Goal: Task Accomplishment & Management: Complete application form

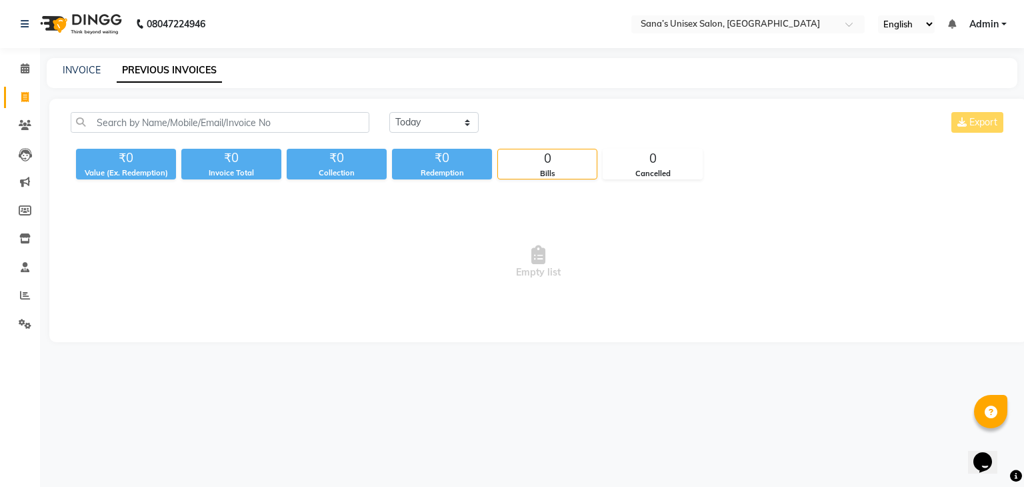
click at [75, 77] on div "INVOICE" at bounding box center [82, 70] width 38 height 14
click at [77, 73] on link "INVOICE" at bounding box center [82, 70] width 38 height 12
select select "6091"
select select "service"
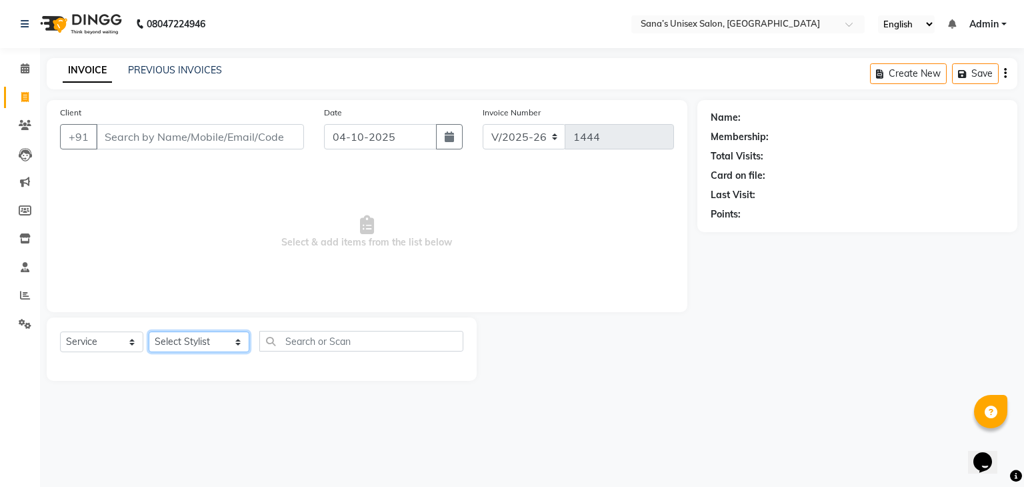
click at [200, 352] on select "Select Stylist anjali beauty MADHU [PERSON_NAME] (BEAUTY THERAPIST) [PERSON_NAM…" at bounding box center [199, 341] width 101 height 21
select select "45605"
click at [149, 332] on select "Select Stylist anjali beauty MADHU [PERSON_NAME] (BEAUTY THERAPIST) [PERSON_NAM…" at bounding box center [199, 341] width 101 height 21
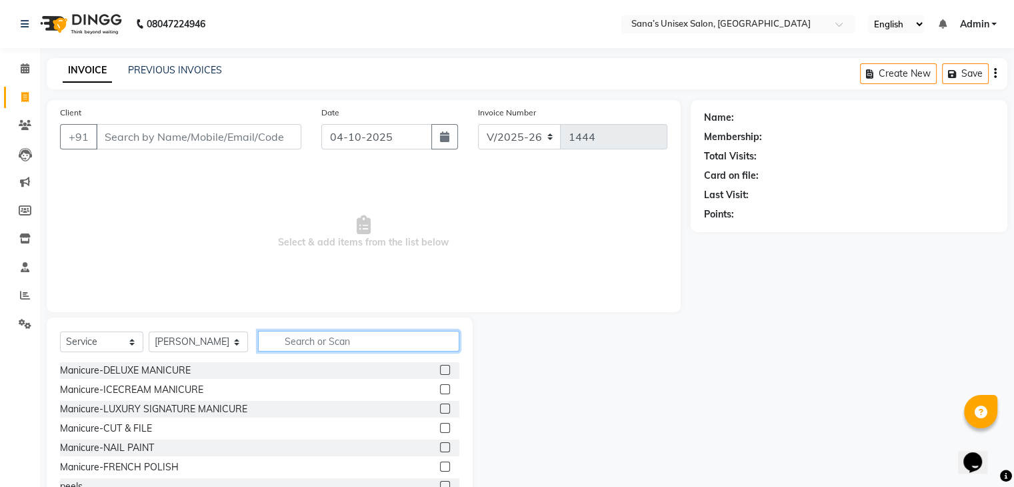
click at [302, 335] on input "text" at bounding box center [358, 341] width 201 height 21
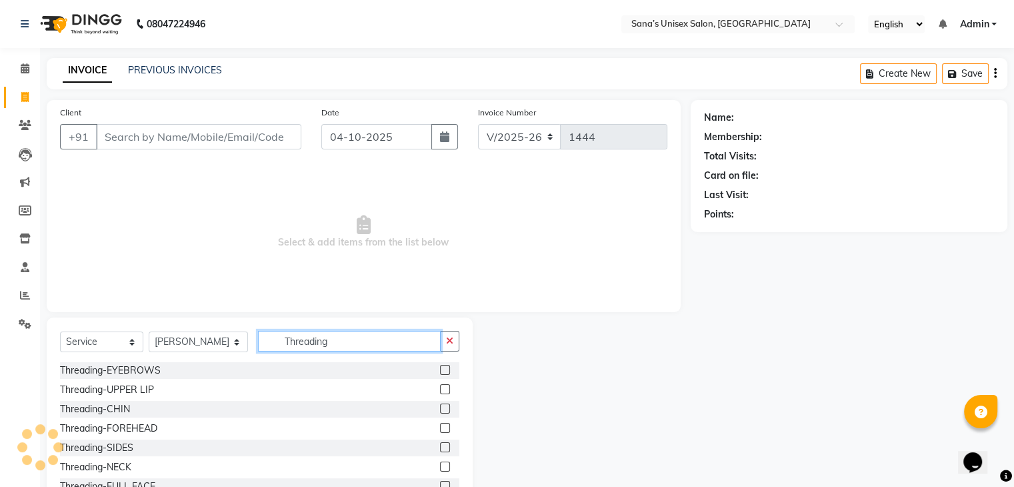
type input "Threading"
click at [440, 371] on label at bounding box center [445, 370] width 10 height 10
click at [440, 371] on input "checkbox" at bounding box center [444, 370] width 9 height 9
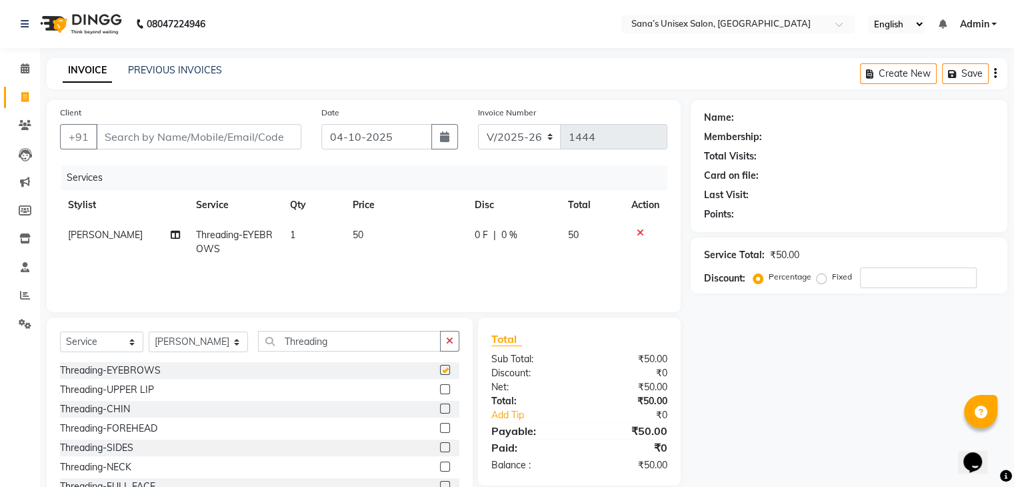
checkbox input "false"
click at [293, 129] on input "Client" at bounding box center [198, 136] width 205 height 25
click at [135, 145] on input "Client" at bounding box center [198, 136] width 205 height 25
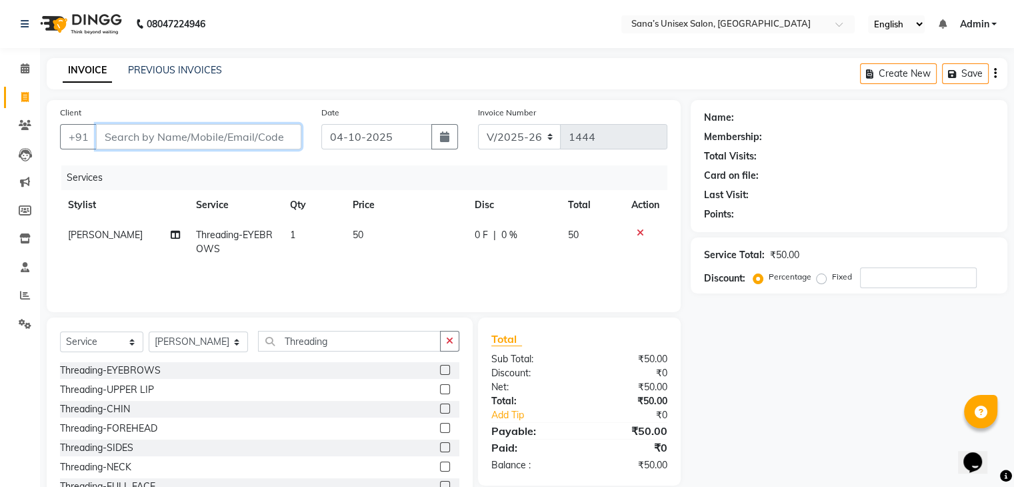
click at [285, 131] on input "Client" at bounding box center [198, 136] width 205 height 25
click at [442, 343] on button "button" at bounding box center [449, 341] width 19 height 21
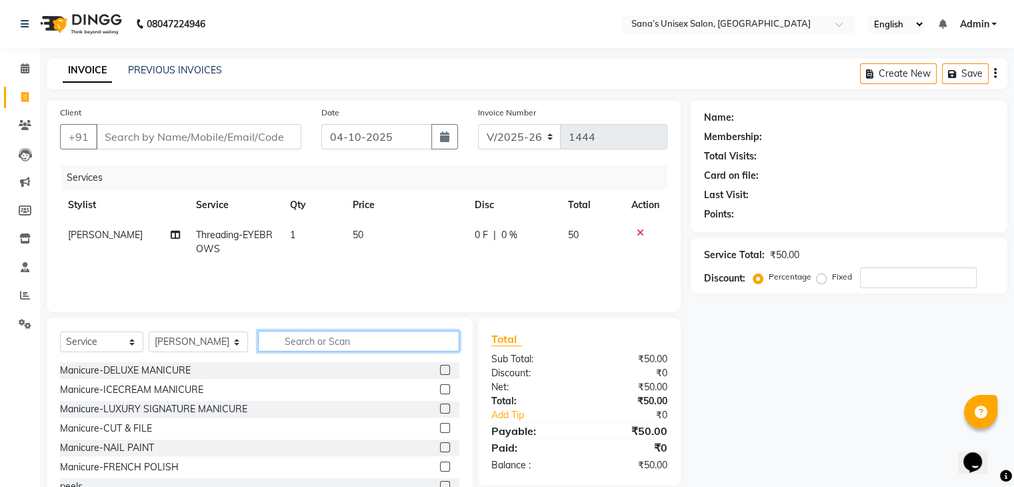
click at [427, 343] on input "text" at bounding box center [358, 341] width 201 height 21
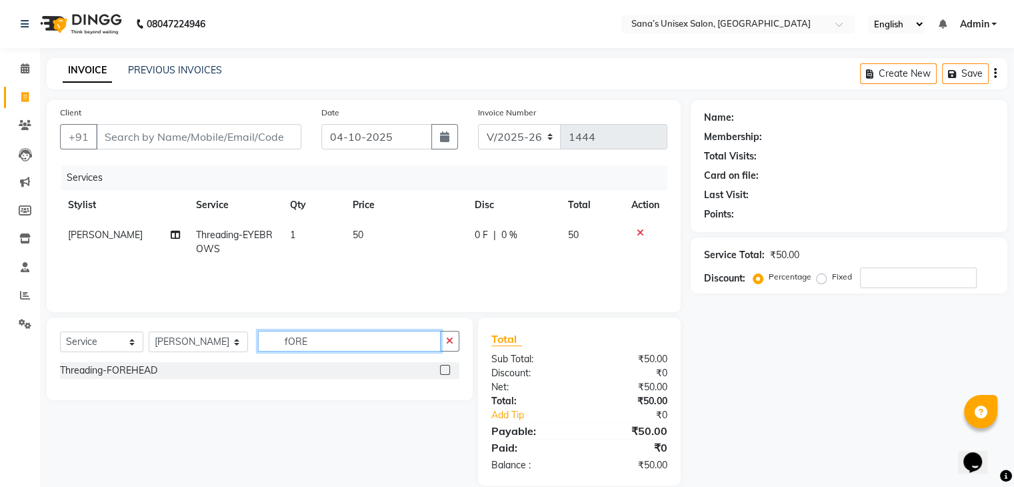
type input "fORE"
click at [443, 371] on label at bounding box center [445, 370] width 10 height 10
click at [443, 371] on input "checkbox" at bounding box center [444, 370] width 9 height 9
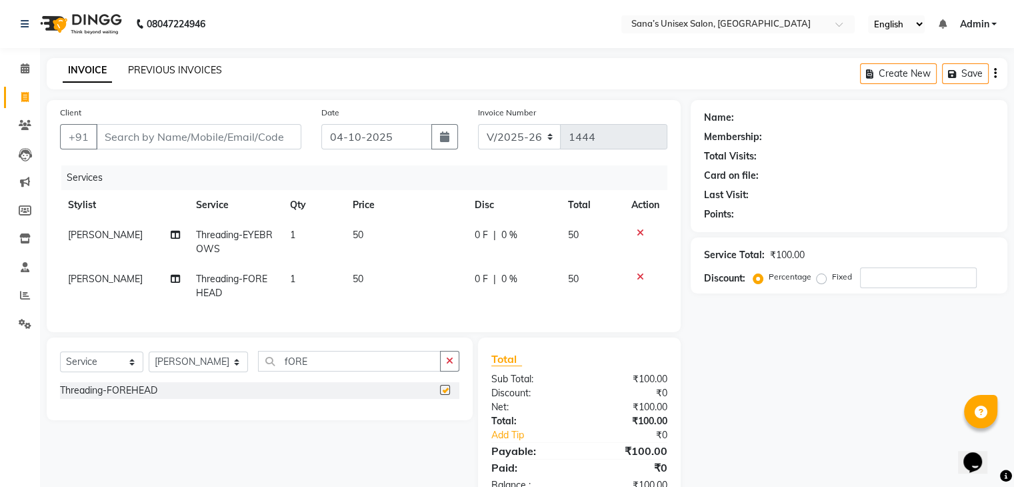
checkbox input "false"
click at [216, 133] on input "Client" at bounding box center [198, 136] width 205 height 25
type input "+"
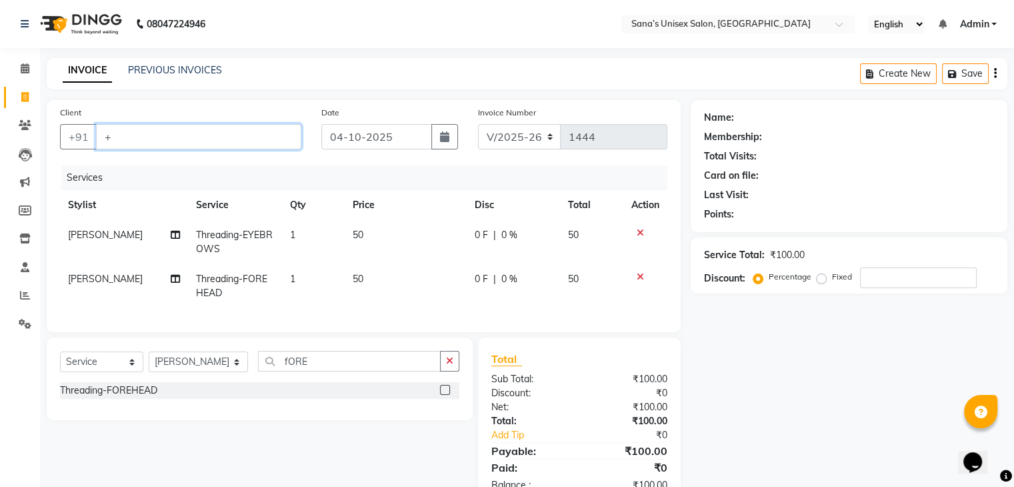
type input "0"
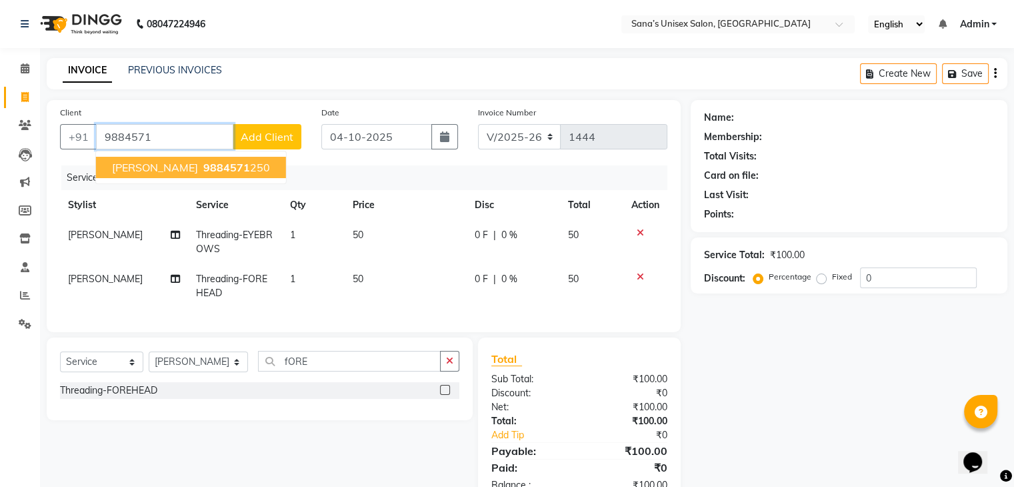
click at [202, 179] on ngb-typeahead-window "[PERSON_NAME] 9884571 250" at bounding box center [190, 167] width 191 height 33
click at [202, 175] on button "[PERSON_NAME] 9884571 250" at bounding box center [191, 167] width 190 height 21
type input "9884571250"
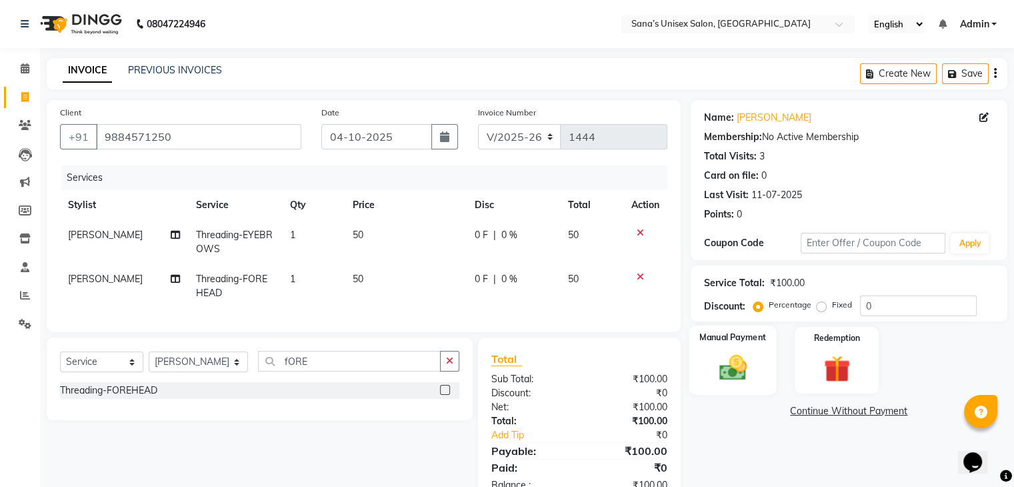
click at [724, 353] on img at bounding box center [732, 368] width 45 height 32
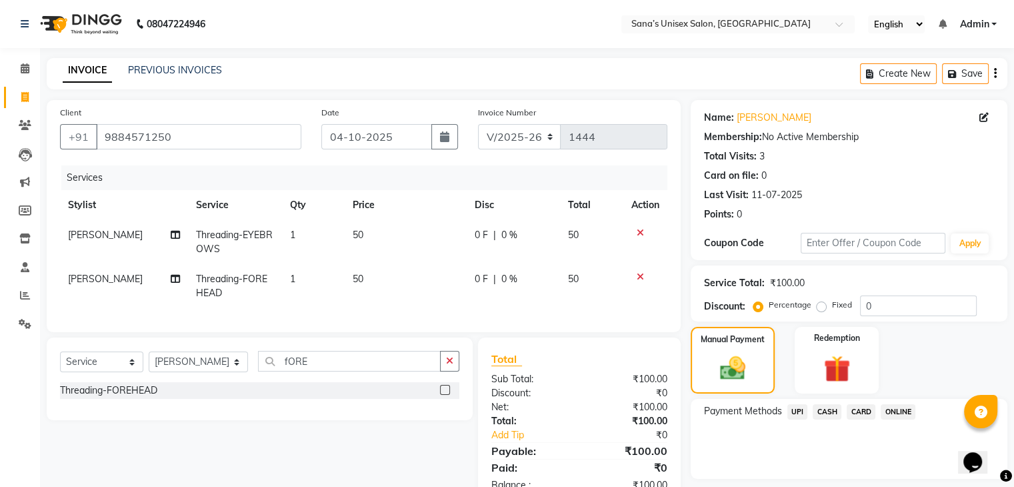
click at [885, 413] on span "ONLINE" at bounding box center [898, 411] width 35 height 15
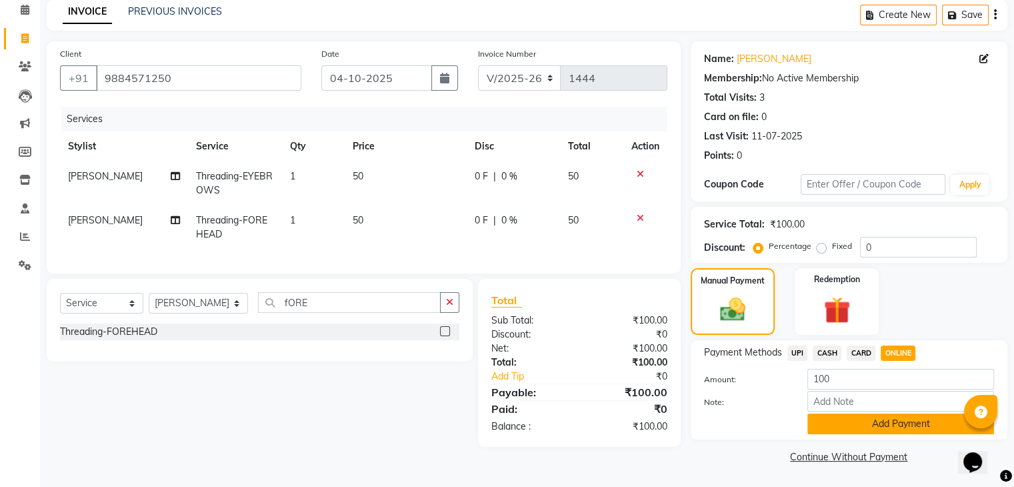
click at [919, 427] on button "Add Payment" at bounding box center [901, 423] width 187 height 21
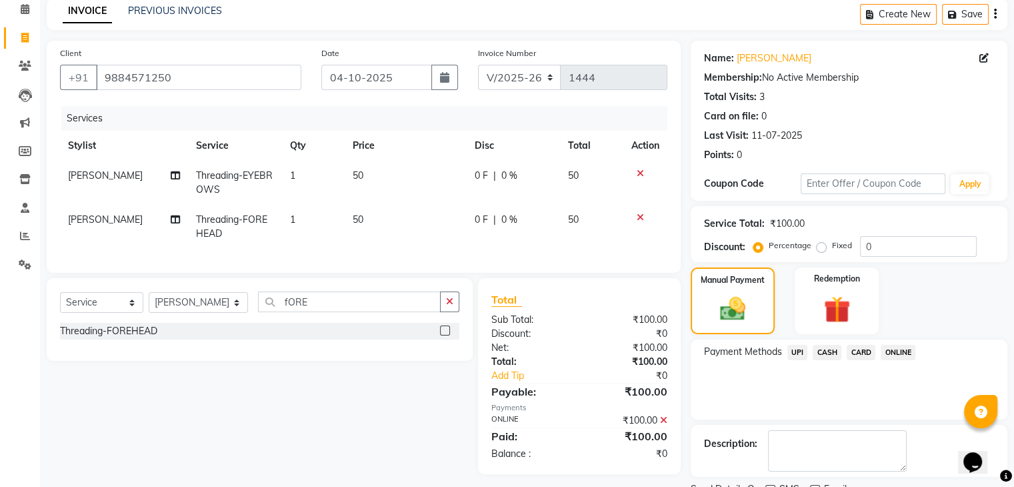
scroll to position [114, 0]
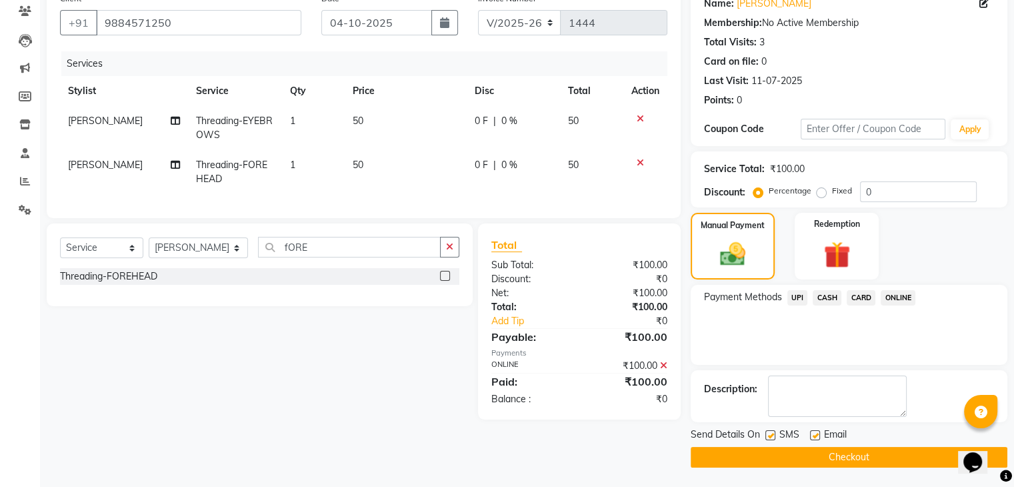
click at [902, 451] on button "Checkout" at bounding box center [849, 457] width 317 height 21
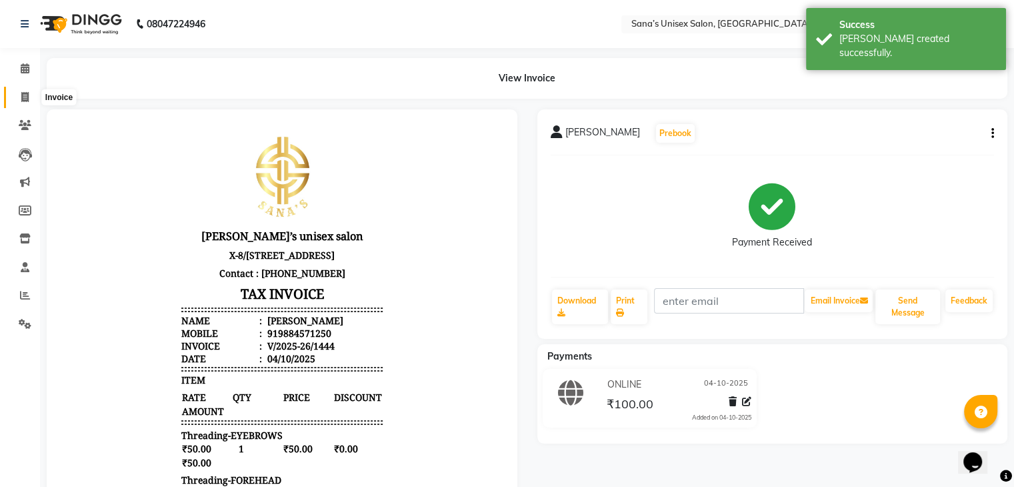
click at [24, 95] on icon at bounding box center [24, 97] width 7 height 10
select select "6091"
select select "service"
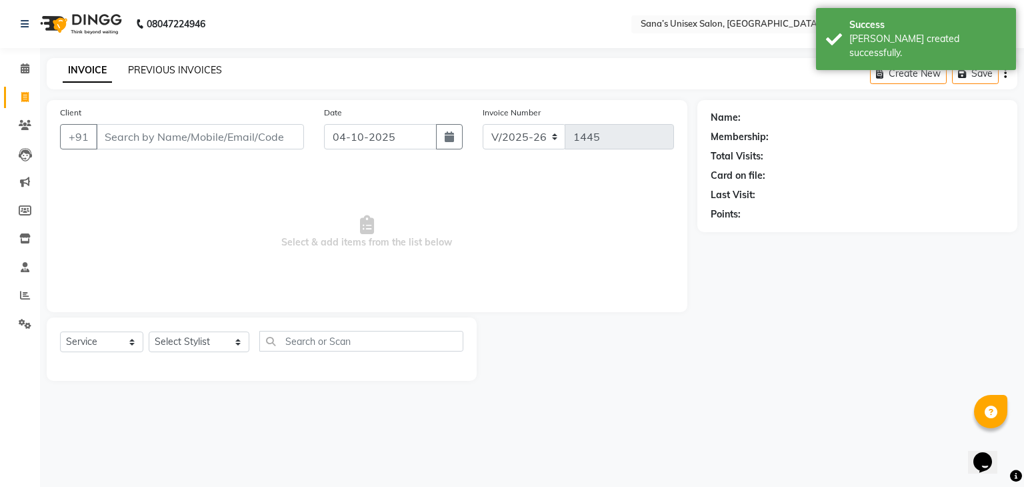
click at [155, 67] on link "PREVIOUS INVOICES" at bounding box center [175, 70] width 94 height 12
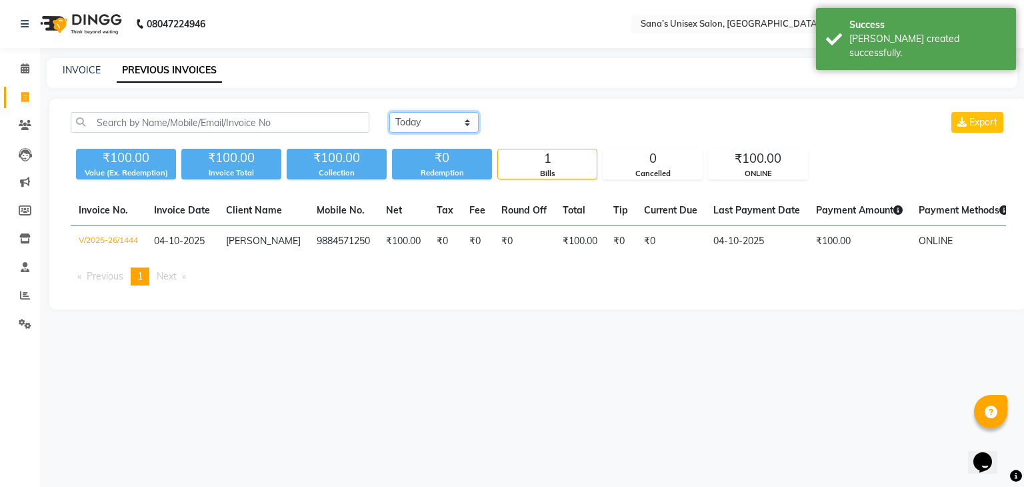
click at [430, 129] on select "[DATE] [DATE] Custom Range" at bounding box center [433, 122] width 89 height 21
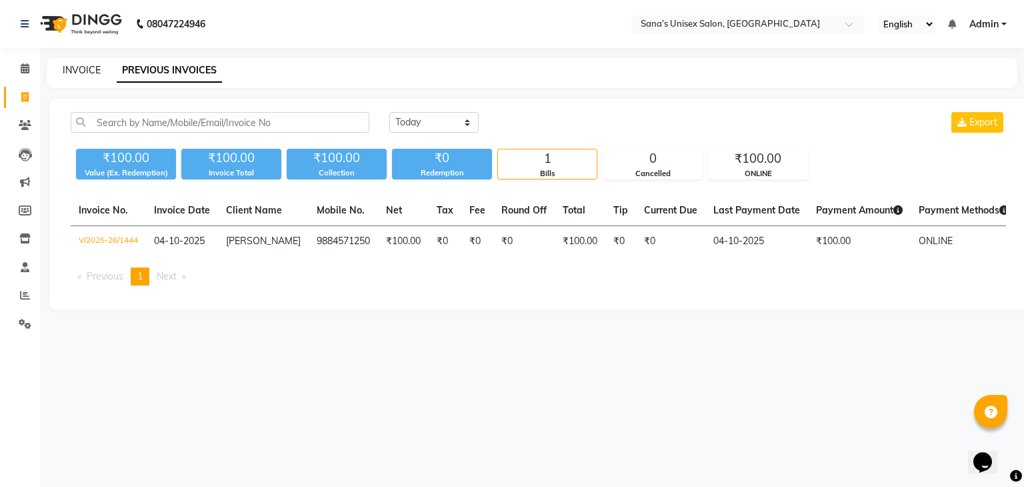
click at [69, 66] on link "INVOICE" at bounding box center [82, 70] width 38 height 12
select select "6091"
select select "service"
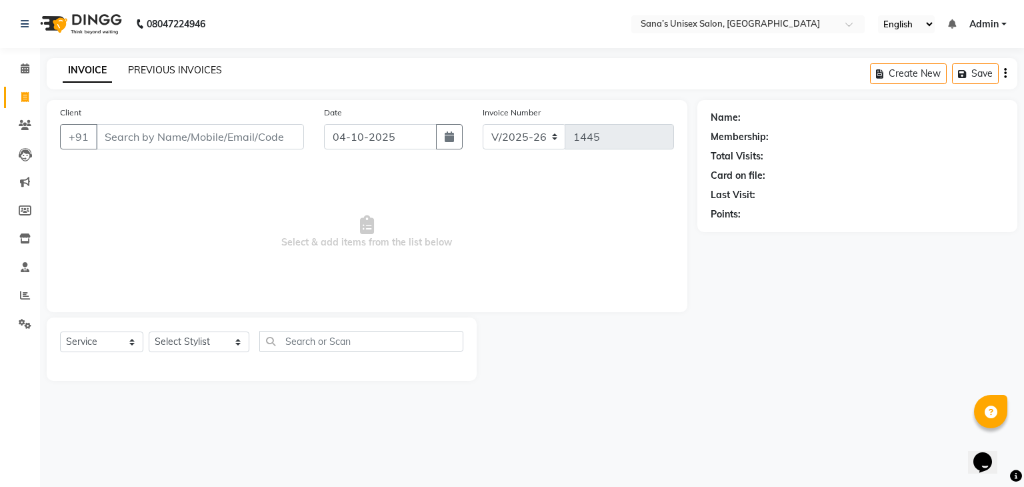
click at [165, 72] on link "PREVIOUS INVOICES" at bounding box center [175, 70] width 94 height 12
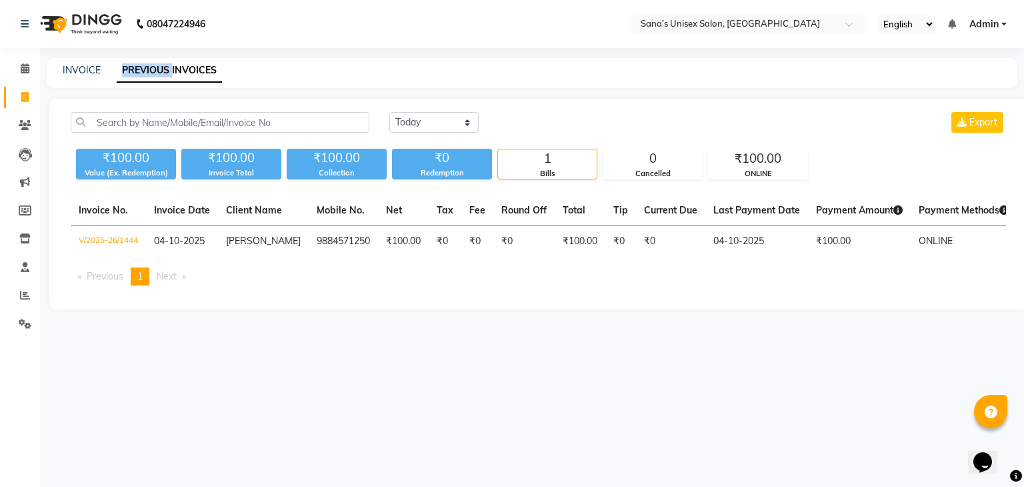
click at [165, 72] on link "PREVIOUS INVOICES" at bounding box center [169, 71] width 105 height 24
click at [82, 65] on link "INVOICE" at bounding box center [82, 70] width 38 height 12
select select "6091"
select select "service"
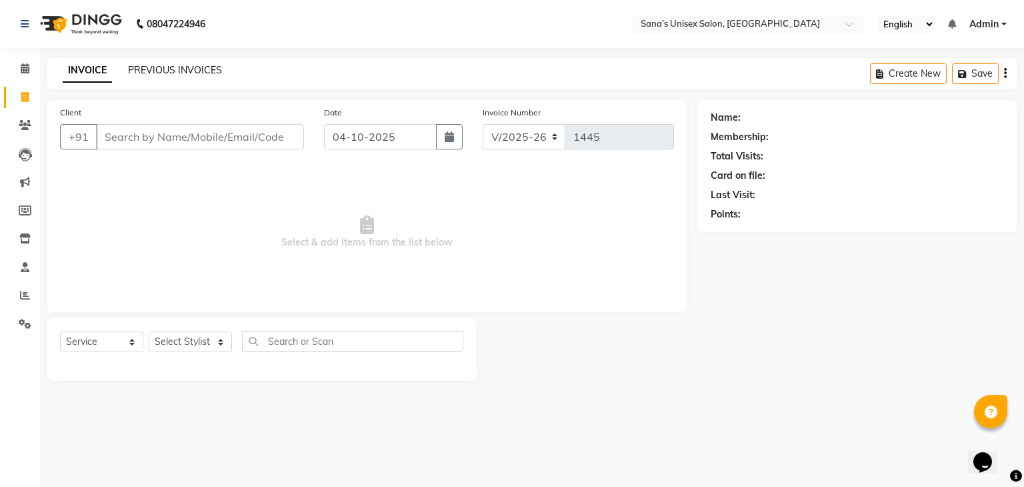
click at [149, 69] on link "PREVIOUS INVOICES" at bounding box center [175, 70] width 94 height 12
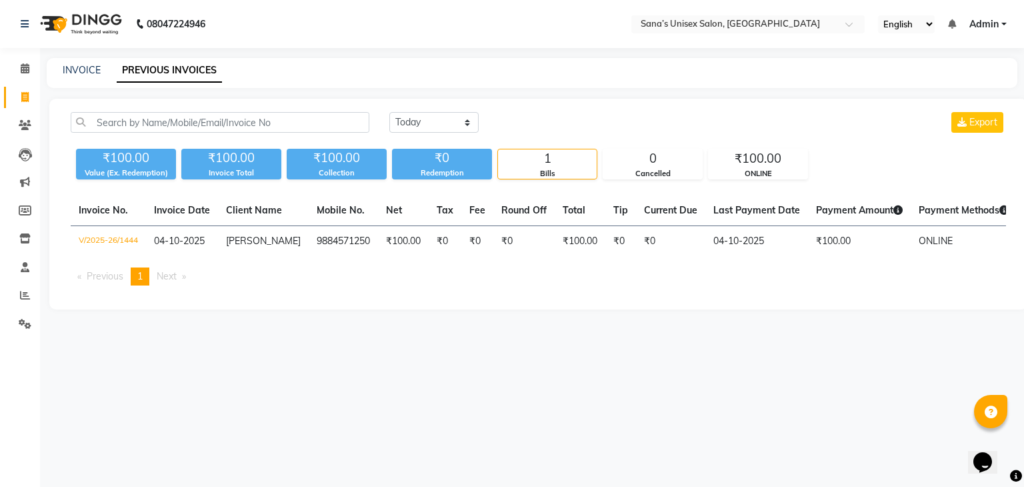
drag, startPoint x: 429, startPoint y: 105, endPoint x: 415, endPoint y: 142, distance: 40.1
click at [415, 142] on div "[DATE] [DATE] Custom Range Export ₹100.00 Value (Ex. Redemption) ₹100.00 Invoic…" at bounding box center [538, 204] width 978 height 211
click at [415, 142] on div "[DATE] [DATE] Custom Range Export" at bounding box center [697, 127] width 637 height 31
drag, startPoint x: 415, startPoint y: 142, endPoint x: 501, endPoint y: 113, distance: 91.5
click at [501, 113] on div "[DATE] [DATE] Custom Range Export" at bounding box center [697, 127] width 637 height 31
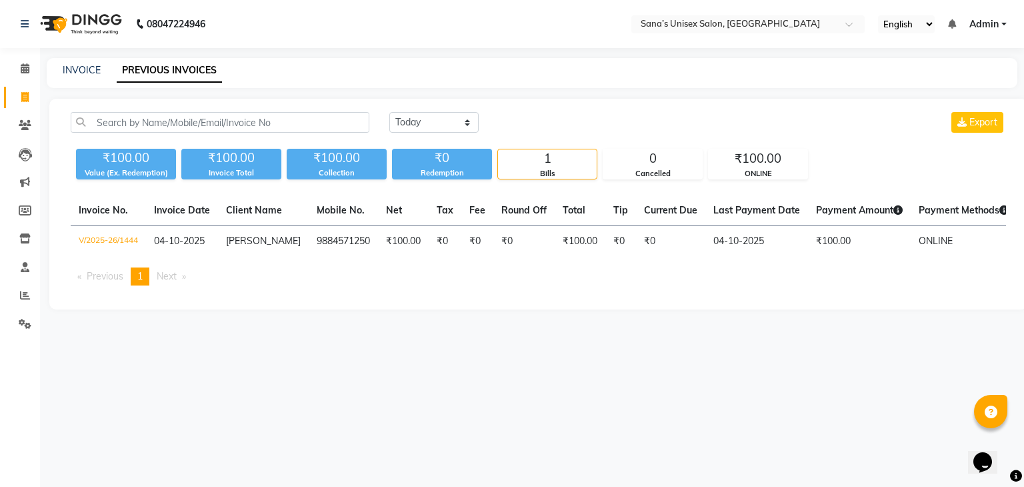
click at [501, 113] on div "[DATE] [DATE] Custom Range Export" at bounding box center [697, 122] width 617 height 21
click at [75, 75] on link "INVOICE" at bounding box center [82, 70] width 38 height 12
select select "service"
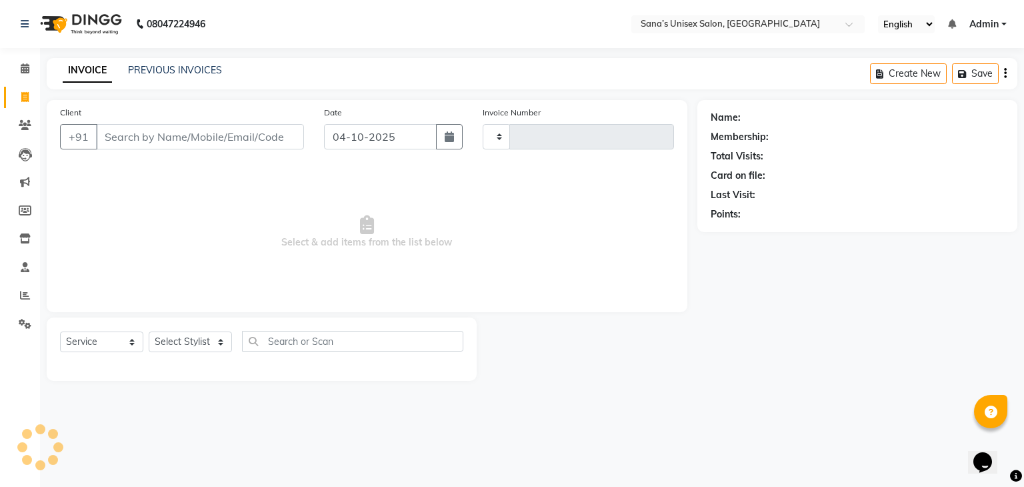
type input "1445"
select select "6091"
click at [162, 67] on link "PREVIOUS INVOICES" at bounding box center [175, 70] width 94 height 12
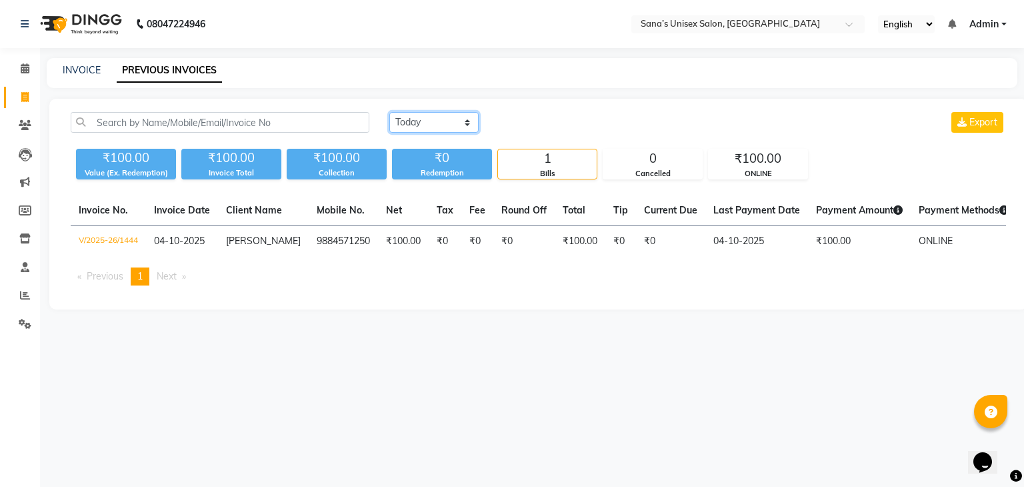
click at [418, 129] on select "[DATE] [DATE] Custom Range" at bounding box center [433, 122] width 89 height 21
click at [411, 189] on div "[DATE] [DATE] Custom Range Export ₹100.00 Value (Ex. Redemption) ₹100.00 Invoic…" at bounding box center [538, 204] width 978 height 211
click at [421, 125] on select "[DATE] [DATE] Custom Range" at bounding box center [433, 122] width 89 height 21
select select "range"
click at [389, 112] on select "[DATE] [DATE] Custom Range" at bounding box center [433, 122] width 89 height 21
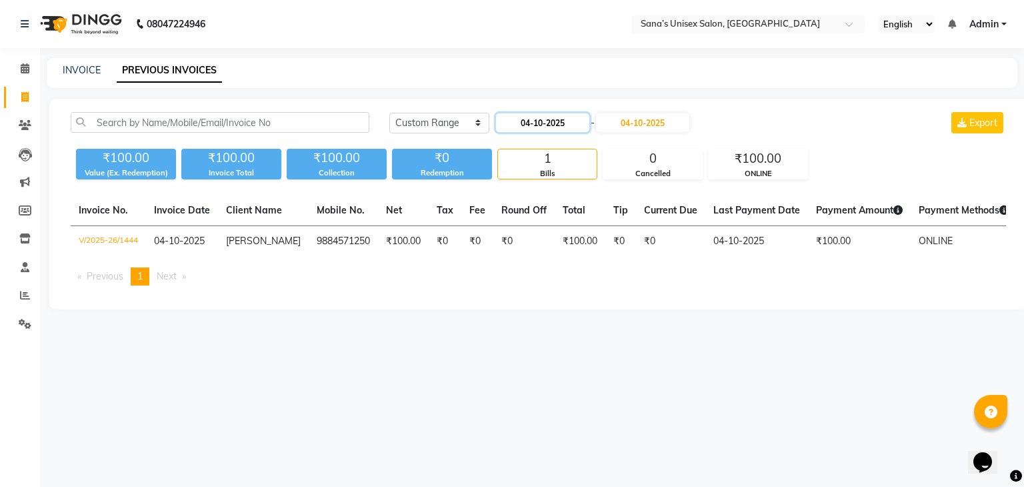
click at [518, 123] on input "04-10-2025" at bounding box center [542, 122] width 93 height 19
select select "10"
select select "2025"
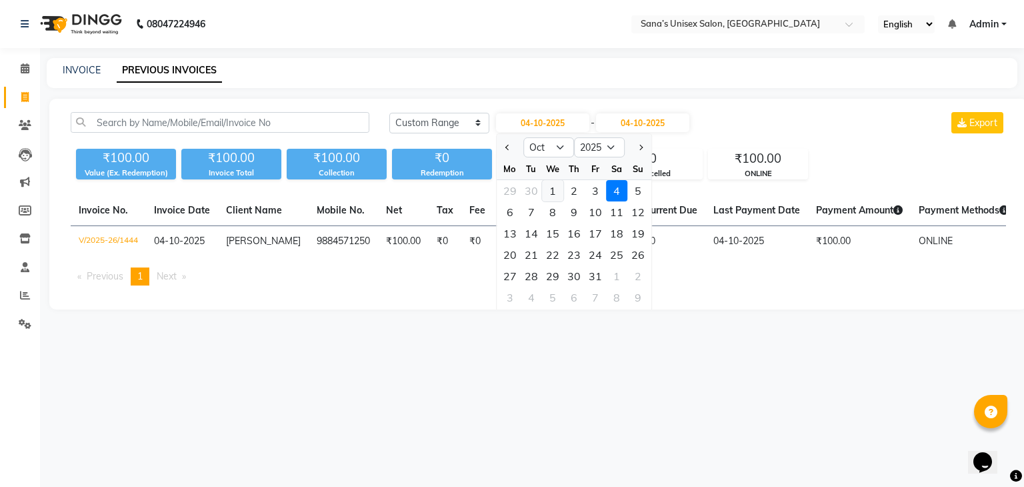
click at [549, 186] on div "1" at bounding box center [552, 190] width 21 height 21
type input "01-10-2025"
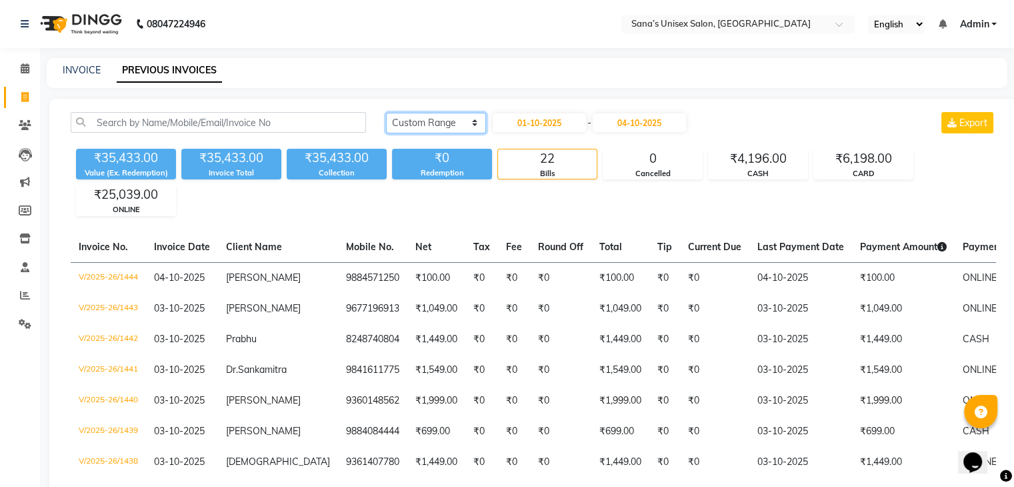
drag, startPoint x: 449, startPoint y: 126, endPoint x: 443, endPoint y: 140, distance: 15.2
click at [443, 140] on div "[DATE] [DATE] Custom Range [DATE] - [DATE] Export" at bounding box center [691, 127] width 630 height 31
select select "today"
click at [386, 113] on select "[DATE] [DATE] Custom Range" at bounding box center [436, 123] width 100 height 21
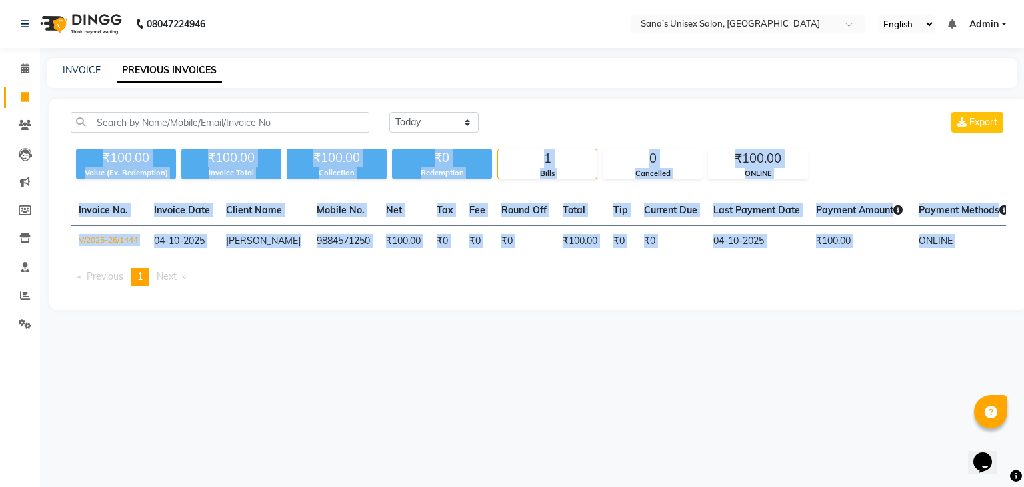
drag, startPoint x: 104, startPoint y: 153, endPoint x: 501, endPoint y: 351, distance: 444.0
click at [501, 351] on div "08047224946 Select Location × Sana’s Unisex Salon, Ashok Nagar English ENGLISH …" at bounding box center [512, 243] width 1024 height 487
drag, startPoint x: 106, startPoint y: 155, endPoint x: 360, endPoint y: 322, distance: 304.2
click at [360, 322] on main "INVOICE PREVIOUS INVOICES [DATE] [DATE] Custom Range Export ₹100.00 Value (Ex. …" at bounding box center [532, 193] width 984 height 271
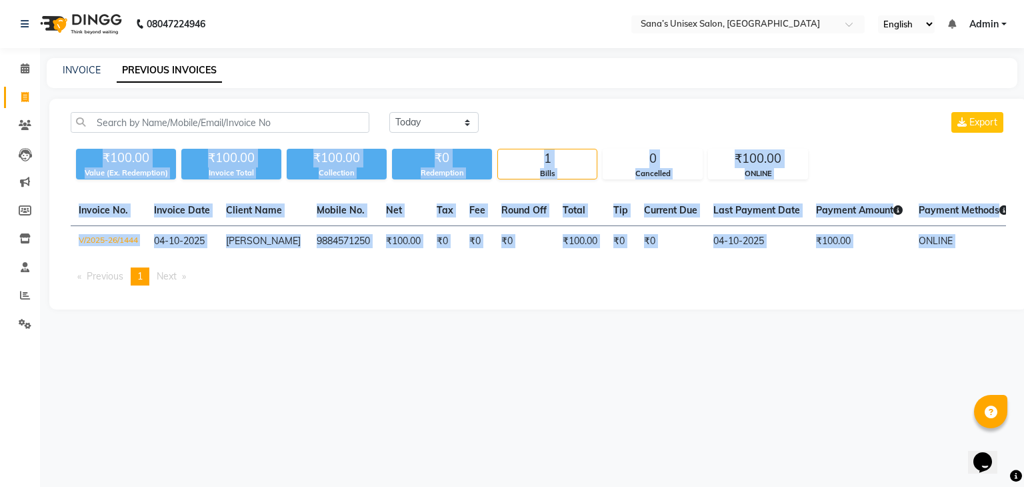
click at [360, 322] on main "INVOICE PREVIOUS INVOICES [DATE] [DATE] Custom Range Export ₹100.00 Value (Ex. …" at bounding box center [532, 193] width 984 height 271
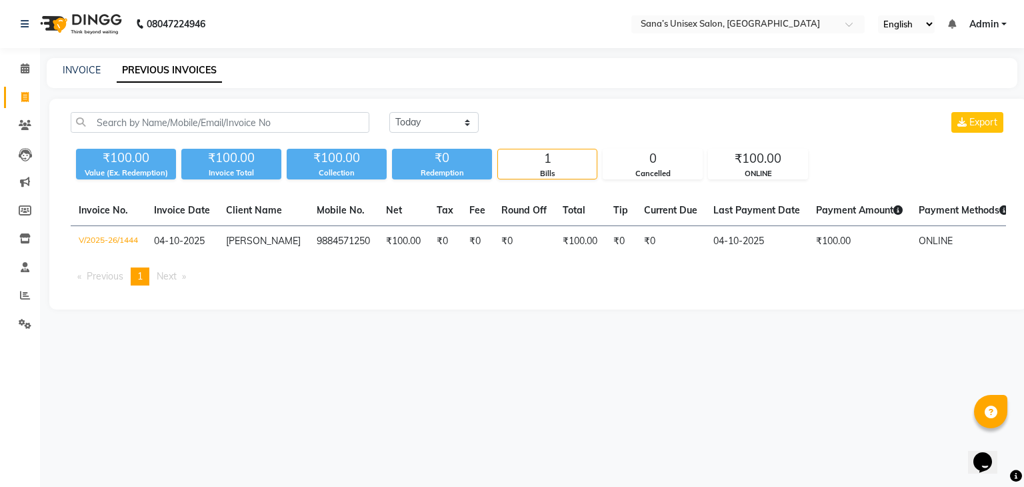
click at [419, 81] on div "INVOICE PREVIOUS INVOICES" at bounding box center [532, 73] width 971 height 30
click at [85, 73] on link "INVOICE" at bounding box center [82, 70] width 38 height 12
select select "6091"
select select "service"
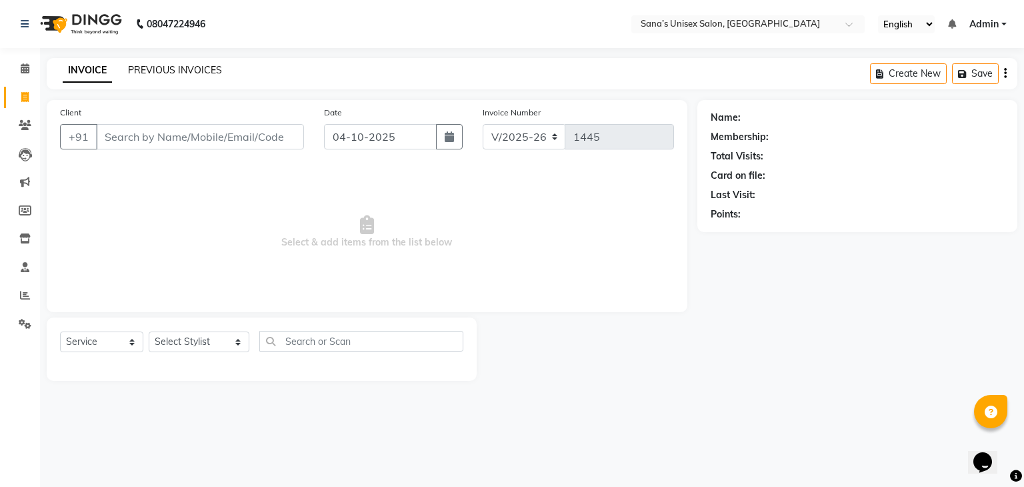
click at [135, 75] on link "PREVIOUS INVOICES" at bounding box center [175, 70] width 94 height 12
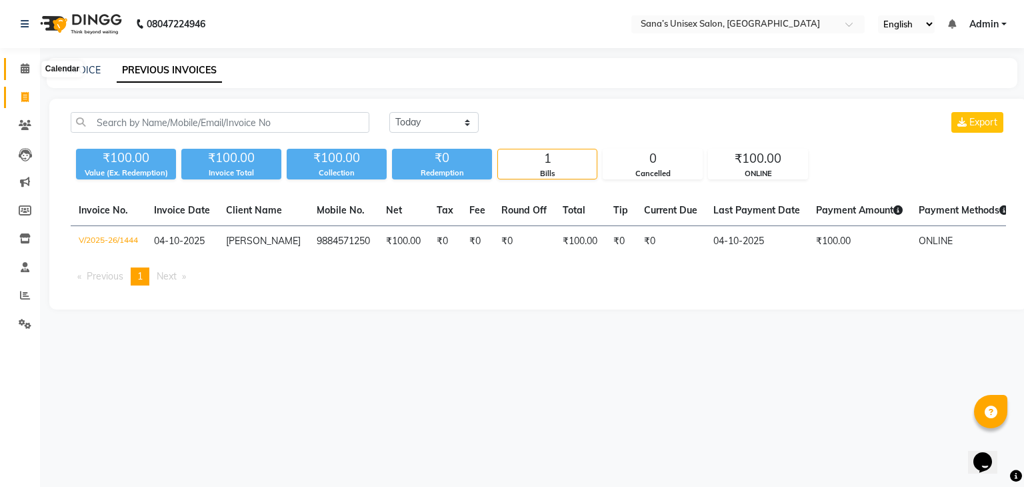
click at [13, 71] on span at bounding box center [24, 68] width 23 height 15
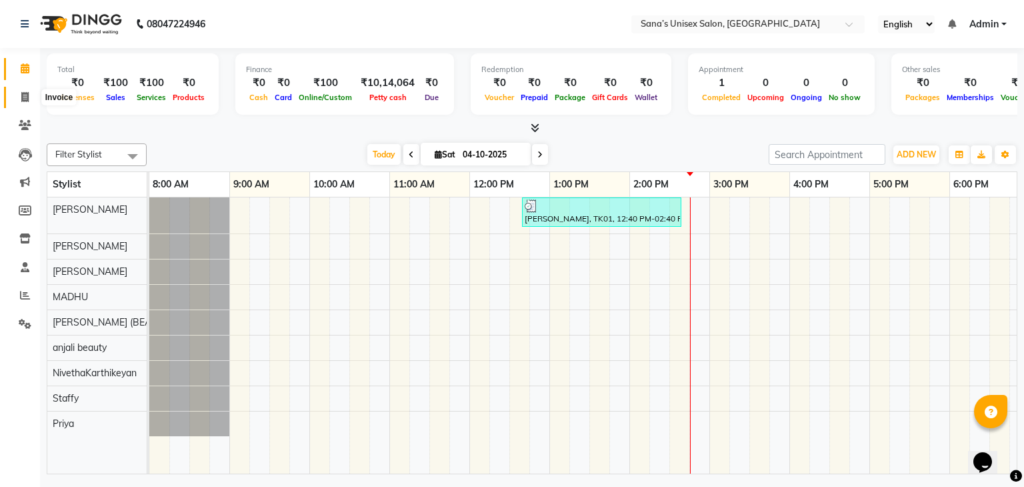
click at [19, 99] on span at bounding box center [24, 97] width 23 height 15
select select "6091"
select select "service"
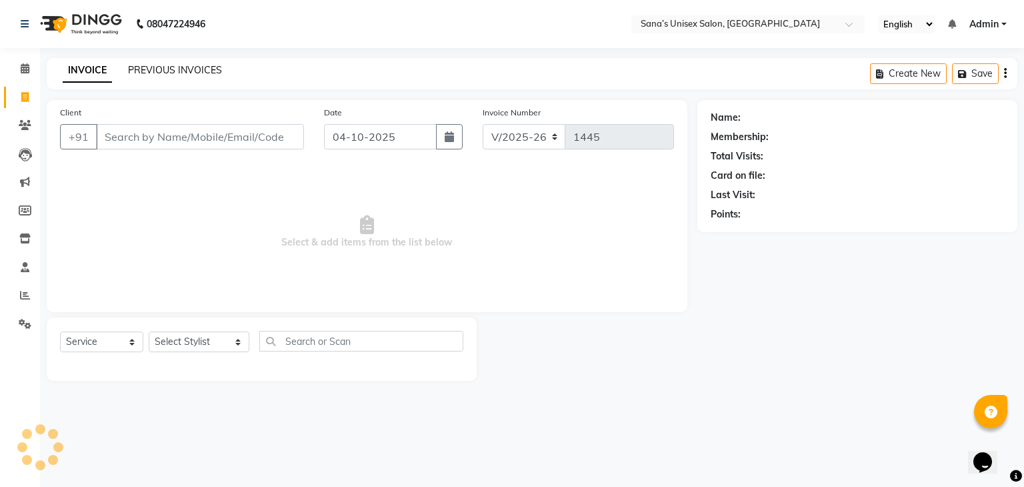
click at [136, 75] on link "PREVIOUS INVOICES" at bounding box center [175, 70] width 94 height 12
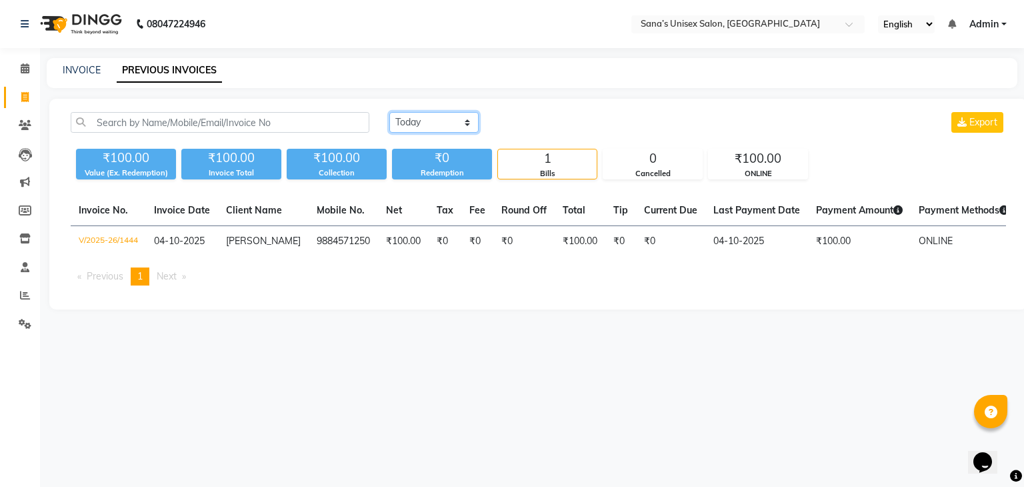
click at [399, 123] on select "[DATE] [DATE] Custom Range" at bounding box center [433, 122] width 89 height 21
click at [389, 112] on select "[DATE] [DATE] Custom Range" at bounding box center [433, 122] width 89 height 21
click at [461, 122] on select "[DATE] [DATE] Custom Range" at bounding box center [439, 123] width 100 height 21
select select "today"
click at [389, 113] on select "[DATE] [DATE] Custom Range" at bounding box center [439, 123] width 100 height 21
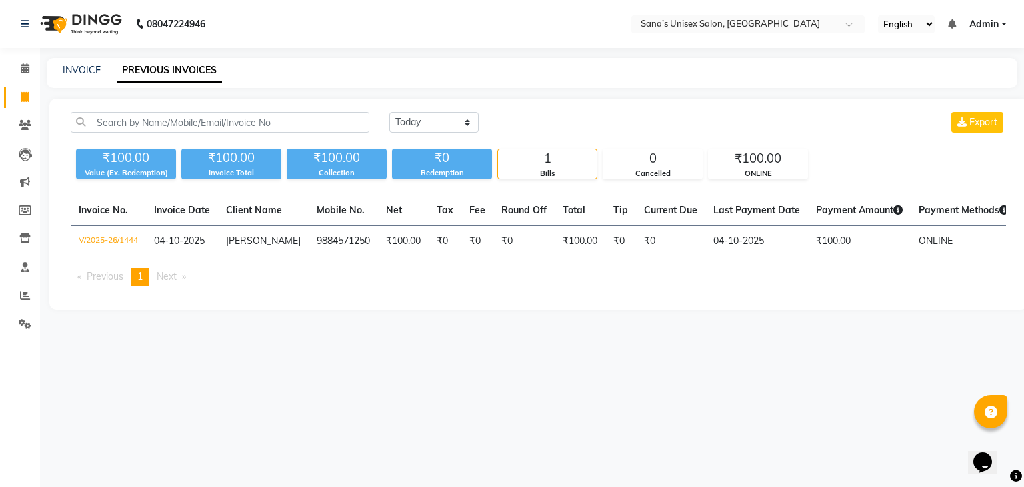
click at [450, 67] on div "INVOICE PREVIOUS INVOICES" at bounding box center [524, 70] width 955 height 14
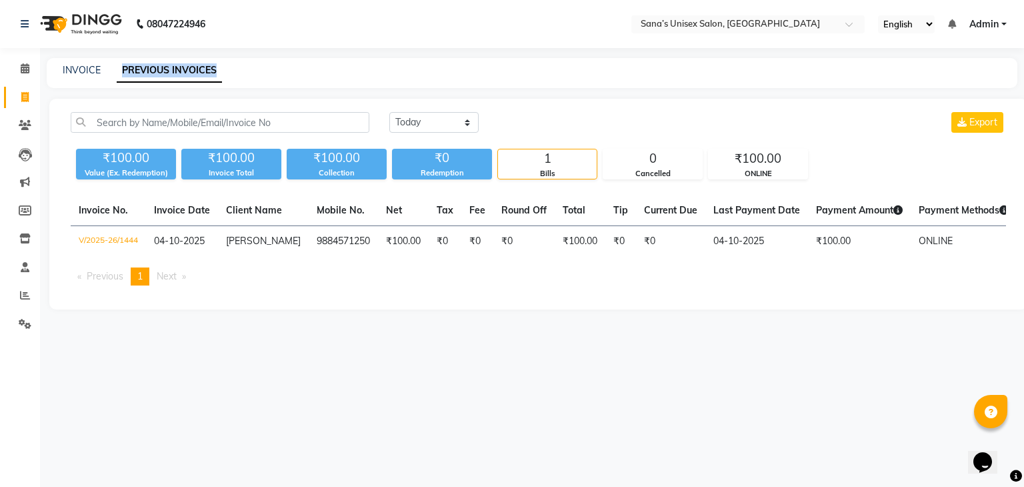
click at [450, 67] on div "INVOICE PREVIOUS INVOICES" at bounding box center [524, 70] width 955 height 14
click at [475, 75] on div "INVOICE PREVIOUS INVOICES" at bounding box center [524, 70] width 955 height 14
click at [607, 161] on div "0" at bounding box center [652, 158] width 99 height 19
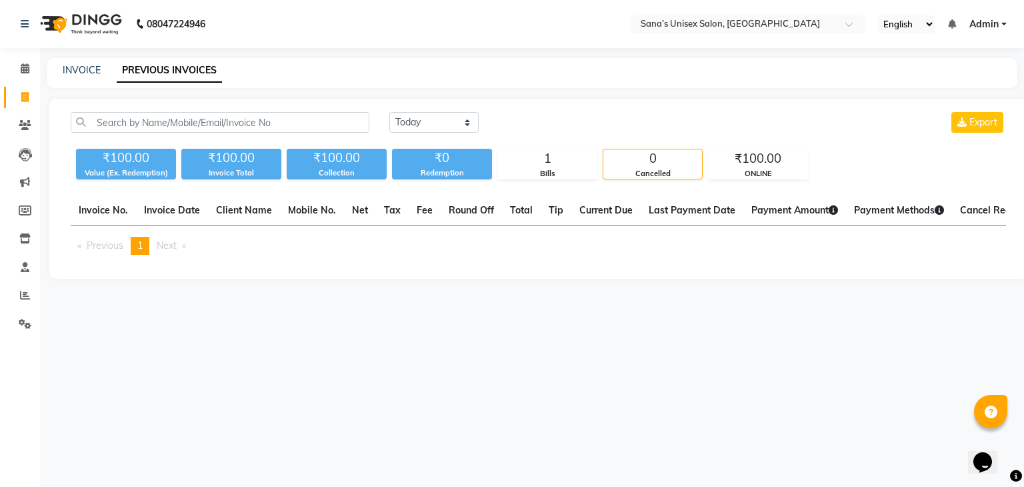
click at [683, 161] on div "0" at bounding box center [652, 158] width 99 height 19
click at [505, 151] on div "1" at bounding box center [547, 158] width 99 height 19
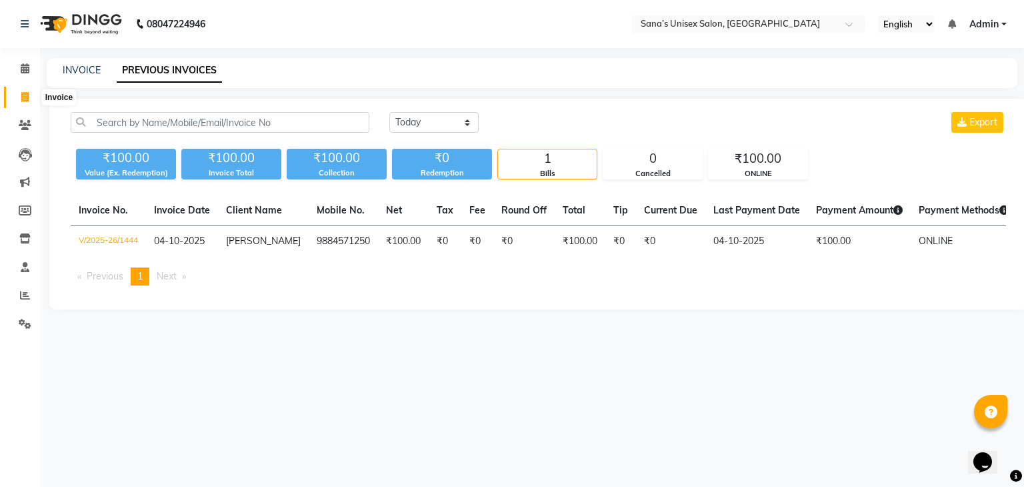
click at [24, 94] on icon at bounding box center [24, 97] width 7 height 10
select select "service"
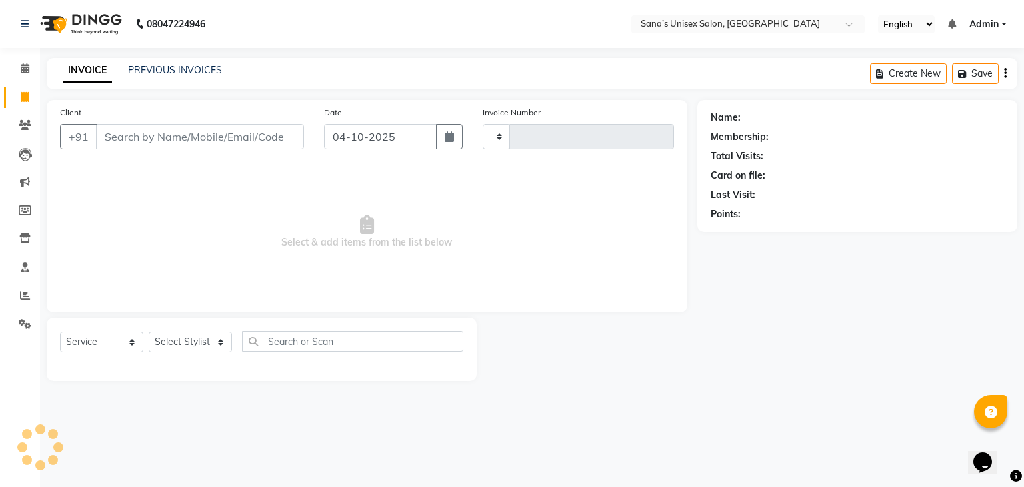
type input "1445"
select select "6091"
click at [200, 335] on select "Select Stylist anjali beauty MADHU [PERSON_NAME] (BEAUTY THERAPIST) [PERSON_NAM…" at bounding box center [199, 341] width 101 height 21
select select "45708"
click at [149, 332] on select "Select Stylist anjali beauty MADHU [PERSON_NAME] (BEAUTY THERAPIST) [PERSON_NAM…" at bounding box center [199, 341] width 101 height 21
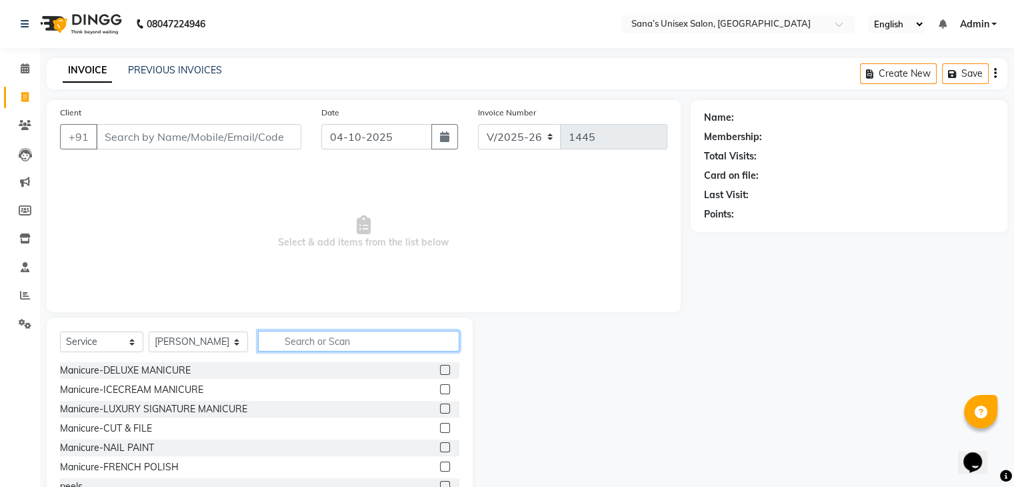
click at [285, 334] on input "text" at bounding box center [358, 341] width 201 height 21
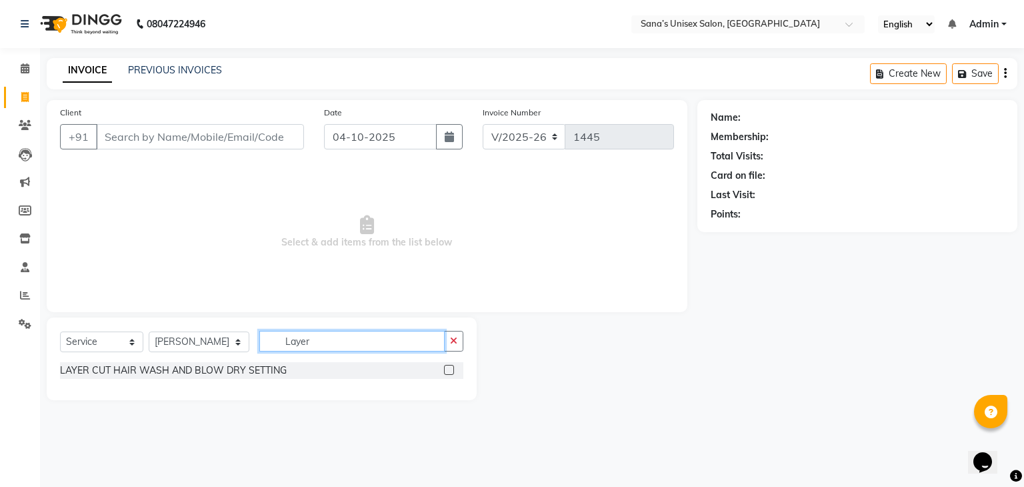
type input "Layer"
click at [447, 369] on label at bounding box center [449, 370] width 10 height 10
click at [447, 369] on input "checkbox" at bounding box center [448, 370] width 9 height 9
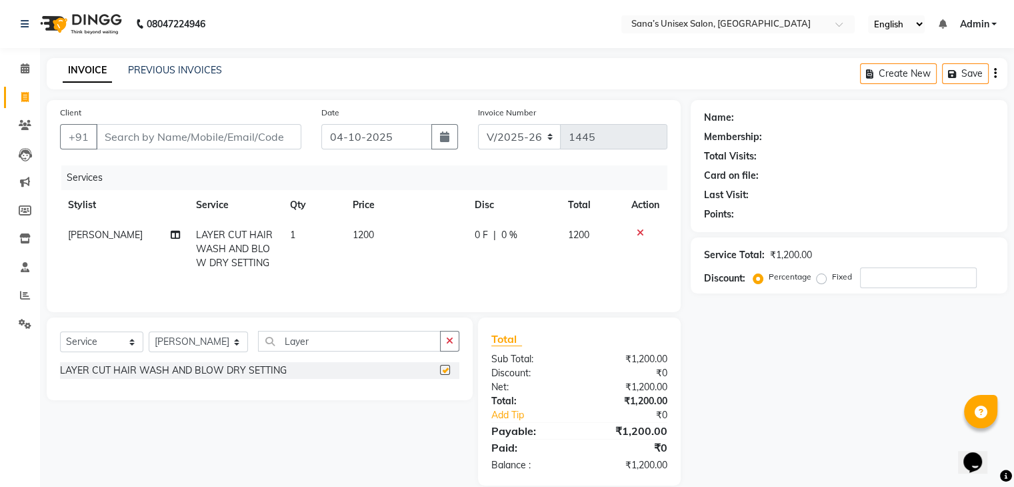
checkbox input "false"
click at [394, 242] on td "1200" at bounding box center [406, 249] width 122 height 58
select select "45708"
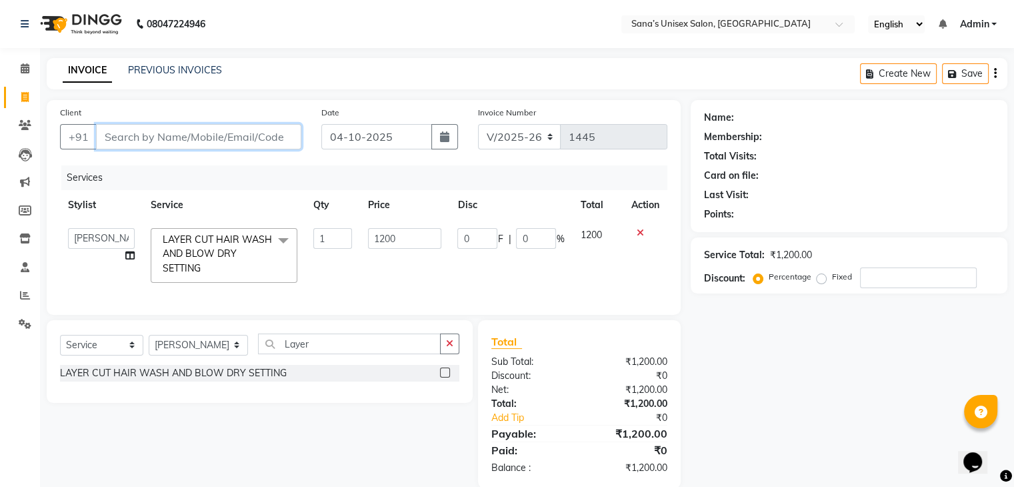
click at [216, 124] on input "Client" at bounding box center [198, 136] width 205 height 25
type input "7"
type input "0"
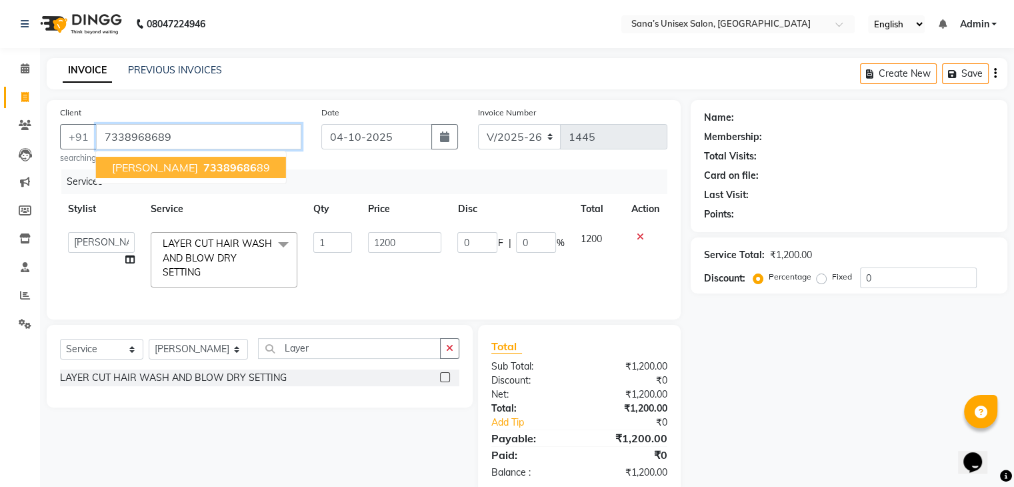
type input "7338968689"
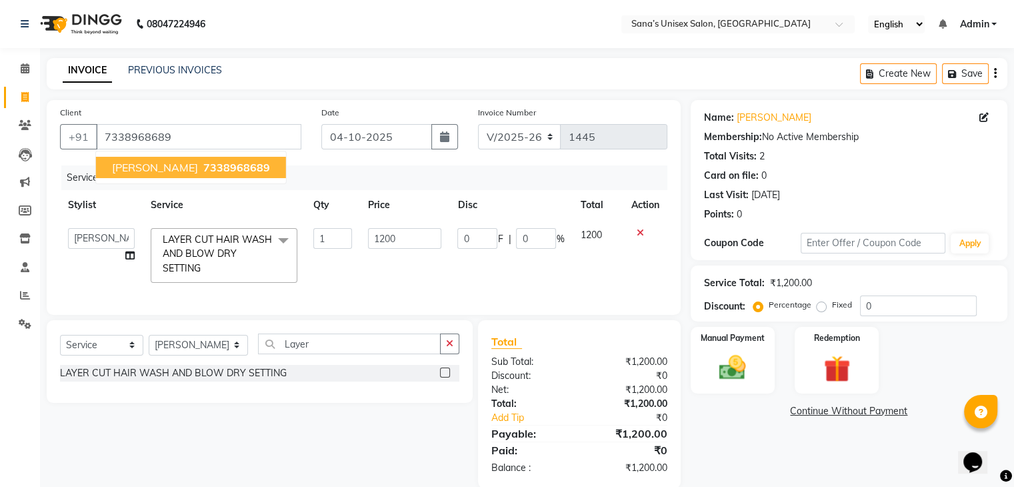
click at [225, 167] on span "7338968689" at bounding box center [236, 167] width 67 height 13
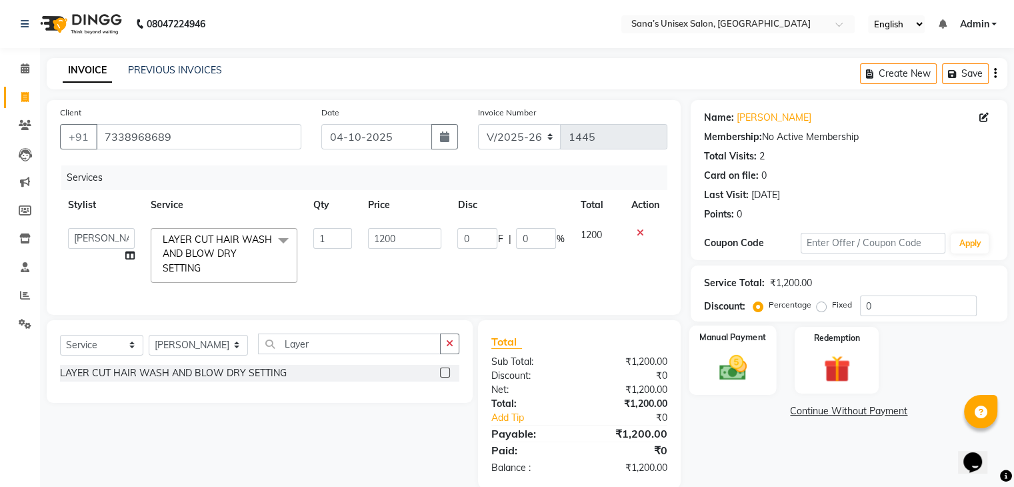
click at [772, 358] on div "Manual Payment" at bounding box center [732, 359] width 87 height 69
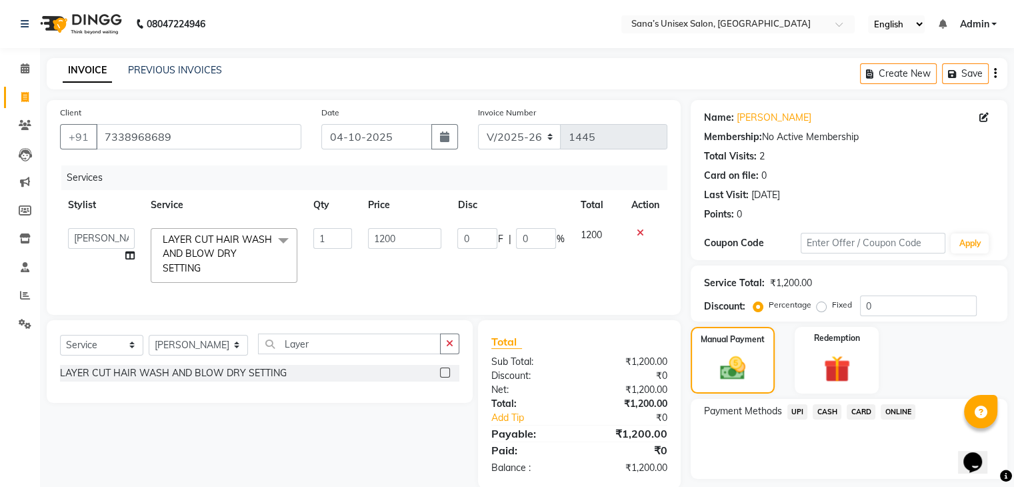
click at [343, 78] on div "INVOICE PREVIOUS INVOICES Create New Save" at bounding box center [527, 73] width 961 height 31
click at [313, 79] on div "INVOICE PREVIOUS INVOICES Create New Save" at bounding box center [527, 73] width 961 height 31
click at [731, 461] on div "Payment Methods UPI CASH CARD ONLINE" at bounding box center [849, 439] width 317 height 80
click at [448, 348] on icon "button" at bounding box center [449, 343] width 7 height 9
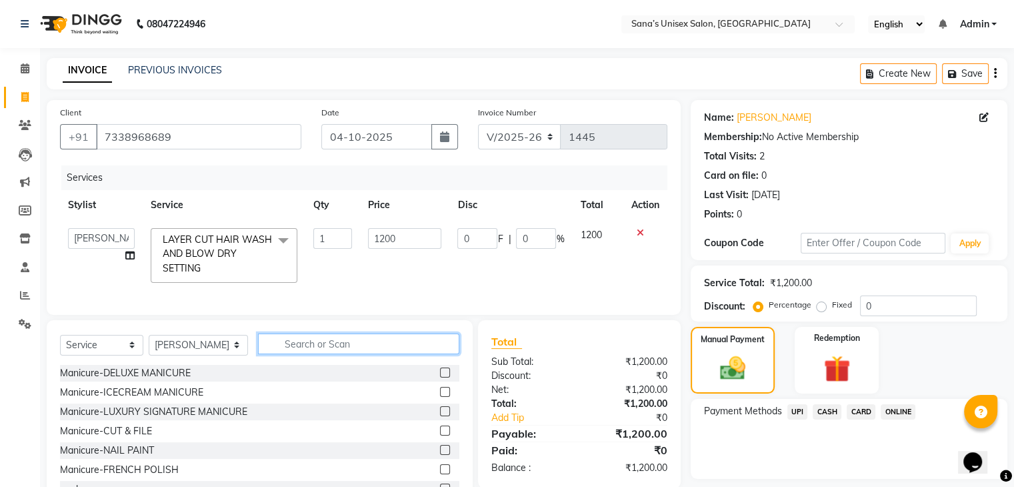
click at [366, 350] on input "text" at bounding box center [358, 343] width 201 height 21
type input "Threa"
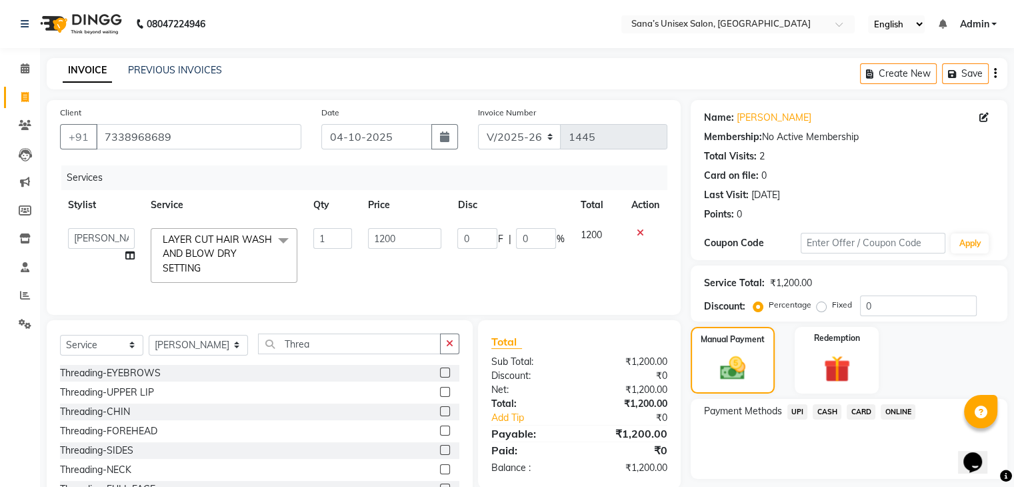
click at [440, 377] on label at bounding box center [445, 372] width 10 height 10
click at [440, 377] on input "checkbox" at bounding box center [444, 373] width 9 height 9
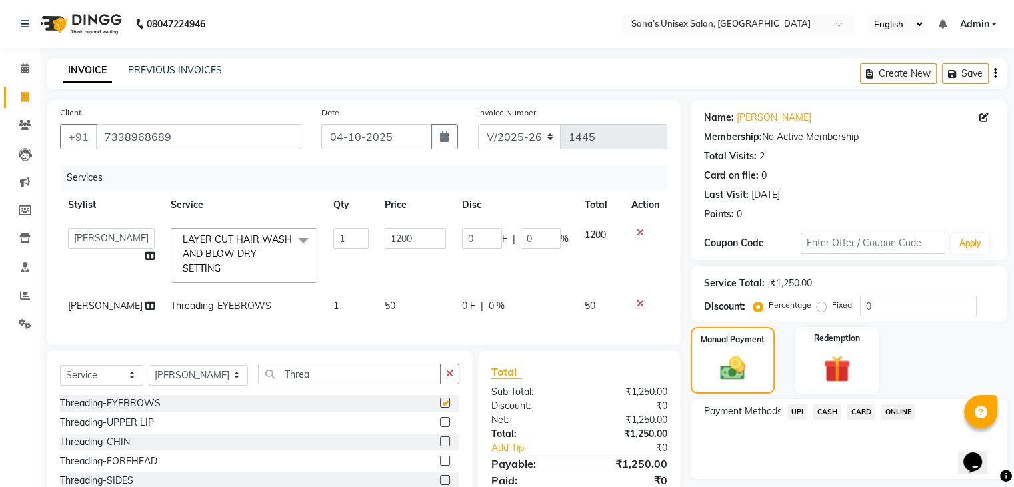
checkbox input "false"
click at [453, 382] on button "button" at bounding box center [449, 373] width 19 height 21
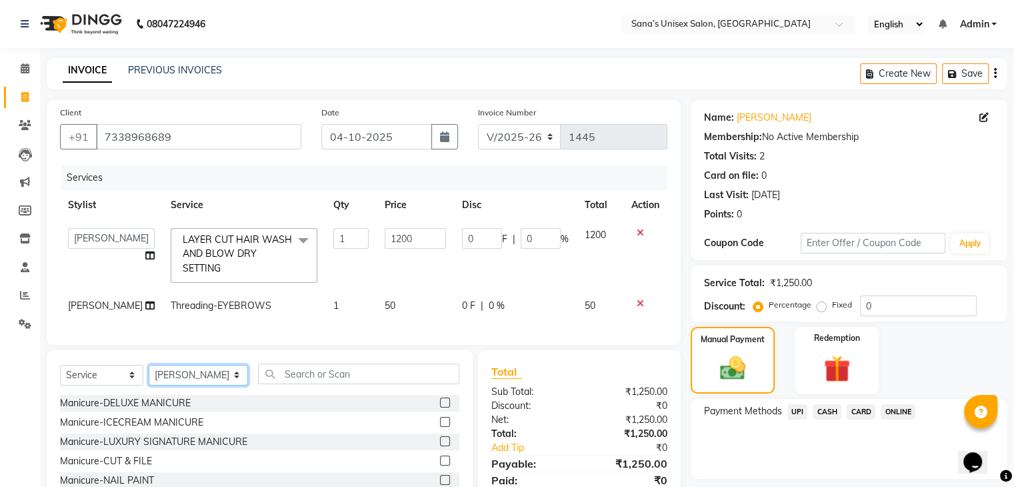
click at [187, 385] on select "Select Stylist anjali beauty MADHU [PERSON_NAME] (BEAUTY THERAPIST) [PERSON_NAM…" at bounding box center [198, 375] width 99 height 21
select select "45605"
click at [149, 375] on select "Select Stylist anjali beauty MADHU [PERSON_NAME] (BEAUTY THERAPIST) [PERSON_NAM…" at bounding box center [198, 375] width 99 height 21
click at [104, 312] on td "[PERSON_NAME]" at bounding box center [111, 306] width 103 height 30
select select "45708"
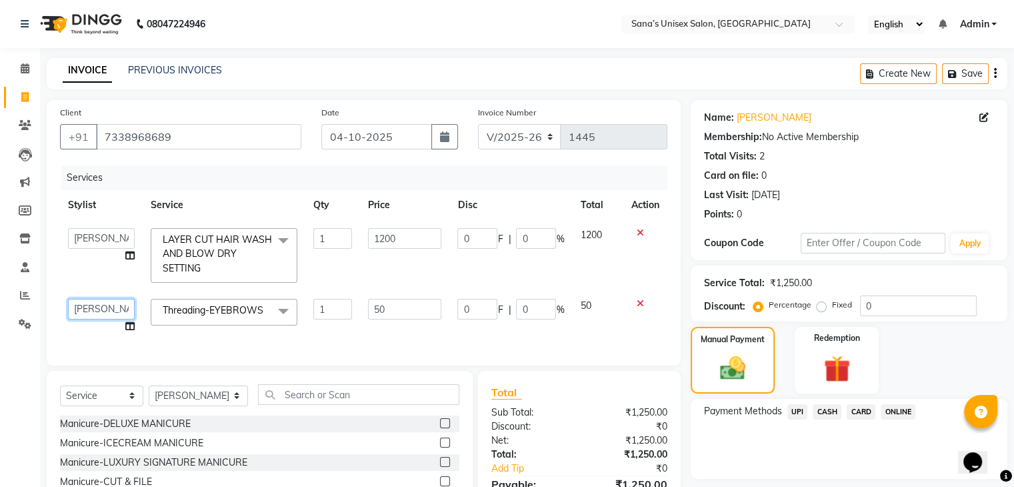
click at [104, 312] on select "anjali [PERSON_NAME] (BEAUTY THERAPIST) [PERSON_NAME] PRABA [PERSON_NAME] Staffy" at bounding box center [101, 309] width 67 height 21
select select "45605"
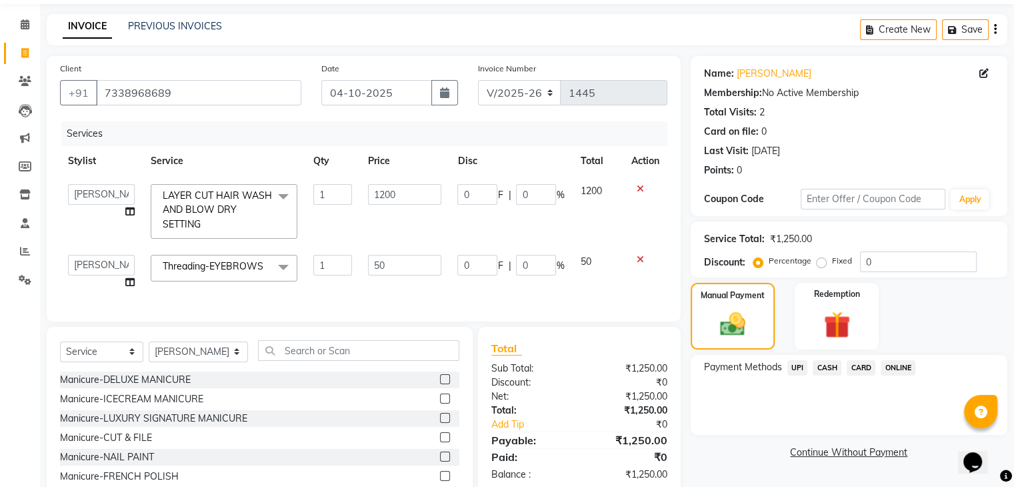
click at [786, 441] on div "Name: [PERSON_NAME] Membership: No Active Membership Total Visits: 2 Card on fi…" at bounding box center [854, 289] width 327 height 467
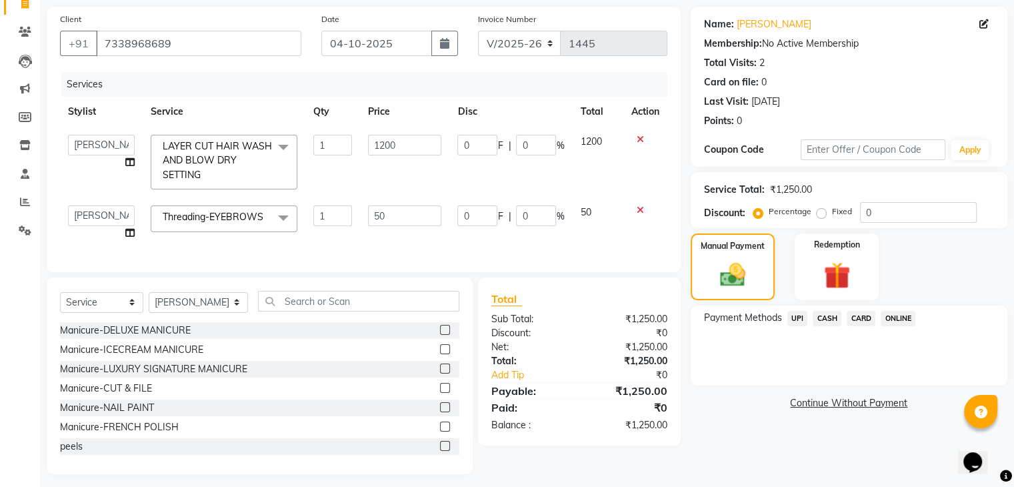
scroll to position [111, 0]
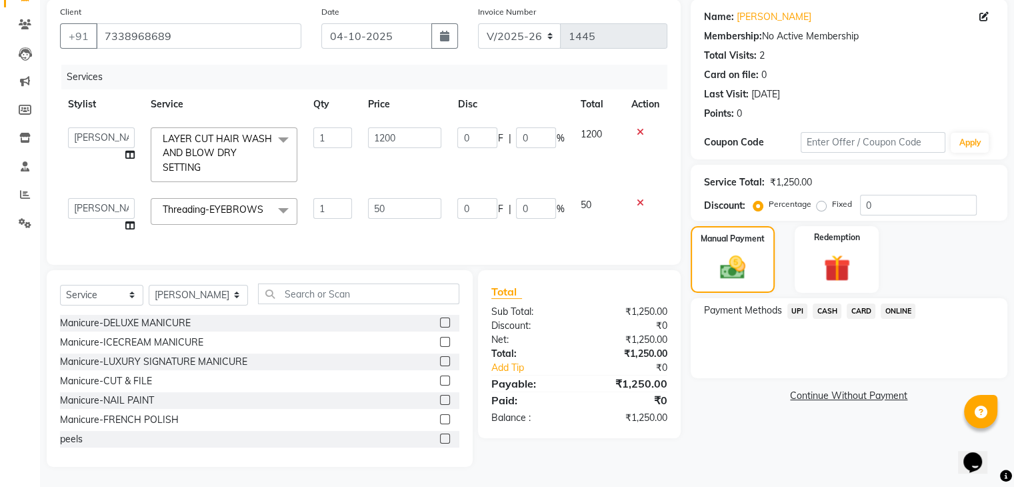
drag, startPoint x: 608, startPoint y: 417, endPoint x: 589, endPoint y: 436, distance: 26.4
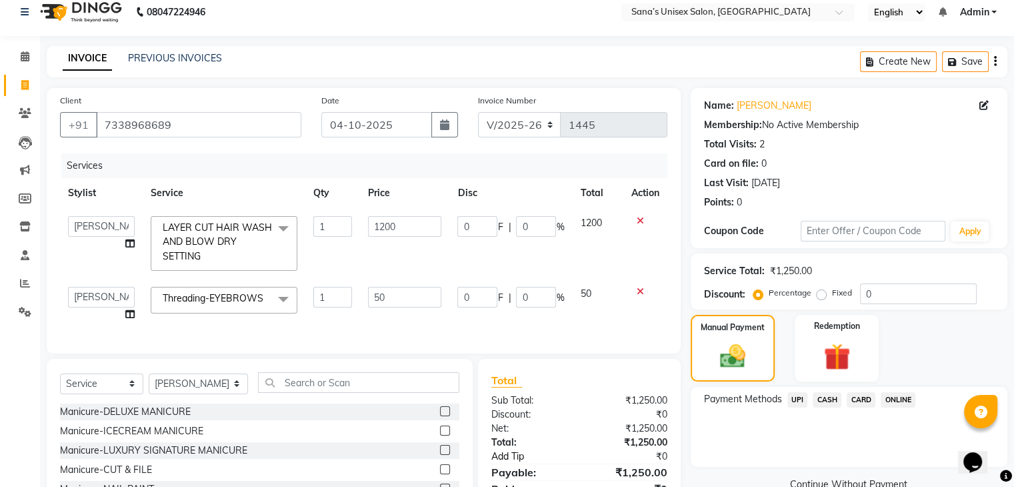
scroll to position [0, 0]
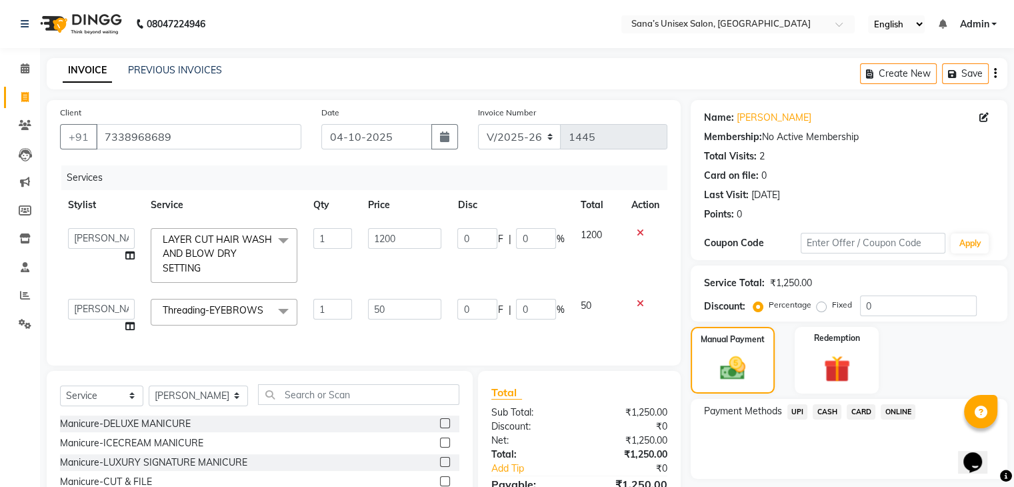
click at [910, 409] on span "ONLINE" at bounding box center [898, 411] width 35 height 15
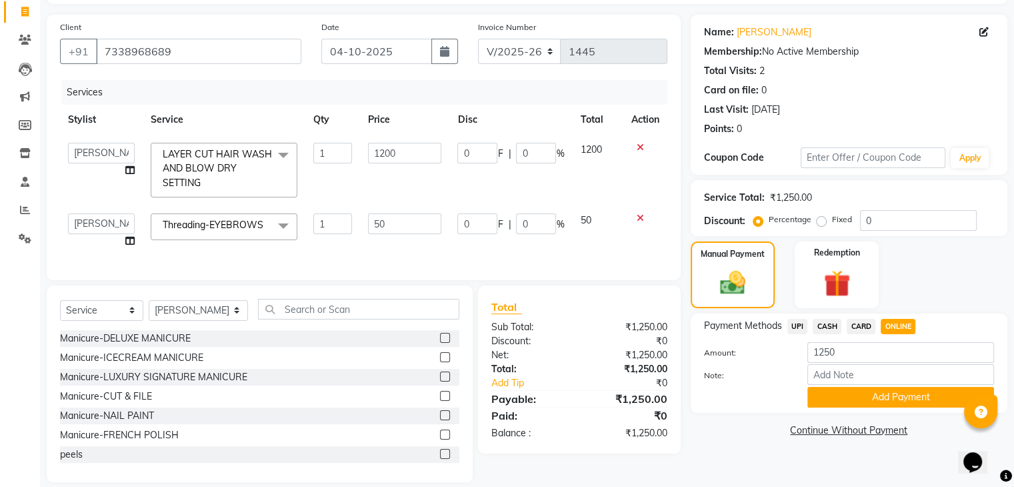
scroll to position [111, 0]
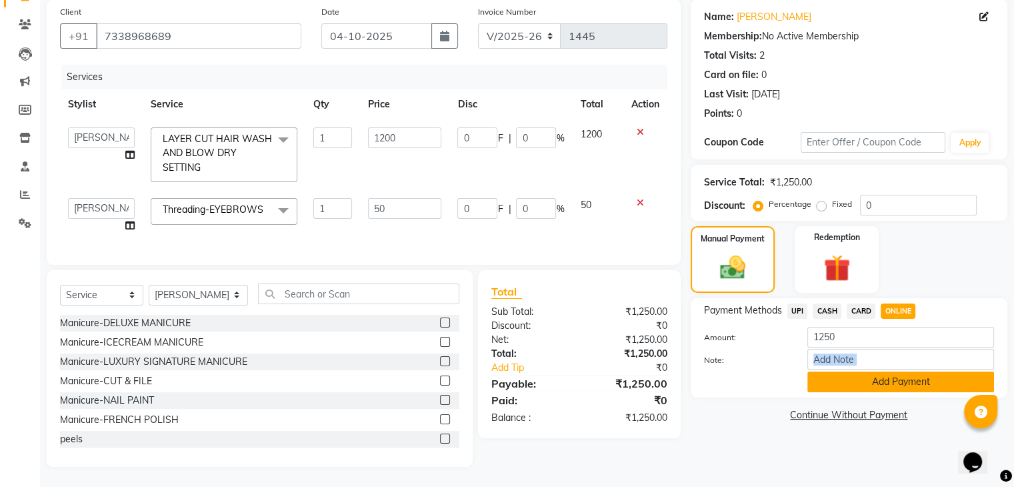
drag, startPoint x: 964, startPoint y: 360, endPoint x: 952, endPoint y: 373, distance: 17.5
click at [952, 373] on div "Amount: 1250 Note: Add Payment" at bounding box center [849, 359] width 290 height 65
click at [952, 373] on button "Add Payment" at bounding box center [901, 381] width 187 height 21
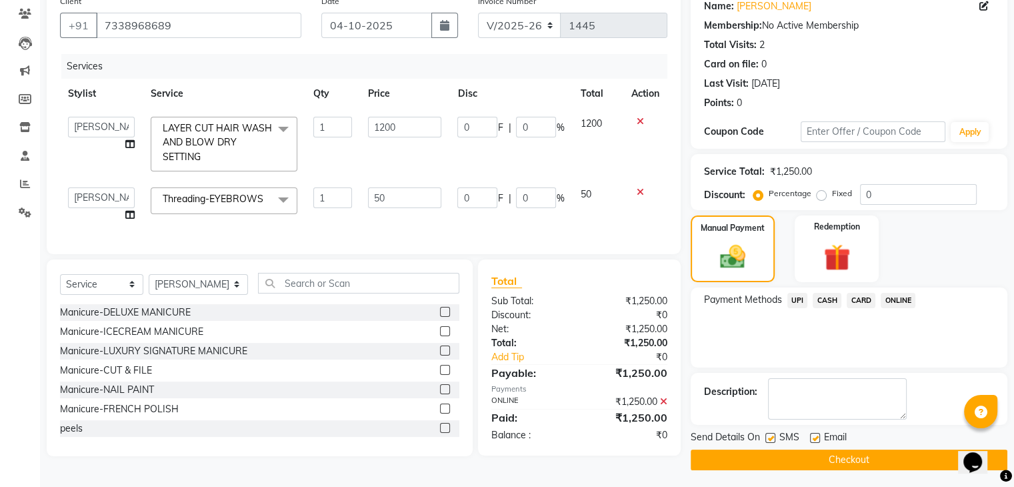
click at [915, 446] on div "Send Details On SMS Email Checkout" at bounding box center [849, 450] width 317 height 40
click at [907, 462] on button "Checkout" at bounding box center [849, 459] width 317 height 21
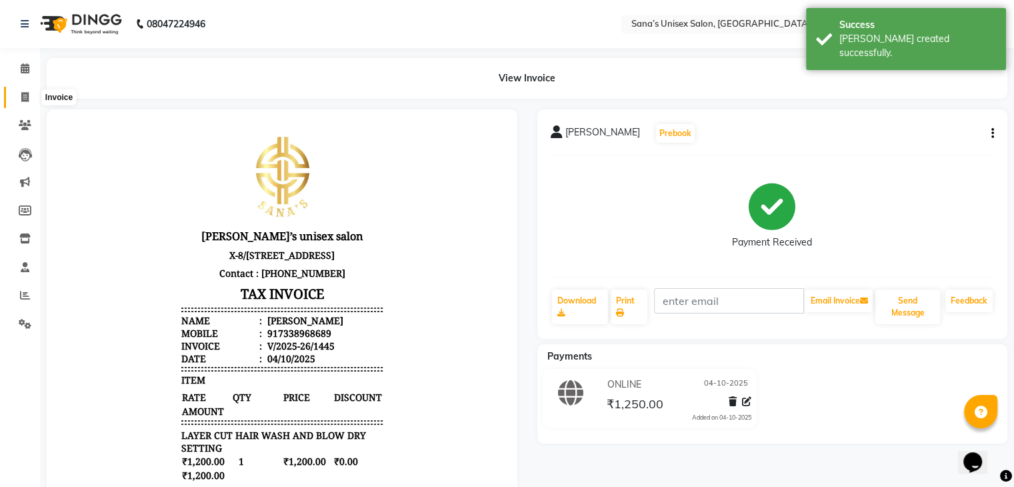
click at [28, 95] on icon at bounding box center [24, 97] width 7 height 10
select select "service"
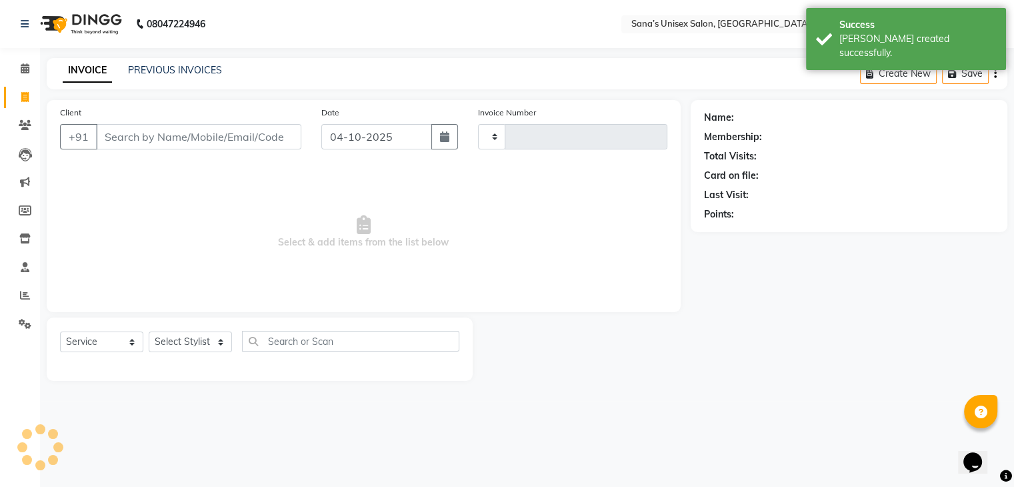
type input "1446"
select select "6091"
drag, startPoint x: 155, startPoint y: 79, endPoint x: 155, endPoint y: 62, distance: 16.7
click at [155, 62] on div "INVOICE PREVIOUS INVOICES Create New Save" at bounding box center [532, 73] width 971 height 31
click at [155, 67] on link "PREVIOUS INVOICES" at bounding box center [175, 70] width 94 height 12
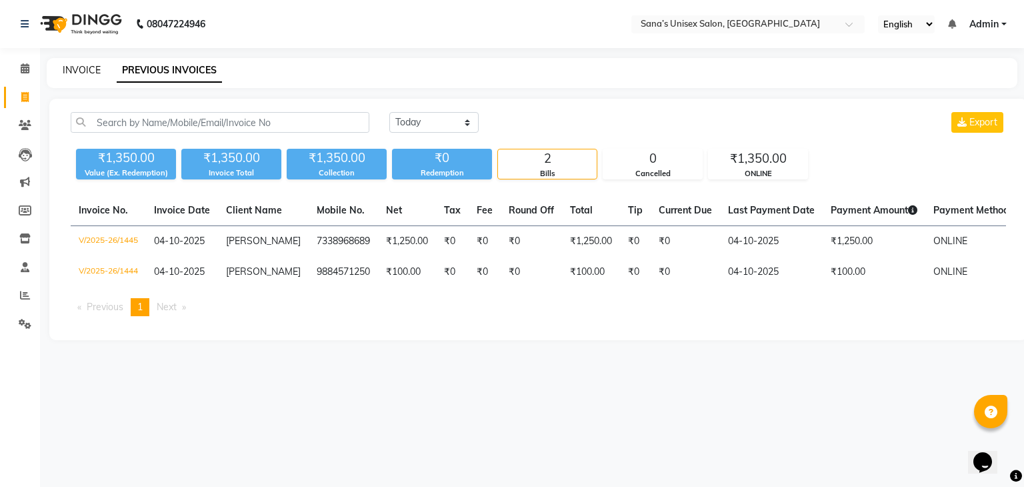
click at [67, 73] on link "INVOICE" at bounding box center [82, 70] width 38 height 12
select select "service"
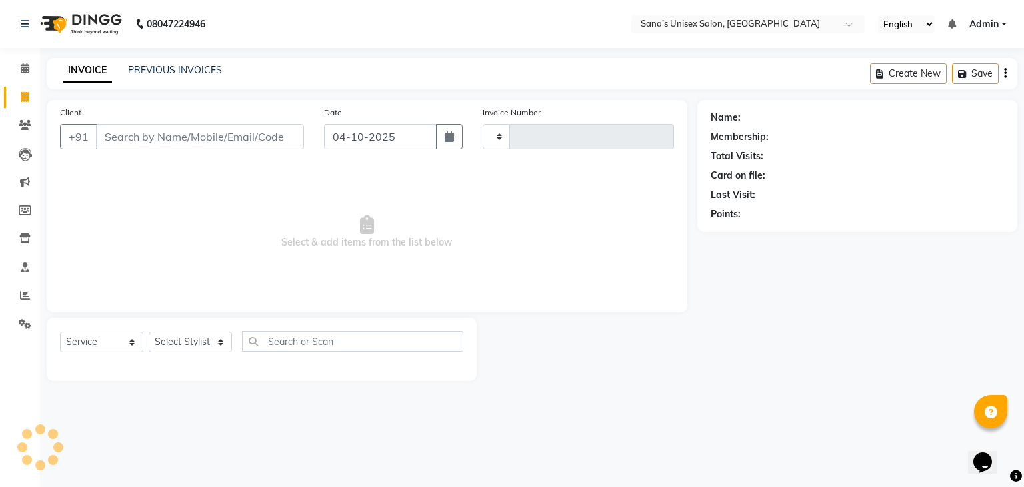
type input "1446"
select select "6091"
click at [160, 70] on link "PREVIOUS INVOICES" at bounding box center [175, 70] width 94 height 12
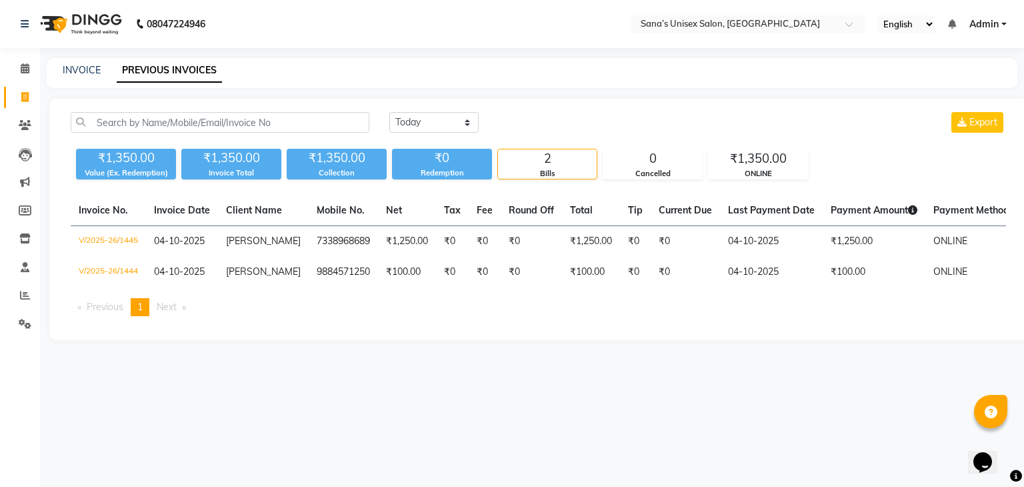
click at [474, 303] on div "Invoice No. Invoice Date Client Name Mobile No. Net Tax Fee Round Off Total Tip…" at bounding box center [539, 260] width 952 height 131
click at [85, 74] on link "INVOICE" at bounding box center [82, 70] width 38 height 12
select select "service"
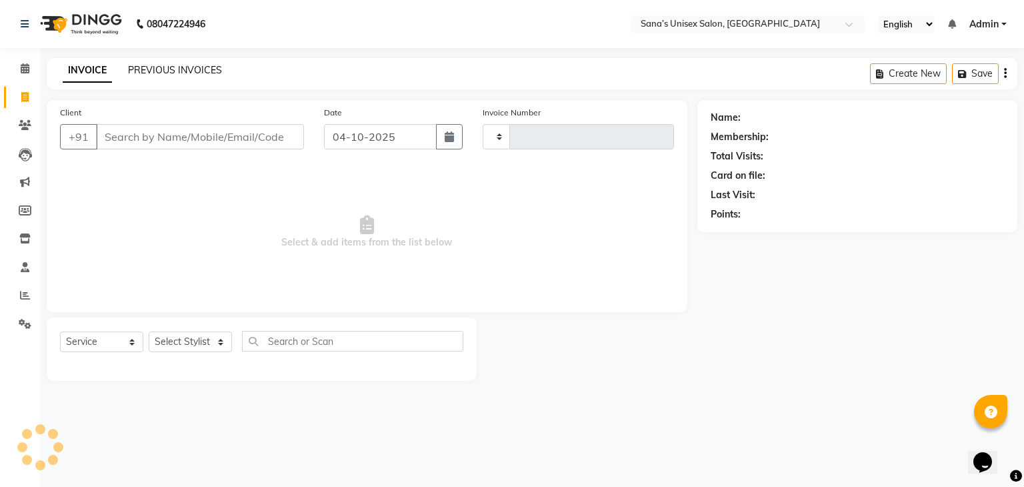
type input "1446"
select select "6091"
click at [189, 72] on link "PREVIOUS INVOICES" at bounding box center [175, 70] width 94 height 12
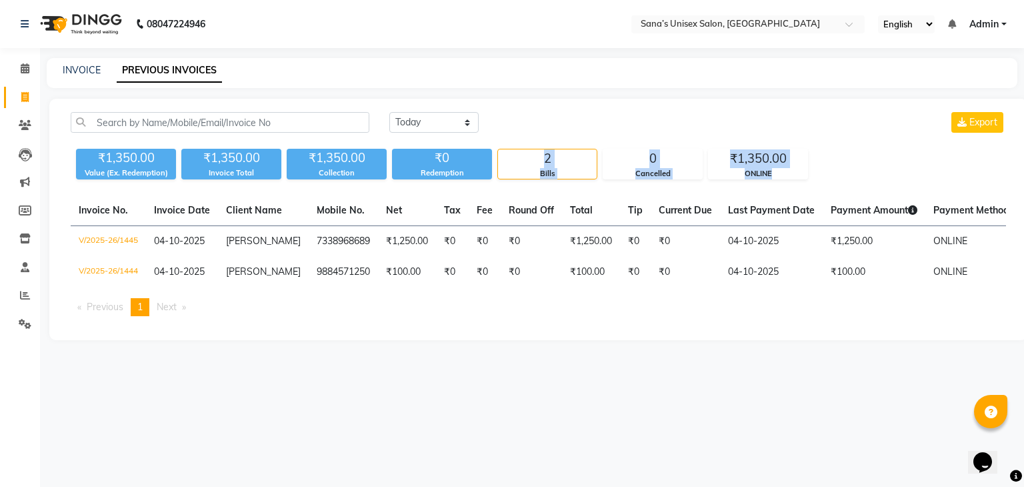
drag, startPoint x: 533, startPoint y: 151, endPoint x: 816, endPoint y: 172, distance: 283.5
click at [816, 172] on div "₹1,350.00 Value (Ex. Redemption) ₹1,350.00 Invoice Total ₹1,350.00 Collection ₹…" at bounding box center [539, 161] width 936 height 36
click at [820, 170] on div "₹1,350.00 Value (Ex. Redemption) ₹1,350.00 Invoice Total ₹1,350.00 Collection ₹…" at bounding box center [539, 161] width 936 height 36
click at [17, 91] on span at bounding box center [24, 97] width 23 height 15
select select "6091"
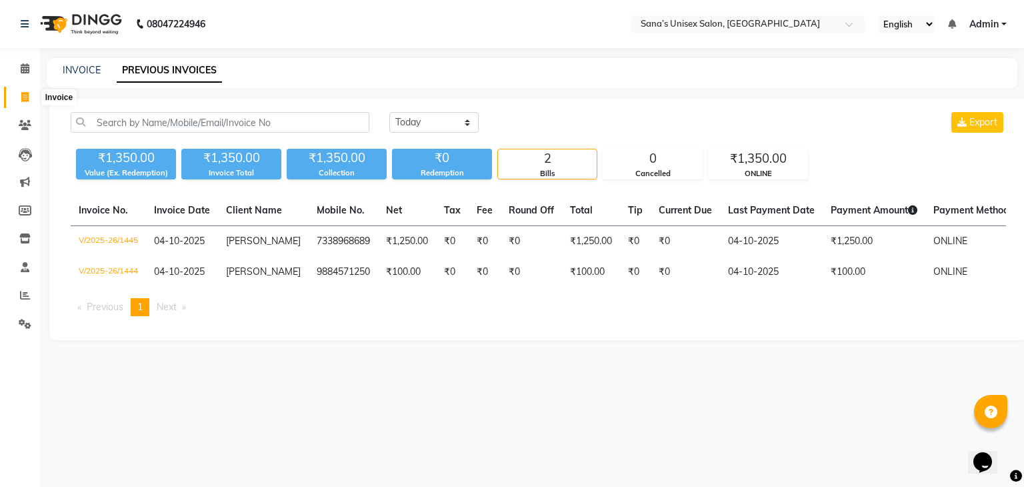
select select "service"
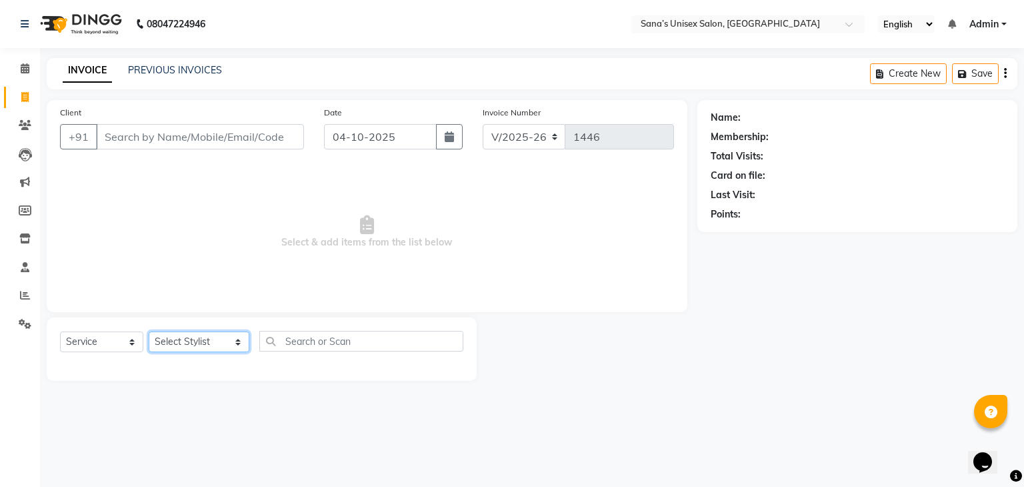
click at [184, 339] on select "Select Stylist anjali beauty MADHU [PERSON_NAME] (BEAUTY THERAPIST) [PERSON_NAM…" at bounding box center [199, 341] width 101 height 21
click at [281, 345] on input "text" at bounding box center [361, 341] width 205 height 21
click at [217, 339] on select "Select Stylist anjali beauty MADHU [PERSON_NAME] (BEAUTY THERAPIST) [PERSON_NAM…" at bounding box center [199, 341] width 101 height 21
select select "45708"
click at [149, 332] on select "Select Stylist anjali beauty MADHU [PERSON_NAME] (BEAUTY THERAPIST) [PERSON_NAM…" at bounding box center [199, 341] width 101 height 21
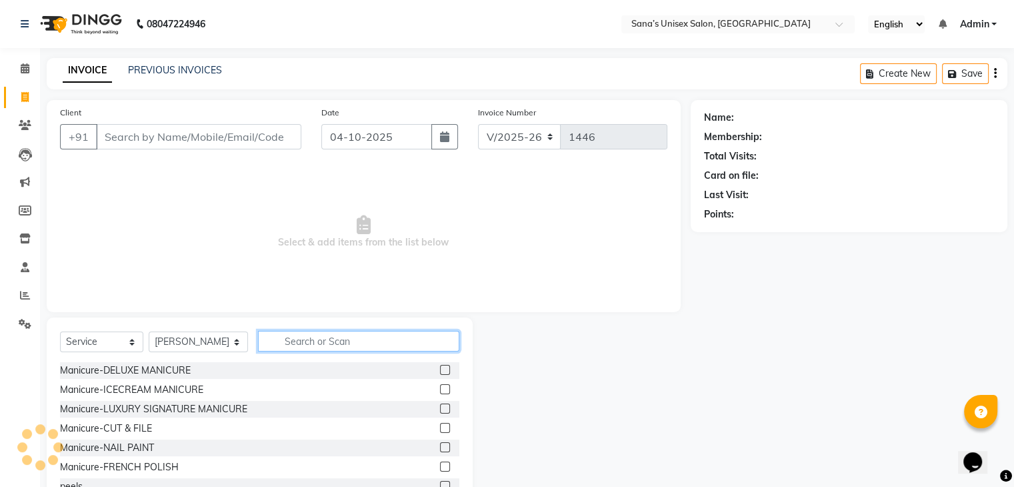
click at [323, 341] on input "text" at bounding box center [358, 341] width 201 height 21
click at [169, 123] on div "Client +91" at bounding box center [180, 132] width 261 height 55
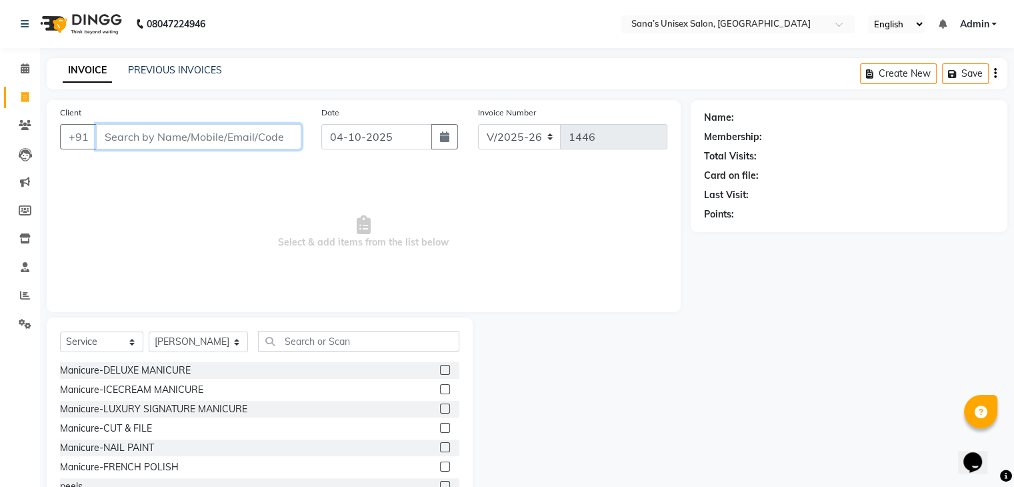
click at [163, 139] on input "Client" at bounding box center [198, 136] width 205 height 25
type input "9677788047"
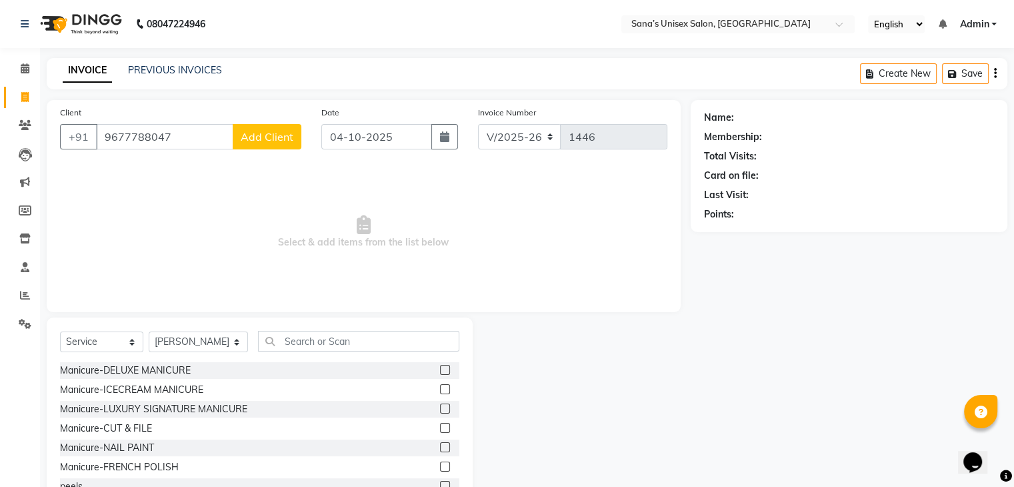
click at [271, 139] on span "Add Client" at bounding box center [267, 136] width 53 height 13
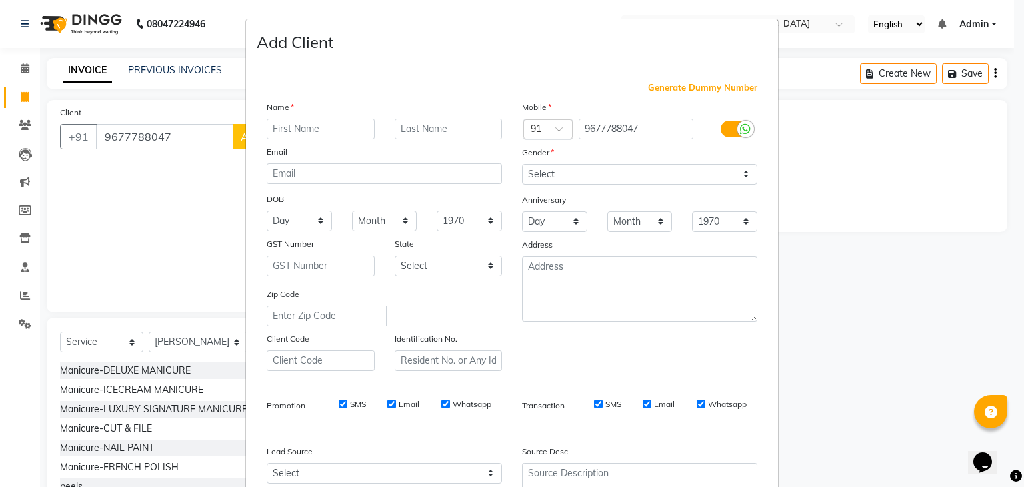
click at [323, 129] on input "text" at bounding box center [321, 129] width 108 height 21
type input "[PERSON_NAME]"
click at [609, 182] on select "Select [DEMOGRAPHIC_DATA] [DEMOGRAPHIC_DATA] Other Prefer Not To Say" at bounding box center [639, 174] width 235 height 21
select select "[DEMOGRAPHIC_DATA]"
click at [522, 165] on select "Select [DEMOGRAPHIC_DATA] [DEMOGRAPHIC_DATA] Other Prefer Not To Say" at bounding box center [639, 174] width 235 height 21
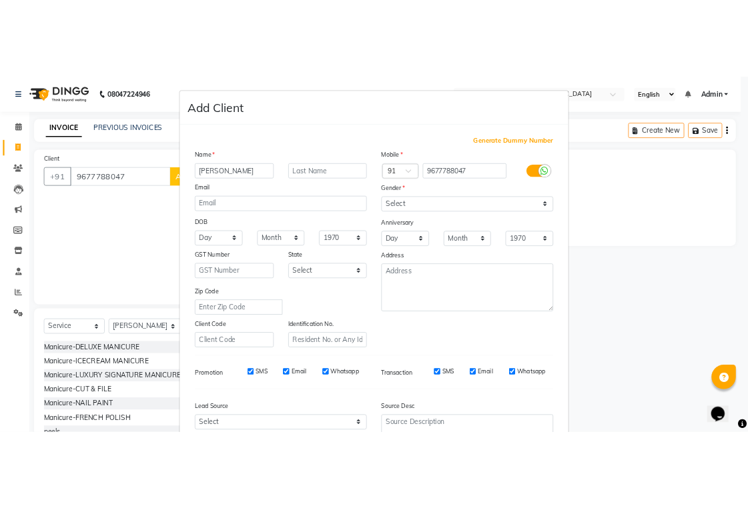
scroll to position [135, 0]
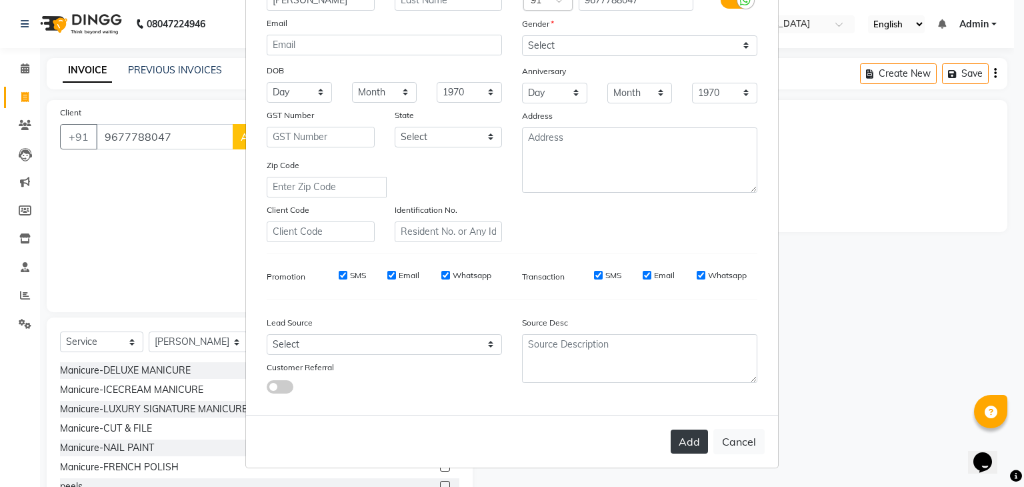
click at [691, 447] on button "Add" at bounding box center [689, 441] width 37 height 24
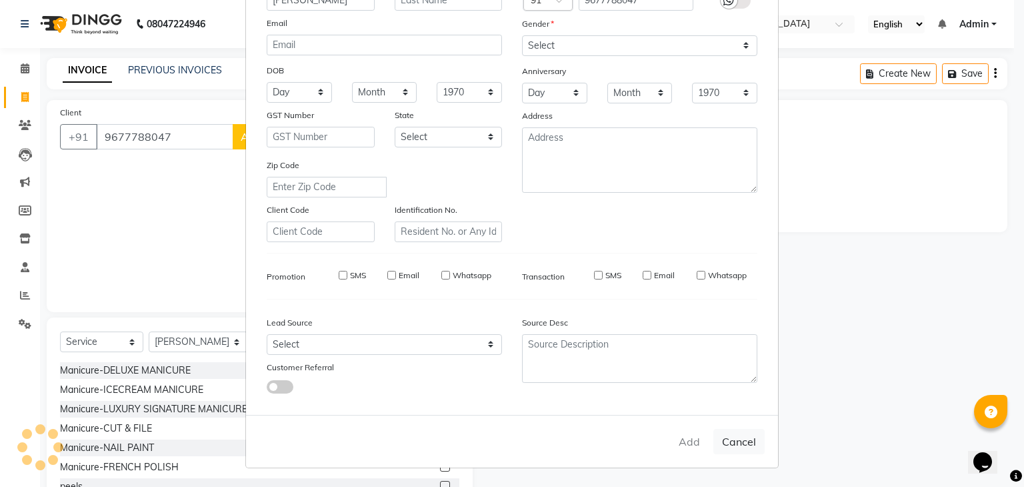
select select
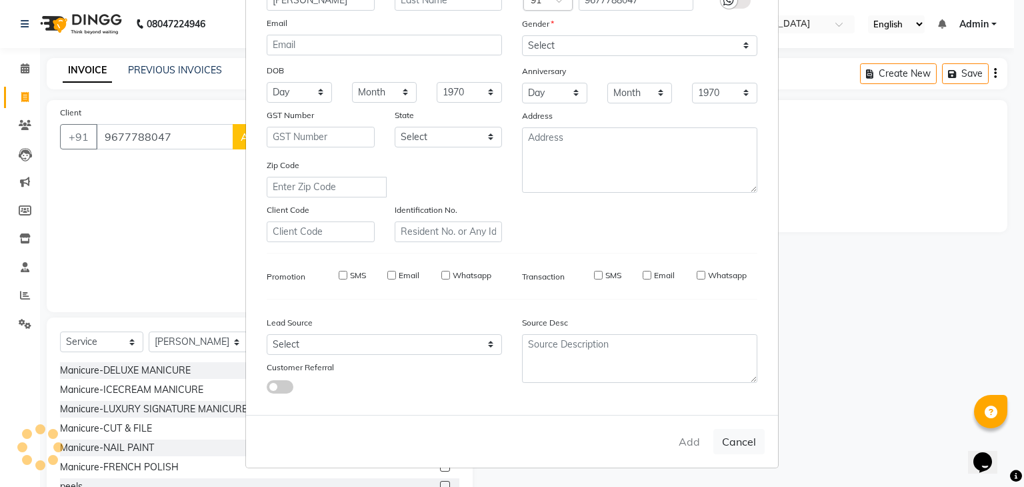
select select
checkbox input "false"
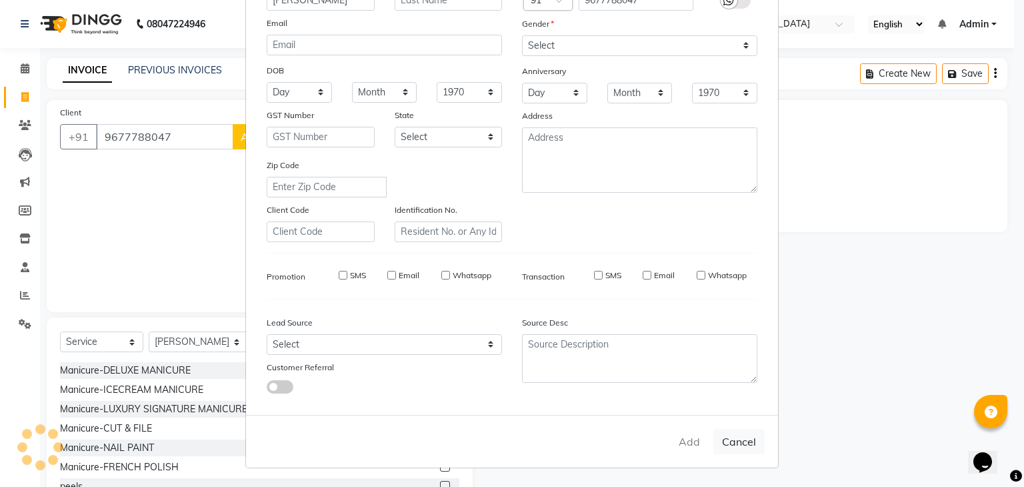
checkbox input "false"
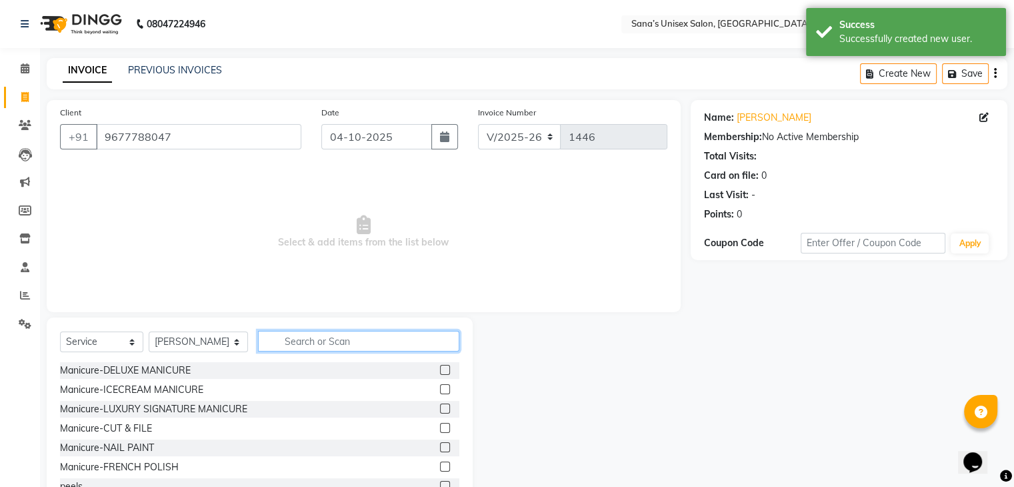
click at [344, 347] on input "text" at bounding box center [358, 341] width 201 height 21
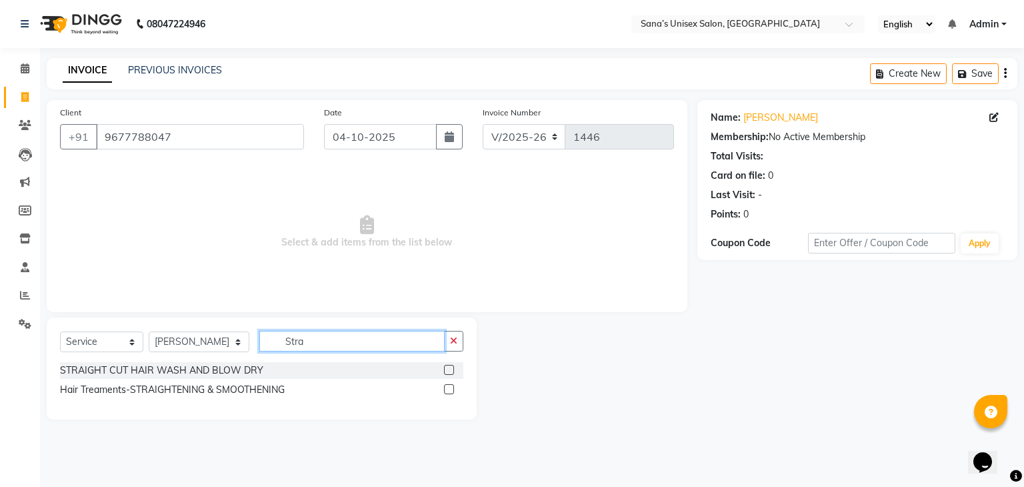
type input "Stra"
click at [446, 367] on label at bounding box center [449, 370] width 10 height 10
click at [446, 367] on input "checkbox" at bounding box center [448, 370] width 9 height 9
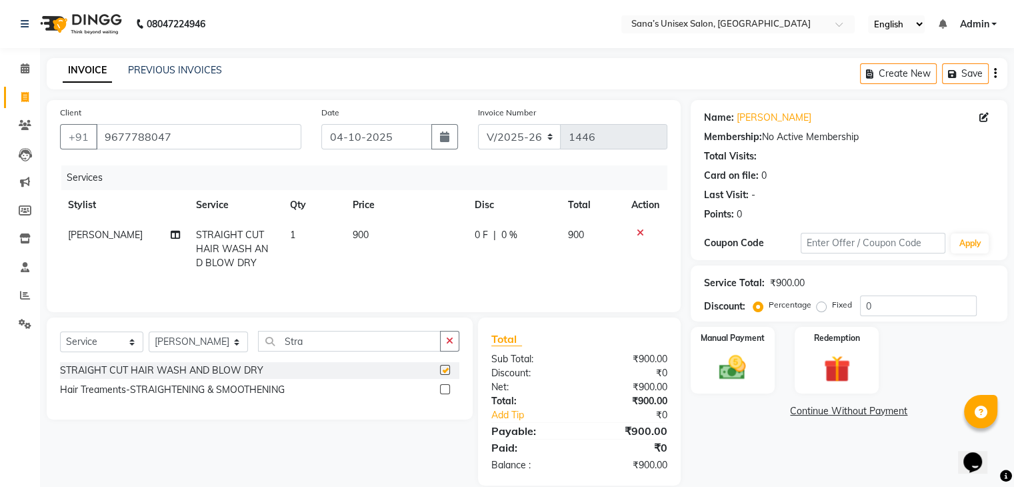
checkbox input "false"
click at [773, 383] on div "Manual Payment" at bounding box center [732, 359] width 87 height 69
click at [297, 63] on div "INVOICE PREVIOUS INVOICES Create New Save" at bounding box center [527, 73] width 961 height 31
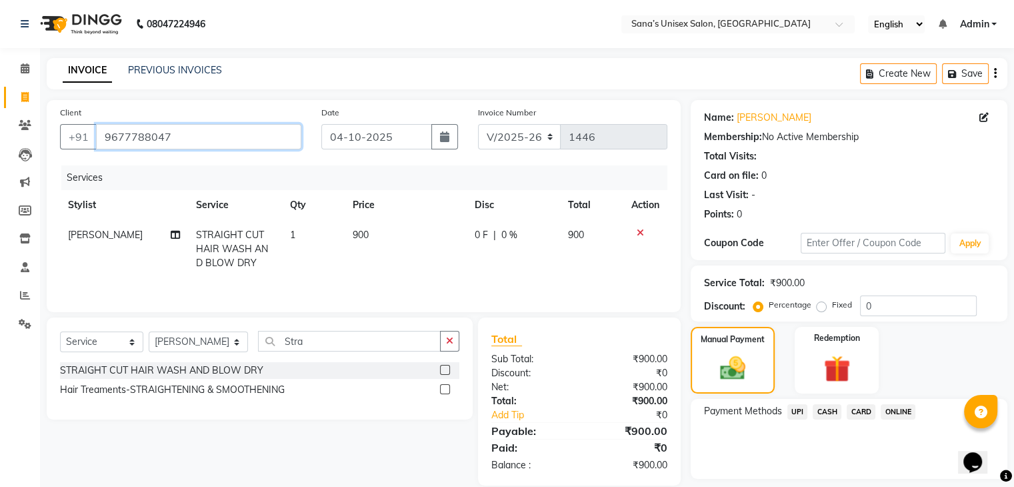
click at [181, 137] on input "9677788047" at bounding box center [198, 136] width 205 height 25
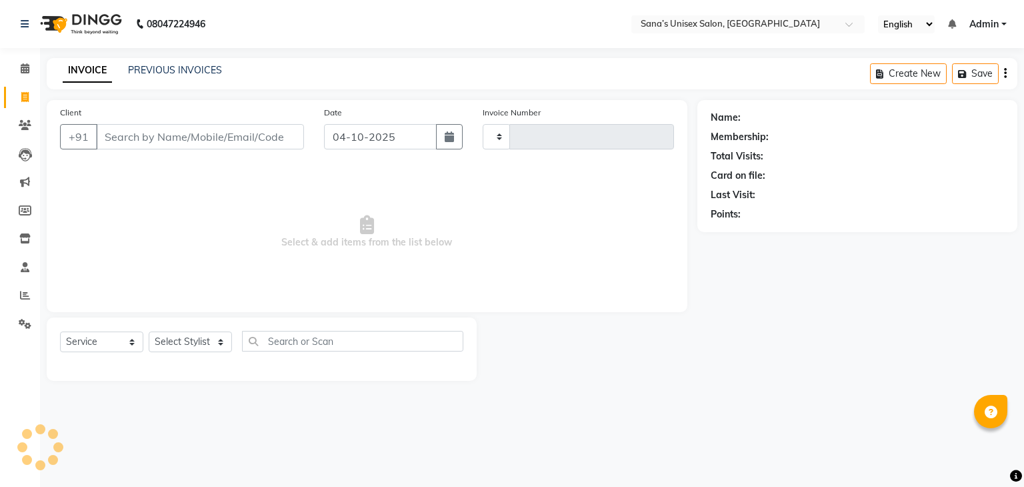
select select "service"
type input "1446"
select select "6091"
click at [184, 139] on input "Client" at bounding box center [200, 136] width 208 height 25
click at [166, 71] on link "PREVIOUS INVOICES" at bounding box center [175, 70] width 94 height 12
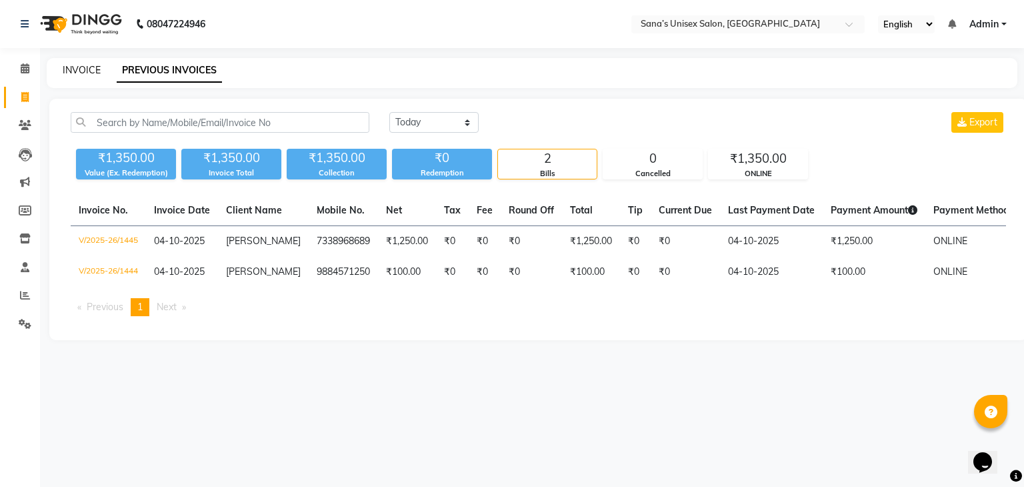
click at [67, 67] on link "INVOICE" at bounding box center [82, 70] width 38 height 12
select select "6091"
select select "service"
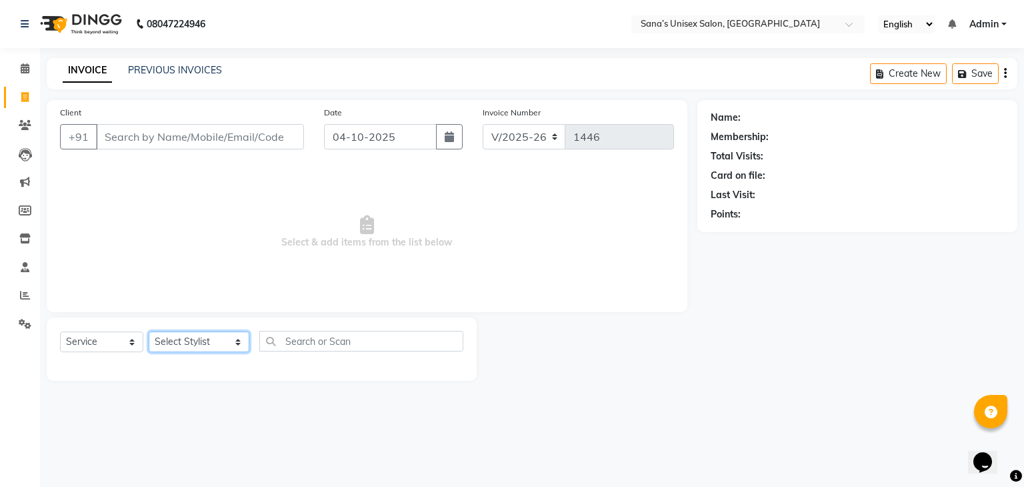
click at [189, 333] on select "Select Stylist anjali beauty MADHU [PERSON_NAME] (BEAUTY THERAPIST) [PERSON_NAM…" at bounding box center [199, 341] width 101 height 21
click at [149, 332] on select "Select Stylist anjali beauty MADHU [PERSON_NAME] (BEAUTY THERAPIST) [PERSON_NAM…" at bounding box center [199, 341] width 101 height 21
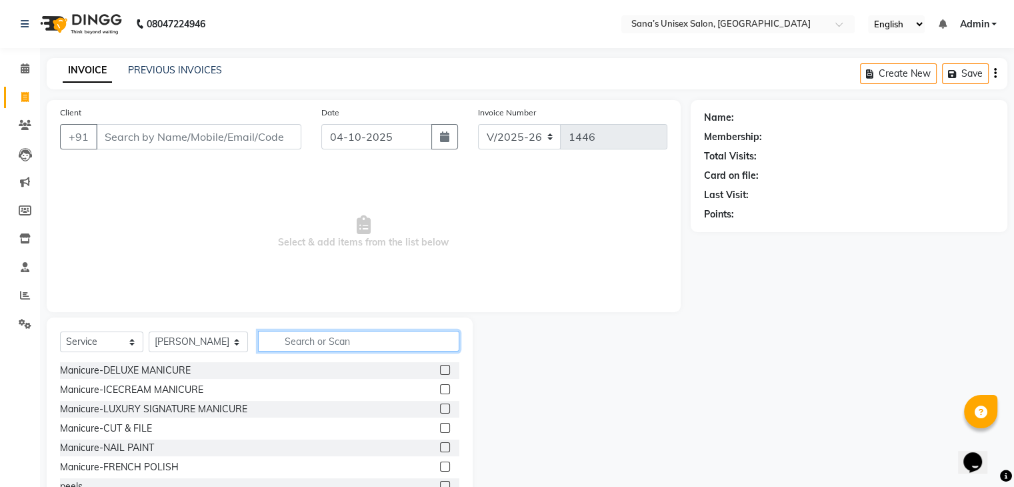
click at [325, 342] on input "text" at bounding box center [358, 341] width 201 height 21
click at [186, 337] on select "Select Stylist anjali beauty MADHU [PERSON_NAME] (BEAUTY THERAPIST) [PERSON_NAM…" at bounding box center [198, 341] width 99 height 21
select select "45708"
click at [149, 332] on select "Select Stylist anjali beauty MADHU [PERSON_NAME] (BEAUTY THERAPIST) [PERSON_NAM…" at bounding box center [198, 341] width 99 height 21
click at [288, 343] on input "text" at bounding box center [358, 341] width 201 height 21
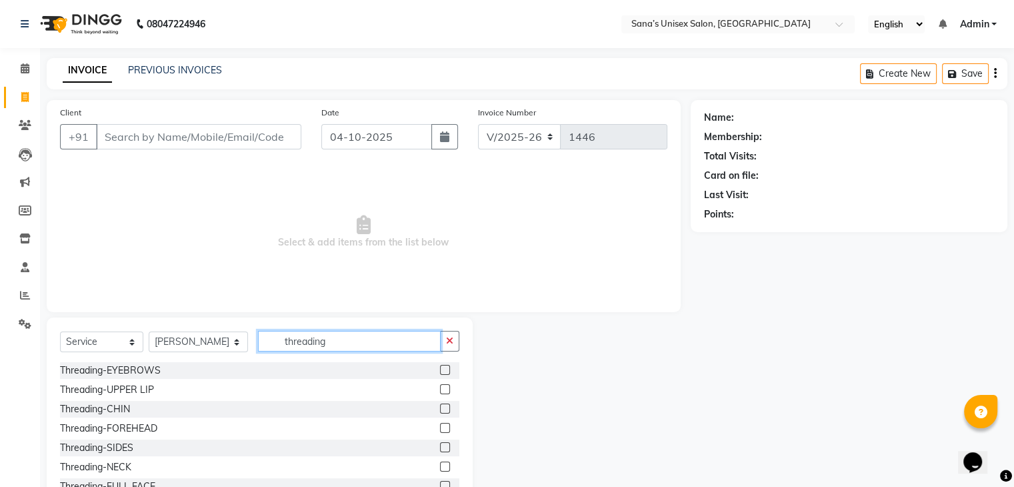
type input "threading"
click at [440, 369] on label at bounding box center [445, 370] width 10 height 10
click at [440, 369] on input "checkbox" at bounding box center [444, 370] width 9 height 9
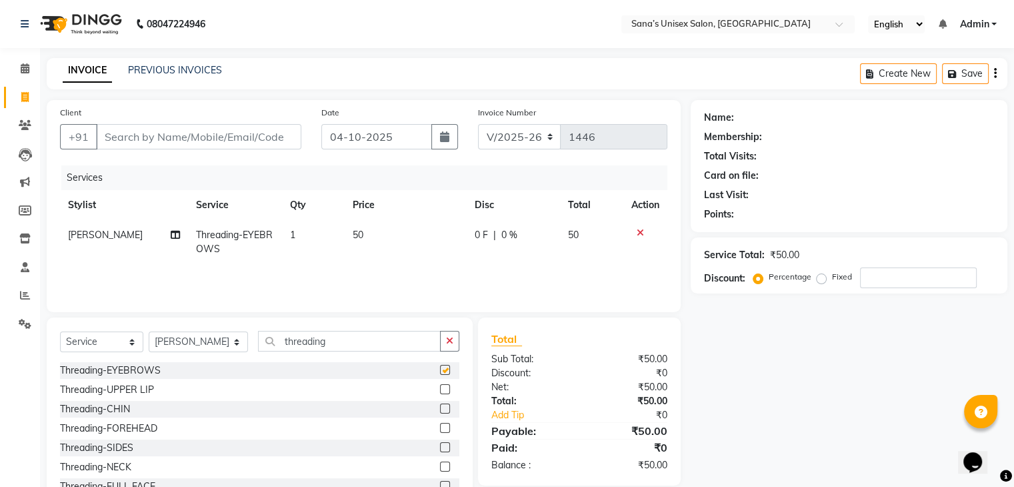
checkbox input "false"
click at [214, 139] on input "Client" at bounding box center [198, 136] width 205 height 25
click at [187, 137] on input "Client" at bounding box center [198, 136] width 205 height 25
type input "7"
type input "0"
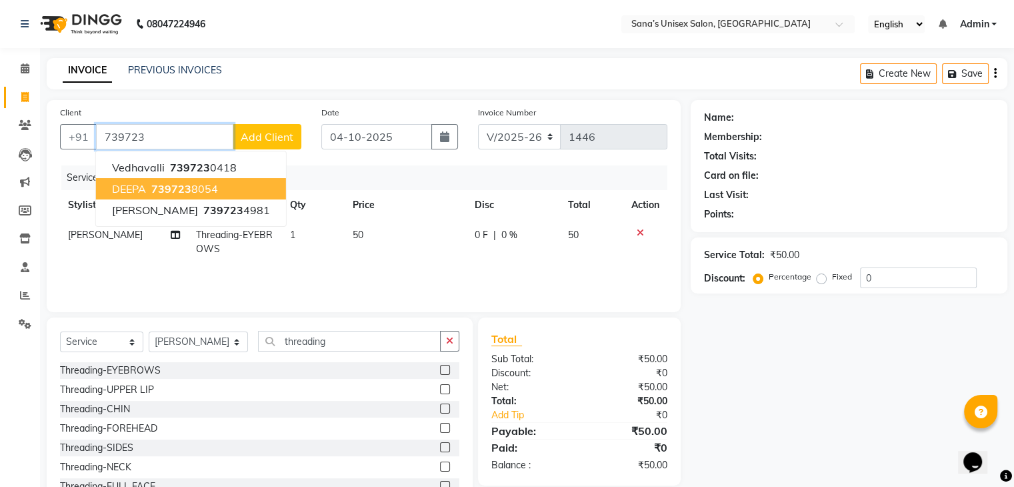
click at [151, 191] on ngb-highlight "739723 8054" at bounding box center [183, 188] width 69 height 13
type input "7397238054"
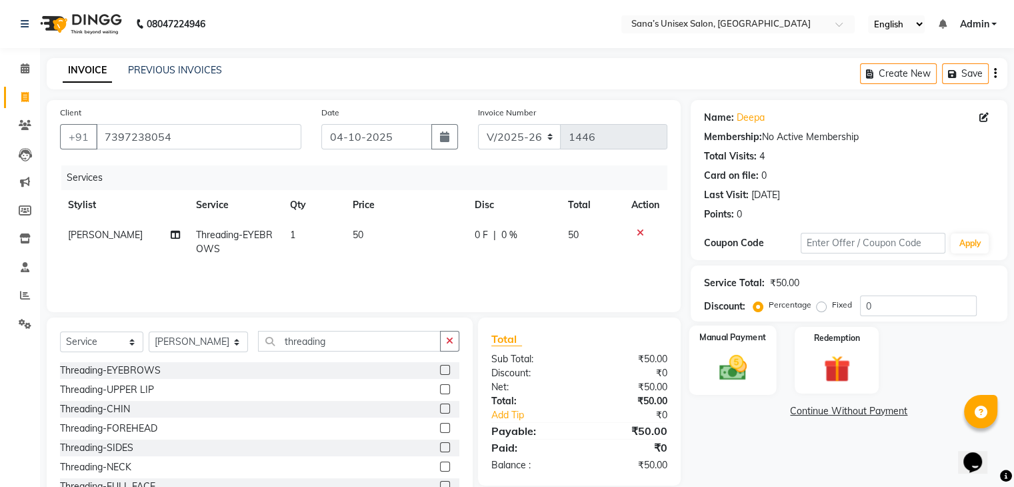
click at [740, 348] on div "Manual Payment" at bounding box center [732, 359] width 87 height 69
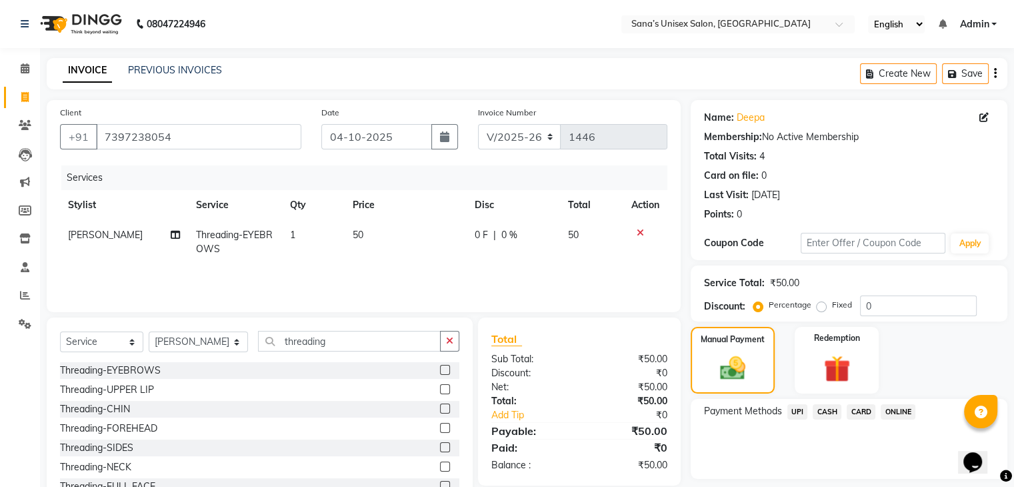
click at [904, 404] on div "ONLINE" at bounding box center [896, 413] width 40 height 18
click at [900, 407] on span "ONLINE" at bounding box center [898, 411] width 35 height 15
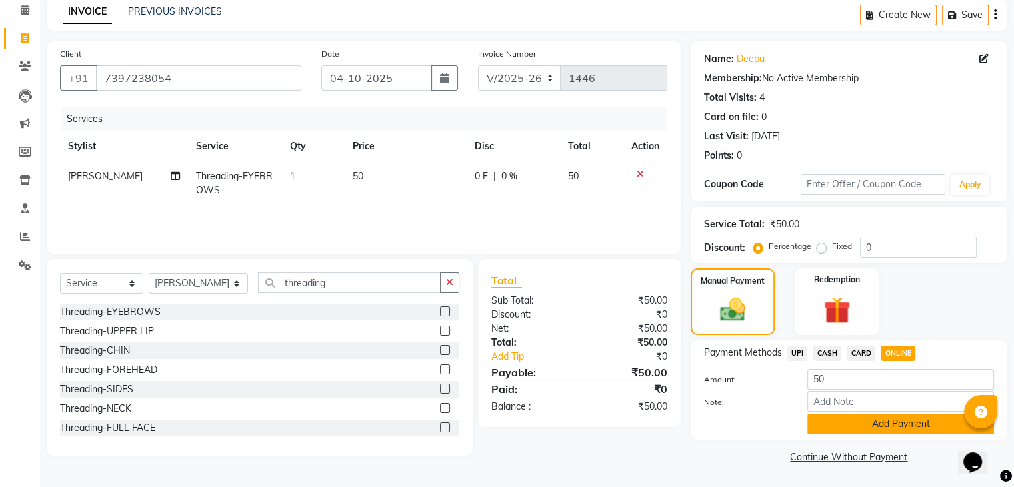
click at [873, 425] on button "Add Payment" at bounding box center [901, 423] width 187 height 21
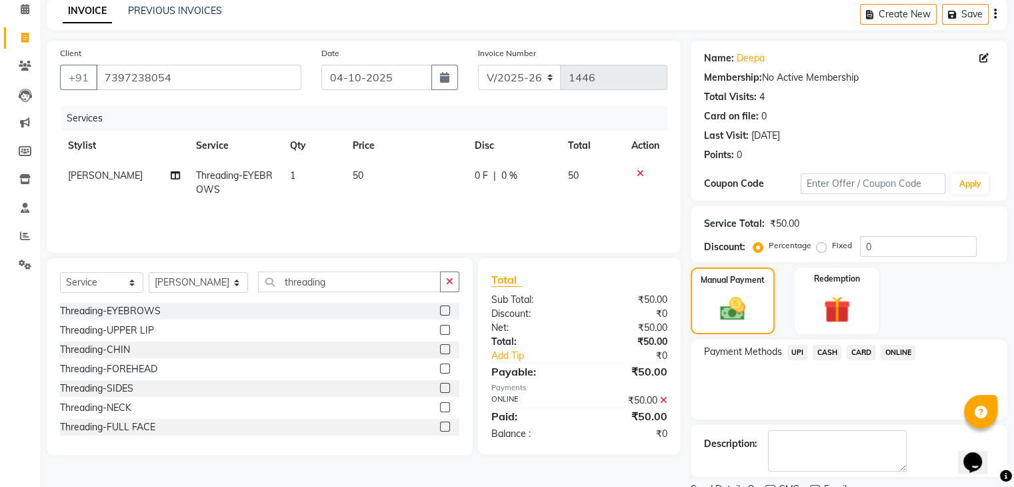
scroll to position [114, 0]
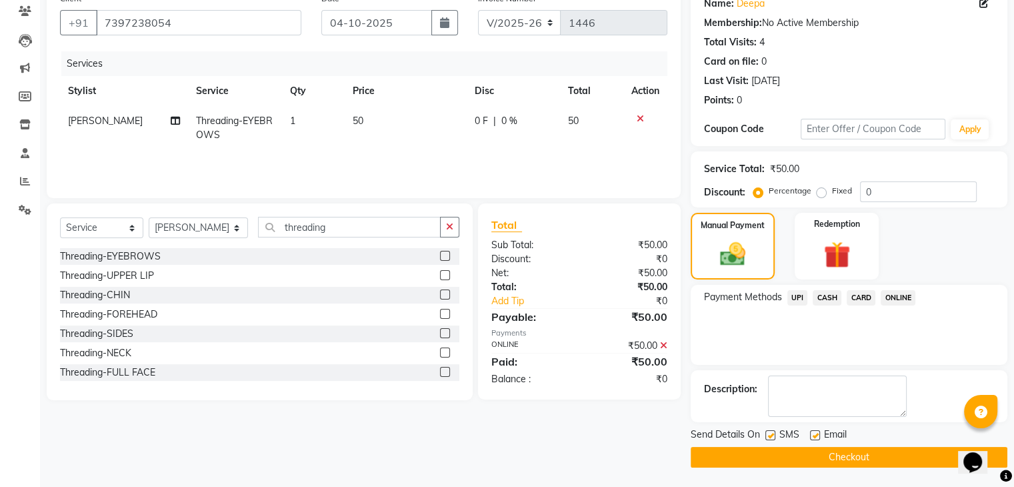
click at [912, 455] on button "Checkout" at bounding box center [849, 457] width 317 height 21
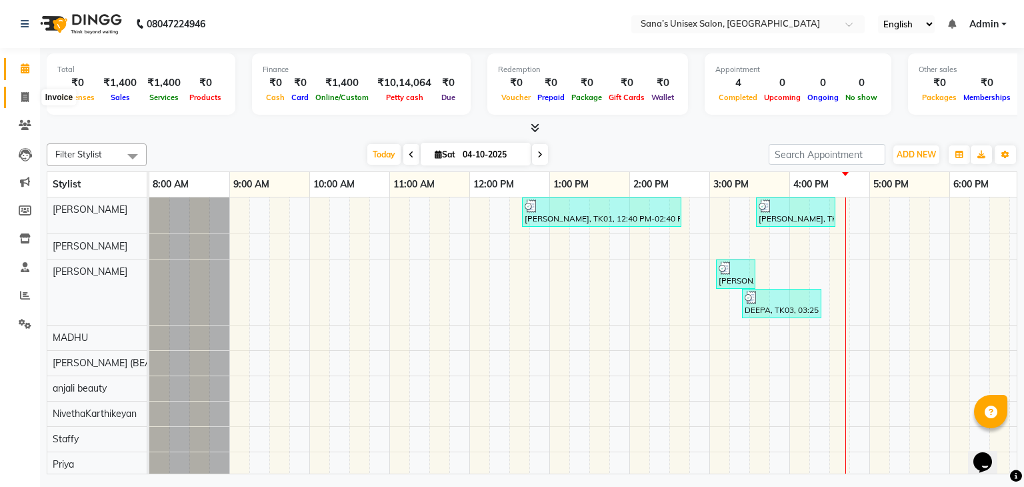
click at [24, 99] on icon at bounding box center [24, 97] width 7 height 10
select select "service"
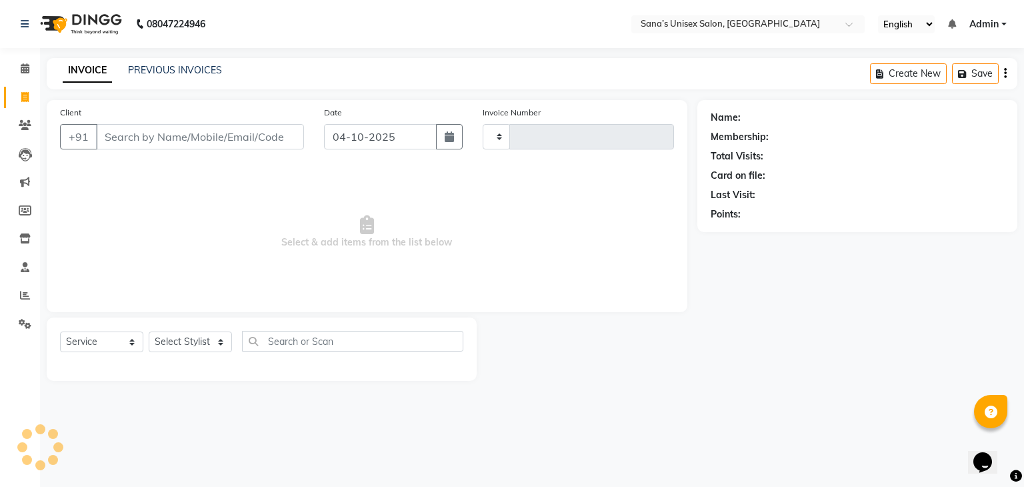
type input "1447"
select select "6091"
click at [161, 66] on link "PREVIOUS INVOICES" at bounding box center [175, 70] width 94 height 12
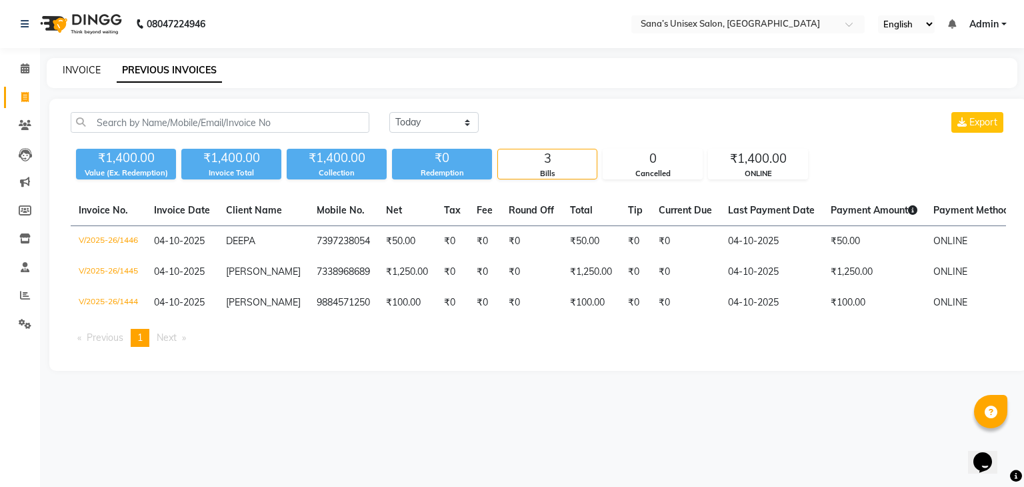
click at [72, 67] on link "INVOICE" at bounding box center [82, 70] width 38 height 12
select select "service"
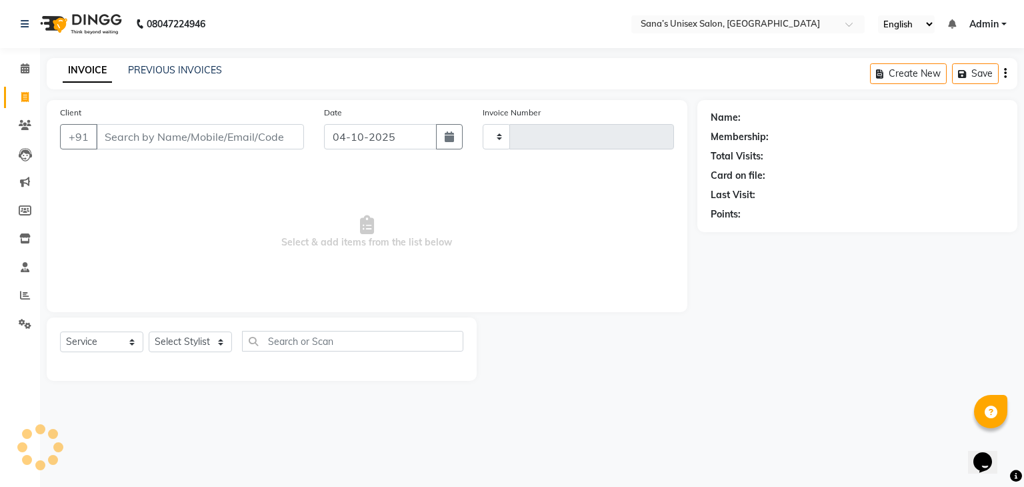
type input "1447"
select select "6091"
click at [195, 339] on select "Select Stylist anjali beauty MADHU [PERSON_NAME] (BEAUTY THERAPIST) [PERSON_NAM…" at bounding box center [199, 341] width 101 height 21
select select "45605"
click at [149, 332] on select "Select Stylist anjali beauty MADHU [PERSON_NAME] (BEAUTY THERAPIST) [PERSON_NAM…" at bounding box center [199, 341] width 101 height 21
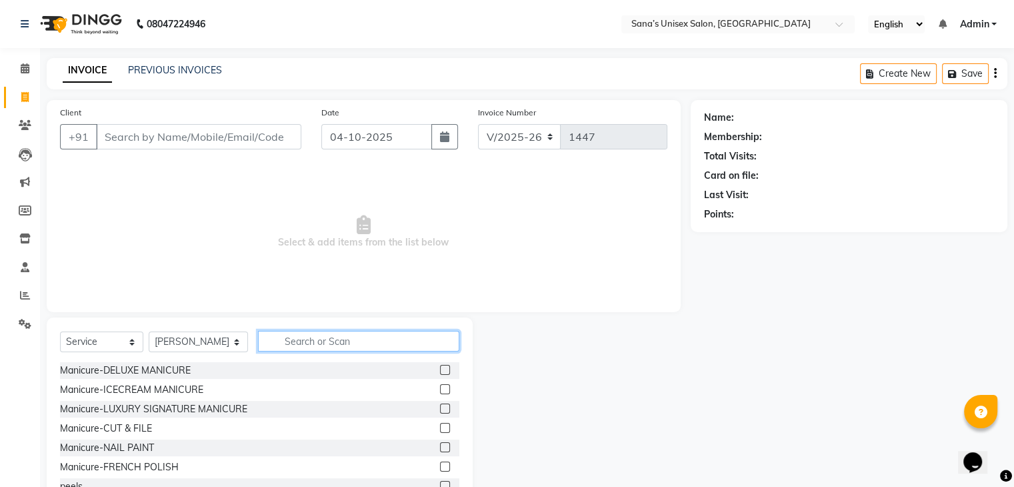
click at [287, 341] on input "text" at bounding box center [358, 341] width 201 height 21
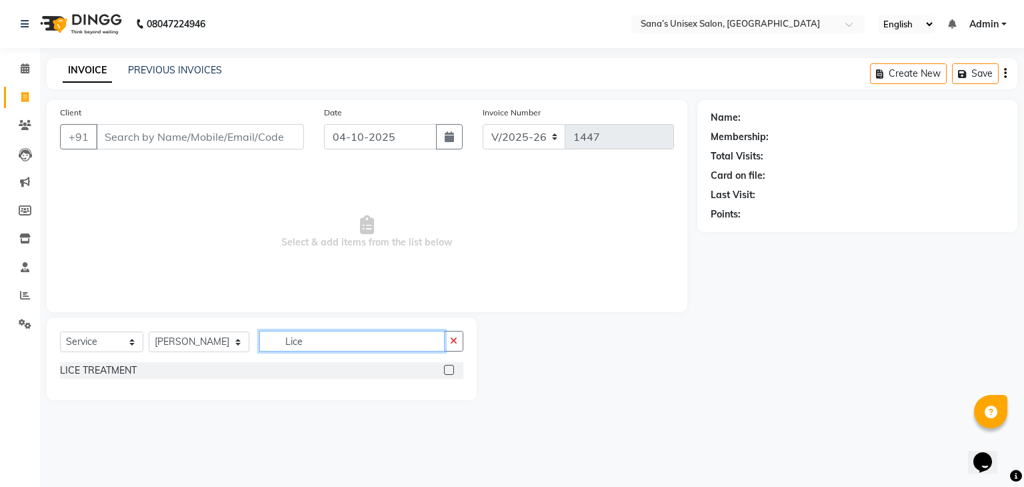
type input "Lice"
click at [448, 366] on label at bounding box center [449, 370] width 10 height 10
click at [448, 366] on input "checkbox" at bounding box center [448, 370] width 9 height 9
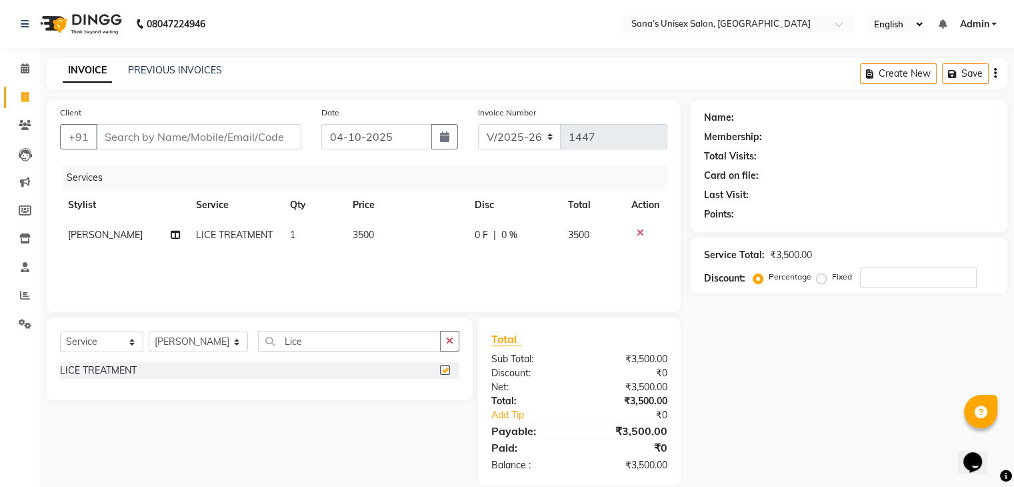
checkbox input "false"
click at [384, 224] on td "3500" at bounding box center [406, 235] width 122 height 30
select select "45605"
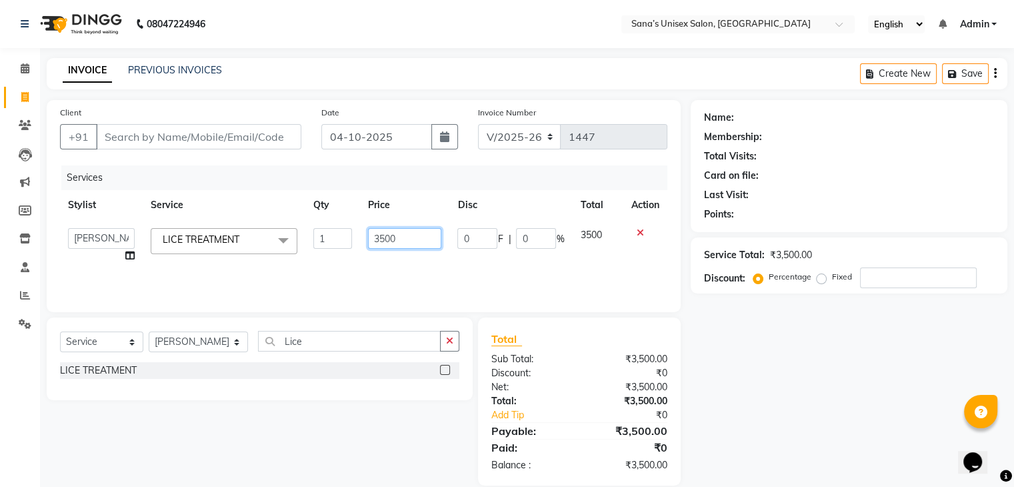
click at [423, 247] on td "3500" at bounding box center [404, 245] width 89 height 51
click at [423, 247] on input "3500" at bounding box center [404, 238] width 73 height 21
type input "3"
type input "4"
type input "4500"
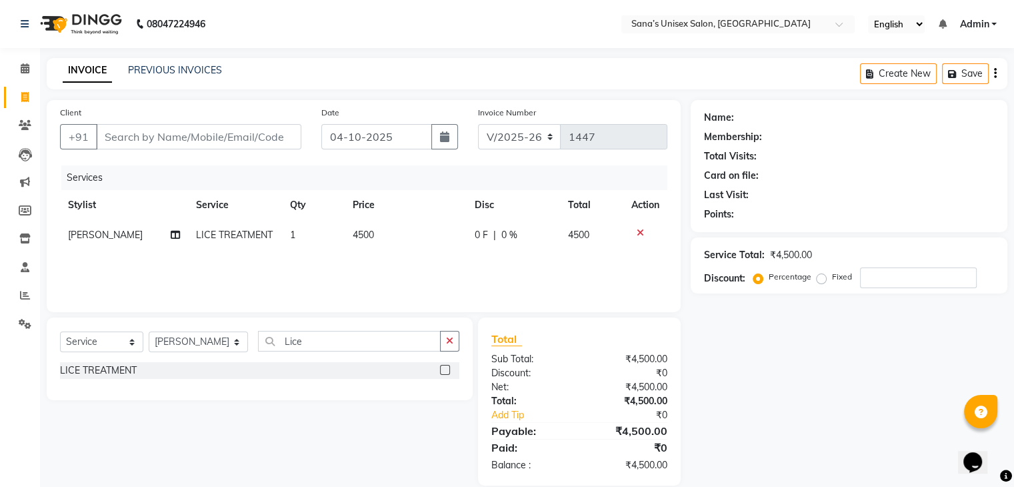
click at [457, 285] on div "Services Stylist Service Qty Price Disc Total Action NANDHINI LICE TREATMENT 1 …" at bounding box center [363, 231] width 607 height 133
click at [515, 227] on td "0 F | 0 %" at bounding box center [513, 235] width 93 height 30
select select "45605"
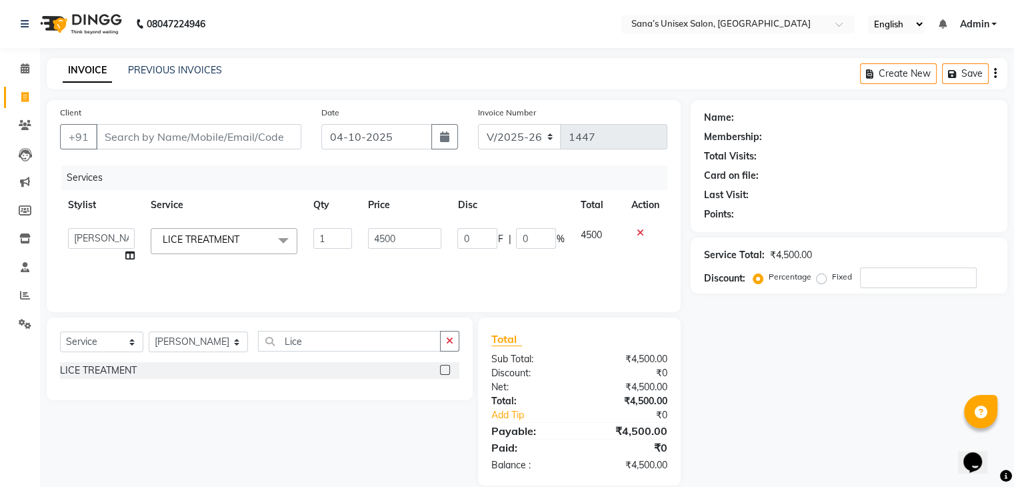
click at [515, 227] on td "0 F | 0 %" at bounding box center [510, 245] width 123 height 51
click at [523, 238] on input "0" at bounding box center [536, 238] width 40 height 21
click at [531, 241] on input "0" at bounding box center [536, 238] width 40 height 21
type input "5"
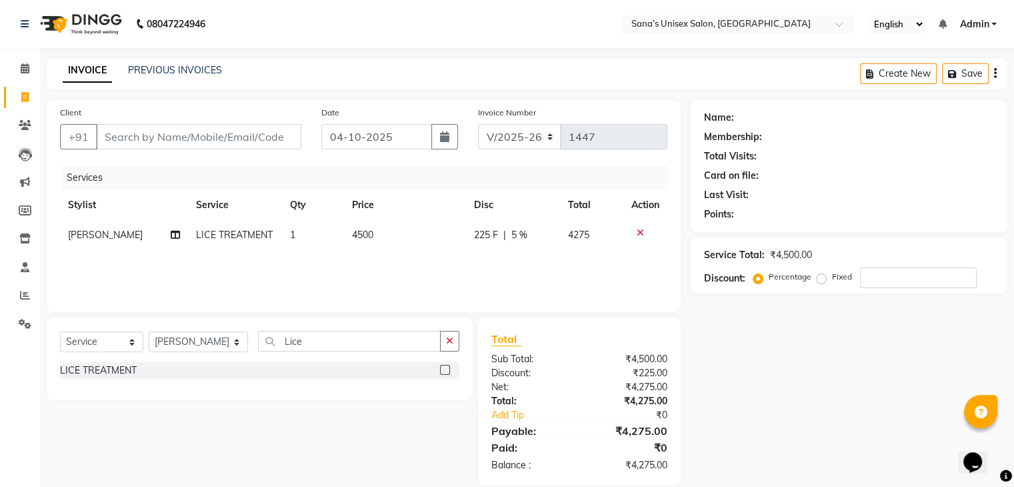
click at [555, 268] on div "Services Stylist Service Qty Price Disc Total Action NANDHINI LICE TREATMENT 1 …" at bounding box center [363, 231] width 607 height 133
click at [535, 234] on div "225 F | 5 %" at bounding box center [512, 235] width 78 height 14
select select "45605"
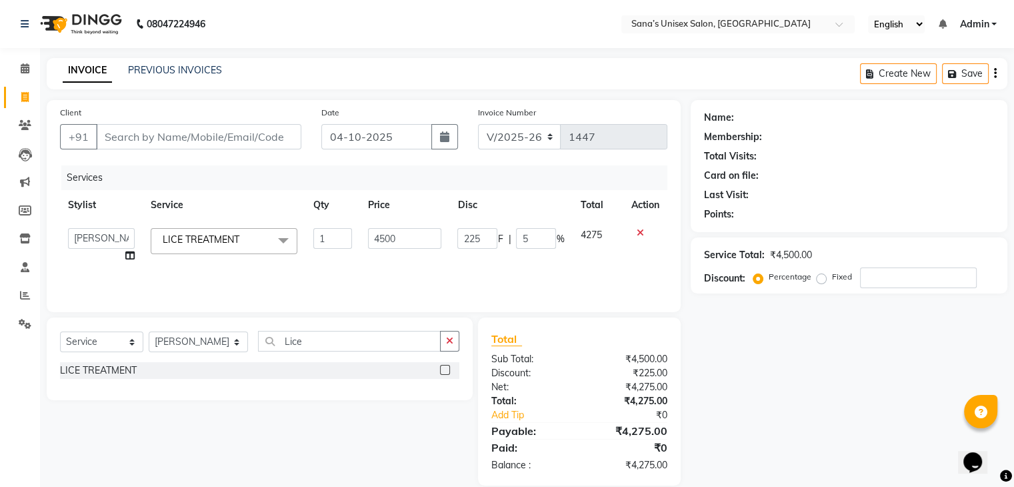
click at [535, 234] on input "5" at bounding box center [536, 238] width 40 height 21
type input "10"
click at [551, 259] on div "Services Stylist Service Qty Price Disc Total Action anjali beauty MADHU MUTHU …" at bounding box center [363, 231] width 607 height 133
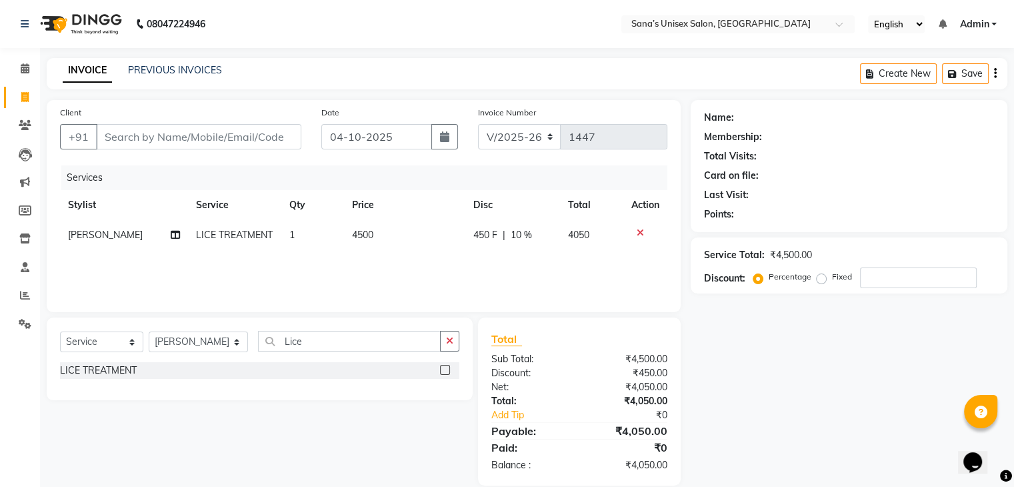
click at [514, 235] on span "10 %" at bounding box center [521, 235] width 21 height 14
select select "45605"
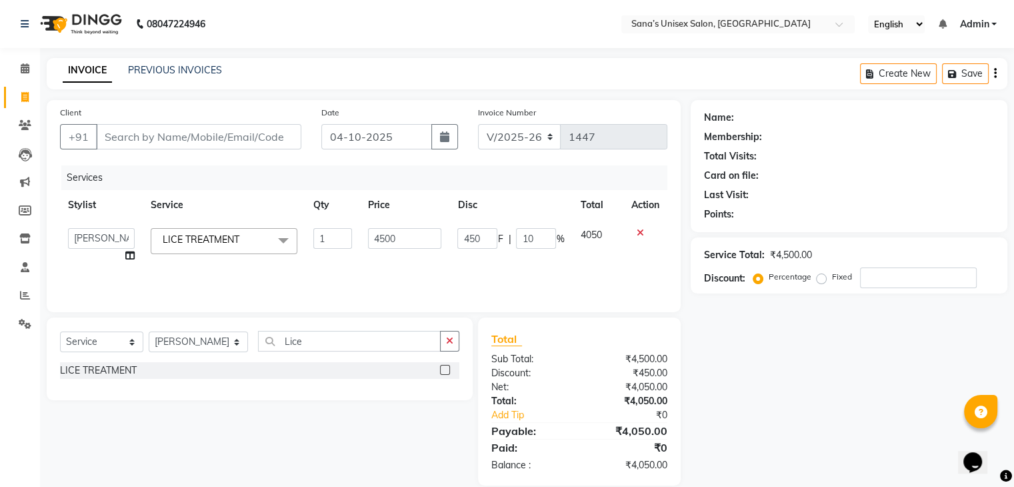
click at [514, 235] on div "450 F | 10 %" at bounding box center [510, 238] width 107 height 21
click at [533, 243] on input "10" at bounding box center [536, 238] width 40 height 21
type input "15"
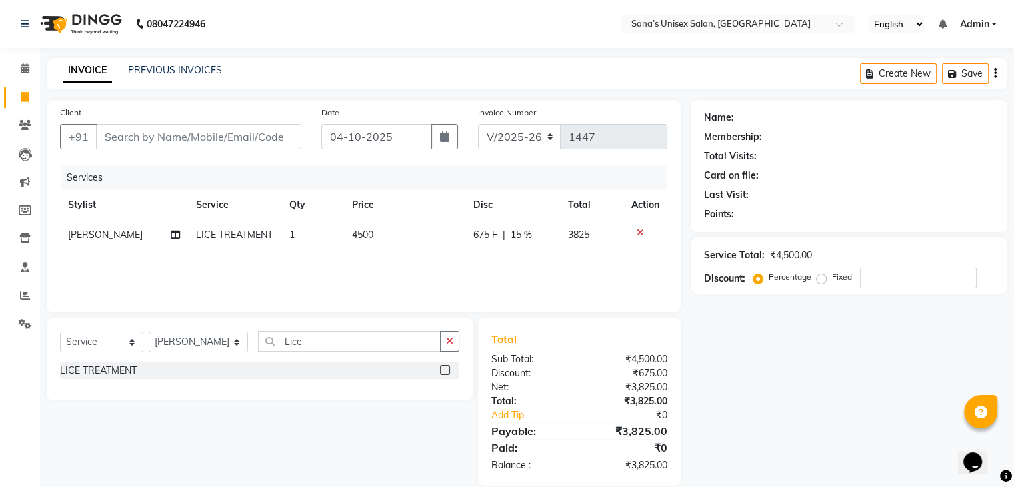
click at [528, 283] on div "Services Stylist Service Qty Price Disc Total Action NANDHINI LICE TREATMENT 1 …" at bounding box center [363, 231] width 607 height 133
click at [518, 237] on span "15 %" at bounding box center [521, 235] width 21 height 14
select select "45605"
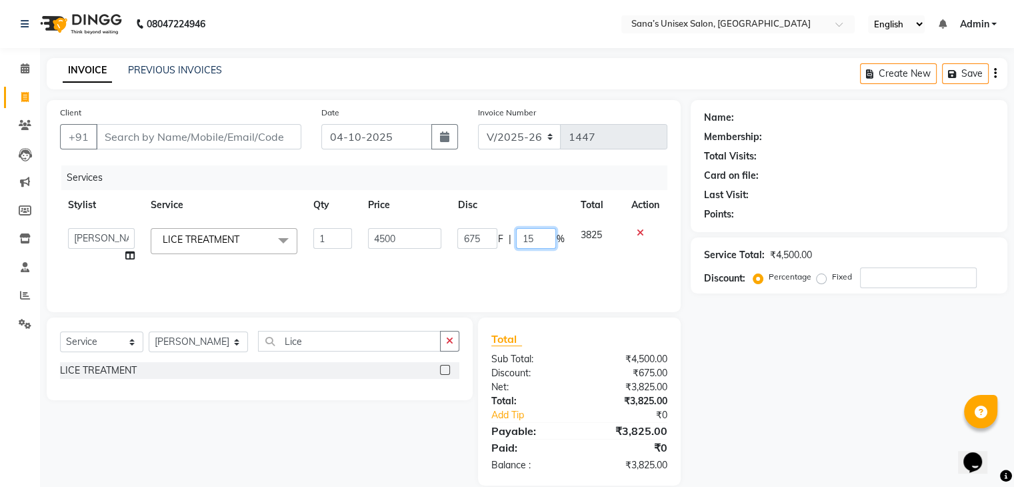
click at [533, 235] on input "15" at bounding box center [536, 238] width 40 height 21
type input "11"
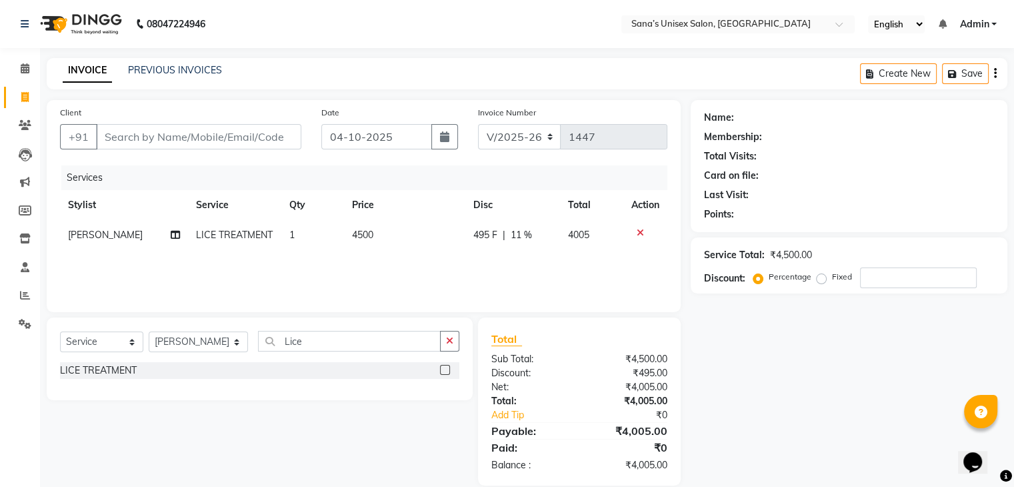
click at [550, 253] on div "Services Stylist Service Qty Price Disc Total Action NANDHINI LICE TREATMENT 1 …" at bounding box center [363, 231] width 607 height 133
click at [521, 237] on span "11 %" at bounding box center [521, 235] width 21 height 14
select select "45605"
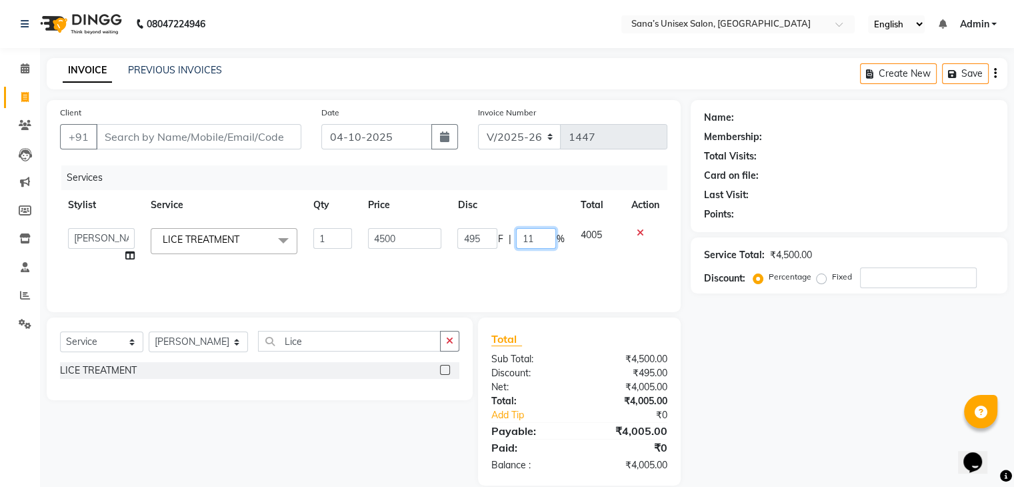
click at [543, 233] on input "11" at bounding box center [536, 238] width 40 height 21
type input "10.1"
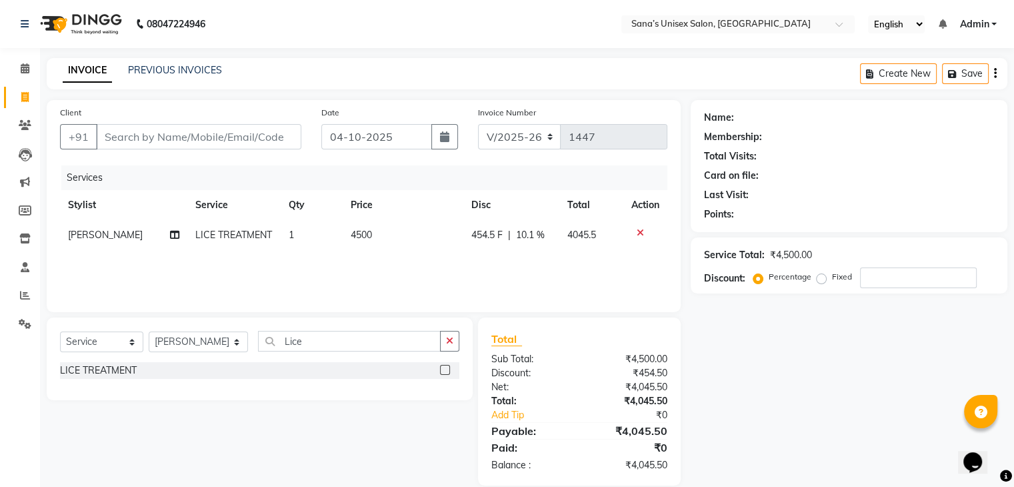
click at [543, 265] on div "Services Stylist Service Qty Price Disc Total Action NANDHINI LICE TREATMENT 1 …" at bounding box center [363, 231] width 607 height 133
click at [533, 233] on span "10.1 %" at bounding box center [530, 235] width 29 height 14
select select "45605"
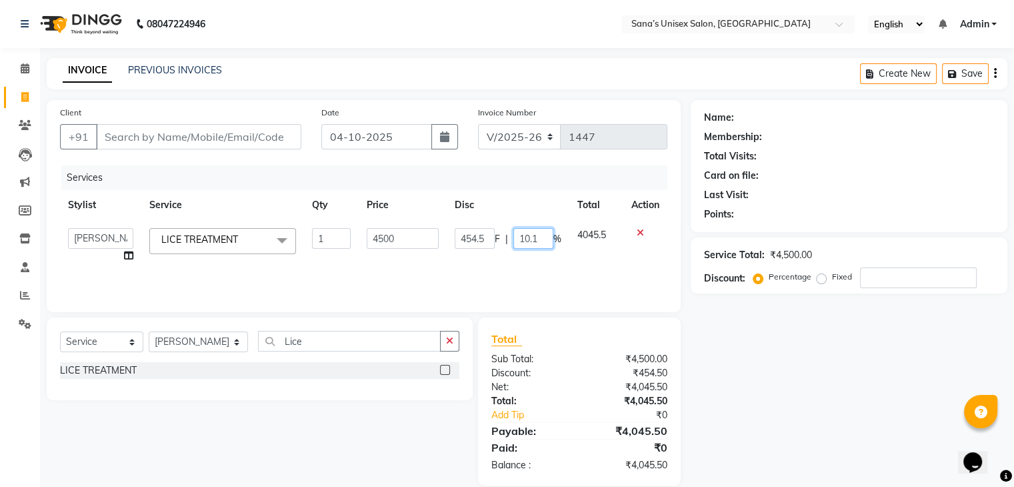
click at [533, 232] on input "10.1" at bounding box center [533, 238] width 40 height 21
type input "10.0"
click at [556, 267] on div "Services Stylist Service Qty Price Disc Total Action anjali beauty MADHU MUTHU …" at bounding box center [363, 231] width 607 height 133
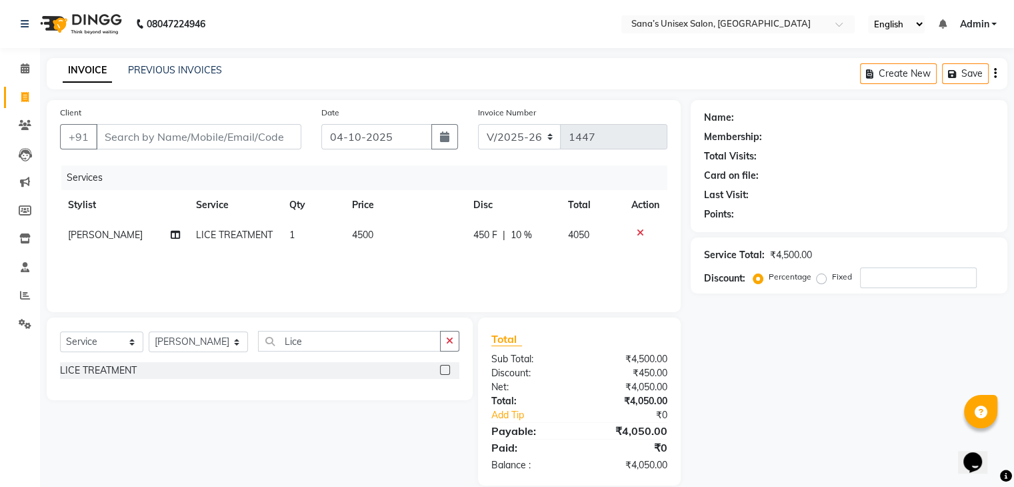
drag, startPoint x: 556, startPoint y: 267, endPoint x: 591, endPoint y: 257, distance: 35.9
click at [591, 257] on div "Services Stylist Service Qty Price Disc Total Action NANDHINI LICE TREATMENT 1 …" at bounding box center [363, 231] width 607 height 133
click at [594, 233] on td "4050" at bounding box center [591, 235] width 63 height 30
select select "45605"
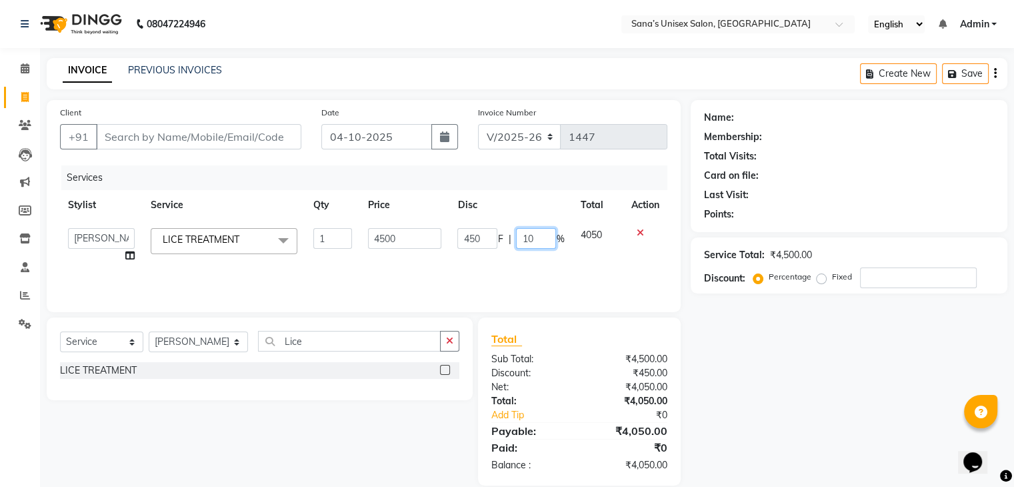
click at [535, 238] on input "10" at bounding box center [536, 238] width 40 height 21
type input "12"
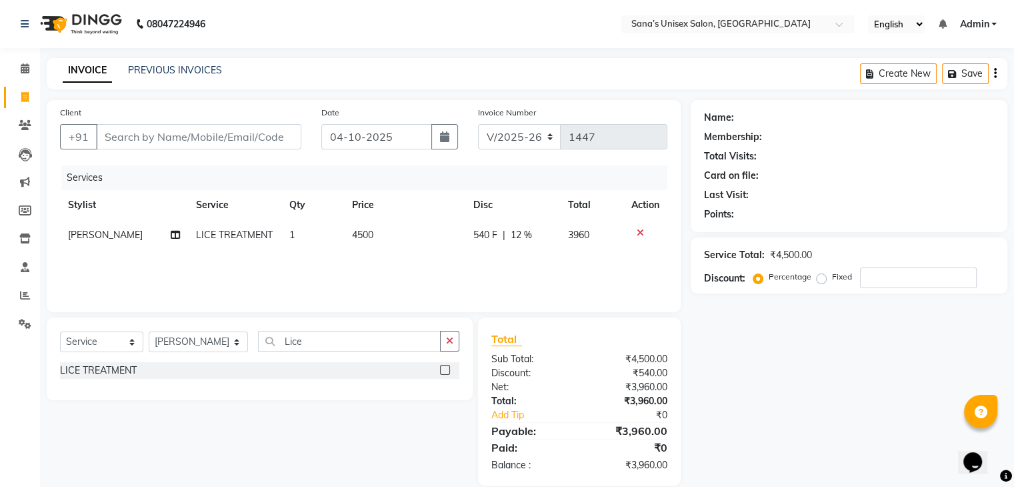
click at [563, 257] on div "Services Stylist Service Qty Price Disc Total Action NANDHINI LICE TREATMENT 1 …" at bounding box center [363, 231] width 607 height 133
click at [529, 235] on span "12 %" at bounding box center [521, 235] width 21 height 14
select select "45605"
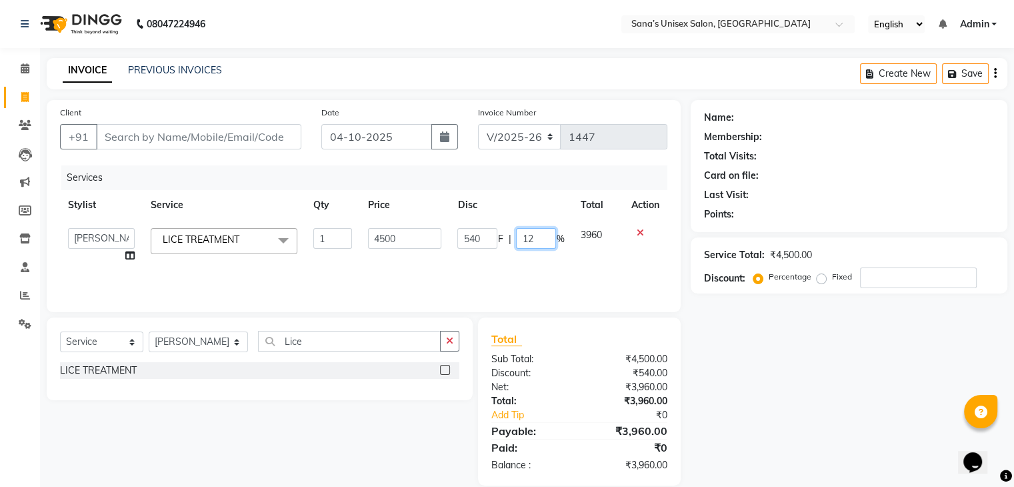
click at [529, 235] on input "12" at bounding box center [536, 238] width 40 height 21
click at [534, 238] on input "12" at bounding box center [536, 238] width 40 height 21
type input "13"
click at [534, 238] on input "13" at bounding box center [536, 238] width 40 height 21
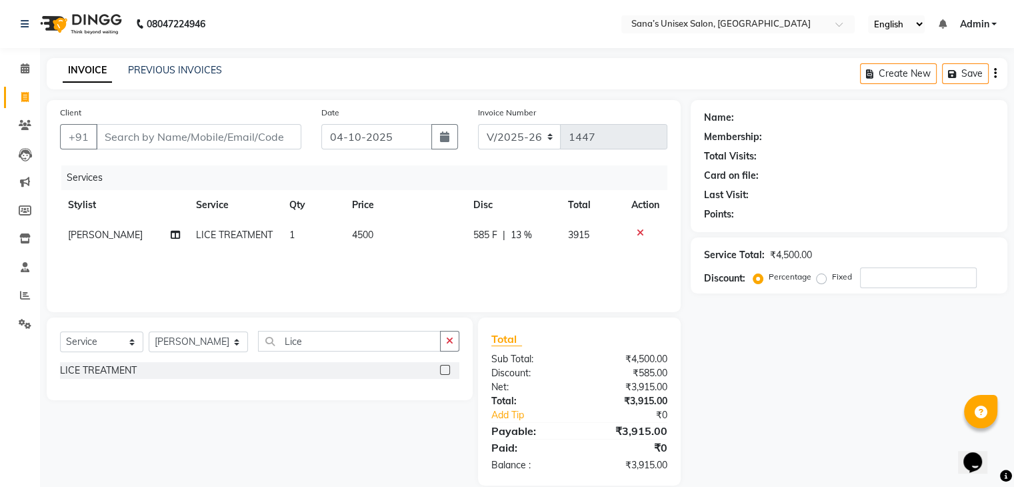
click at [530, 178] on div "Services" at bounding box center [369, 177] width 616 height 25
click at [522, 235] on span "13 %" at bounding box center [521, 235] width 21 height 14
select select "45605"
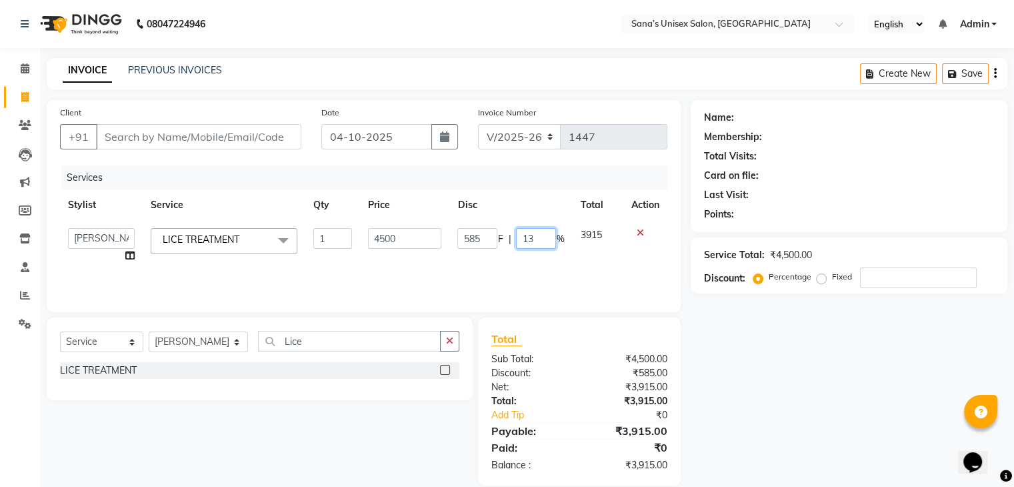
click at [537, 237] on input "13" at bounding box center [536, 238] width 40 height 21
type input "14"
click at [537, 236] on input "14" at bounding box center [536, 238] width 40 height 21
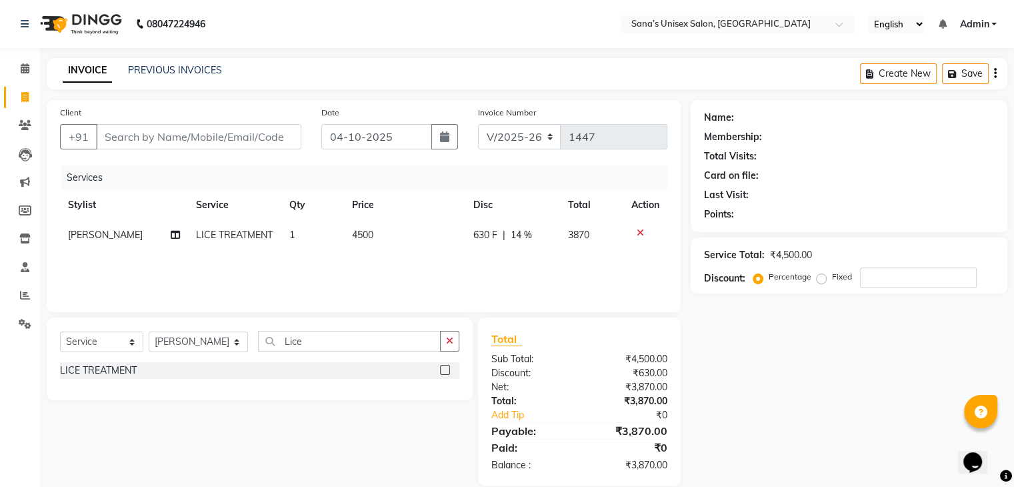
click at [535, 226] on td "630 F | 14 %" at bounding box center [512, 235] width 95 height 30
select select "45605"
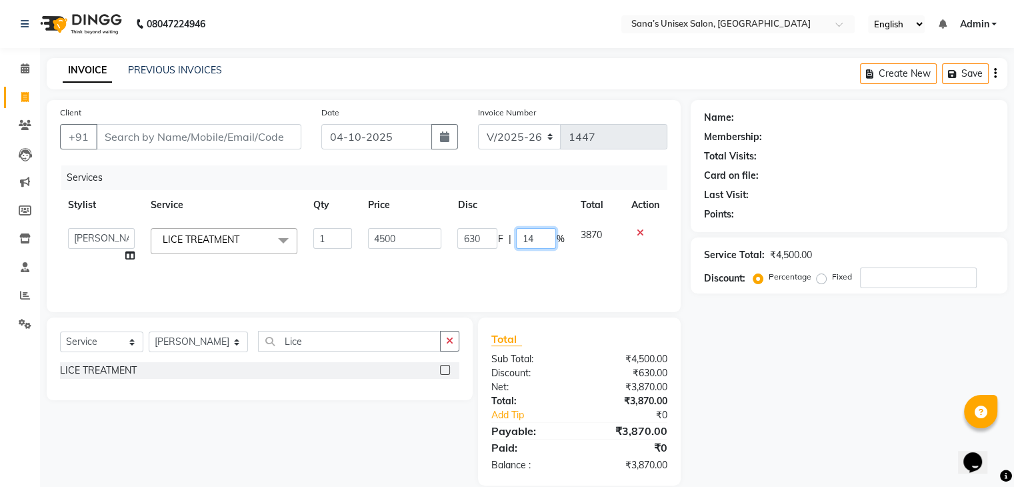
click at [536, 247] on input "14" at bounding box center [536, 238] width 40 height 21
type input "15"
click at [536, 247] on input "15" at bounding box center [536, 238] width 40 height 21
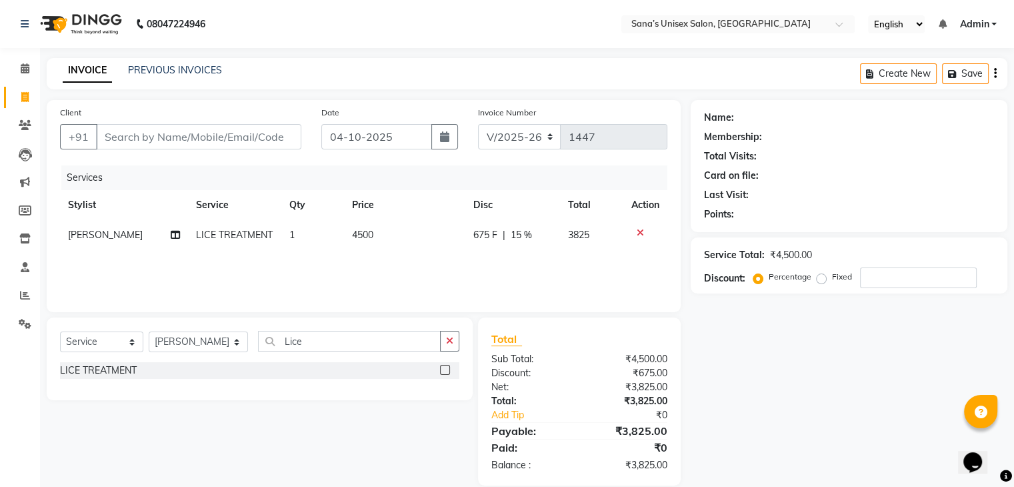
click at [535, 254] on div "Services Stylist Service Qty Price Disc Total Action NANDHINI LICE TREATMENT 1 …" at bounding box center [363, 231] width 607 height 133
click at [527, 239] on span "15 %" at bounding box center [521, 235] width 21 height 14
select select "45605"
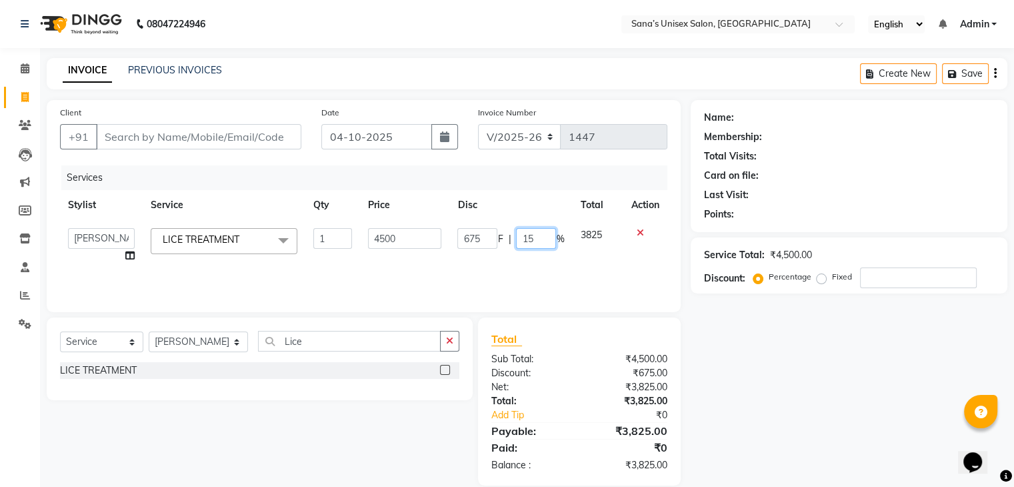
click at [529, 239] on input "15" at bounding box center [536, 238] width 40 height 21
click at [530, 239] on input "15" at bounding box center [536, 238] width 40 height 21
type input "1"
type input "20"
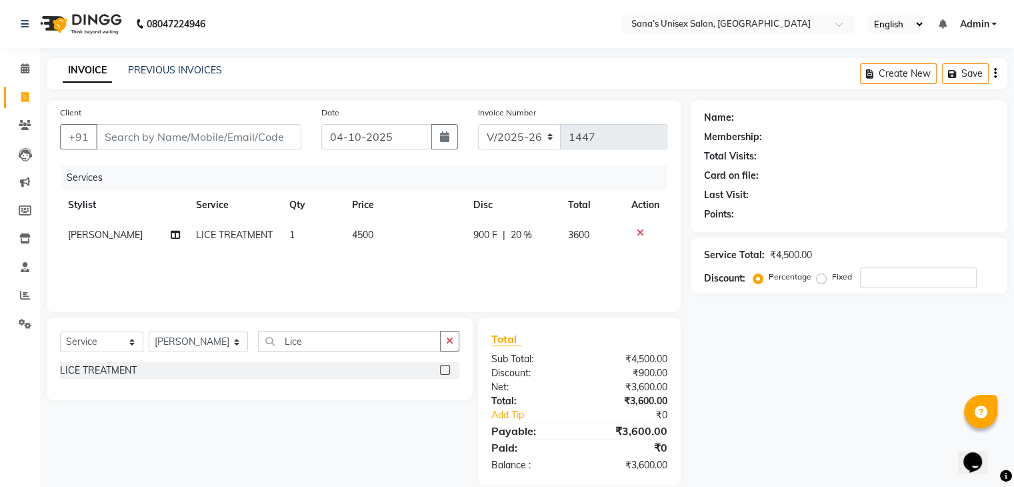
click at [555, 260] on div "Services Stylist Service Qty Price Disc Total Action NANDHINI LICE TREATMENT 1 …" at bounding box center [363, 231] width 607 height 133
click at [520, 228] on span "20 %" at bounding box center [521, 235] width 21 height 14
select select "45605"
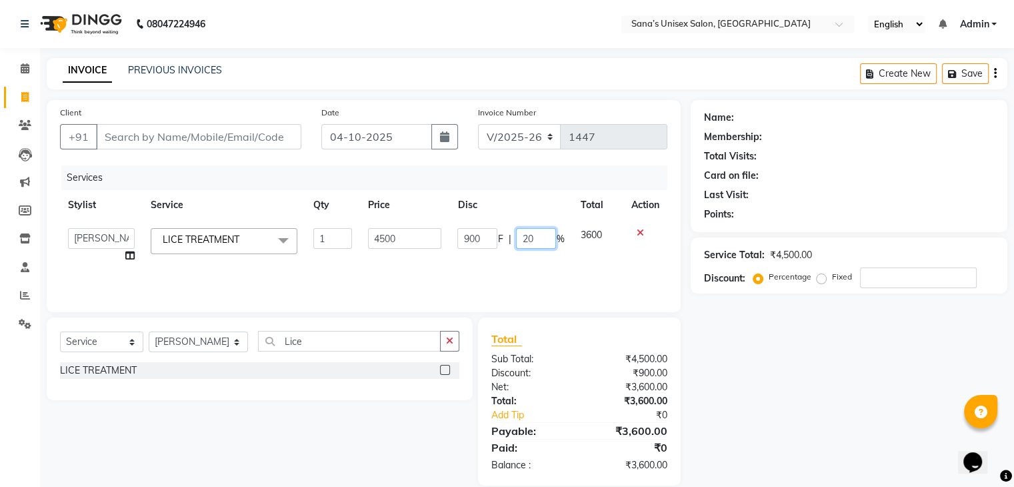
click at [528, 235] on input "20" at bounding box center [536, 238] width 40 height 21
click at [542, 242] on input "20" at bounding box center [536, 238] width 40 height 21
type input "2"
click at [545, 243] on input "number" at bounding box center [536, 238] width 40 height 21
type input "10.1"
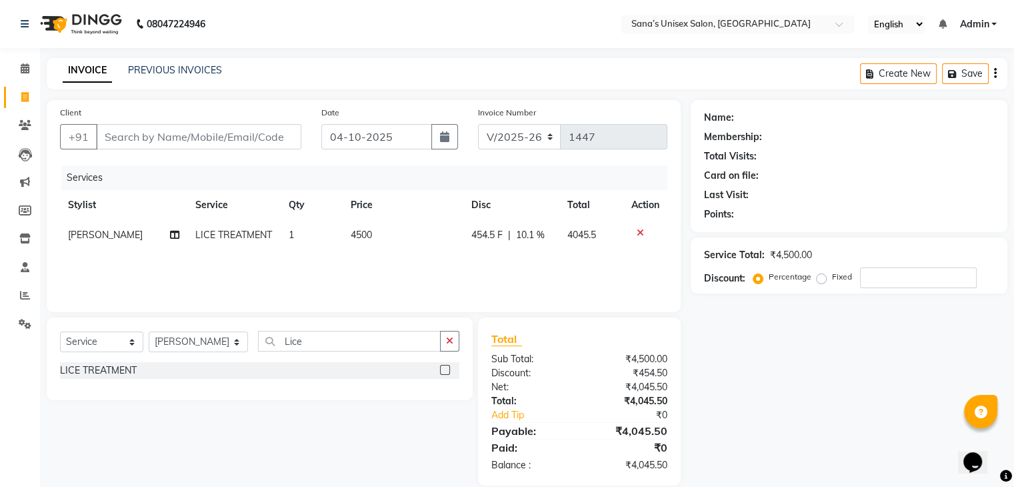
click at [562, 255] on div "Services Stylist Service Qty Price Disc Total Action NANDHINI LICE TREATMENT 1 …" at bounding box center [363, 231] width 607 height 133
click at [531, 235] on span "10.1 %" at bounding box center [530, 235] width 29 height 14
select select "45605"
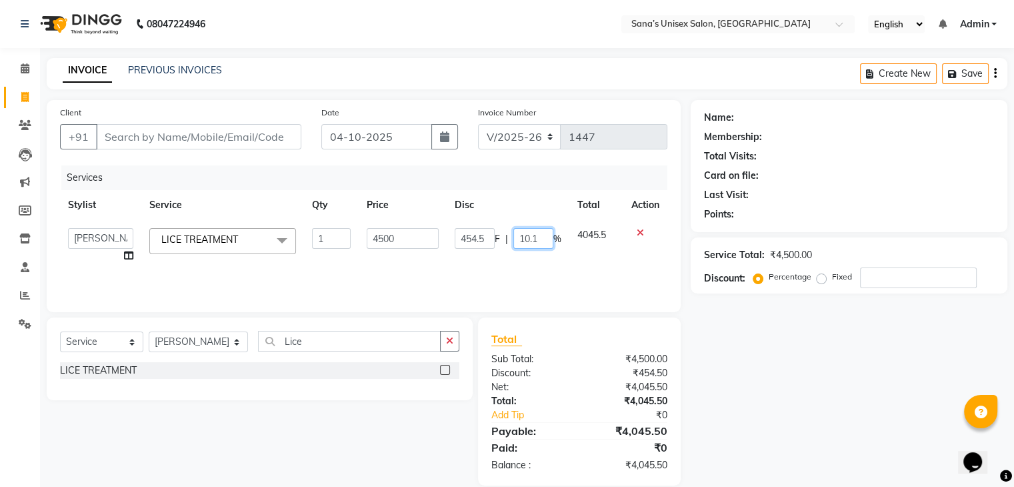
click at [541, 240] on input "10.1" at bounding box center [533, 238] width 40 height 21
type input "1"
type input "9.9"
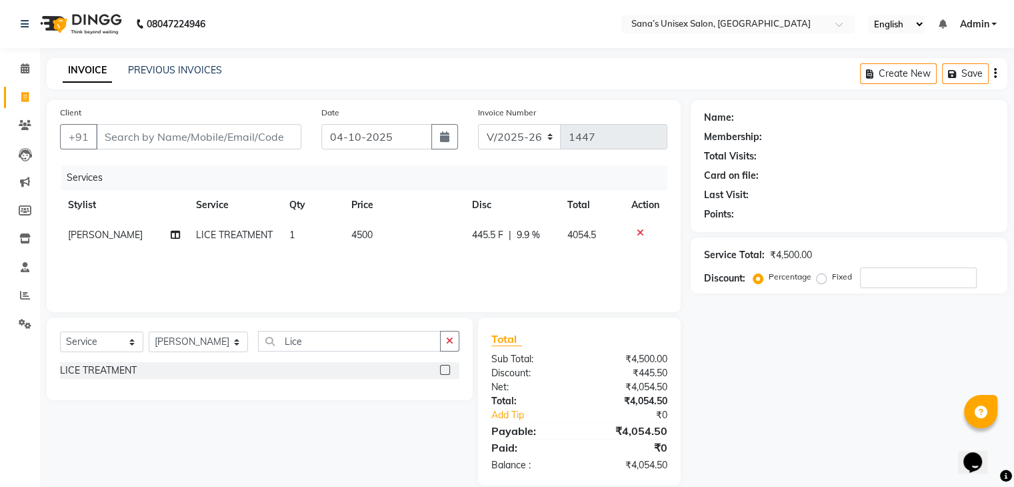
click at [547, 187] on div "Services" at bounding box center [369, 177] width 616 height 25
click at [529, 240] on span "9.9 %" at bounding box center [528, 235] width 23 height 14
select select "45605"
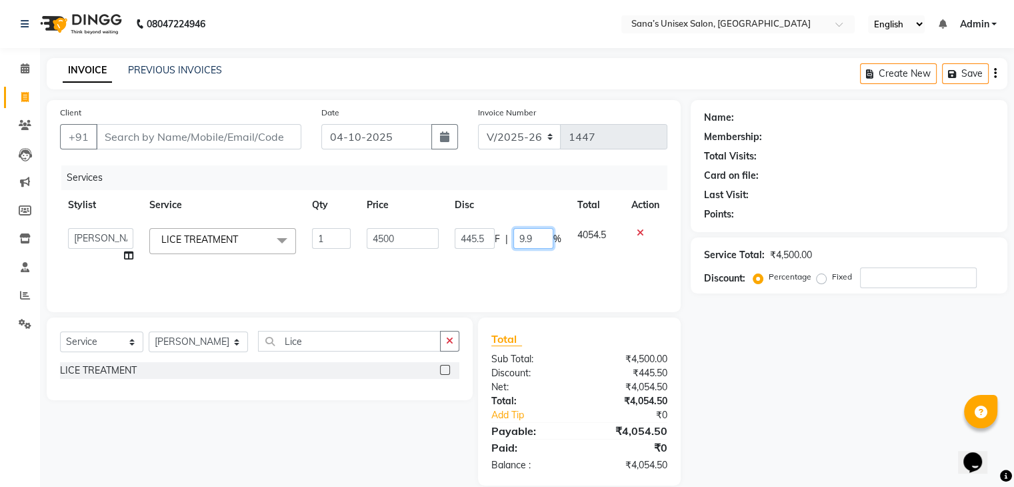
click at [529, 240] on input "9.9" at bounding box center [533, 238] width 40 height 21
type input "9.5"
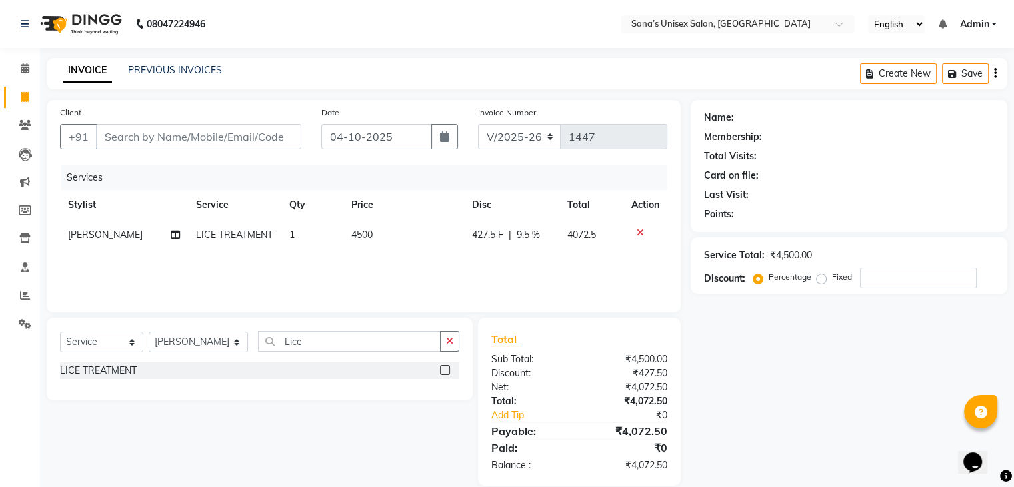
click at [565, 187] on div "Services" at bounding box center [369, 177] width 616 height 25
click at [529, 239] on span "9.5 %" at bounding box center [528, 235] width 23 height 14
select select "45605"
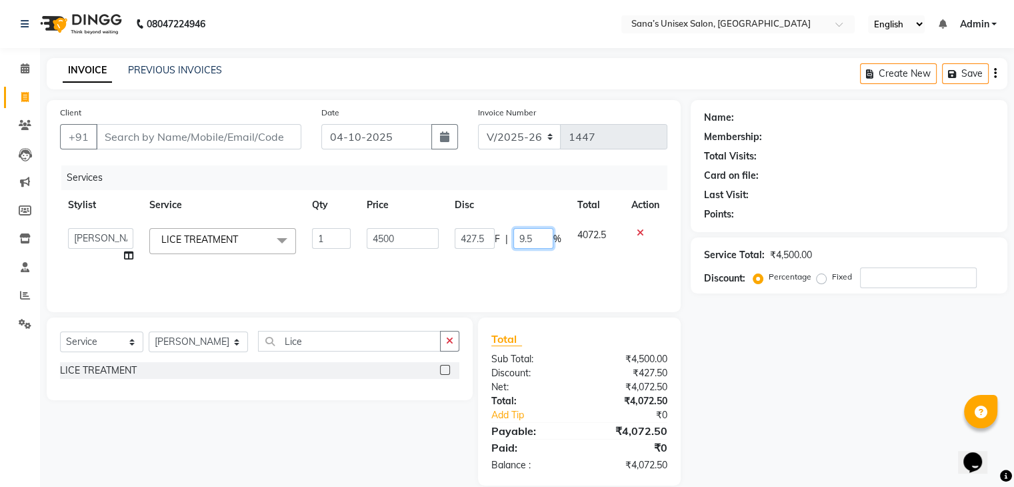
click at [529, 239] on input "9.5" at bounding box center [533, 238] width 40 height 21
type input "9.1"
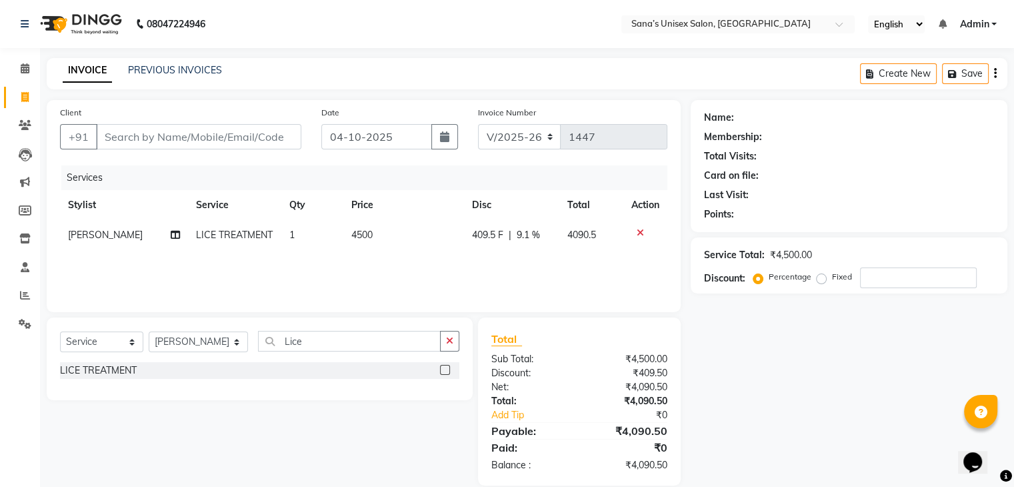
click at [539, 211] on th "Disc" at bounding box center [511, 205] width 95 height 30
click at [528, 241] on span "9.1 %" at bounding box center [528, 235] width 23 height 14
select select "45605"
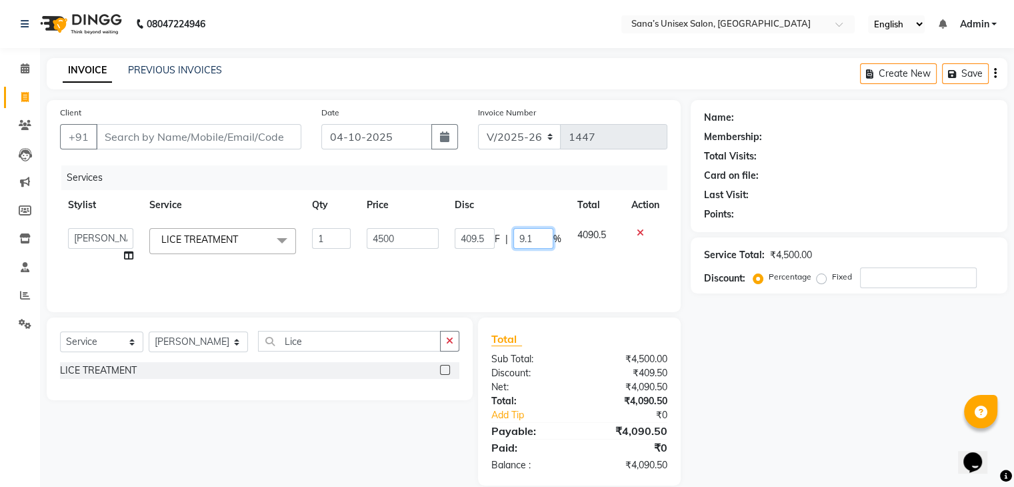
click at [528, 241] on input "9.1" at bounding box center [533, 238] width 40 height 21
type input "9"
type input "4.5"
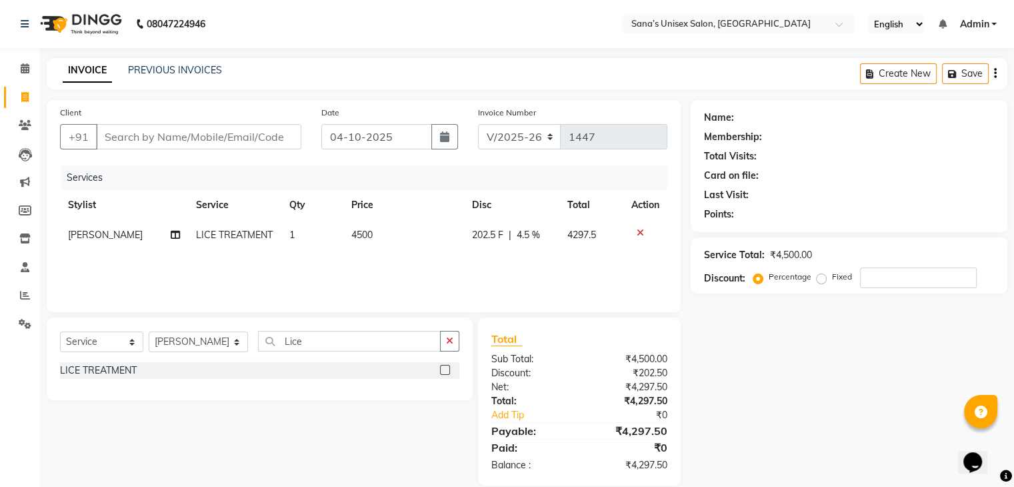
click at [541, 257] on div "Services Stylist Service Qty Price Disc Total Action NANDHINI LICE TREATMENT 1 …" at bounding box center [363, 231] width 607 height 133
click at [527, 238] on span "4.5 %" at bounding box center [528, 235] width 23 height 14
select select "45605"
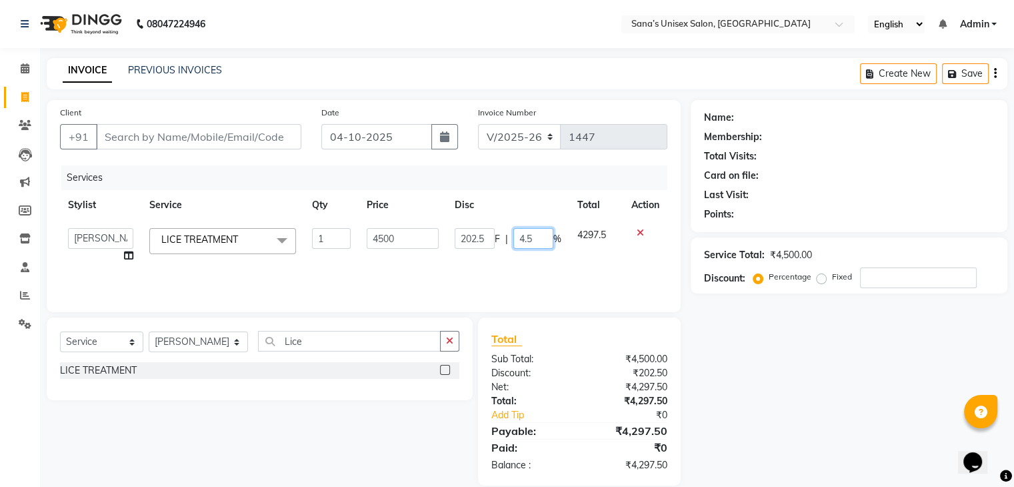
click at [536, 238] on input "4.5" at bounding box center [533, 238] width 40 height 21
type input "4.10"
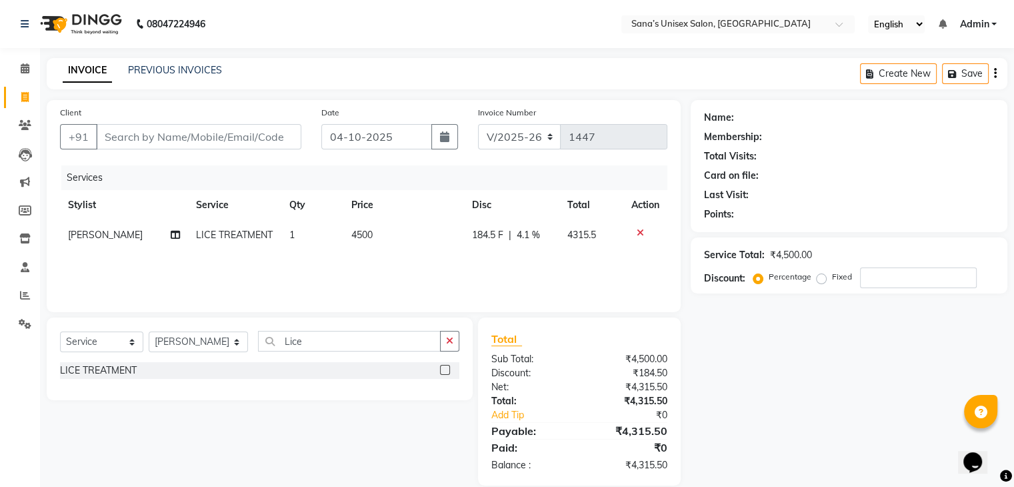
click at [560, 268] on div "Services Stylist Service Qty Price Disc Total Action NANDHINI LICE TREATMENT 1 …" at bounding box center [363, 231] width 607 height 133
click at [529, 237] on span "4.1 %" at bounding box center [528, 235] width 23 height 14
select select "45605"
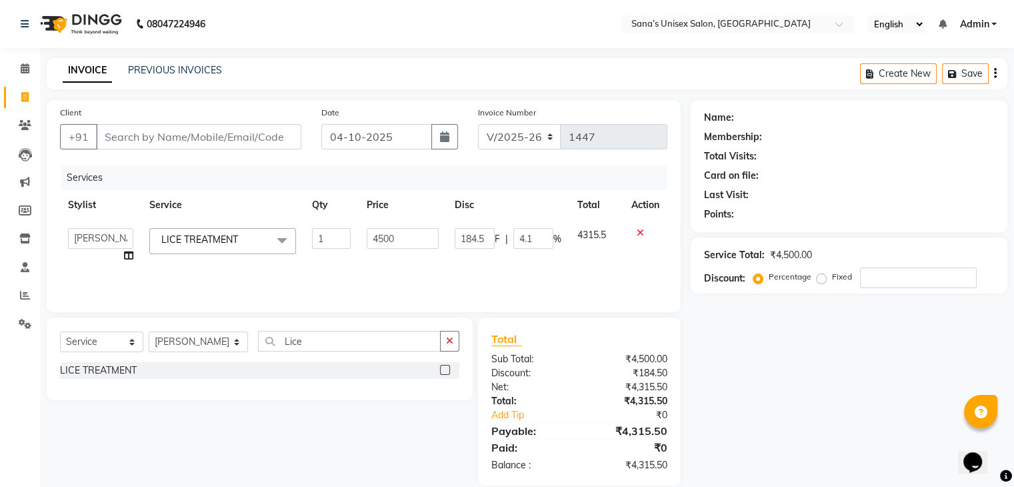
click at [529, 237] on input "4.1" at bounding box center [533, 238] width 40 height 21
type input "4"
type input "0.10"
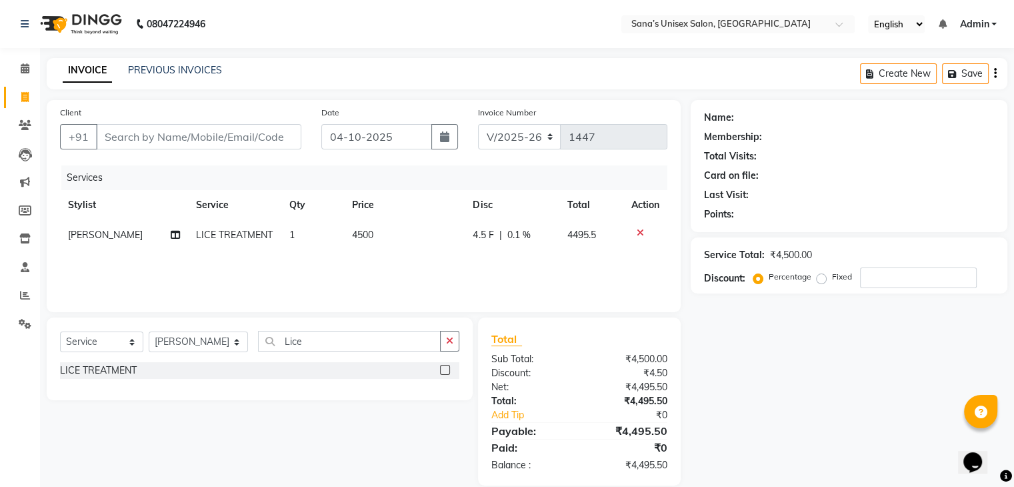
click at [547, 164] on div "Client +91 Date 04-10-2025 Invoice Number V/2025 V/2025-26 1447 Services Stylis…" at bounding box center [364, 206] width 634 height 212
click at [520, 237] on span "0.1 %" at bounding box center [518, 235] width 23 height 14
select select "45605"
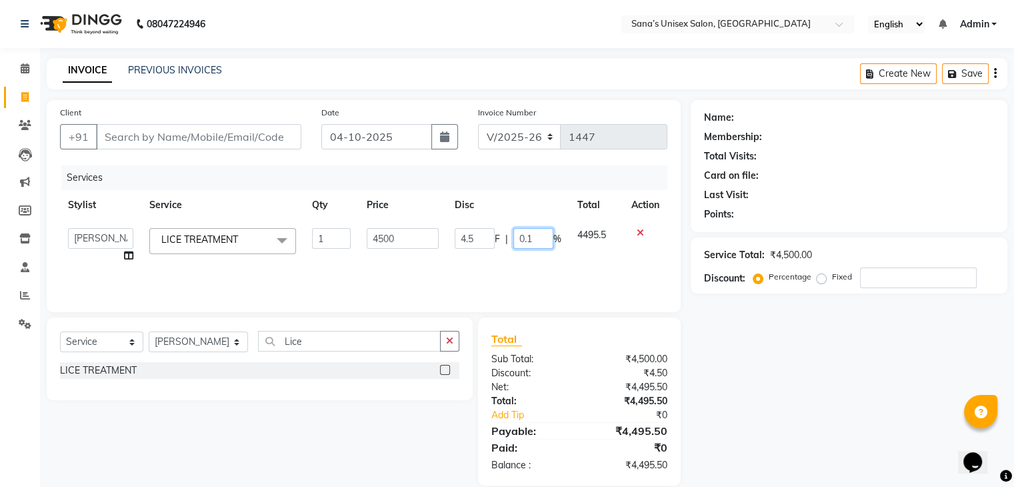
click at [544, 241] on input "0.1" at bounding box center [533, 238] width 40 height 21
type input "0"
type input "4.4"
click at [544, 241] on input "4.4" at bounding box center [533, 238] width 40 height 21
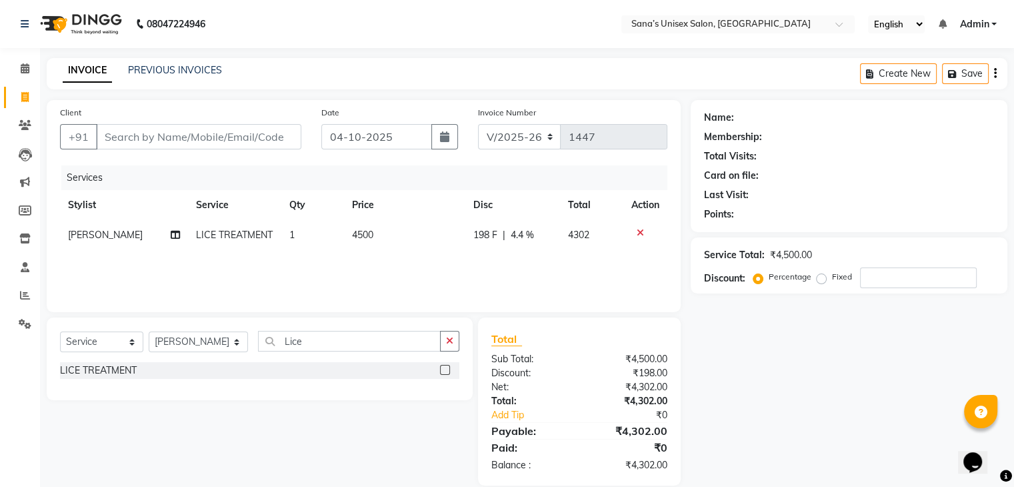
click at [544, 253] on div "Services Stylist Service Qty Price Disc Total Action NANDHINI LICE TREATMENT 1 …" at bounding box center [363, 231] width 607 height 133
click at [521, 233] on span "4.4 %" at bounding box center [522, 235] width 23 height 14
select select "45605"
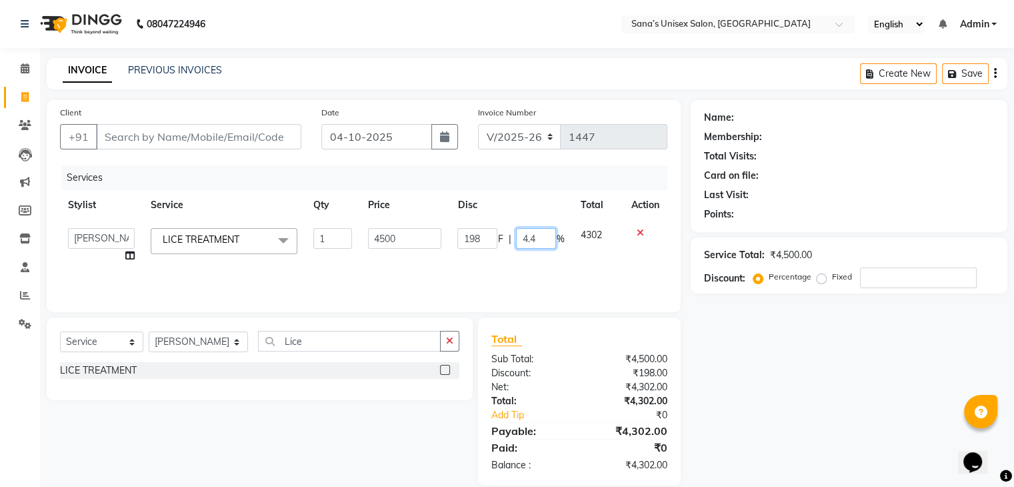
click at [544, 237] on input "4.4" at bounding box center [536, 238] width 40 height 21
type input "4.5"
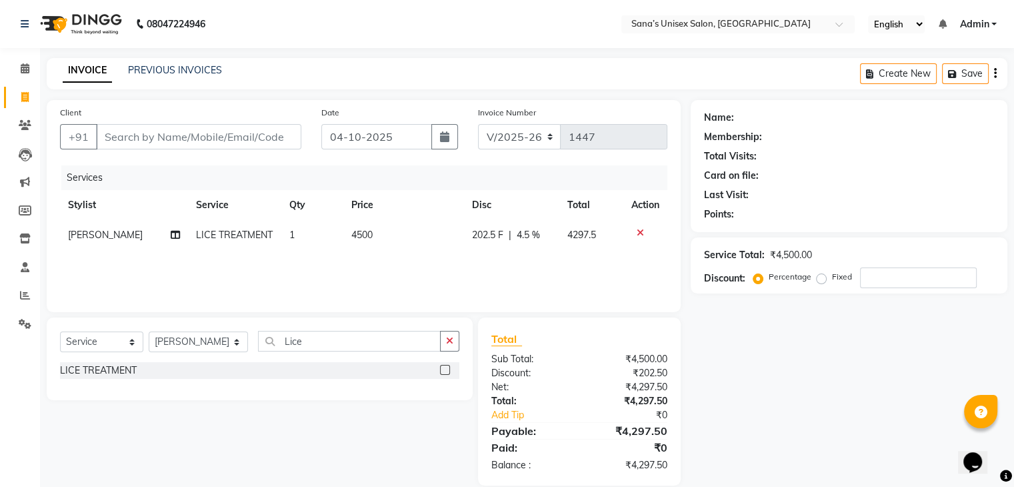
click at [539, 268] on div "Services Stylist Service Qty Price Disc Total Action NANDHINI LICE TREATMENT 1 …" at bounding box center [363, 231] width 607 height 133
click at [531, 238] on span "4.5 %" at bounding box center [528, 235] width 23 height 14
select select "45605"
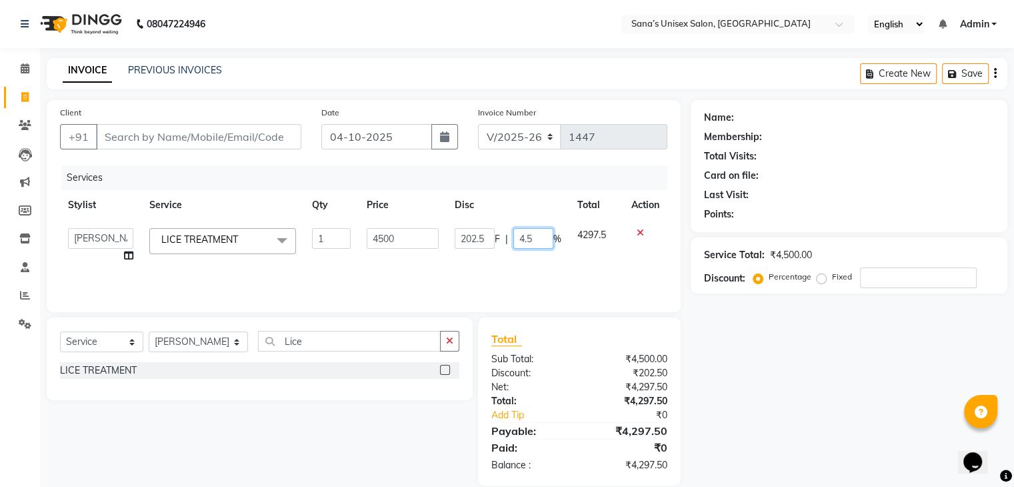
click at [531, 238] on input "4.5" at bounding box center [533, 238] width 40 height 21
type input "4.6"
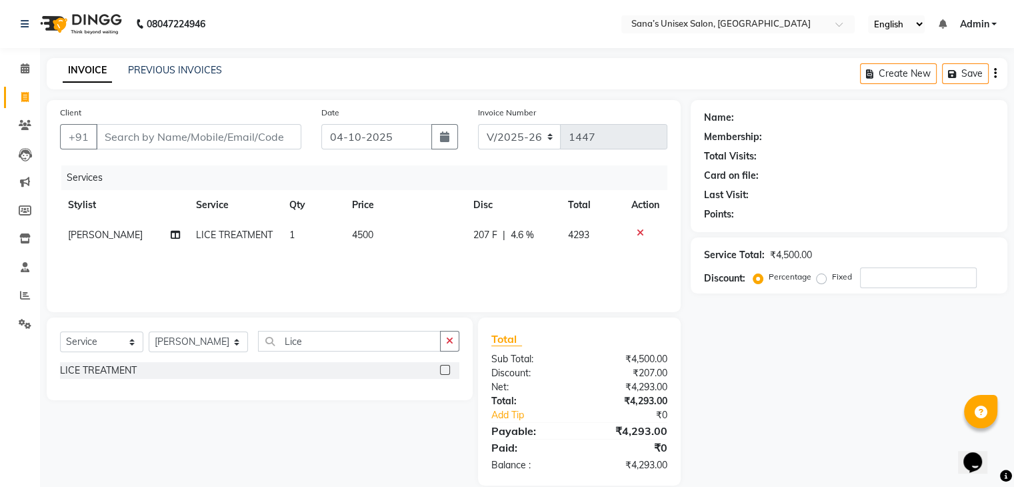
click at [539, 265] on div "Services Stylist Service Qty Price Disc Total Action NANDHINI LICE TREATMENT 1 …" at bounding box center [363, 231] width 607 height 133
click at [534, 239] on div "207 F | 4.6 %" at bounding box center [512, 235] width 79 height 14
select select "45605"
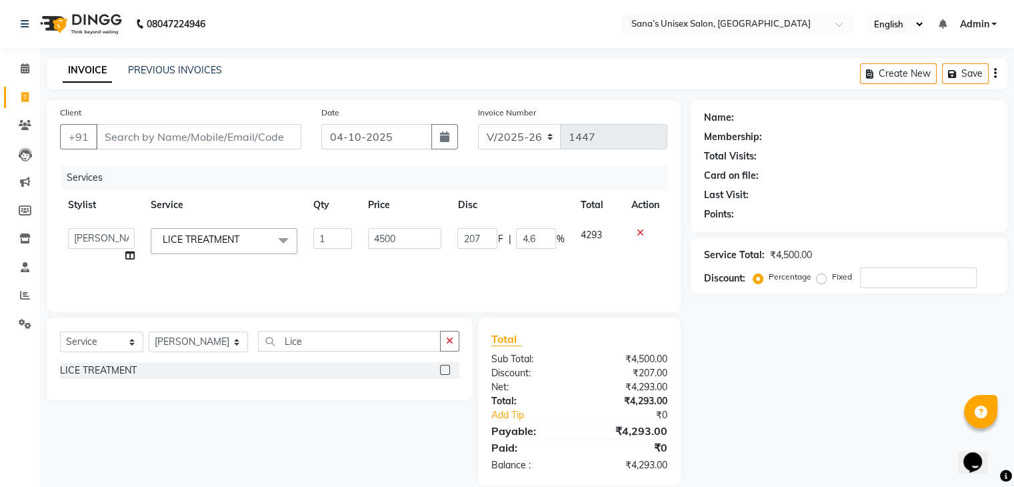
click at [534, 239] on input "4.6" at bounding box center [536, 238] width 40 height 21
type input "4.7"
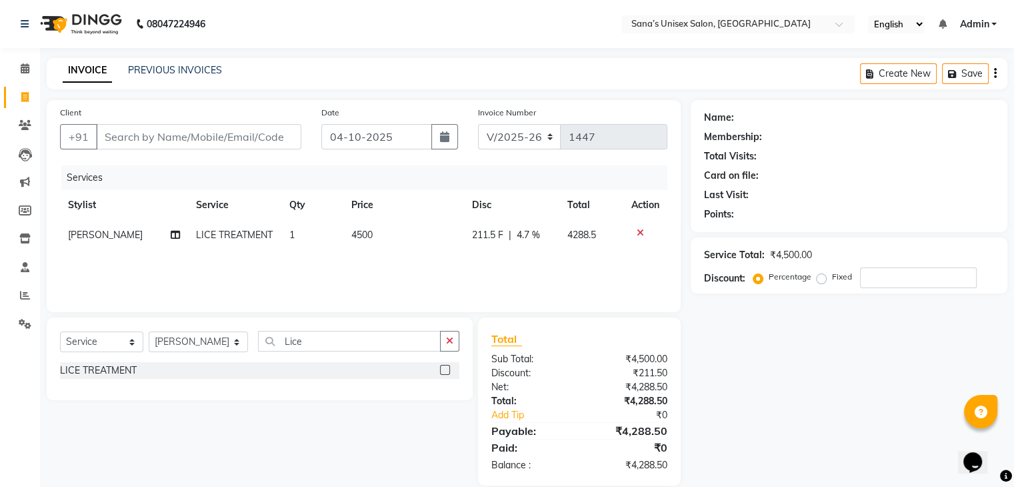
click at [544, 251] on div "Services Stylist Service Qty Price Disc Total Action NANDHINI LICE TREATMENT 1 …" at bounding box center [363, 231] width 607 height 133
click at [527, 231] on span "4.7 %" at bounding box center [528, 235] width 23 height 14
select select "45605"
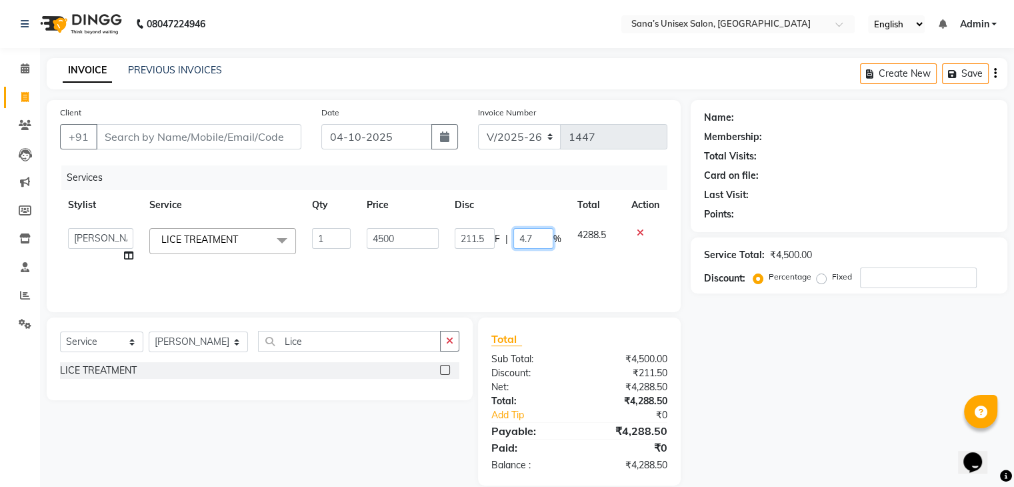
click at [527, 231] on input "4.7" at bounding box center [533, 238] width 40 height 21
type input "4.8"
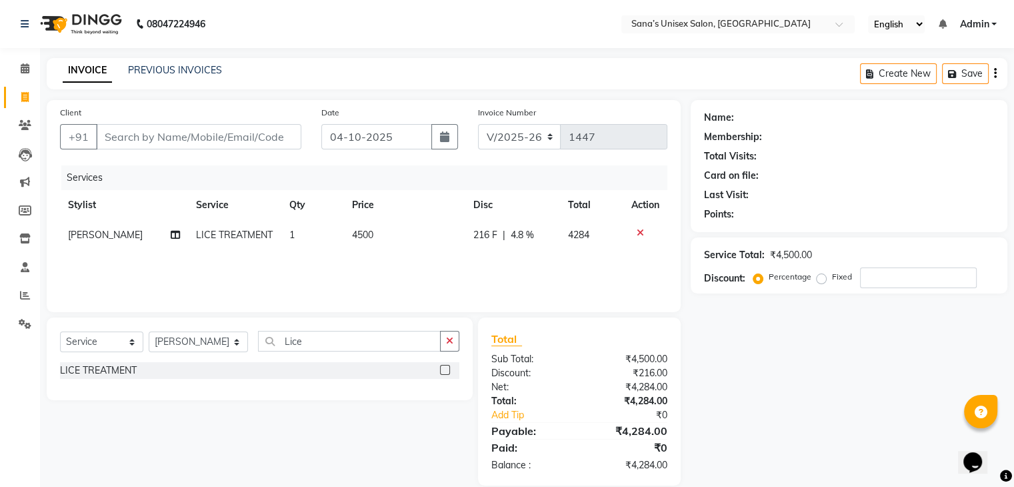
click at [533, 278] on div "Services Stylist Service Qty Price Disc Total Action NANDHINI LICE TREATMENT 1 …" at bounding box center [363, 231] width 607 height 133
click at [519, 233] on span "4.8 %" at bounding box center [522, 235] width 23 height 14
select select "45605"
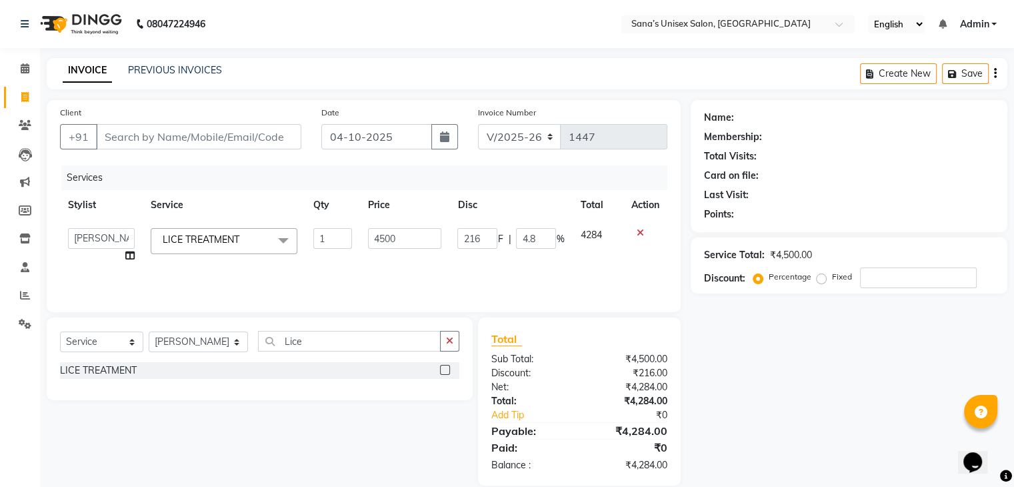
click at [519, 233] on input "4.8" at bounding box center [536, 238] width 40 height 21
type input "4.9"
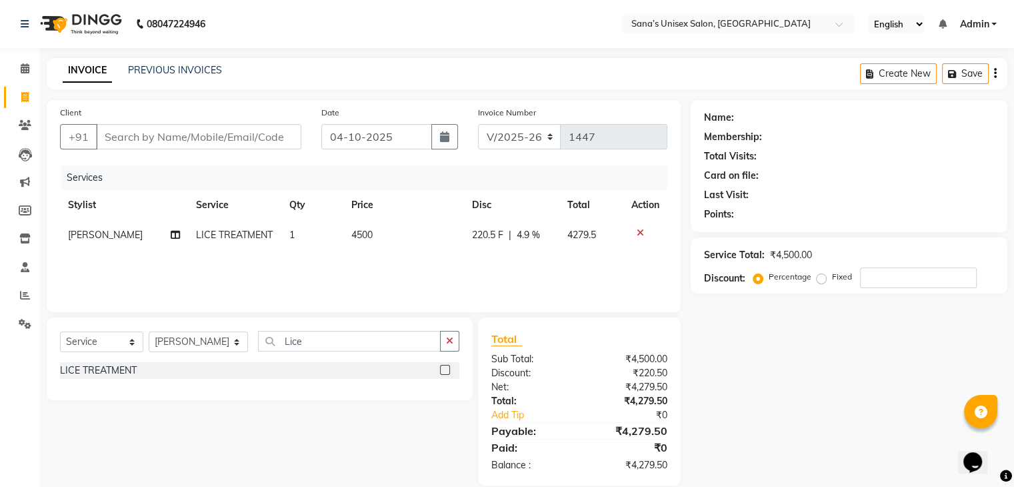
click at [531, 286] on div "Services Stylist Service Qty Price Disc Total Action NANDHINI LICE TREATMENT 1 …" at bounding box center [363, 231] width 607 height 133
click at [531, 236] on span "4.9 %" at bounding box center [528, 235] width 23 height 14
select select "45605"
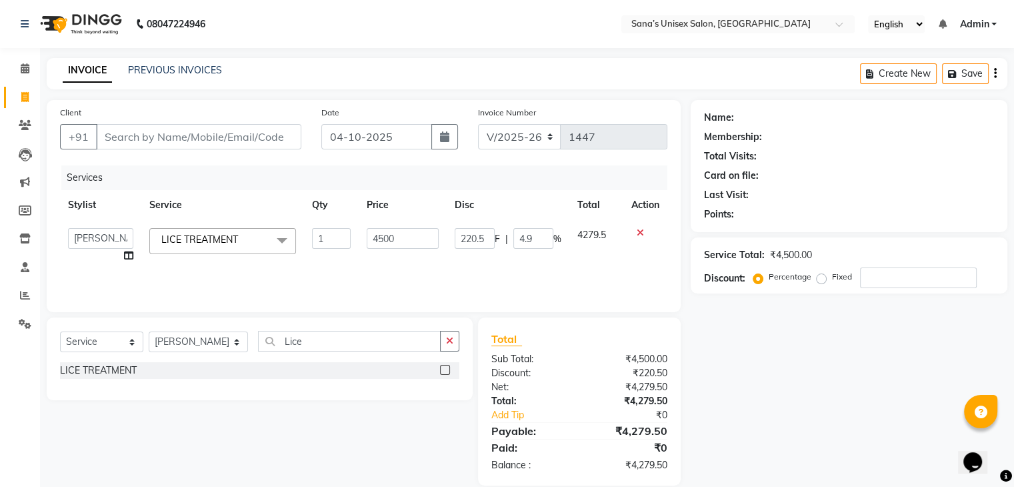
type input "4"
type input "5.1"
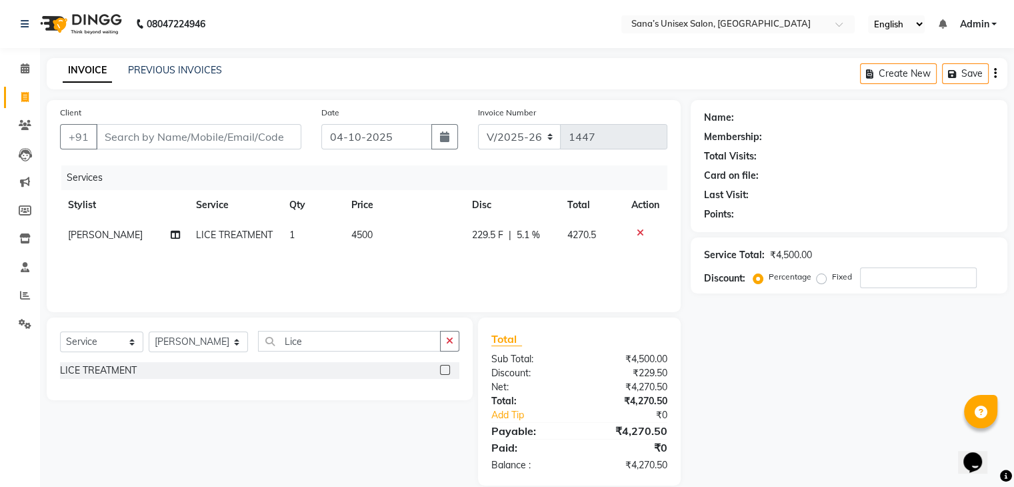
click at [551, 262] on div "Services Stylist Service Qty Price Disc Total Action NANDHINI LICE TREATMENT 1 …" at bounding box center [363, 231] width 607 height 133
click at [523, 235] on span "5.1 %" at bounding box center [528, 235] width 23 height 14
select select "45605"
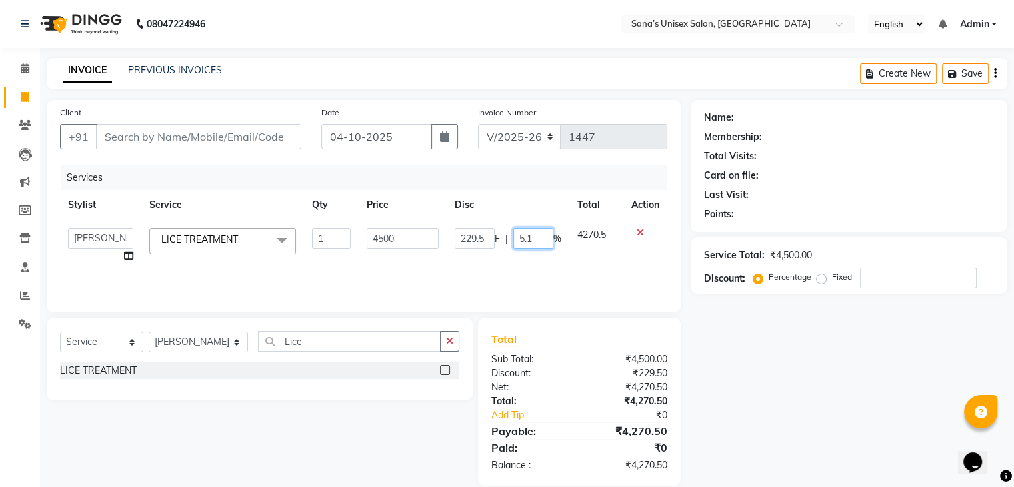
drag, startPoint x: 536, startPoint y: 242, endPoint x: 497, endPoint y: 244, distance: 38.7
click at [497, 244] on div "229.5 F | 5.1 %" at bounding box center [508, 238] width 107 height 21
type input "0.10"
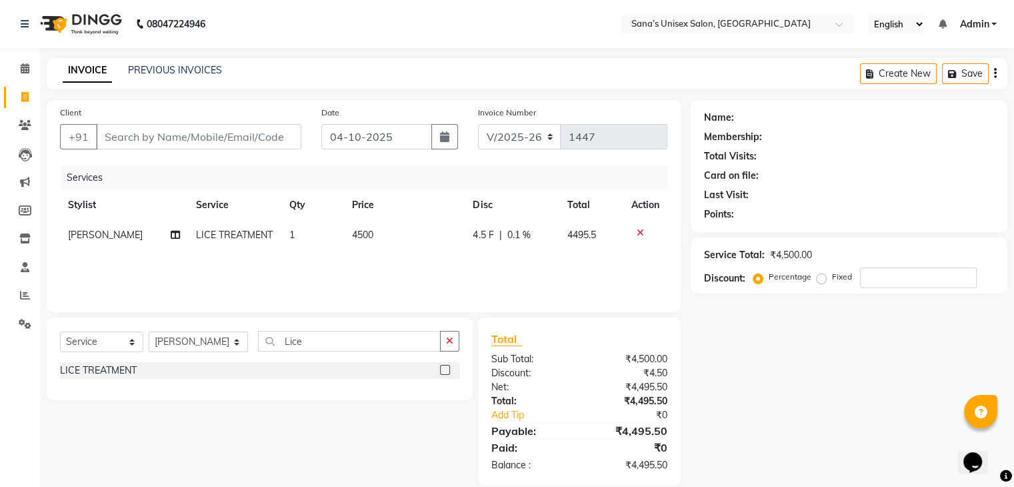
click at [511, 214] on th "Disc" at bounding box center [512, 205] width 94 height 30
click at [517, 238] on span "0.1 %" at bounding box center [518, 235] width 23 height 14
select select "45605"
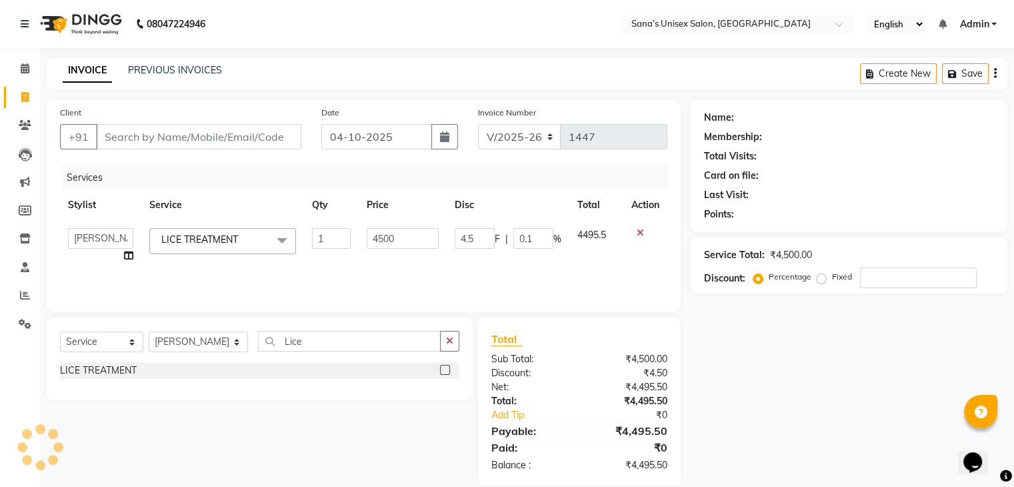
click at [517, 238] on input "0.1" at bounding box center [533, 238] width 40 height 21
type input "15"
click at [528, 245] on input "15" at bounding box center [533, 238] width 40 height 21
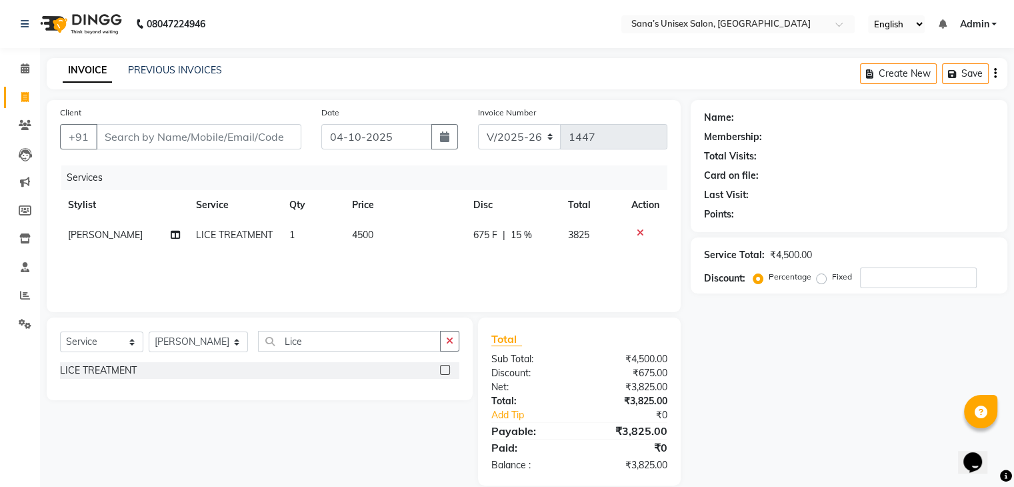
click at [531, 269] on div "Services Stylist Service Qty Price Disc Total Action NANDHINI LICE TREATMENT 1 …" at bounding box center [363, 231] width 607 height 133
click at [517, 240] on span "15 %" at bounding box center [521, 235] width 21 height 14
select select "45605"
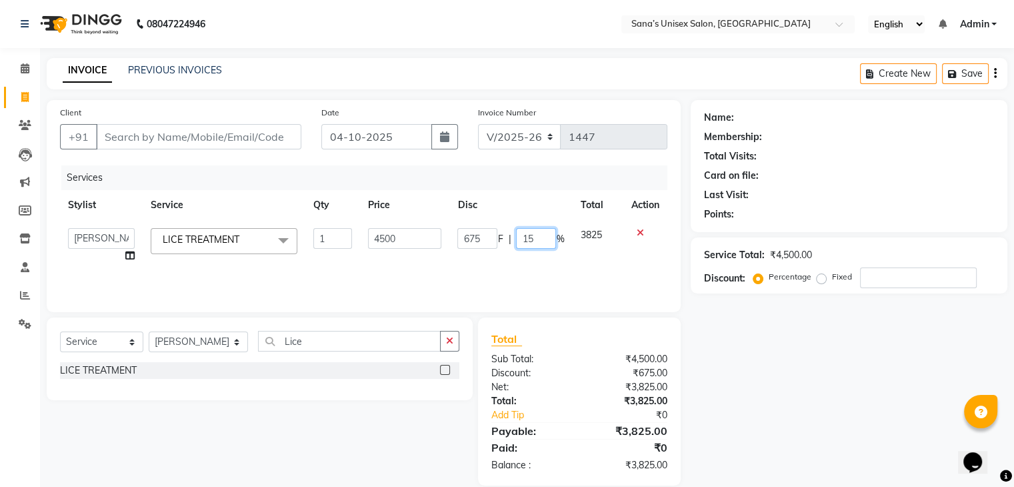
click at [534, 242] on input "15" at bounding box center [536, 238] width 40 height 21
type input "1"
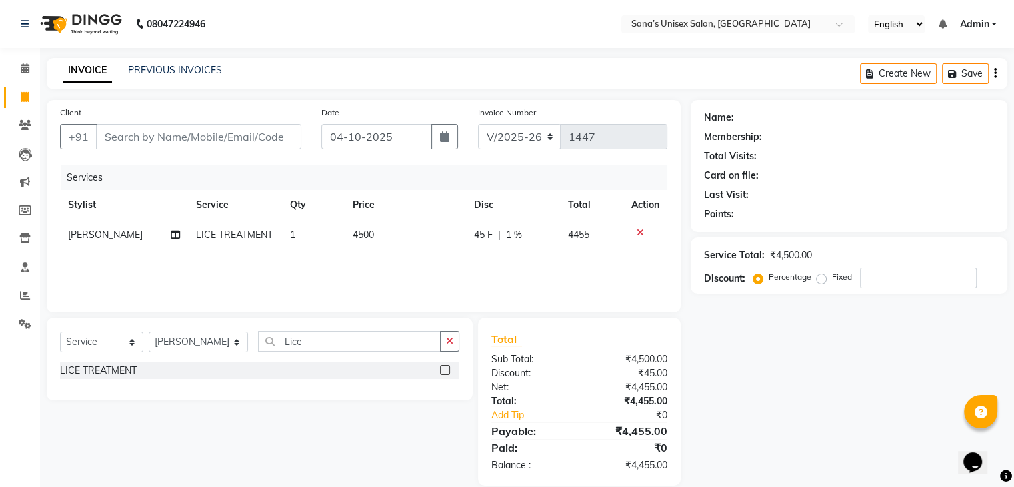
click at [544, 286] on div "Services Stylist Service Qty Price Disc Total Action NANDHINI LICE TREATMENT 1 …" at bounding box center [363, 231] width 607 height 133
click at [520, 231] on span "1 %" at bounding box center [514, 235] width 16 height 14
select select "45605"
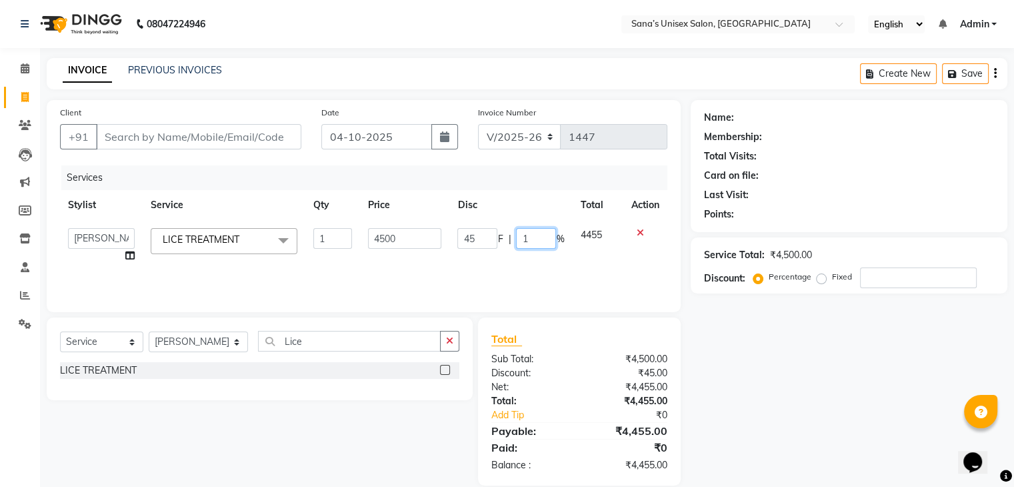
click at [520, 231] on input "1" at bounding box center [536, 238] width 40 height 21
type input "5"
click at [535, 251] on div "Services Stylist Service Qty Price Disc Total Action anjali beauty MADHU MUTHU …" at bounding box center [363, 231] width 607 height 133
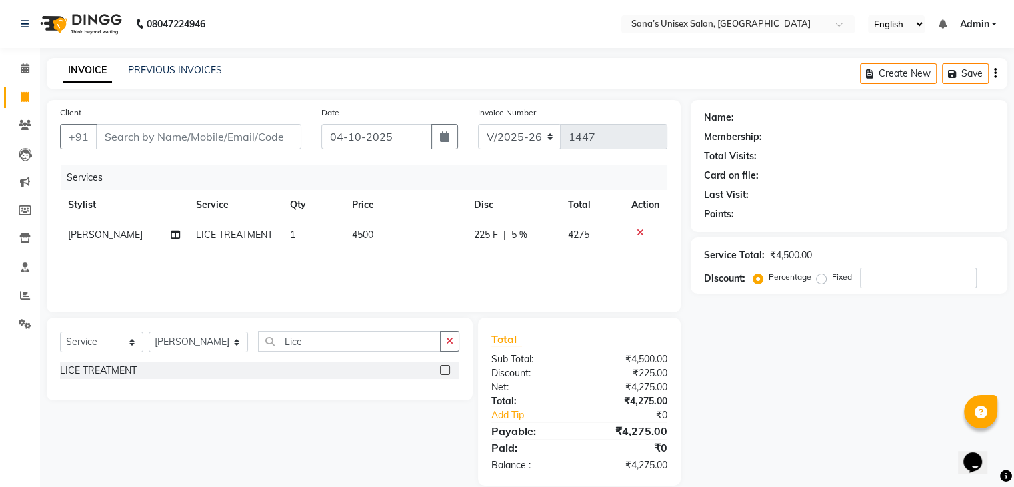
click at [528, 228] on div "225 F | 5 %" at bounding box center [512, 235] width 78 height 14
select select "45605"
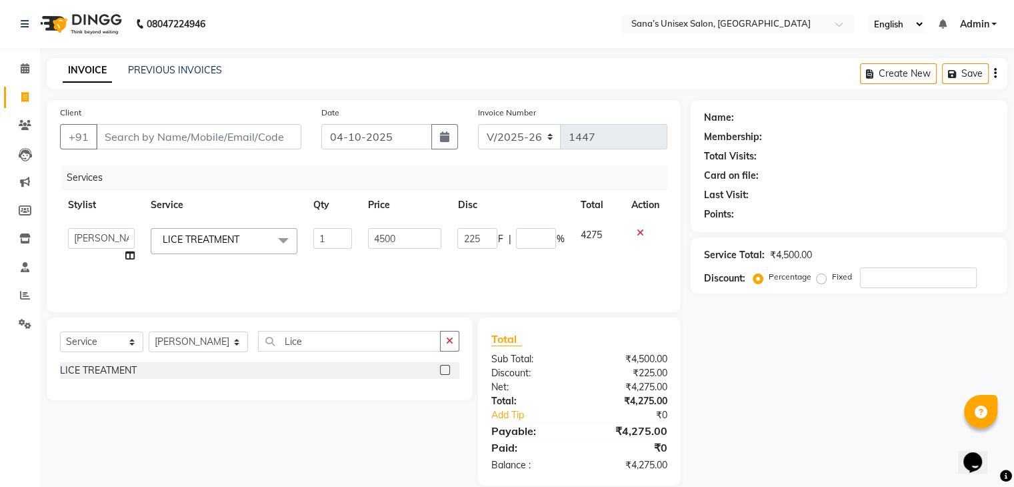
type input "6"
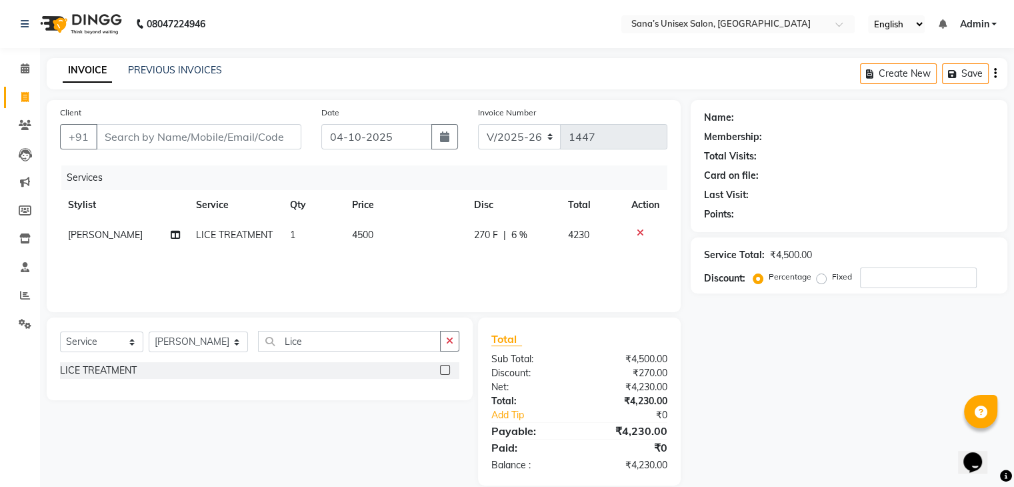
click at [523, 233] on span "6 %" at bounding box center [519, 235] width 16 height 14
select select "45605"
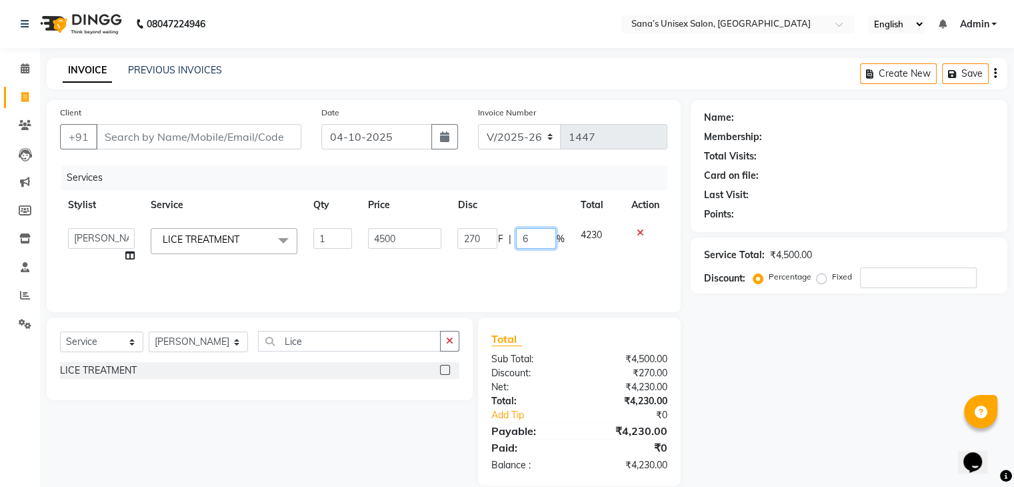
click at [523, 233] on input "6" at bounding box center [536, 238] width 40 height 21
type input "7"
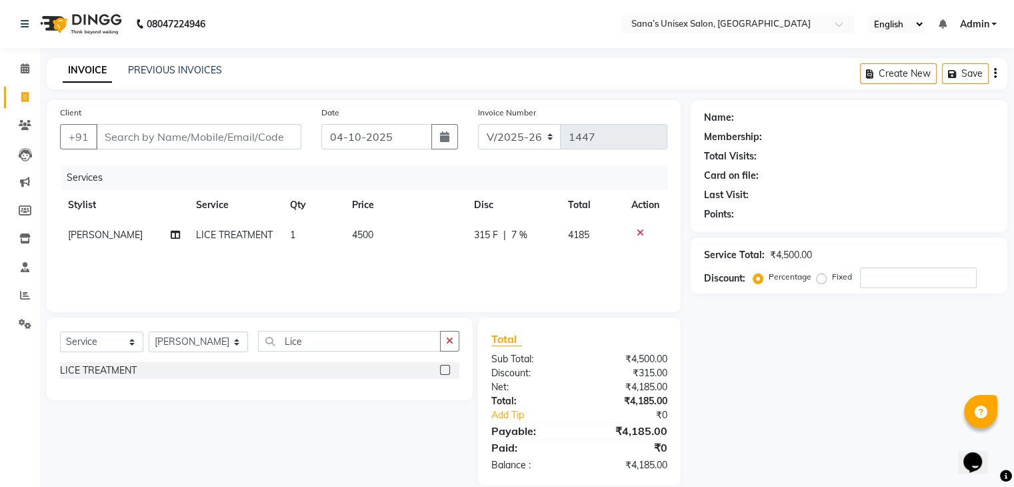
click at [547, 269] on div "Services Stylist Service Qty Price Disc Total Action NANDHINI LICE TREATMENT 1 …" at bounding box center [363, 231] width 607 height 133
click at [516, 235] on span "7 %" at bounding box center [519, 235] width 16 height 14
select select "45605"
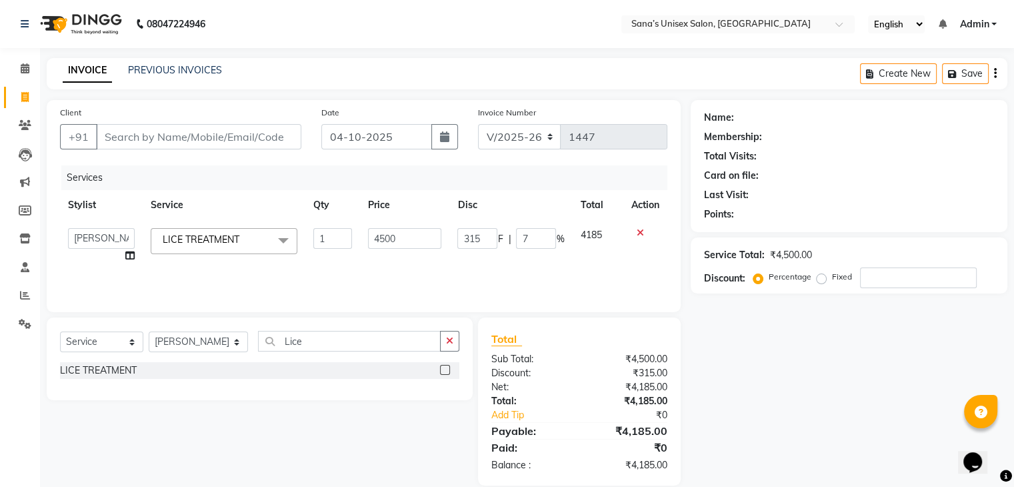
click at [516, 235] on input "7" at bounding box center [536, 238] width 40 height 21
type input "8"
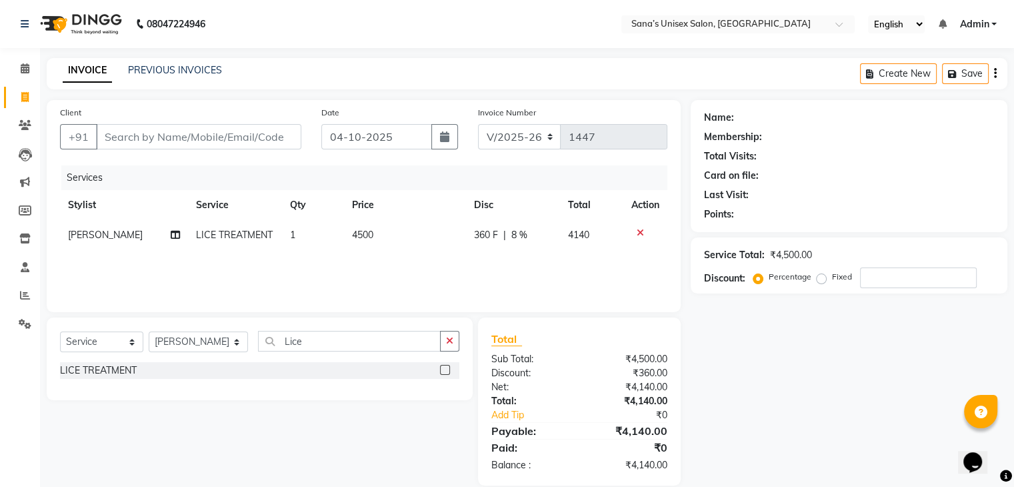
click at [526, 255] on div "Services Stylist Service Qty Price Disc Total Action NANDHINI LICE TREATMENT 1 …" at bounding box center [363, 231] width 607 height 133
click at [516, 233] on span "8 %" at bounding box center [519, 235] width 16 height 14
select select "45605"
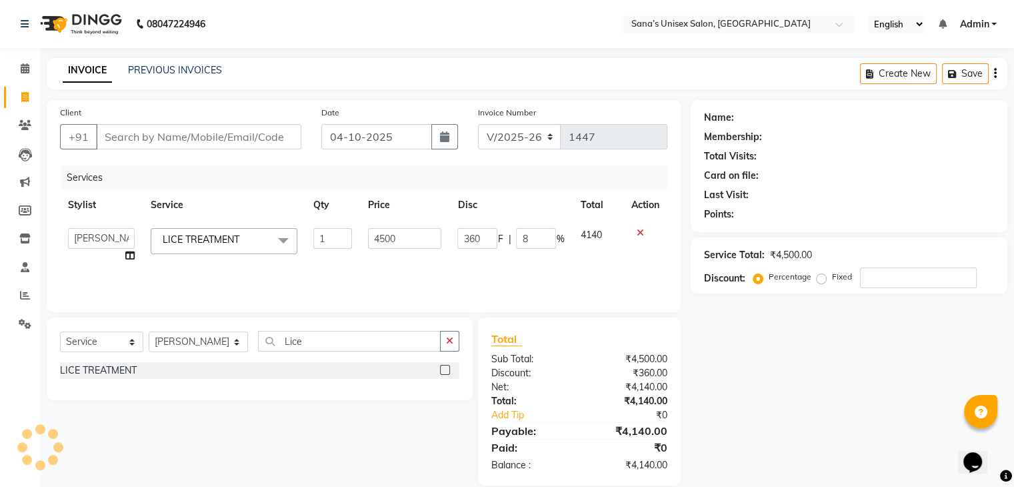
click at [516, 233] on input "8" at bounding box center [536, 238] width 40 height 21
type input "8.5"
click at [515, 279] on div "Services Stylist Service Qty Price Disc Total Action anjali beauty MADHU MUTHU …" at bounding box center [363, 231] width 607 height 133
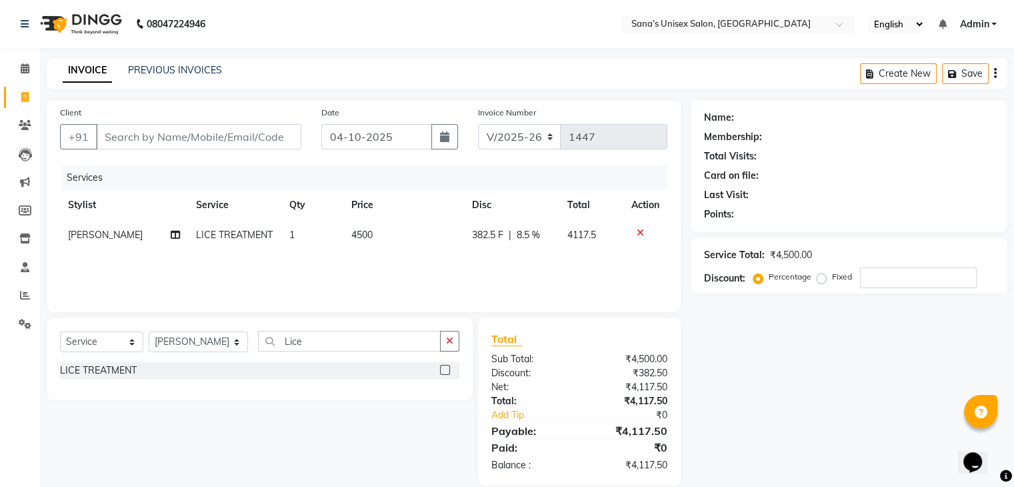
click at [531, 235] on span "8.5 %" at bounding box center [528, 235] width 23 height 14
select select "45605"
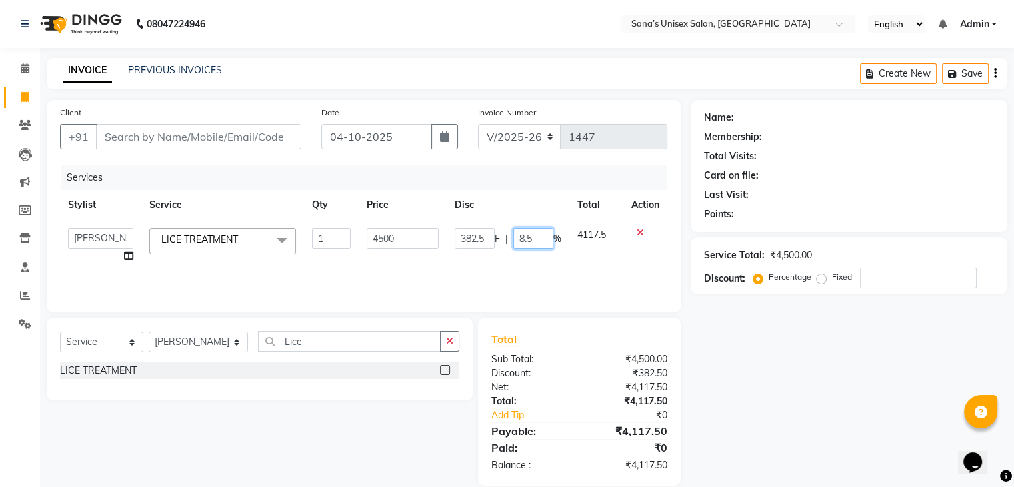
click at [531, 235] on input "8.5" at bounding box center [533, 238] width 40 height 21
type input "8.6"
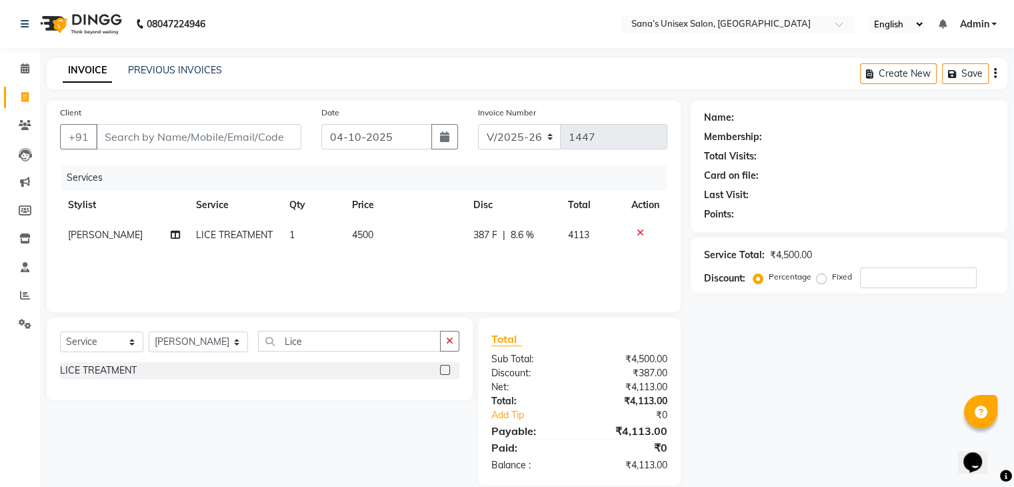
click at [525, 275] on div "Services Stylist Service Qty Price Disc Total Action NANDHINI LICE TREATMENT 1 …" at bounding box center [363, 231] width 607 height 133
click at [525, 233] on span "8.6 %" at bounding box center [522, 235] width 23 height 14
select select "45605"
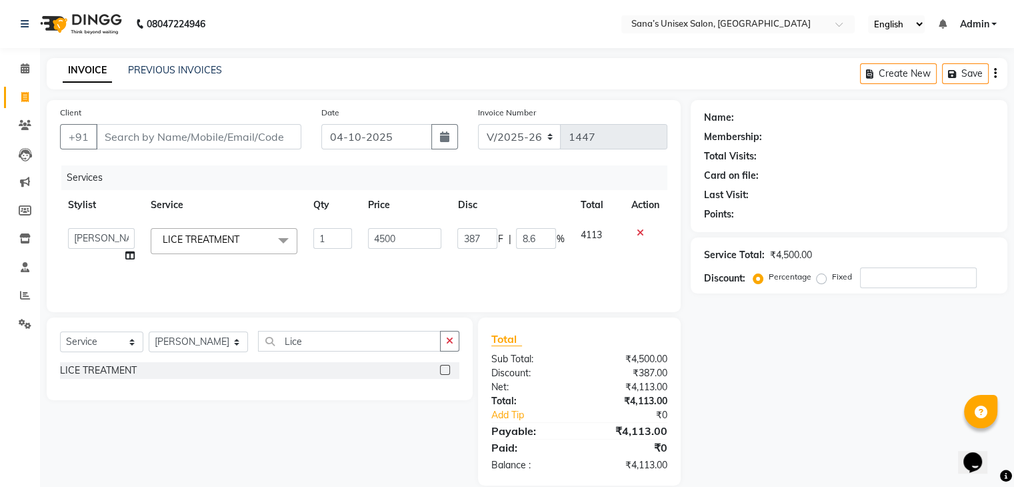
click at [525, 233] on input "8.6" at bounding box center [536, 238] width 40 height 21
type input "8.7"
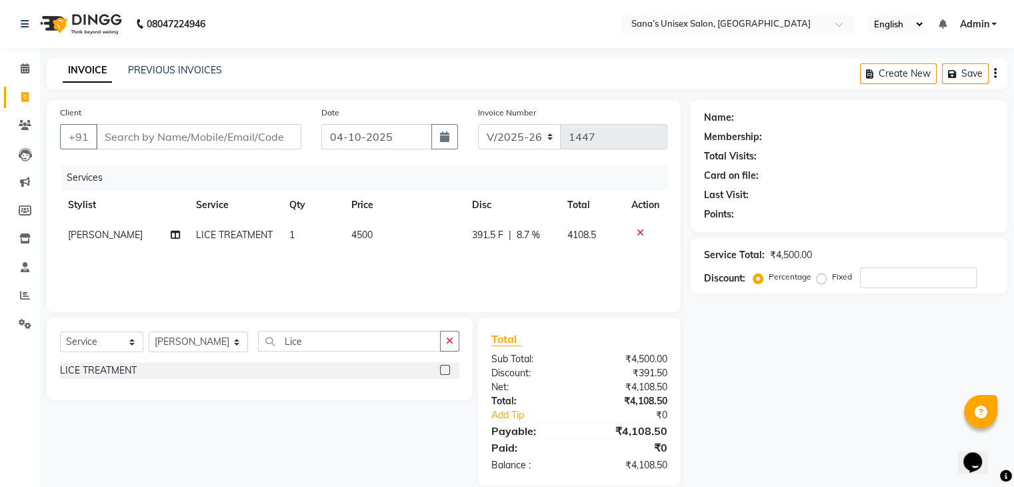
click at [519, 252] on div "Services Stylist Service Qty Price Disc Total Action NANDHINI LICE TREATMENT 1 …" at bounding box center [363, 231] width 607 height 133
click at [527, 236] on span "8.7 %" at bounding box center [528, 235] width 23 height 14
select select "45605"
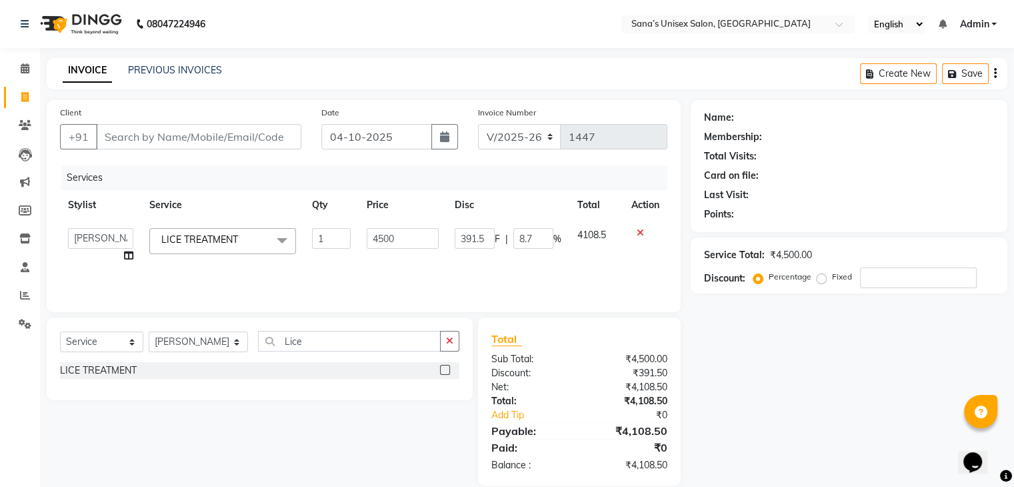
click at [527, 236] on input "8.7" at bounding box center [533, 238] width 40 height 21
type input "8.8"
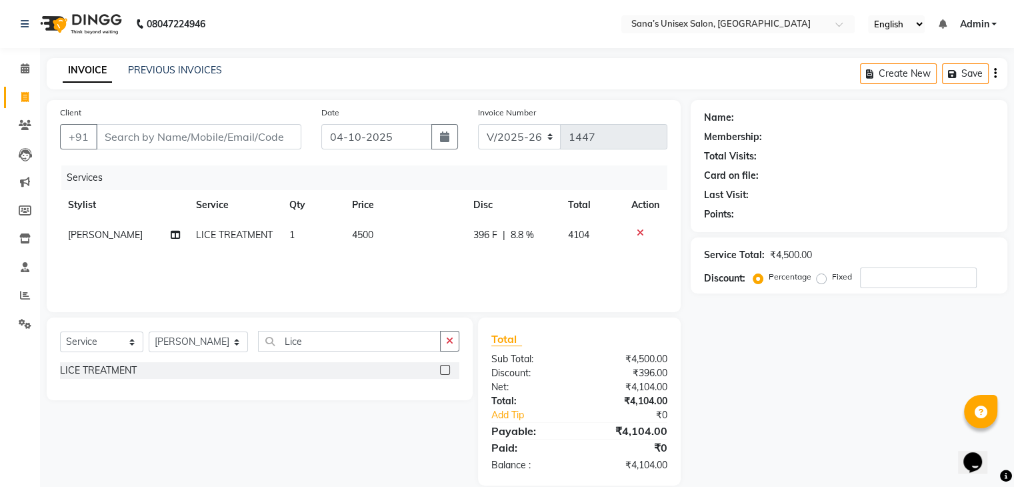
click at [530, 259] on div "Services Stylist Service Qty Price Disc Total Action NANDHINI LICE TREATMENT 1 …" at bounding box center [363, 231] width 607 height 133
click at [521, 239] on span "8.8 %" at bounding box center [522, 235] width 23 height 14
select select "45605"
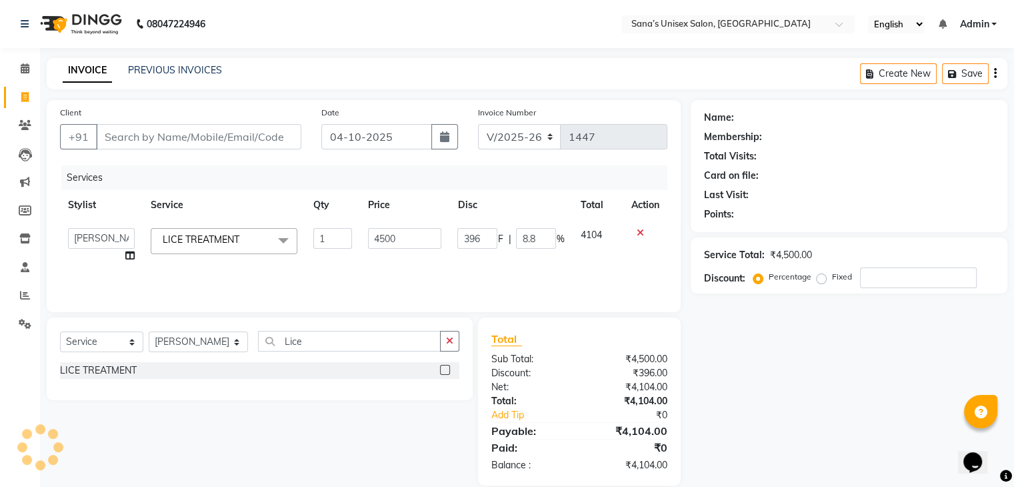
click at [521, 239] on input "8.8" at bounding box center [536, 238] width 40 height 21
type input "8.9"
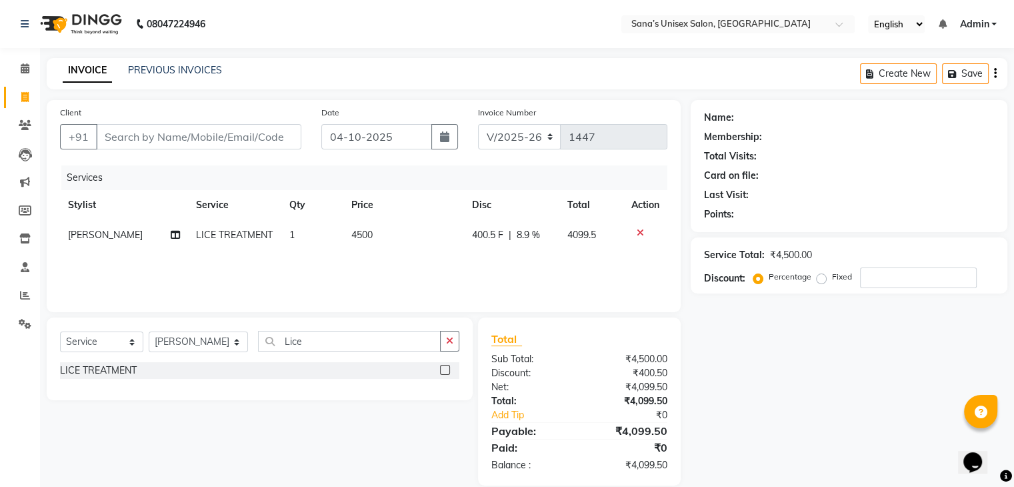
click at [531, 270] on div "Services Stylist Service Qty Price Disc Total Action NANDHINI LICE TREATMENT 1 …" at bounding box center [363, 231] width 607 height 133
click at [528, 237] on span "8.9 %" at bounding box center [528, 235] width 23 height 14
select select "45605"
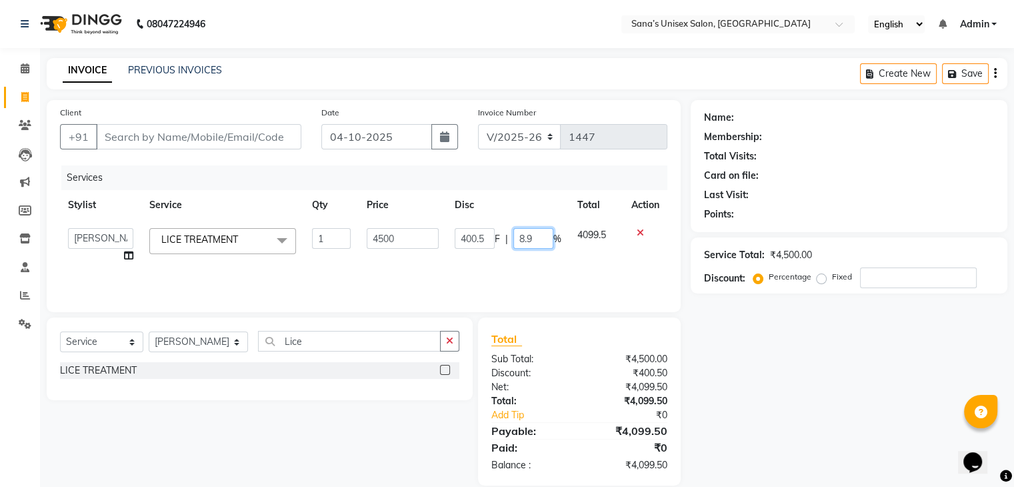
click at [528, 237] on input "8.9" at bounding box center [533, 238] width 40 height 21
click at [532, 237] on input "8.9" at bounding box center [533, 238] width 40 height 21
type input "8.10"
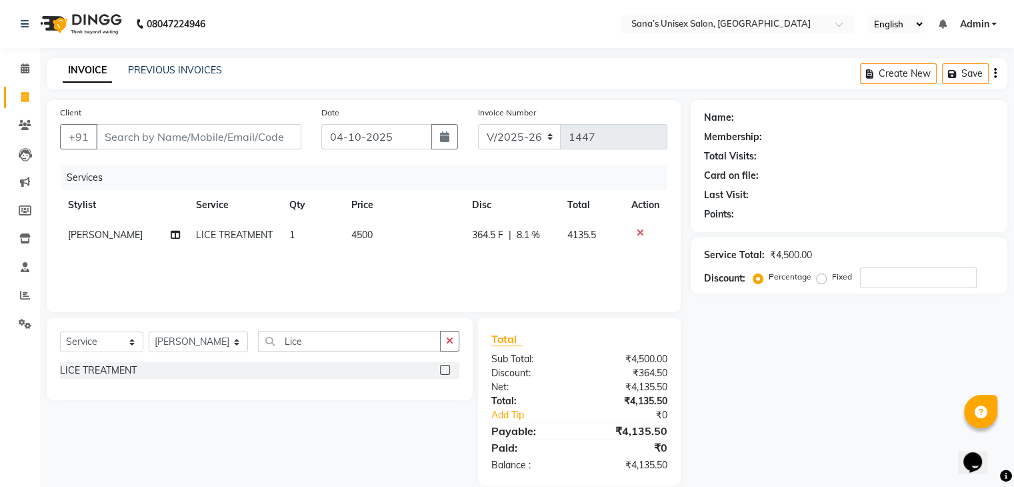
click at [539, 262] on div "Services Stylist Service Qty Price Disc Total Action NANDHINI LICE TREATMENT 1 …" at bounding box center [363, 231] width 607 height 133
click at [532, 234] on span "8.1 %" at bounding box center [528, 235] width 23 height 14
select select "45605"
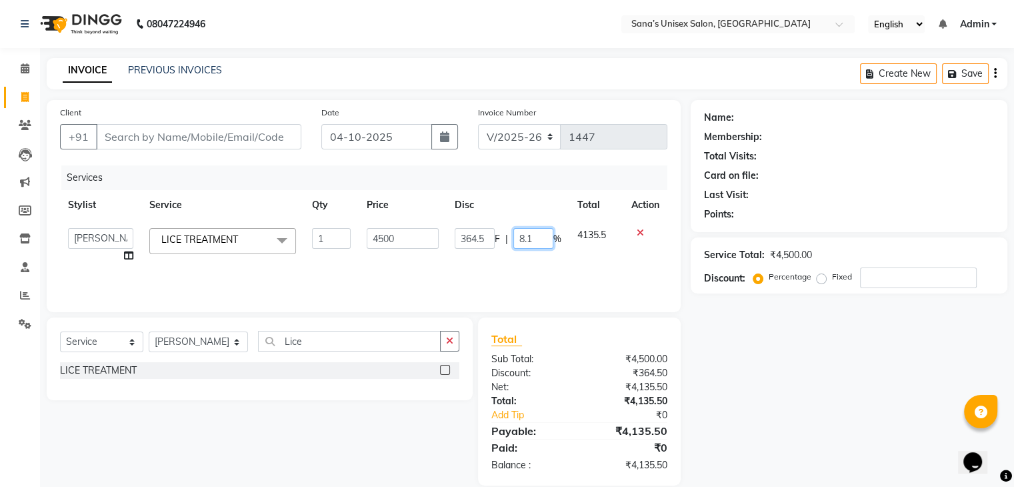
click at [532, 234] on input "8.1" at bounding box center [533, 238] width 40 height 21
type input "8.9"
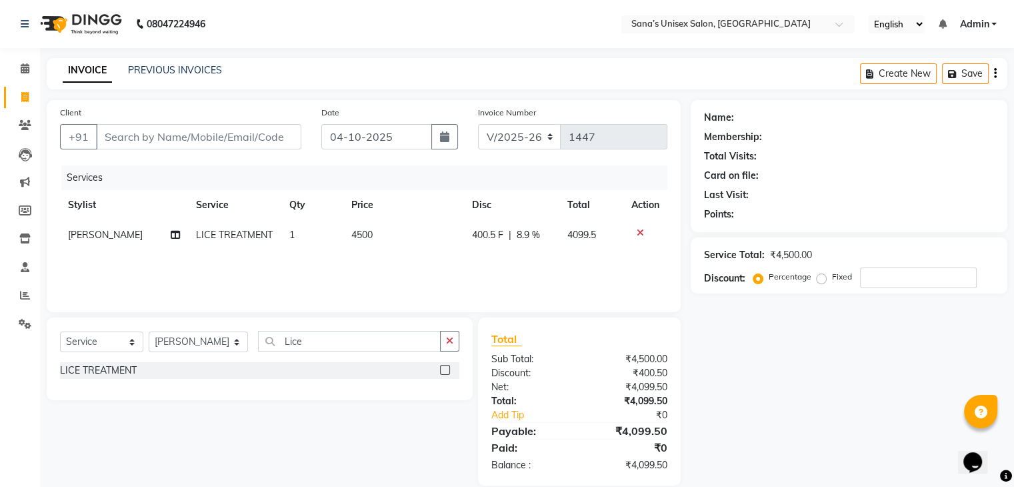
click at [555, 251] on div "Services Stylist Service Qty Price Disc Total Action NANDHINI LICE TREATMENT 1 …" at bounding box center [363, 231] width 607 height 133
click at [383, 228] on td "4500" at bounding box center [403, 235] width 121 height 30
select select "45605"
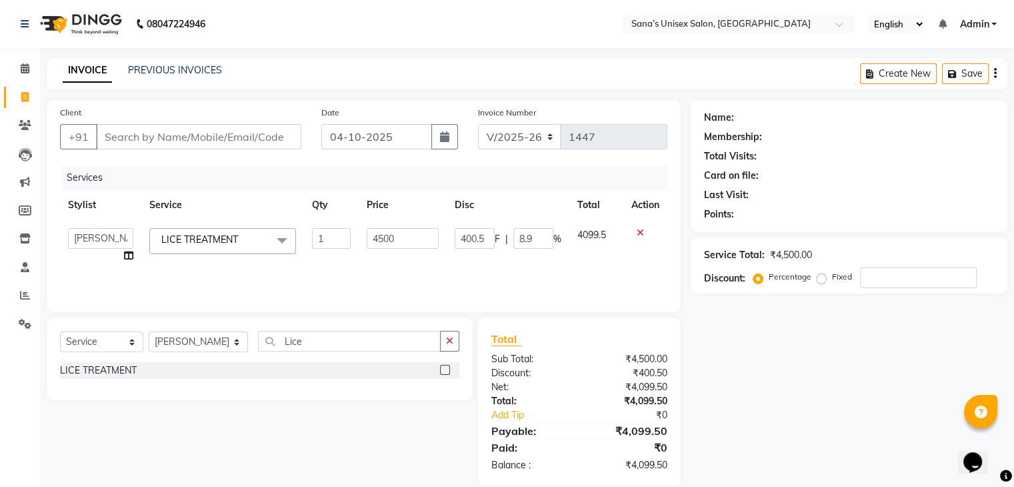
click at [383, 228] on input "4500" at bounding box center [403, 238] width 72 height 21
click at [415, 246] on input "4500" at bounding box center [403, 238] width 72 height 21
type input "4500"
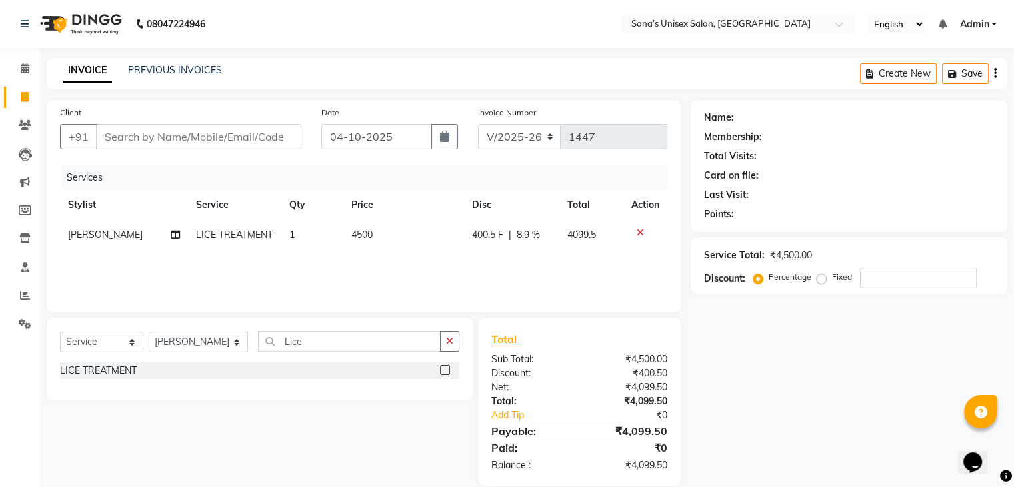
click at [588, 230] on span "4099.5" at bounding box center [581, 235] width 29 height 12
select select "45605"
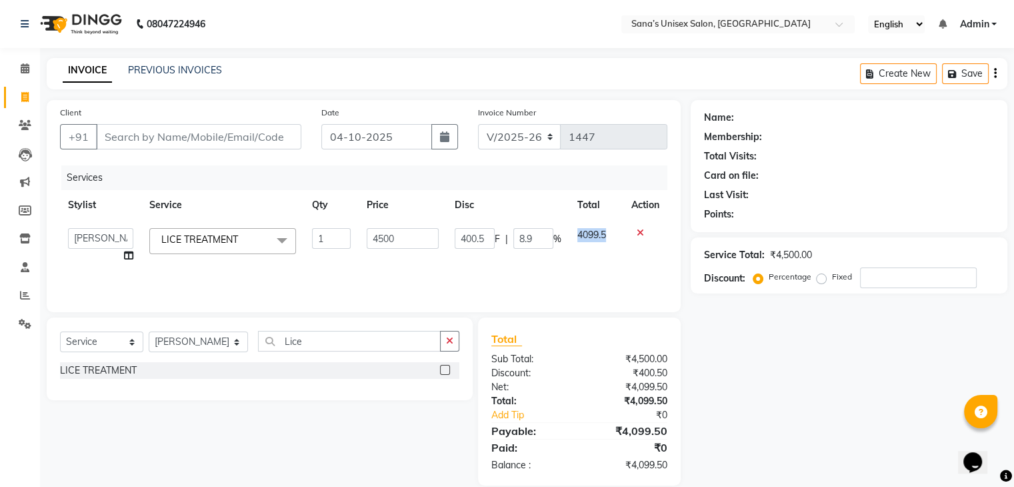
click at [588, 230] on span "4099.5" at bounding box center [591, 235] width 29 height 12
click at [582, 264] on td "4099.5" at bounding box center [596, 245] width 54 height 51
click at [419, 241] on input "4500" at bounding box center [403, 238] width 72 height 21
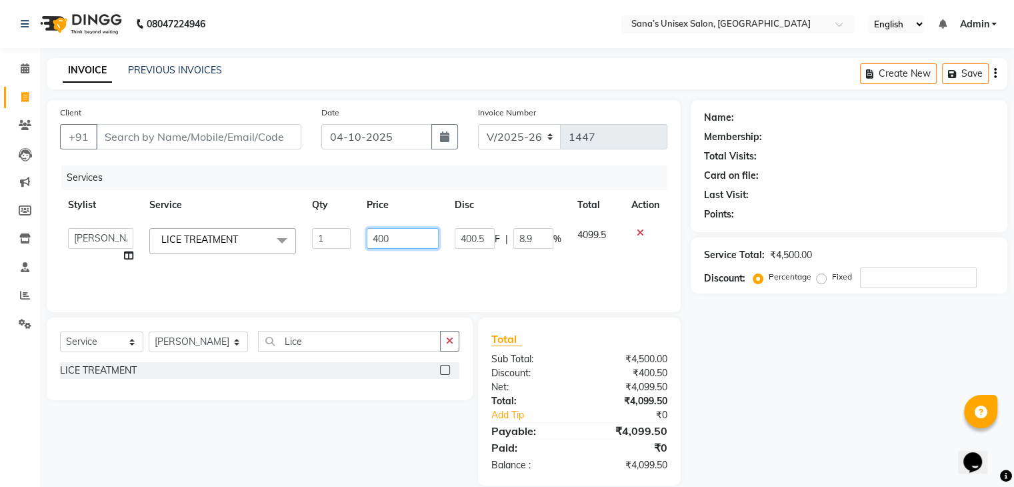
type input "4000"
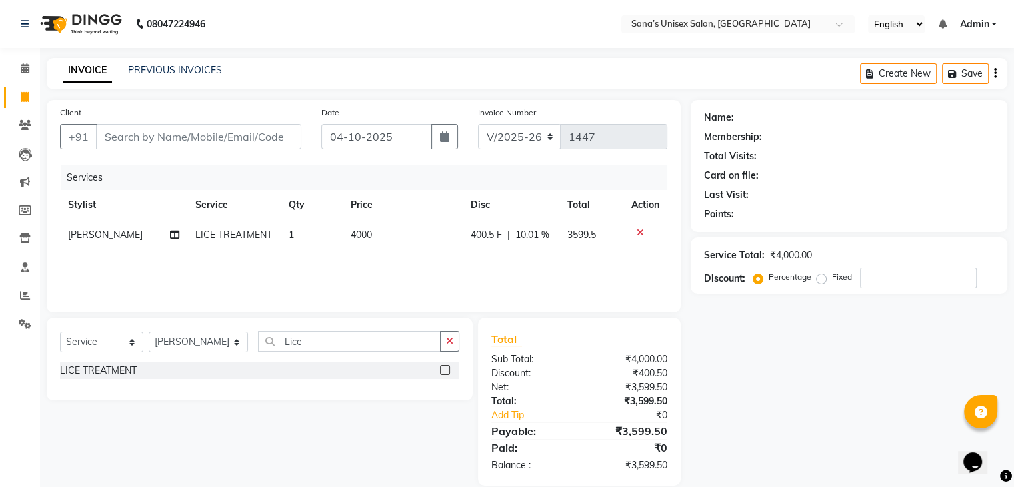
click at [446, 278] on div "Services Stylist Service Qty Price Disc Total Action NANDHINI LICE TREATMENT 1 …" at bounding box center [363, 231] width 607 height 133
click at [543, 238] on span "10.01 %" at bounding box center [532, 235] width 34 height 14
select select "45605"
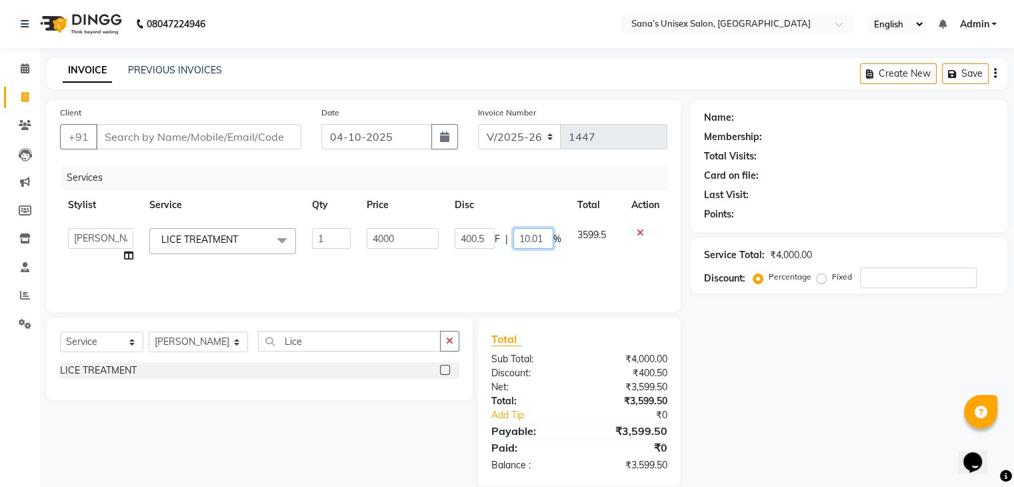
click at [543, 238] on input "10.01" at bounding box center [533, 238] width 40 height 21
type input "1"
type input "0"
click at [563, 266] on div "Services Stylist Service Qty Price Disc Total Action anjali beauty MADHU MUTHU …" at bounding box center [363, 231] width 607 height 133
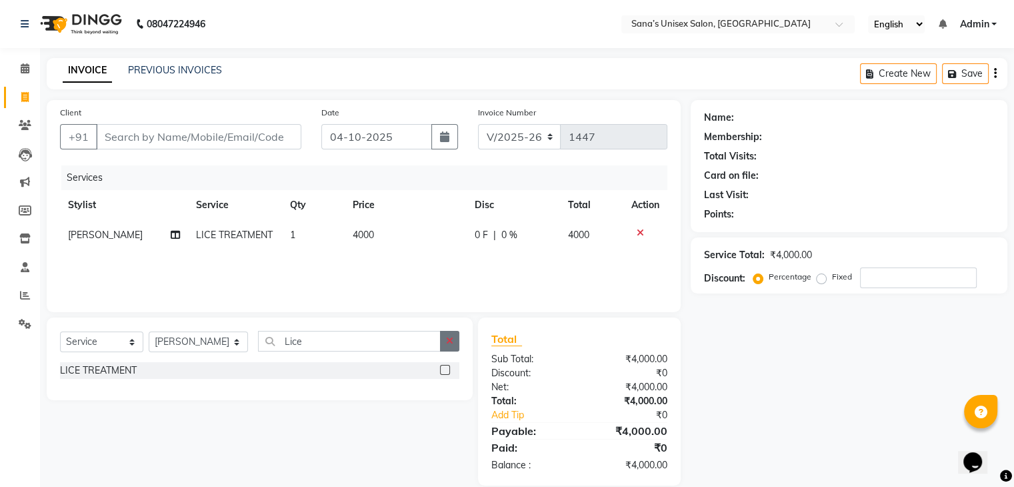
click at [447, 339] on icon "button" at bounding box center [449, 340] width 7 height 9
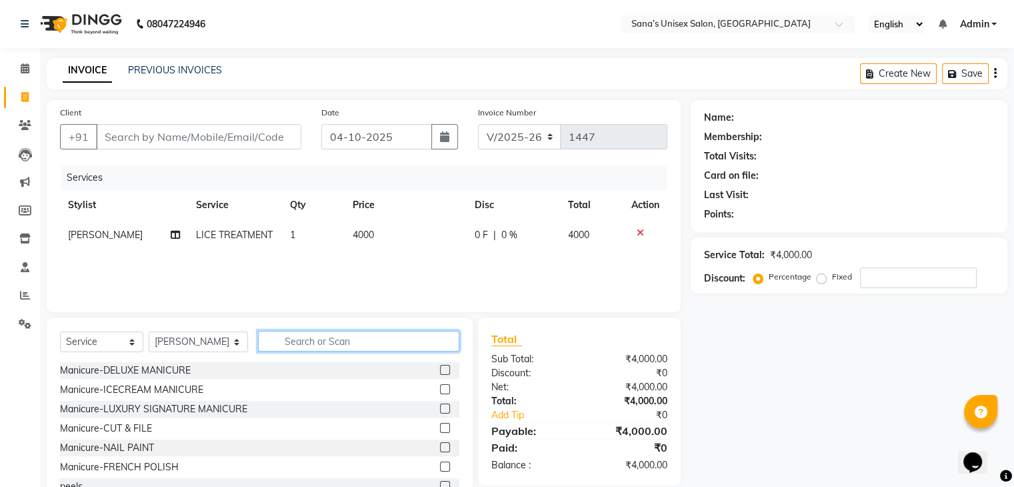
click at [416, 342] on input "text" at bounding box center [358, 341] width 201 height 21
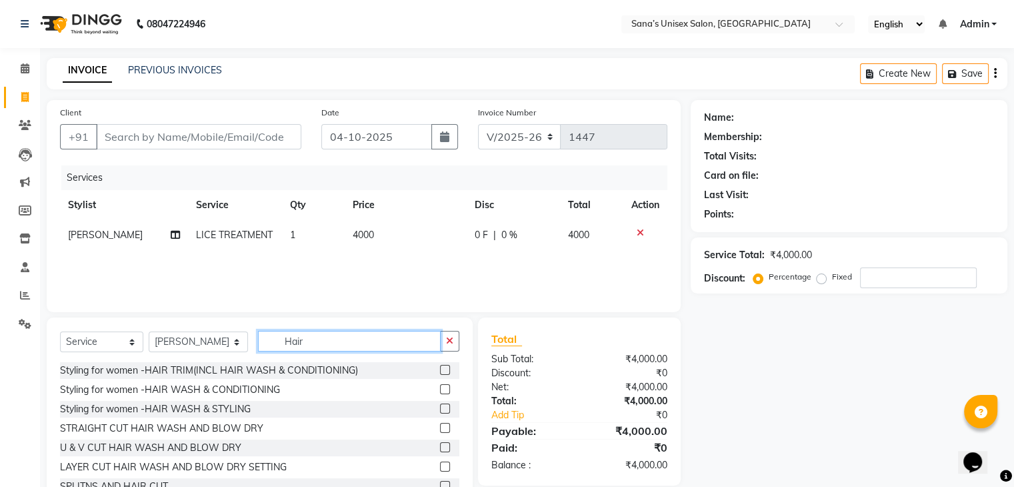
type input "Hair"
click at [440, 370] on label at bounding box center [445, 370] width 10 height 10
click at [440, 370] on input "checkbox" at bounding box center [444, 370] width 9 height 9
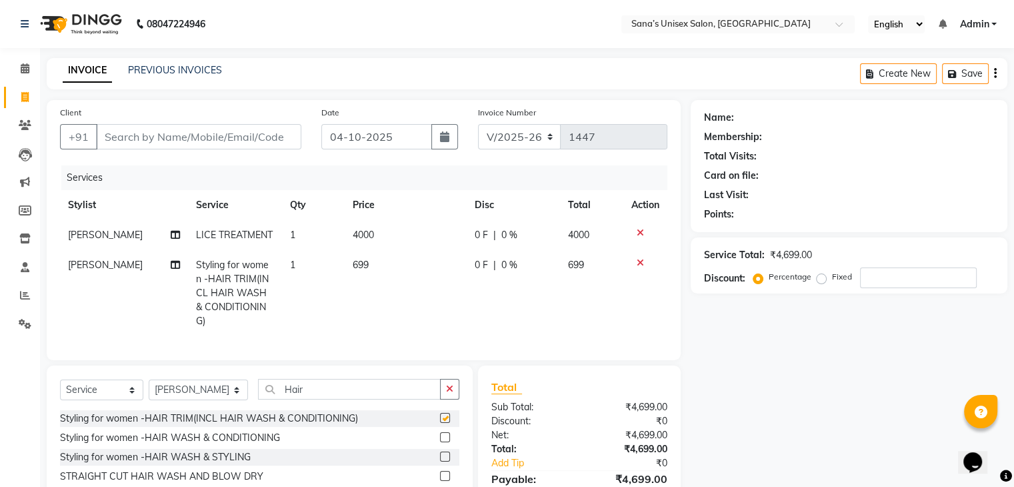
checkbox input "false"
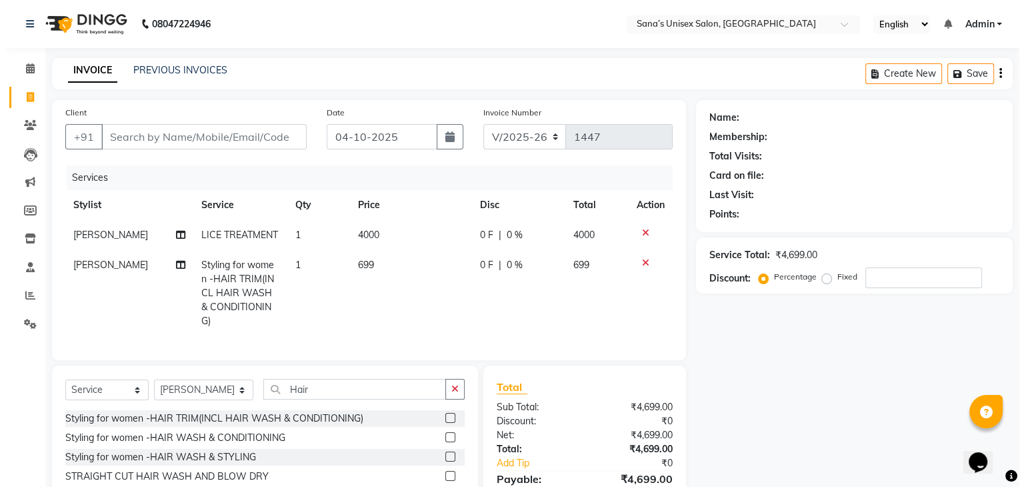
scroll to position [0, 9]
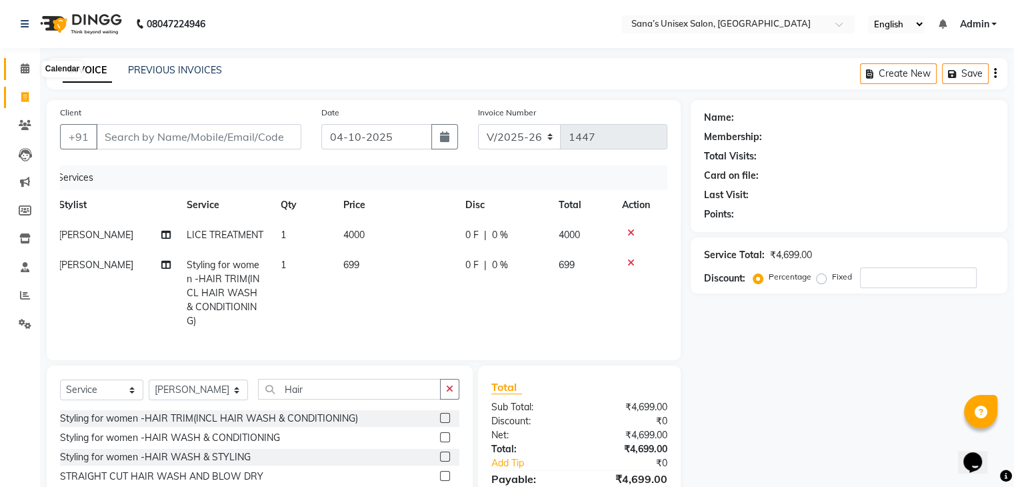
click at [23, 75] on span at bounding box center [24, 68] width 23 height 15
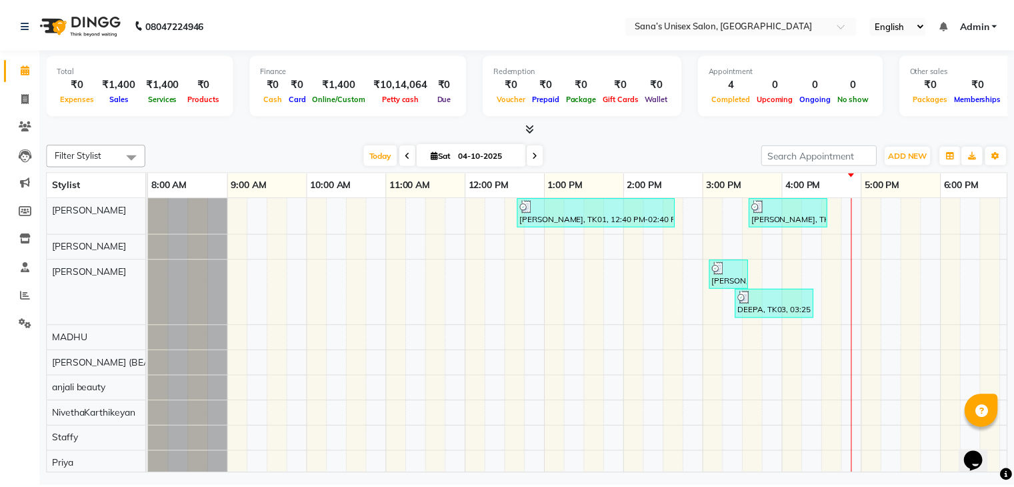
scroll to position [0, 95]
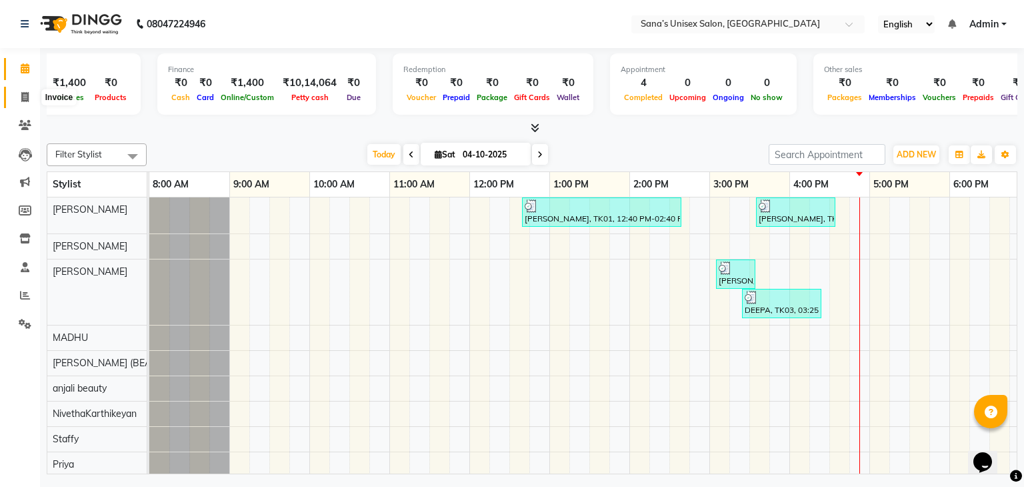
click at [27, 93] on icon at bounding box center [24, 97] width 7 height 10
select select "service"
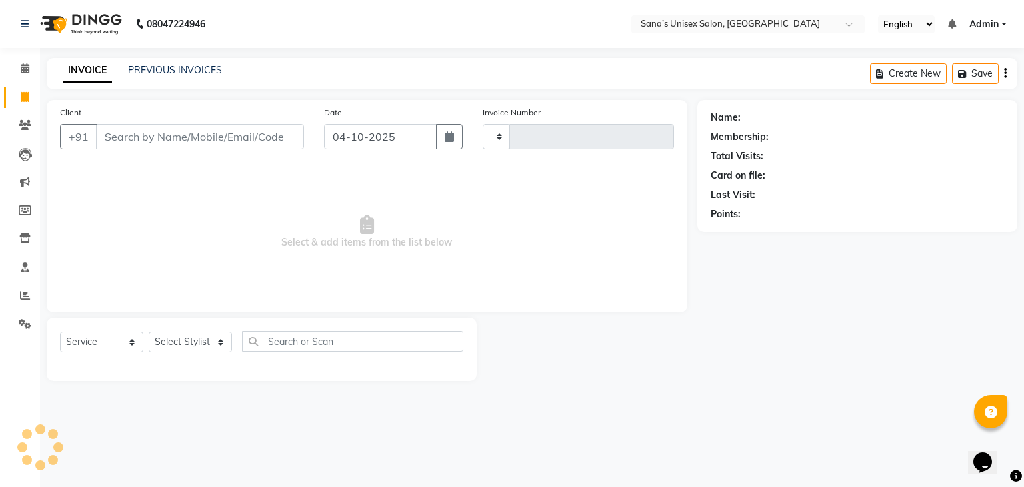
type input "1447"
select select "6091"
click at [177, 67] on link "PREVIOUS INVOICES" at bounding box center [175, 70] width 94 height 12
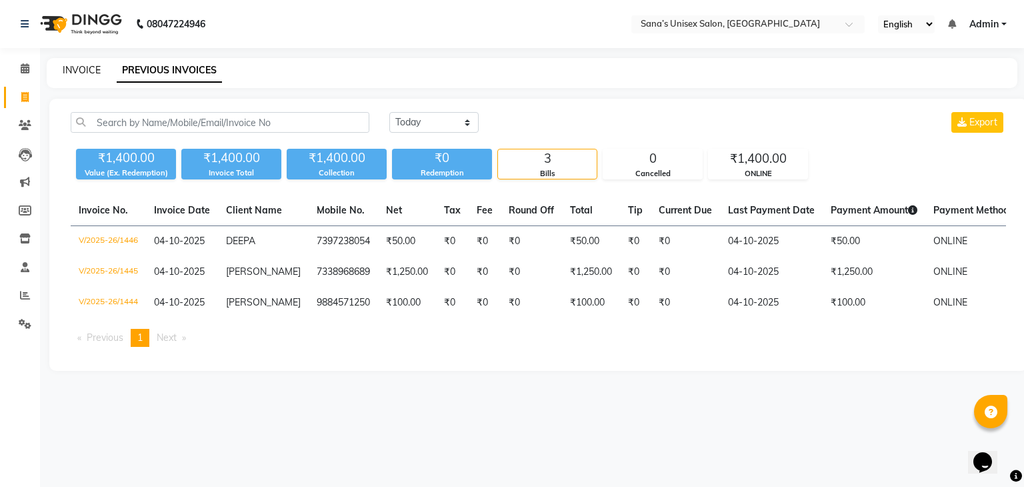
click at [79, 69] on link "INVOICE" at bounding box center [82, 70] width 38 height 12
select select "service"
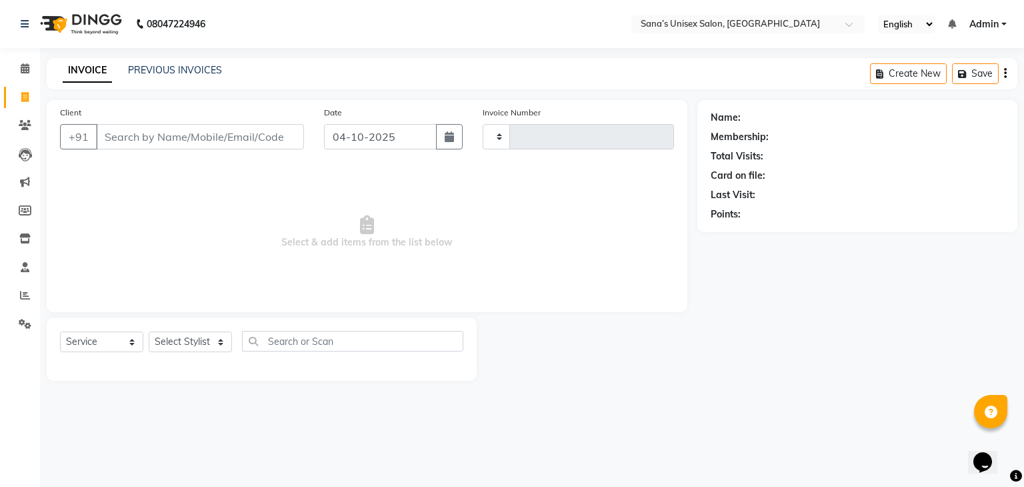
type input "1447"
select select "6091"
click at [171, 347] on select "Select Stylist anjali beauty MADHU [PERSON_NAME] (BEAUTY THERAPIST) [PERSON_NAM…" at bounding box center [199, 341] width 101 height 21
select select "45605"
click at [149, 332] on select "Select Stylist anjali beauty MADHU [PERSON_NAME] (BEAUTY THERAPIST) [PERSON_NAM…" at bounding box center [199, 341] width 101 height 21
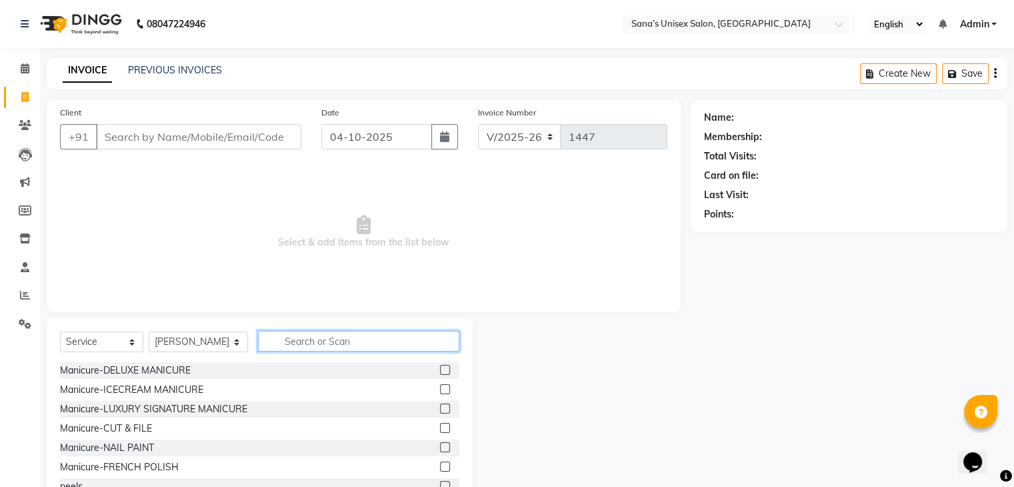
click at [317, 343] on input "text" at bounding box center [358, 341] width 201 height 21
click at [16, 294] on span at bounding box center [24, 295] width 23 height 15
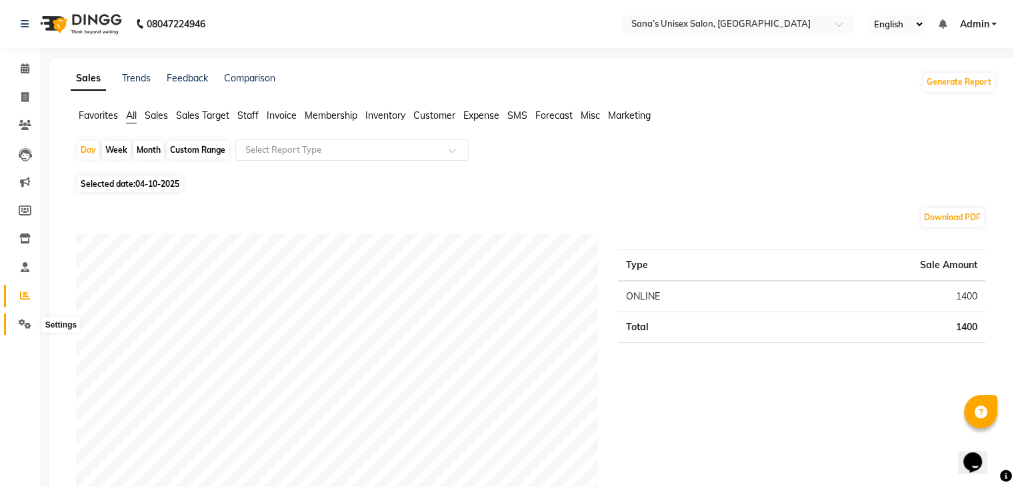
click at [27, 324] on icon at bounding box center [25, 324] width 13 height 10
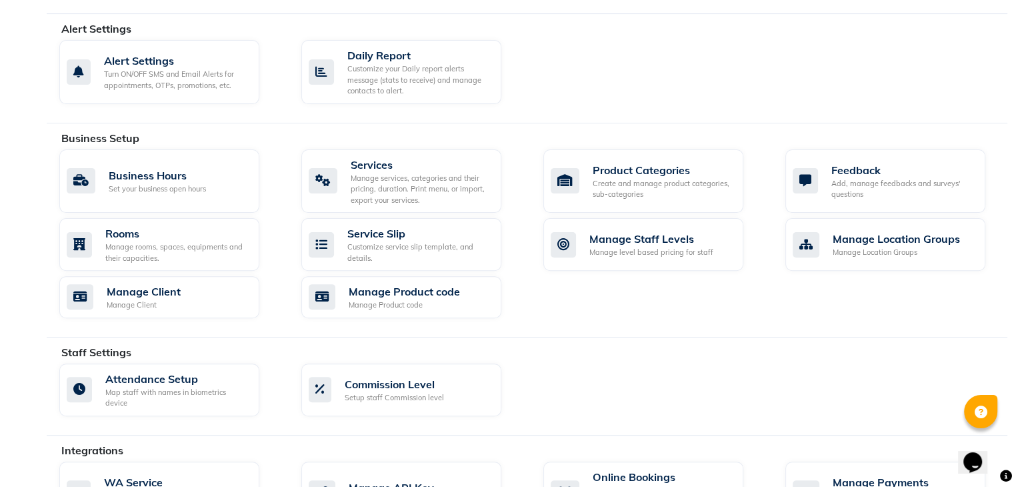
scroll to position [400, 0]
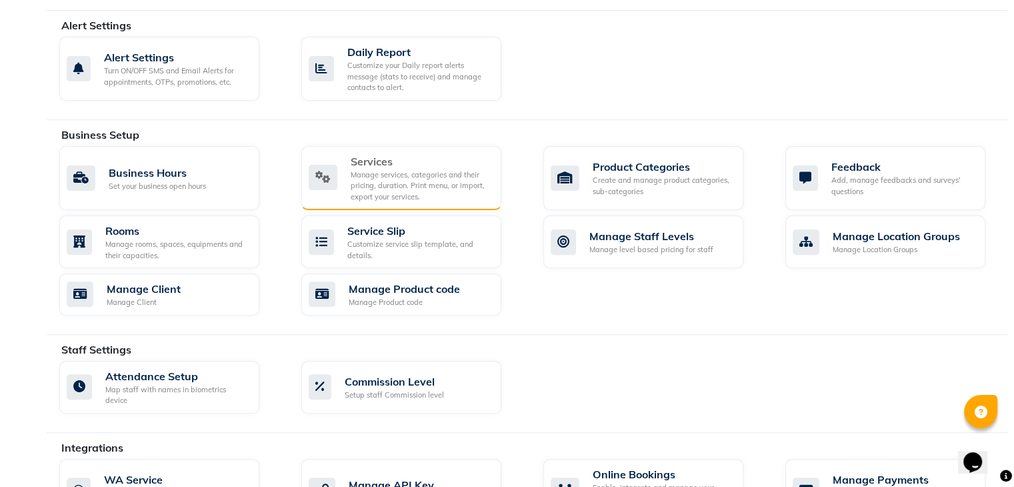
click at [397, 179] on div "Manage services, categories and their pricing, duration. Print menu, or import,…" at bounding box center [421, 185] width 140 height 33
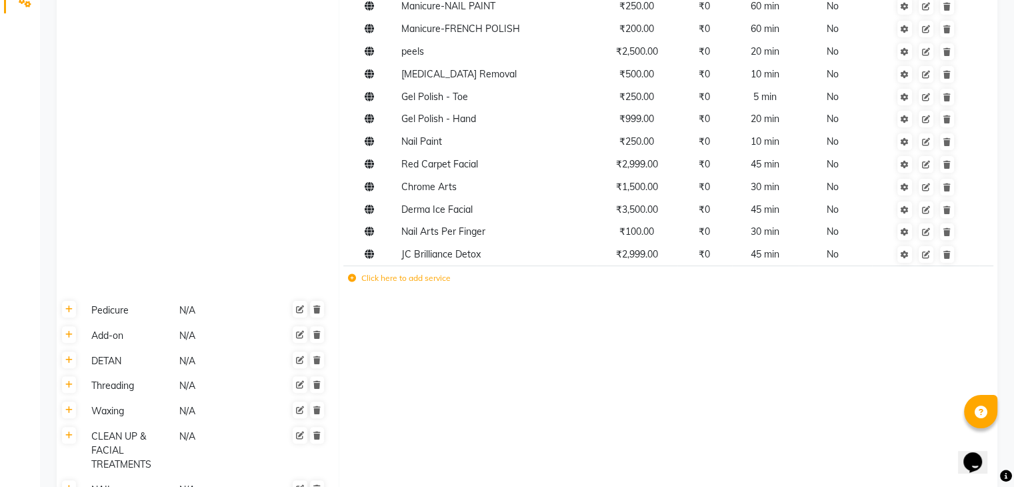
scroll to position [467, 0]
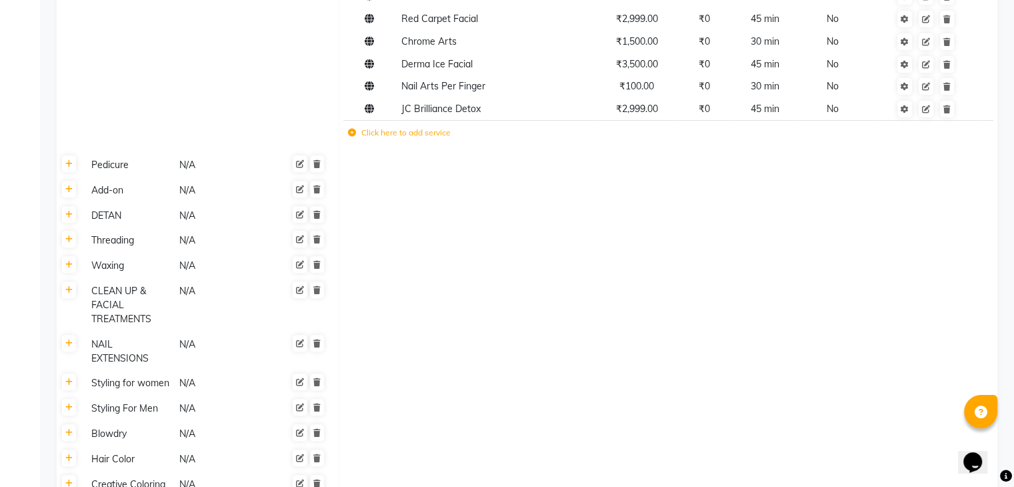
click at [355, 137] on icon at bounding box center [352, 133] width 8 height 8
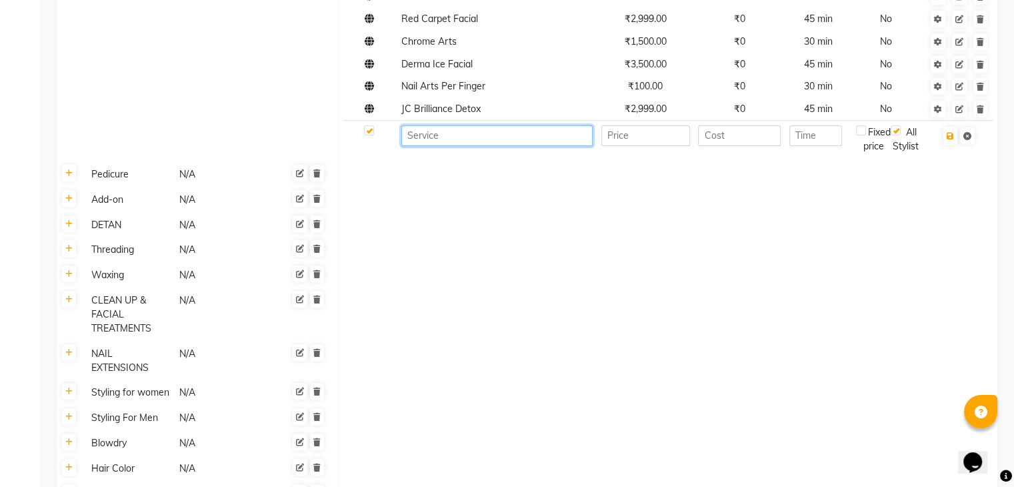
click at [499, 142] on input at bounding box center [496, 135] width 191 height 21
type input "GST"
click at [647, 144] on input "number" at bounding box center [645, 135] width 89 height 21
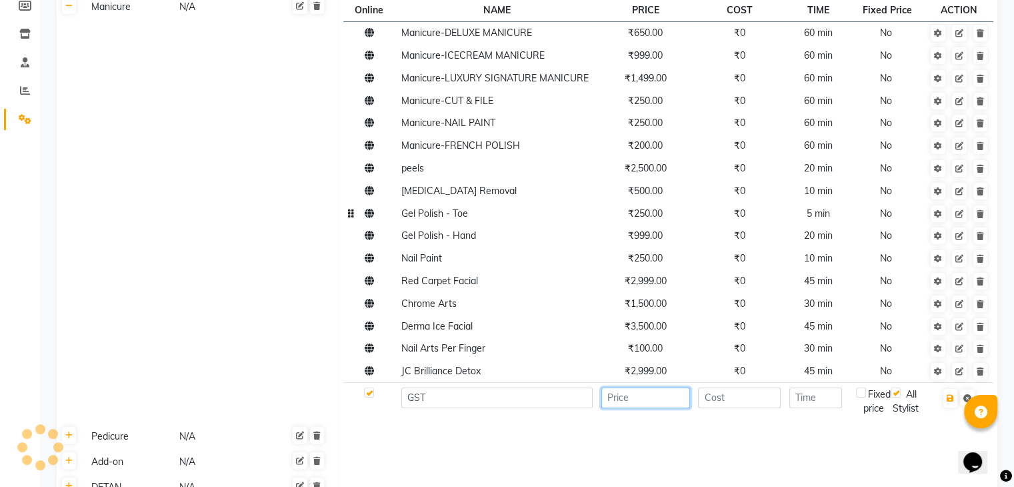
scroll to position [200, 0]
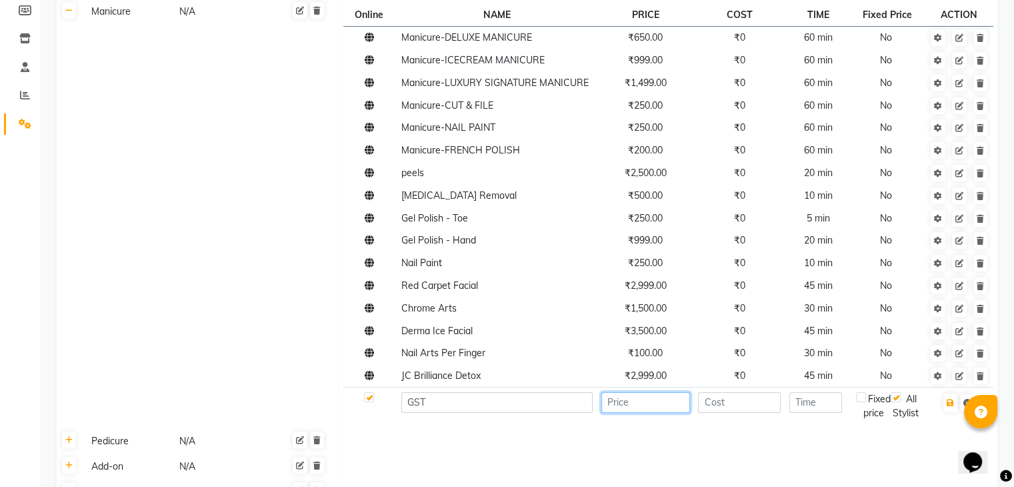
click at [623, 402] on input "number" at bounding box center [645, 402] width 89 height 21
type input "1"
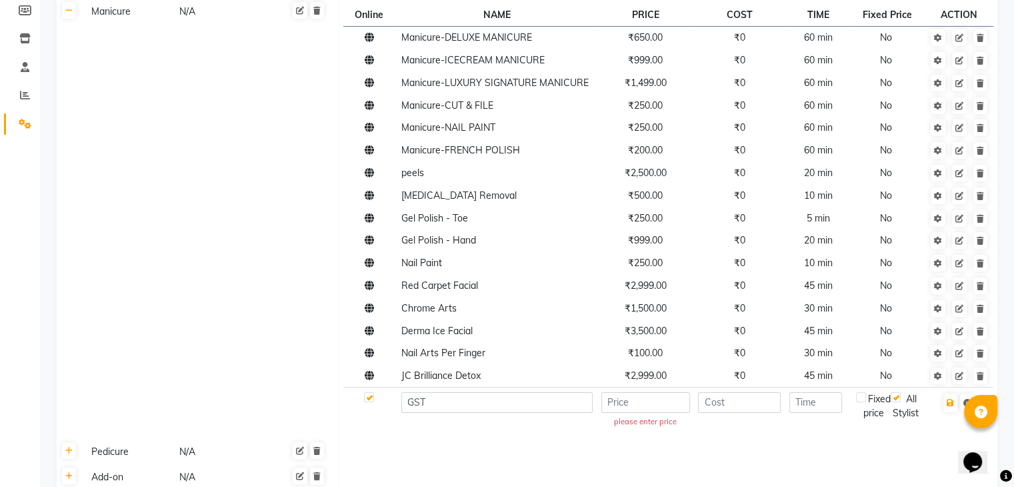
click at [463, 478] on td at bounding box center [668, 476] width 659 height 25
click at [641, 411] on input "number" at bounding box center [645, 402] width 89 height 21
click at [647, 422] on td "235" at bounding box center [645, 405] width 97 height 37
click at [953, 407] on icon "button" at bounding box center [950, 403] width 7 height 8
click at [952, 407] on icon "button" at bounding box center [950, 403] width 7 height 8
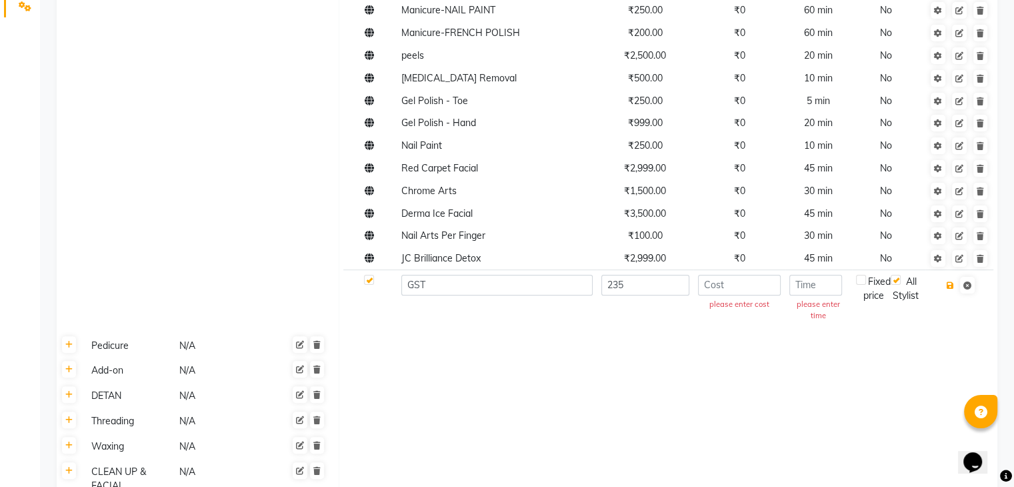
scroll to position [333, 0]
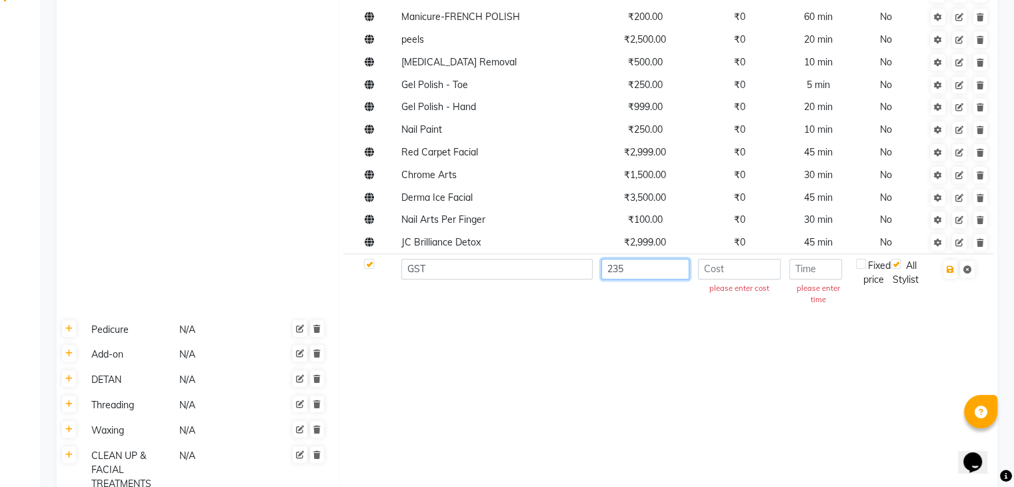
click at [631, 269] on input "235" at bounding box center [645, 269] width 88 height 21
type input "2"
click at [750, 275] on input "number" at bounding box center [739, 269] width 83 height 21
type input "2"
type input "0"
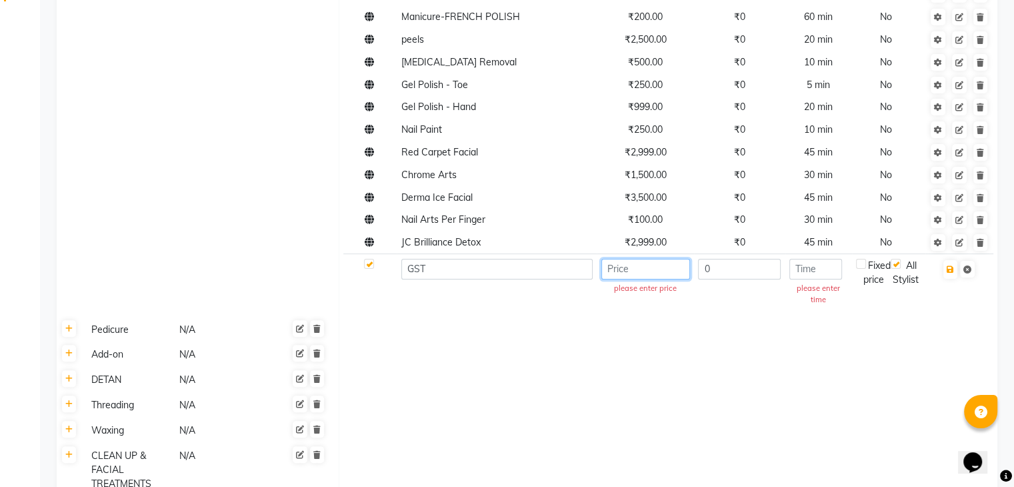
click at [629, 275] on input "number" at bounding box center [645, 269] width 89 height 21
type input "235"
click at [686, 350] on td at bounding box center [668, 354] width 659 height 25
click at [946, 272] on button "button" at bounding box center [951, 269] width 14 height 19
click at [819, 279] on input "number" at bounding box center [816, 269] width 53 height 21
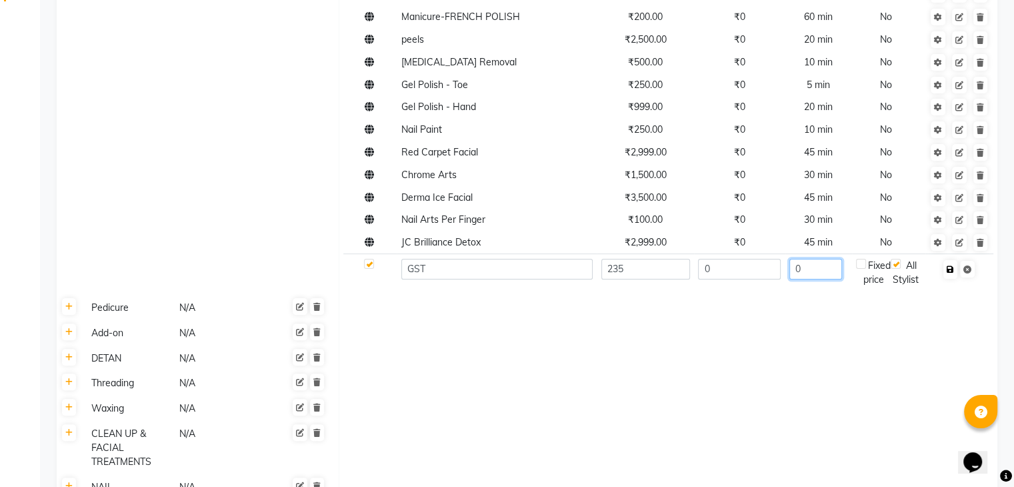
type input "0"
click at [952, 271] on icon "button" at bounding box center [950, 269] width 7 height 8
click at [950, 273] on icon "button" at bounding box center [950, 269] width 7 height 8
click at [370, 267] on label at bounding box center [369, 264] width 10 height 10
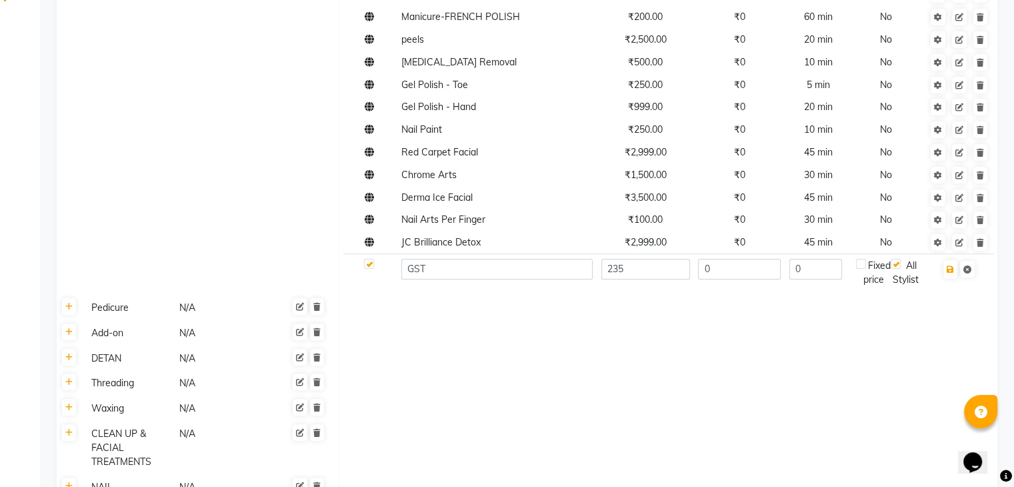
click at [370, 267] on input "checkbox" at bounding box center [368, 264] width 9 height 9
click at [372, 268] on label at bounding box center [369, 264] width 10 height 10
click at [372, 268] on input "checkbox" at bounding box center [368, 264] width 9 height 9
checkbox input "true"
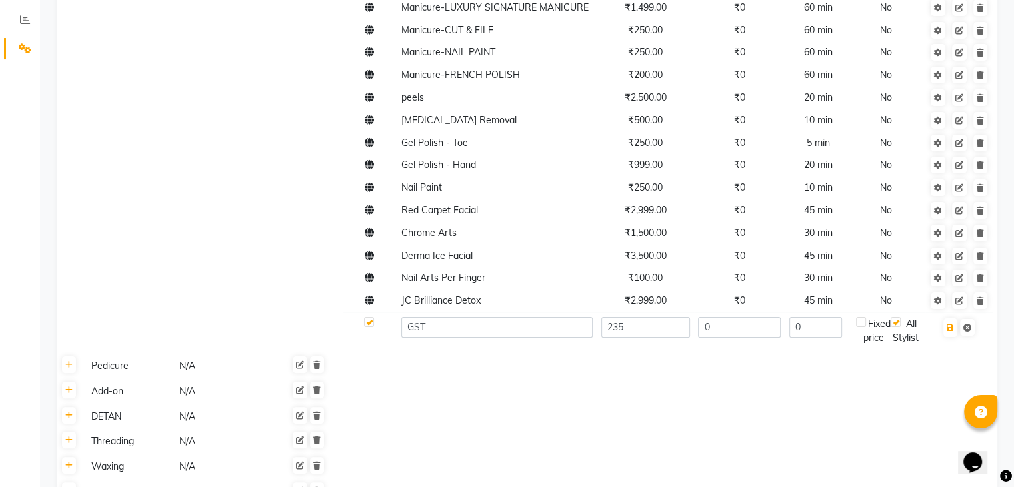
scroll to position [267, 0]
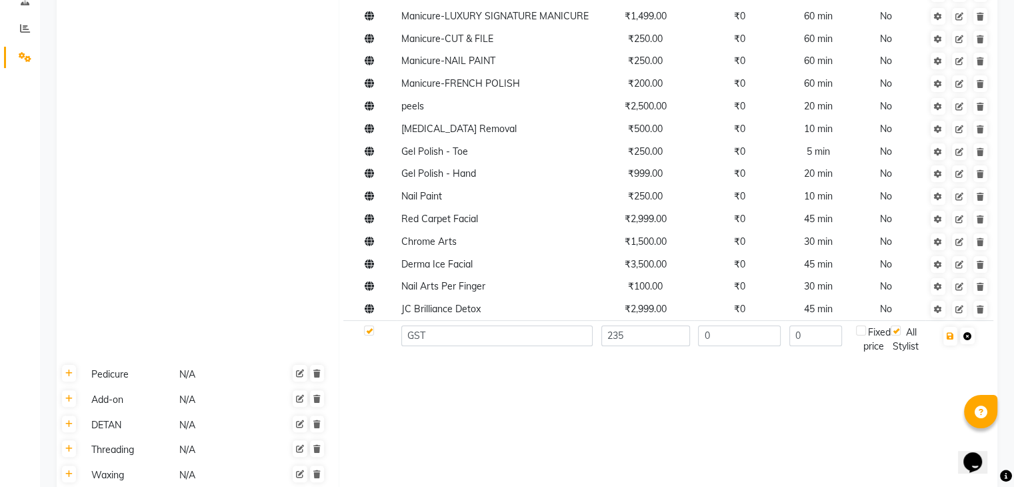
click at [966, 339] on icon at bounding box center [968, 336] width 8 height 8
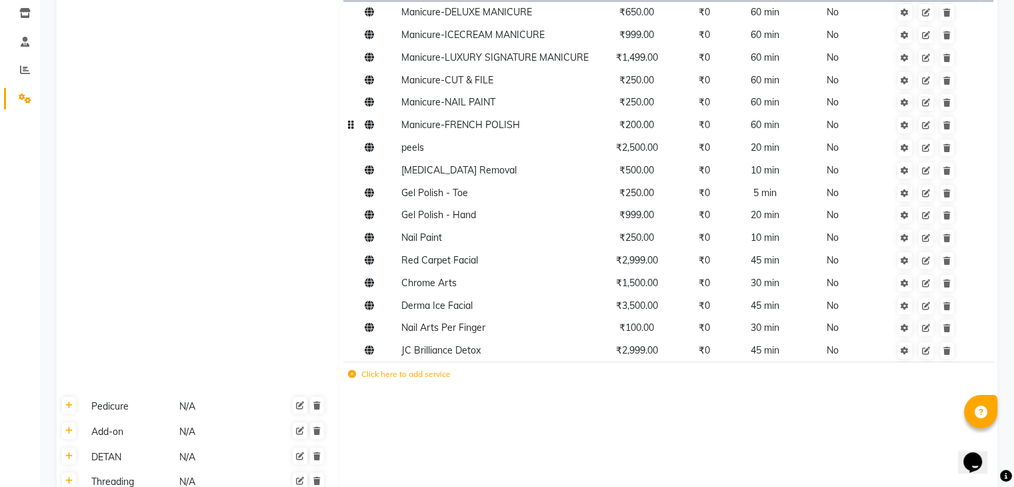
scroll to position [0, 0]
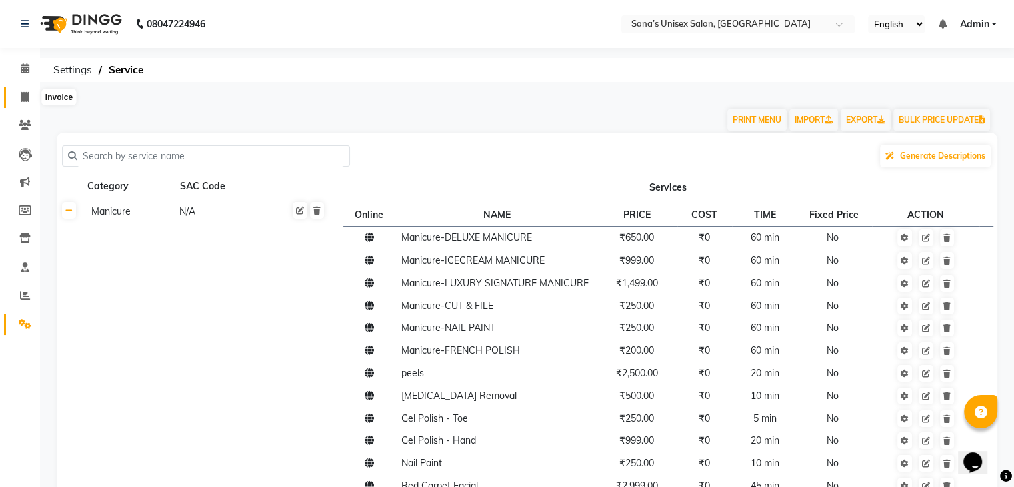
click at [27, 99] on icon at bounding box center [24, 97] width 7 height 10
select select "6091"
select select "service"
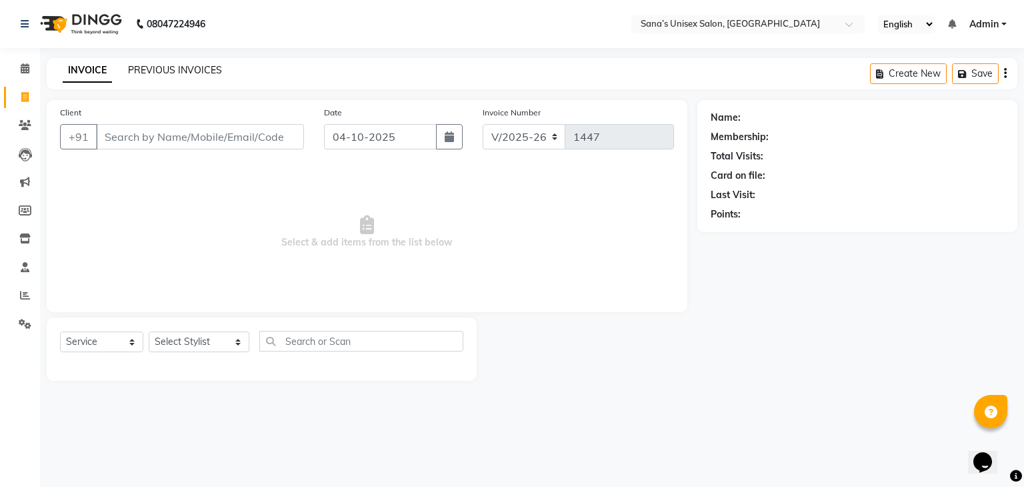
click at [155, 71] on link "PREVIOUS INVOICES" at bounding box center [175, 70] width 94 height 12
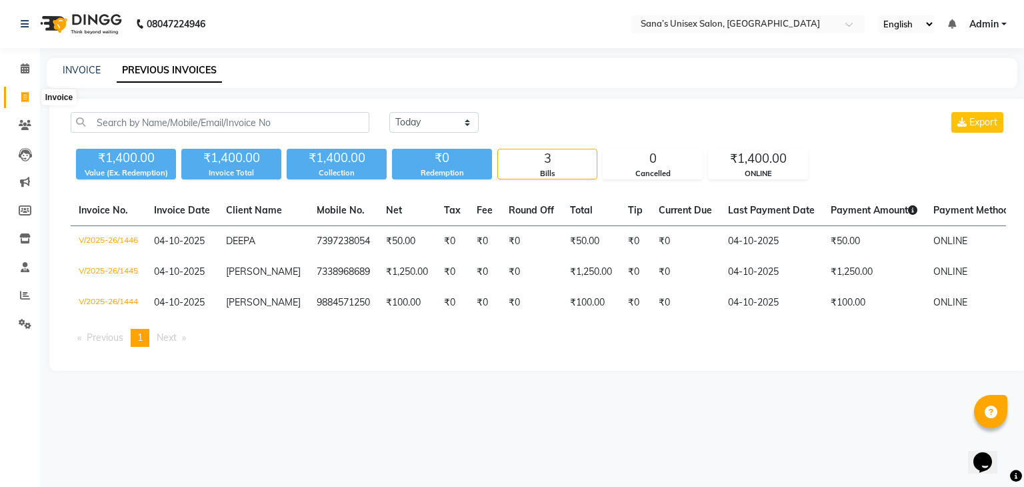
click at [18, 97] on span at bounding box center [24, 97] width 23 height 15
select select "service"
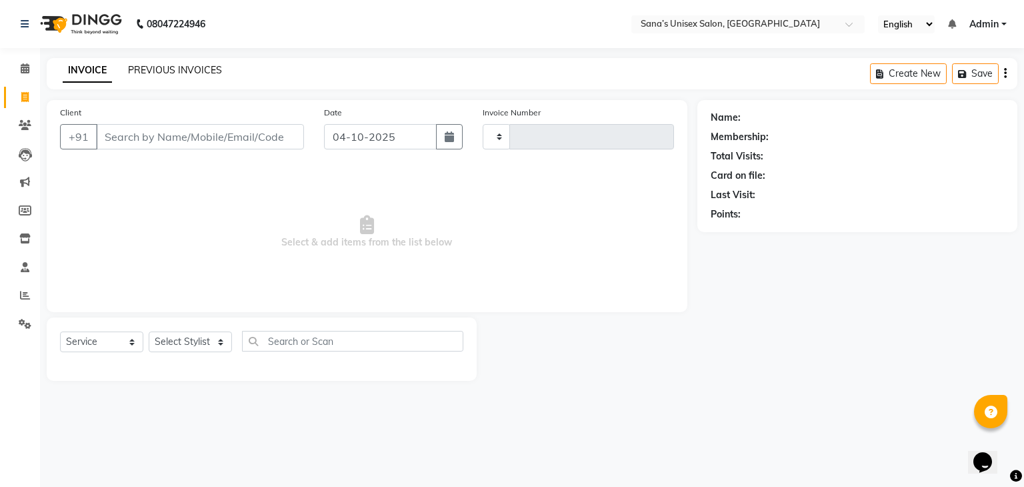
type input "1447"
select select "6091"
click at [163, 70] on link "PREVIOUS INVOICES" at bounding box center [175, 70] width 94 height 12
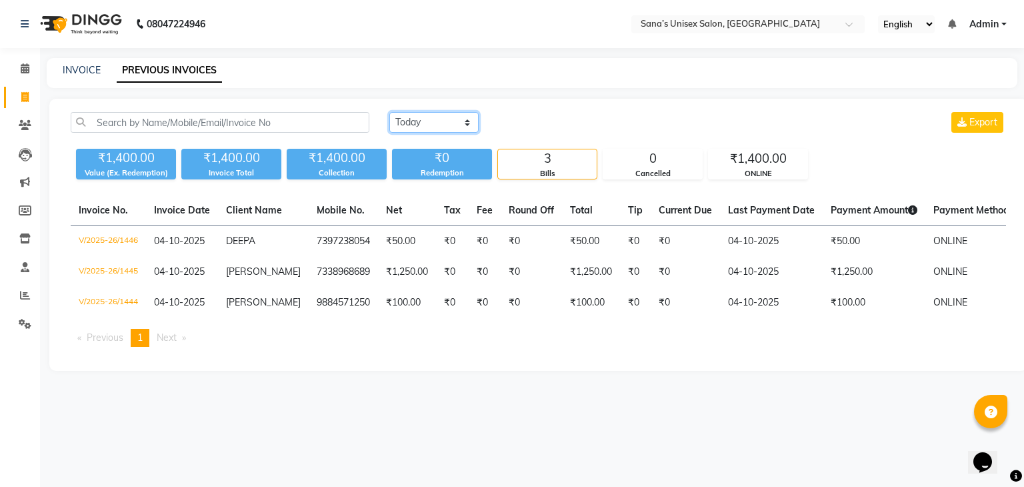
click at [409, 125] on select "[DATE] [DATE] Custom Range" at bounding box center [433, 122] width 89 height 21
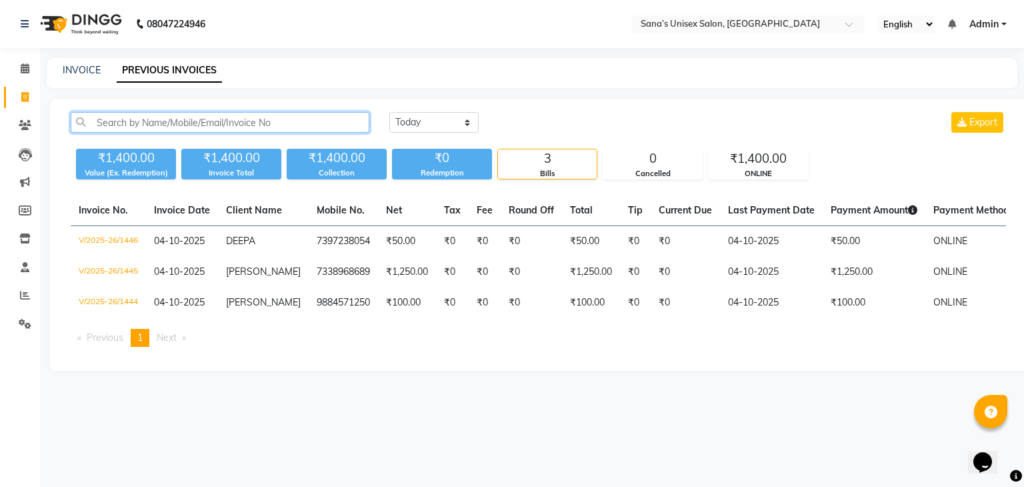
click at [227, 123] on input "text" at bounding box center [220, 122] width 299 height 21
click at [73, 71] on link "INVOICE" at bounding box center [82, 70] width 38 height 12
select select "service"
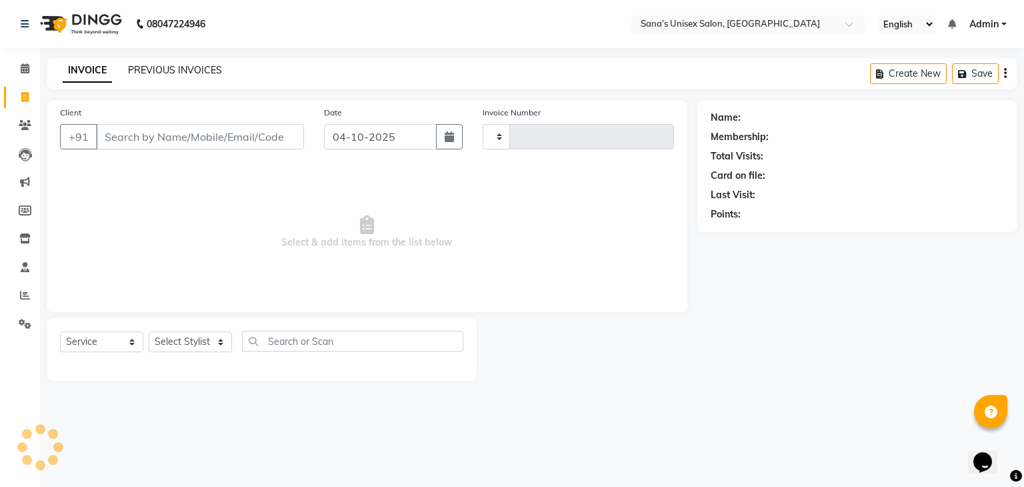
type input "1447"
select select "6091"
click at [165, 62] on div "INVOICE PREVIOUS INVOICES Create New Save" at bounding box center [532, 73] width 971 height 31
click at [165, 69] on link "PREVIOUS INVOICES" at bounding box center [175, 70] width 94 height 12
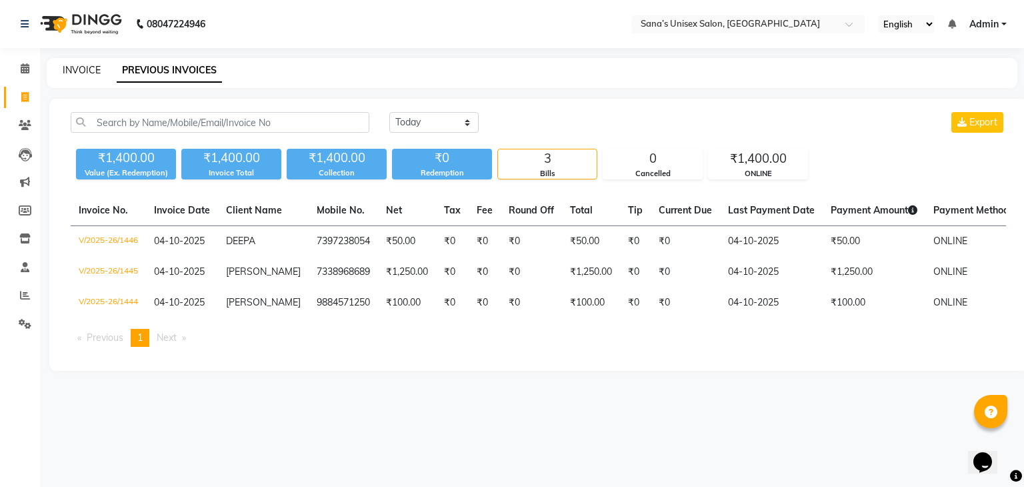
click at [67, 75] on link "INVOICE" at bounding box center [82, 70] width 38 height 12
select select "service"
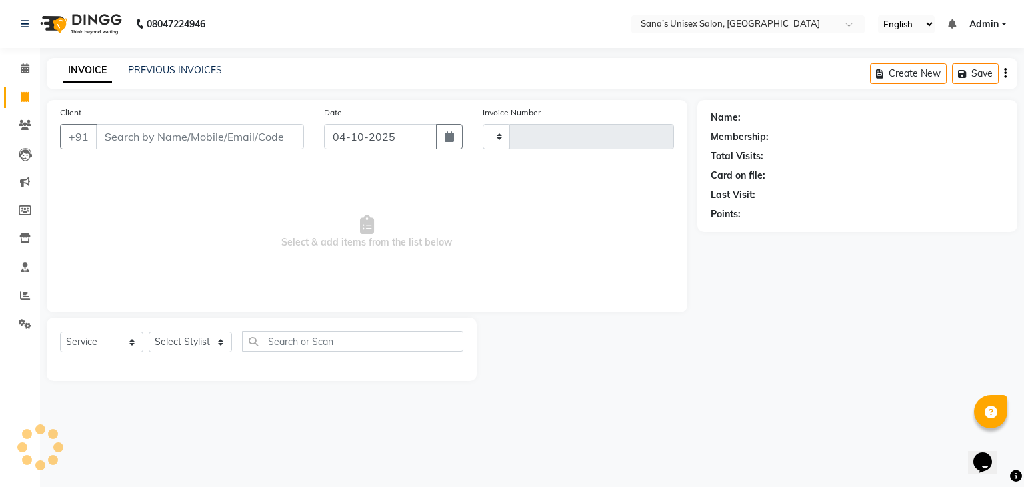
type input "1447"
select select "6091"
click at [187, 341] on select "Select Stylist anjali beauty MADHU [PERSON_NAME] (BEAUTY THERAPIST) [PERSON_NAM…" at bounding box center [199, 341] width 101 height 21
select select "45708"
click at [149, 332] on select "Select Stylist anjali beauty MADHU [PERSON_NAME] (BEAUTY THERAPIST) [PERSON_NAM…" at bounding box center [199, 341] width 101 height 21
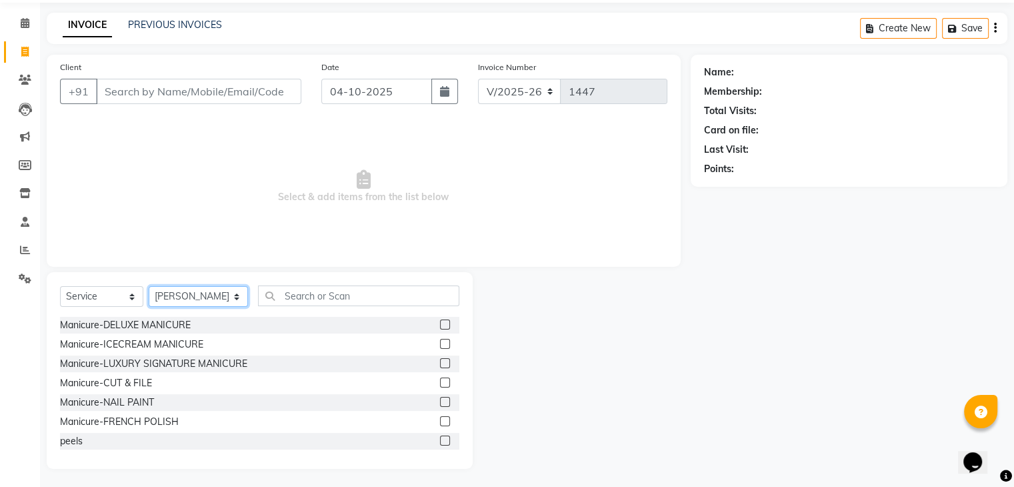
scroll to position [48, 0]
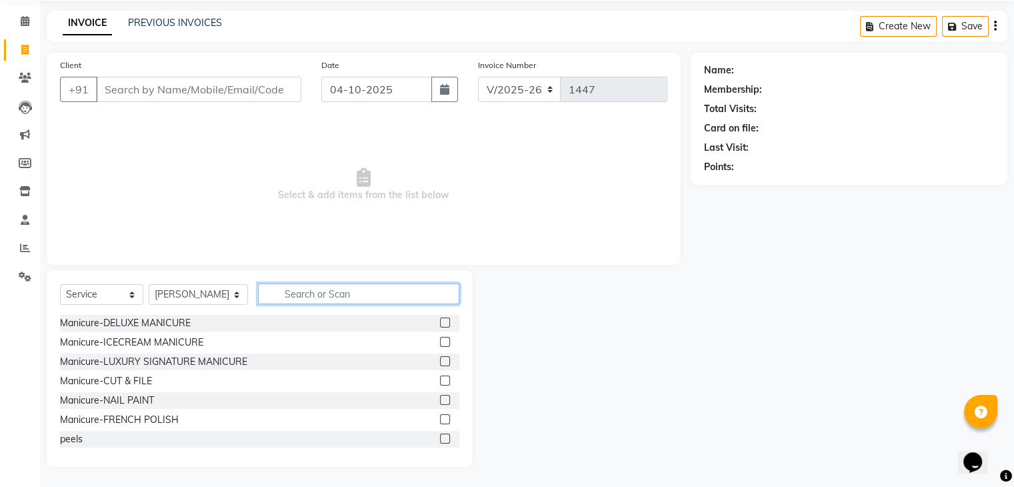
click at [289, 295] on input "text" at bounding box center [358, 293] width 201 height 21
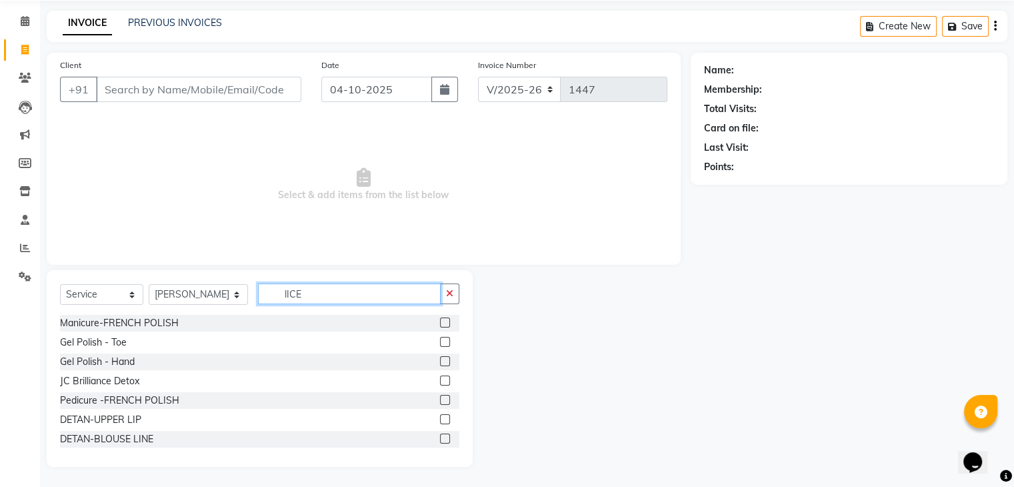
scroll to position [0, 0]
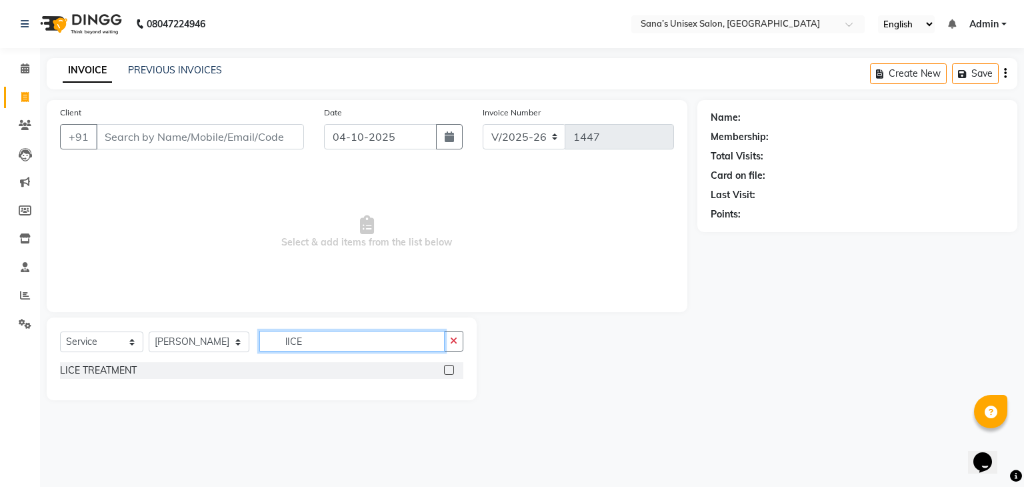
type input "lICE"
drag, startPoint x: 186, startPoint y: 345, endPoint x: 189, endPoint y: 339, distance: 6.9
click at [186, 345] on select "Select Stylist anjali beauty MADHU [PERSON_NAME] (BEAUTY THERAPIST) [PERSON_NAM…" at bounding box center [199, 341] width 101 height 21
select select "45605"
click at [149, 332] on select "Select Stylist anjali beauty MADHU [PERSON_NAME] (BEAUTY THERAPIST) [PERSON_NAM…" at bounding box center [199, 341] width 101 height 21
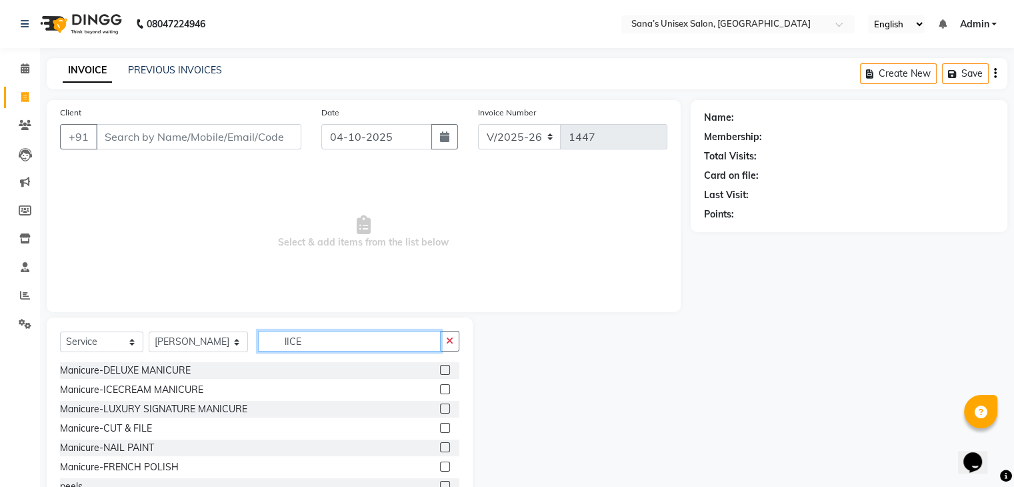
click at [413, 346] on input "lICE" at bounding box center [349, 341] width 182 height 21
type input "lICE"
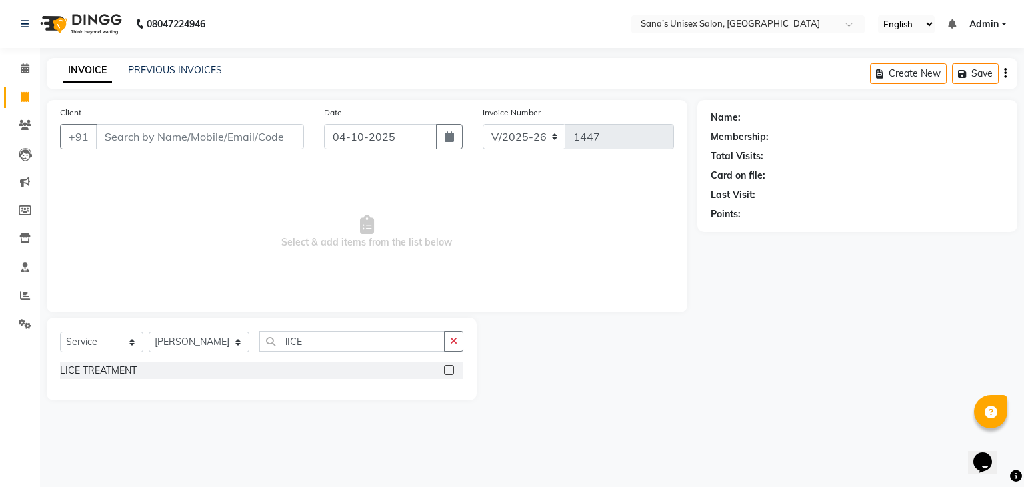
click at [453, 369] on label at bounding box center [449, 370] width 10 height 10
click at [453, 369] on input "checkbox" at bounding box center [448, 370] width 9 height 9
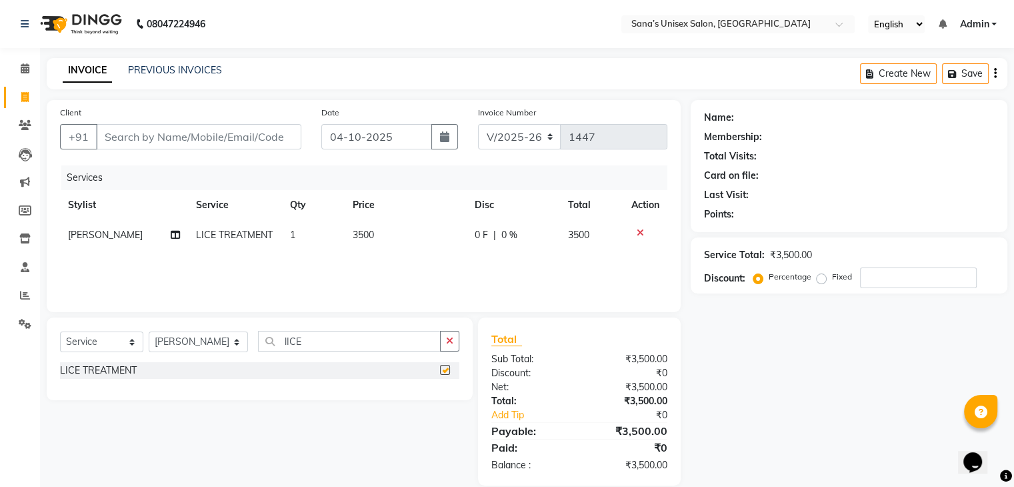
checkbox input "false"
click at [243, 127] on input "Client" at bounding box center [198, 136] width 205 height 25
click at [392, 229] on td "3500" at bounding box center [406, 235] width 122 height 30
select select "45605"
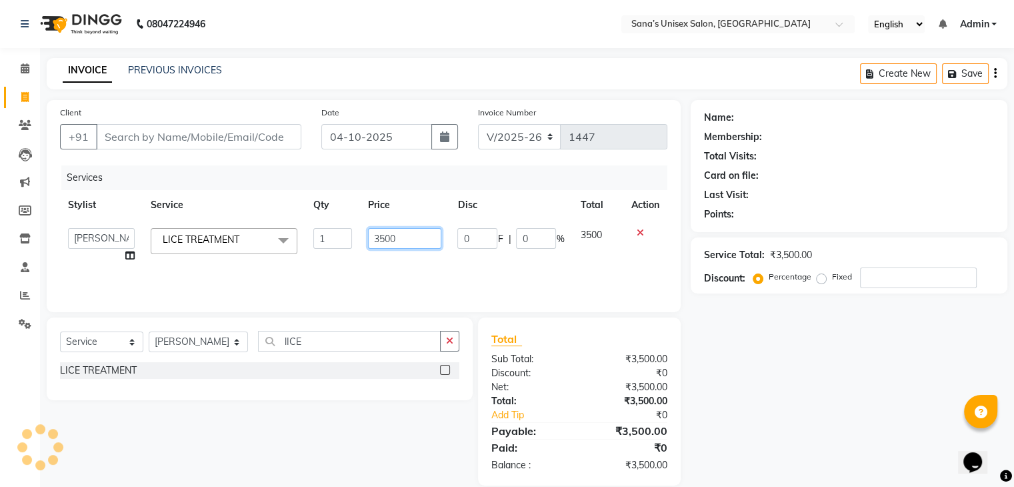
drag, startPoint x: 402, startPoint y: 235, endPoint x: 104, endPoint y: 226, distance: 298.2
click at [104, 226] on tr "anjali beauty MADHU MUTHU MARI (BEAUTY THERAPIST) NANDHINI NivethaKarthikeyan P…" at bounding box center [363, 245] width 607 height 51
type input "4000"
drag, startPoint x: 459, startPoint y: 269, endPoint x: 459, endPoint y: 277, distance: 8.7
click at [459, 276] on div "Services Stylist Service Qty Price Disc Total Action anjali beauty MADHU MUTHU …" at bounding box center [363, 231] width 607 height 133
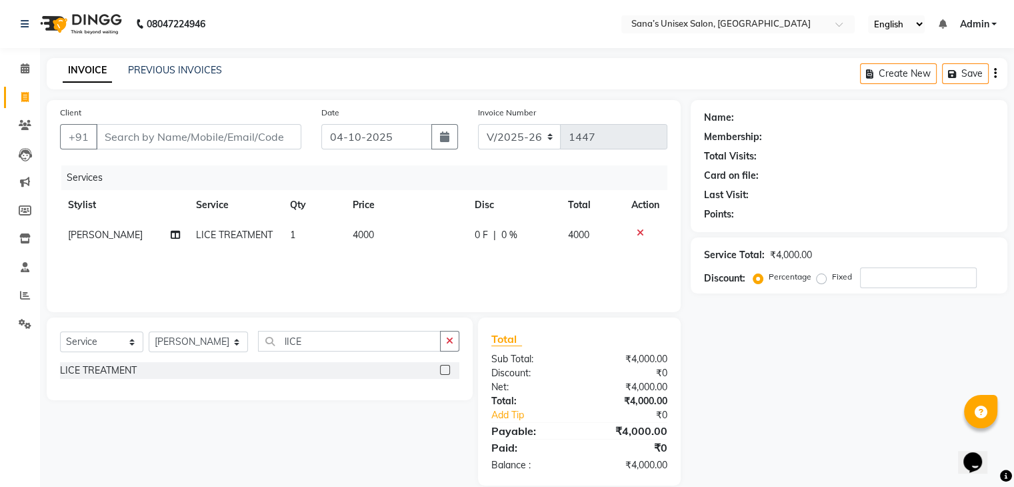
click at [445, 338] on button "button" at bounding box center [449, 341] width 19 height 21
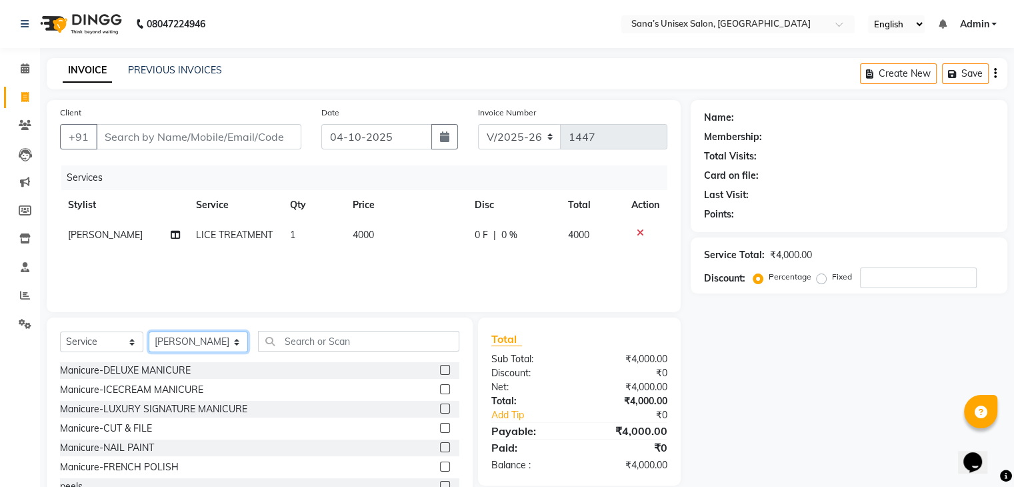
click at [221, 346] on select "Select Stylist anjali beauty MADHU [PERSON_NAME] (BEAUTY THERAPIST) [PERSON_NAM…" at bounding box center [198, 341] width 99 height 21
select select "45708"
click at [149, 332] on select "Select Stylist anjali beauty MADHU [PERSON_NAME] (BEAUTY THERAPIST) [PERSON_NAM…" at bounding box center [198, 341] width 99 height 21
click at [293, 351] on input "text" at bounding box center [358, 341] width 201 height 21
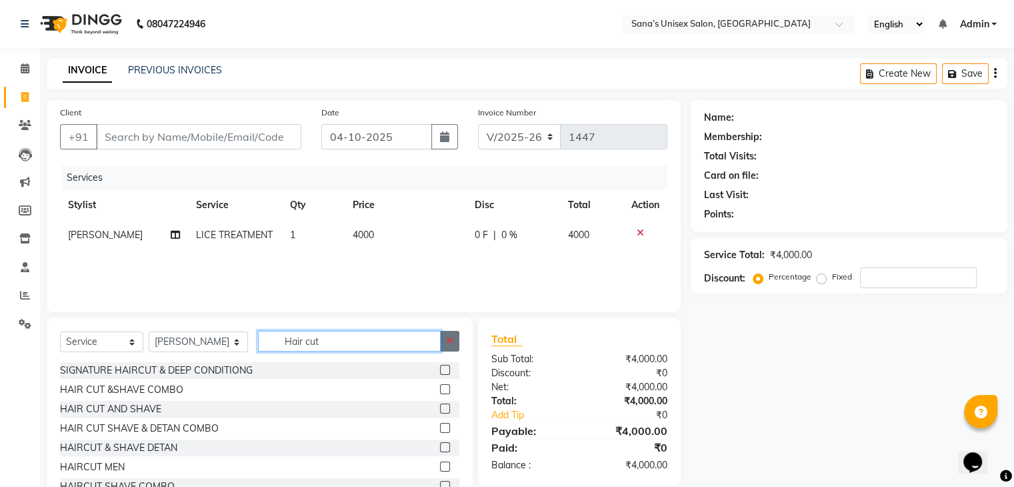
type input "Hair cut"
click at [451, 347] on button "button" at bounding box center [449, 341] width 19 height 21
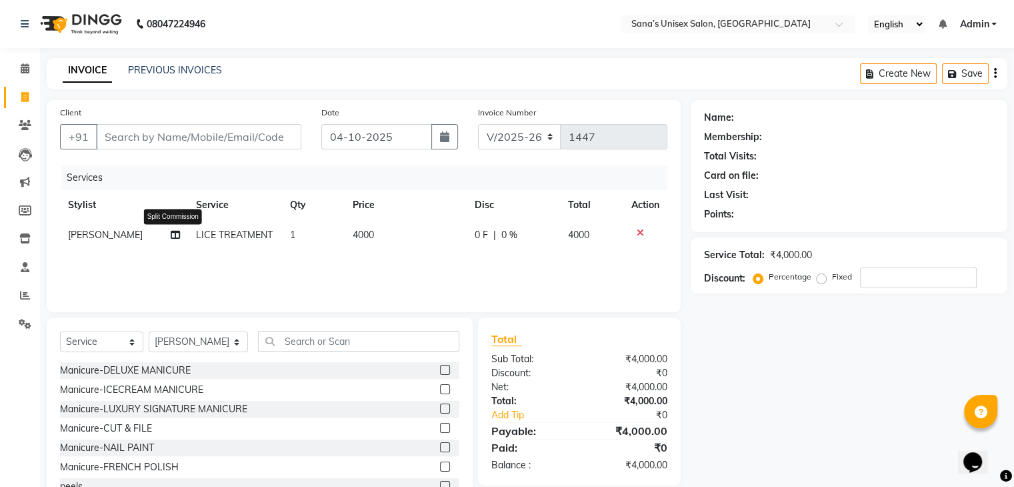
click at [171, 239] on icon at bounding box center [175, 234] width 9 height 9
select select "45605"
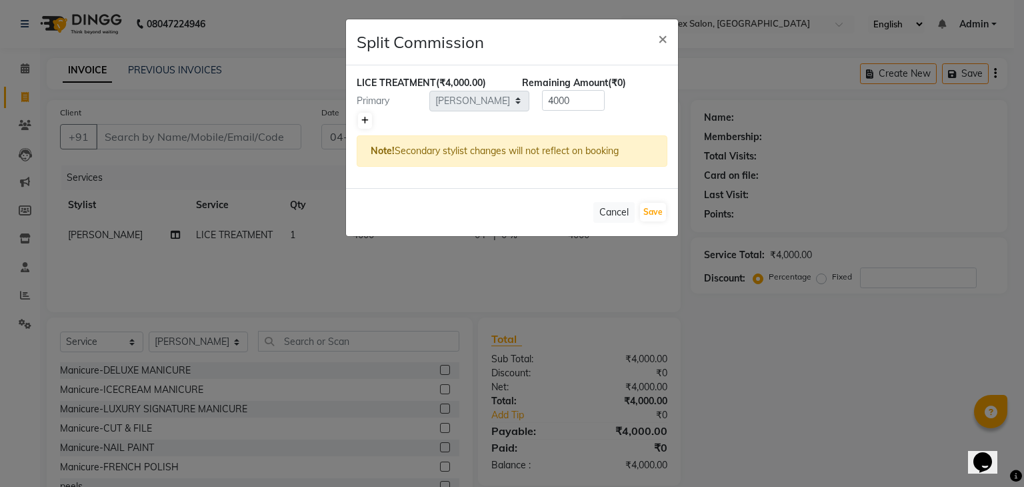
click at [361, 121] on icon at bounding box center [364, 121] width 7 height 8
type input "2000"
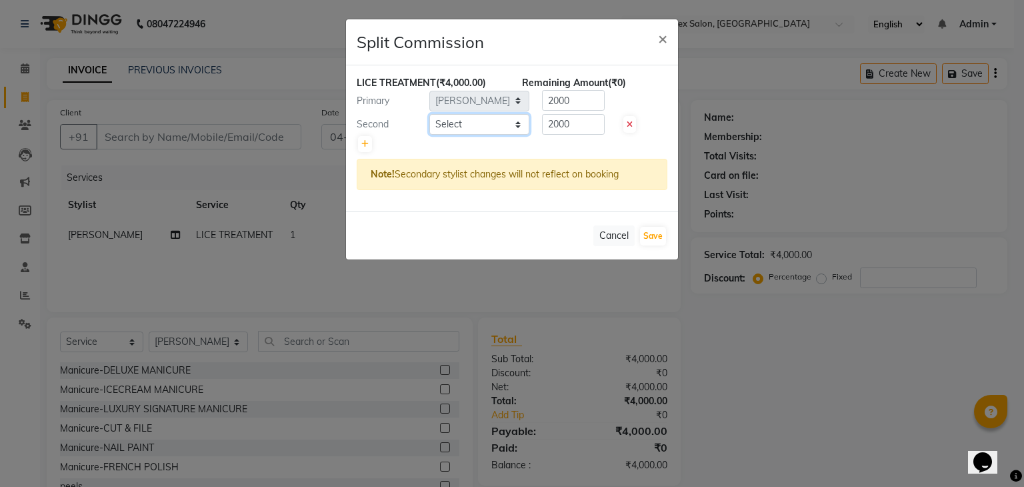
click at [457, 121] on select "Select anjali beauty MADHU MUTHU MARI (BEAUTY THERAPIST) NANDHINI NivethaKarthi…" at bounding box center [479, 124] width 100 height 21
select select "45708"
click at [429, 114] on select "Select anjali beauty MADHU MUTHU MARI (BEAUTY THERAPIST) NANDHINI NivethaKarthi…" at bounding box center [479, 124] width 100 height 21
click at [659, 238] on button "Save" at bounding box center [653, 236] width 26 height 19
select select "Select"
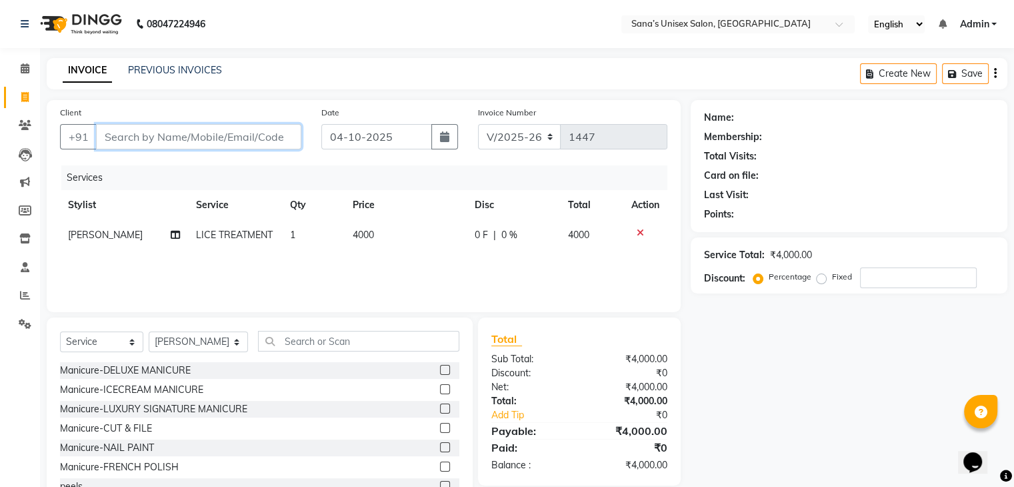
click at [122, 129] on input "Client" at bounding box center [198, 136] width 205 height 25
type input "9"
type input "0"
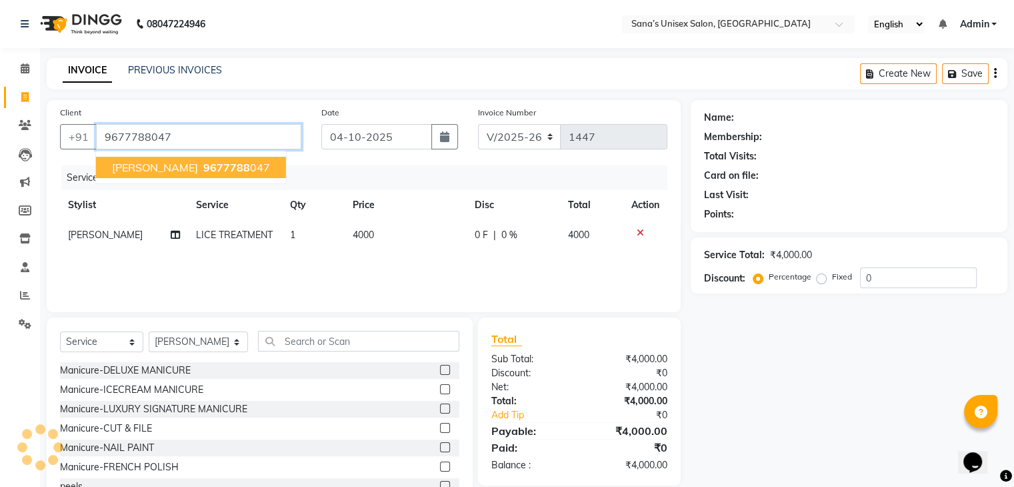
type input "9677788047"
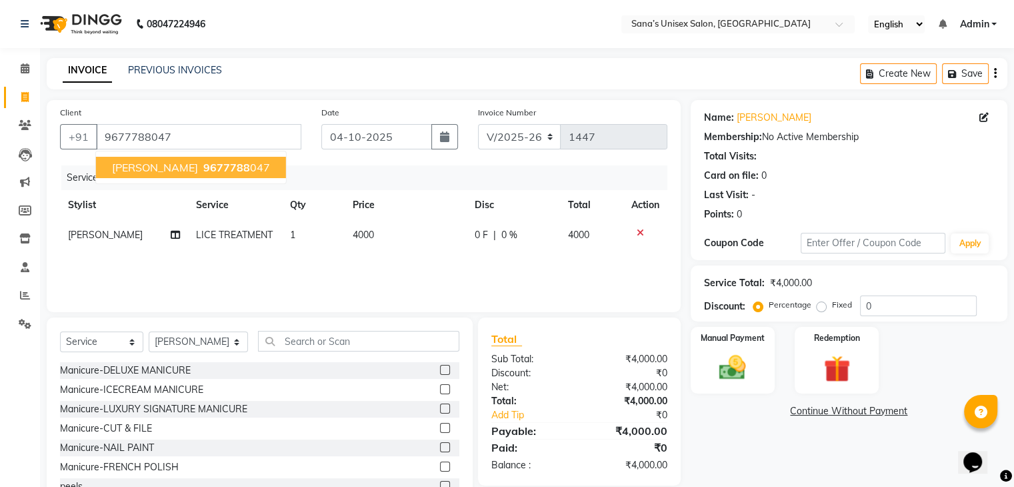
click at [165, 158] on button "Sathya 9677788 047" at bounding box center [191, 167] width 190 height 21
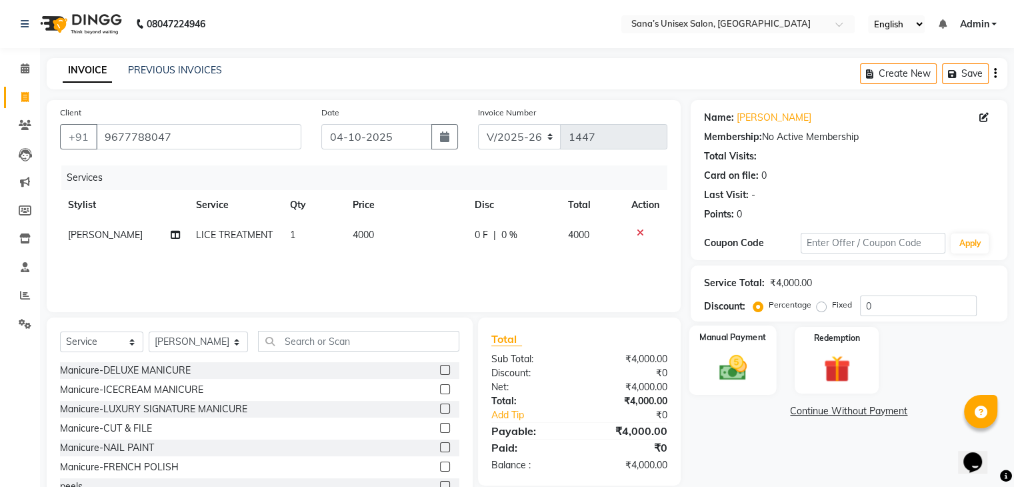
click at [738, 361] on img at bounding box center [732, 368] width 45 height 32
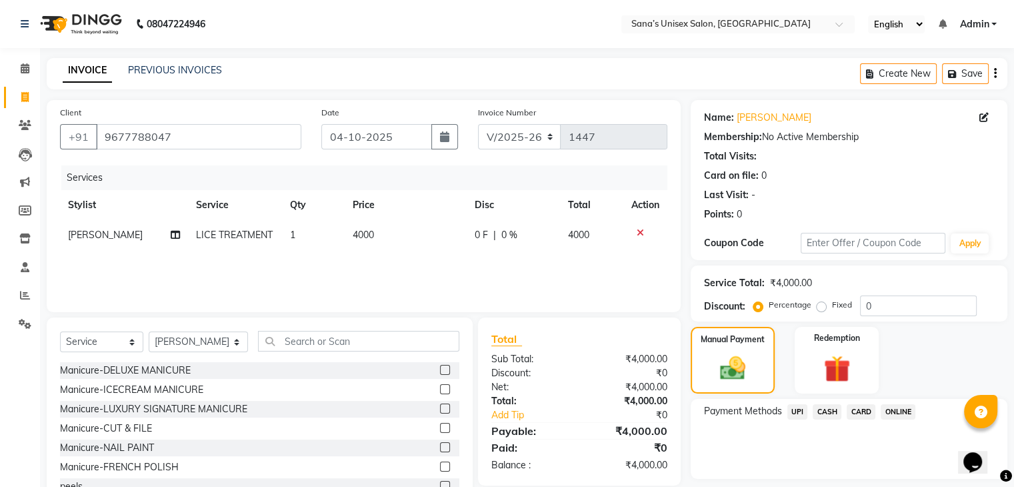
click at [900, 417] on span "ONLINE" at bounding box center [898, 411] width 35 height 15
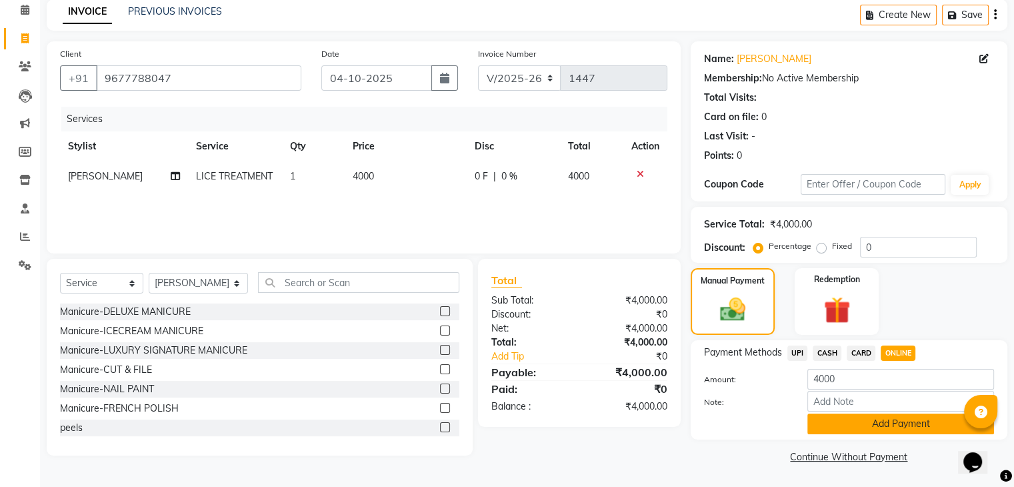
click at [910, 425] on button "Add Payment" at bounding box center [901, 423] width 187 height 21
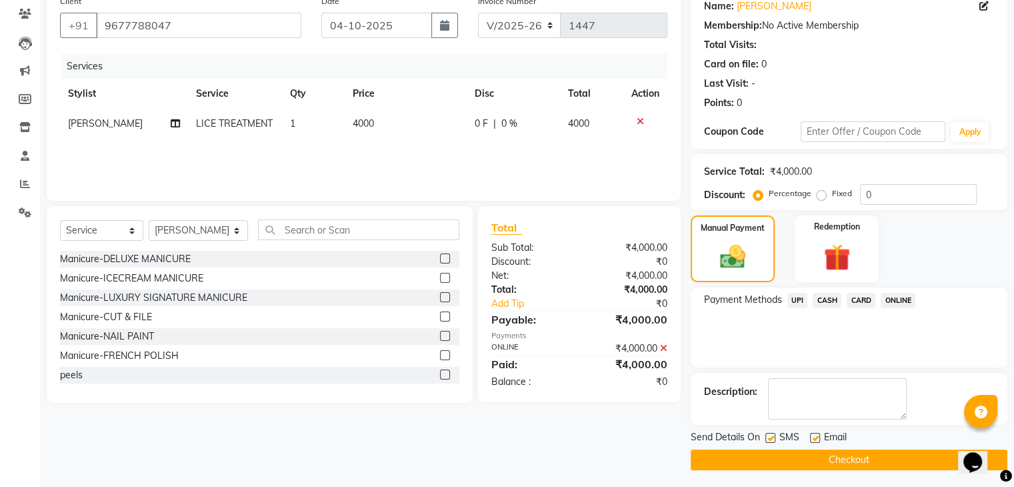
scroll to position [114, 0]
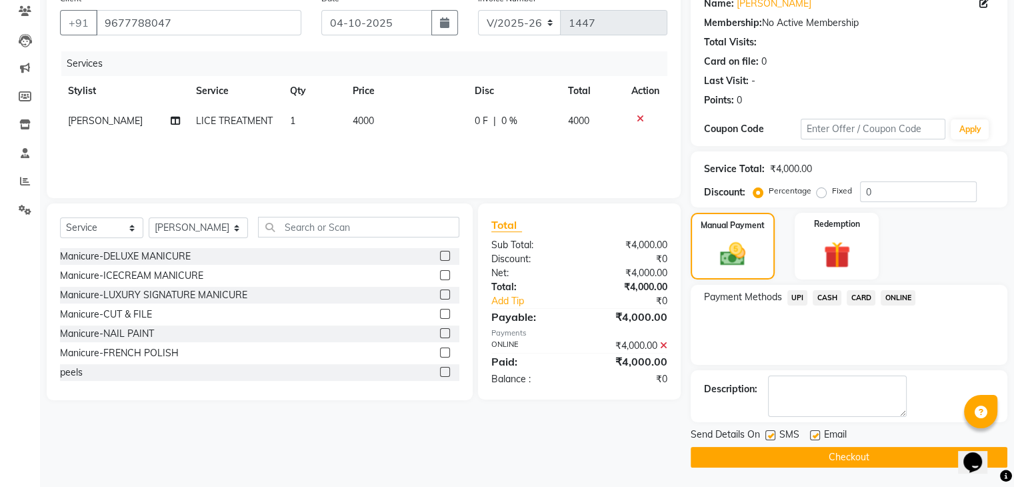
click at [917, 463] on button "Checkout" at bounding box center [849, 457] width 317 height 21
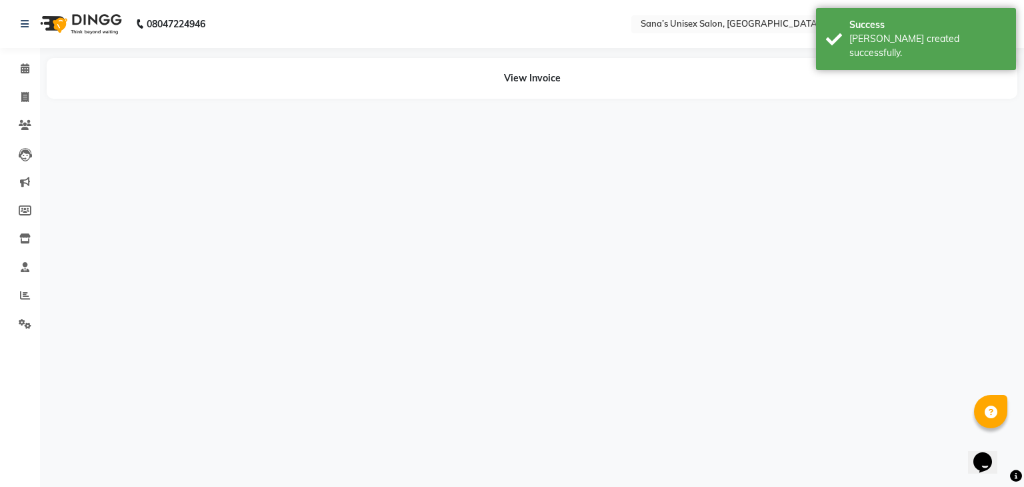
select select "45605"
select select "45708"
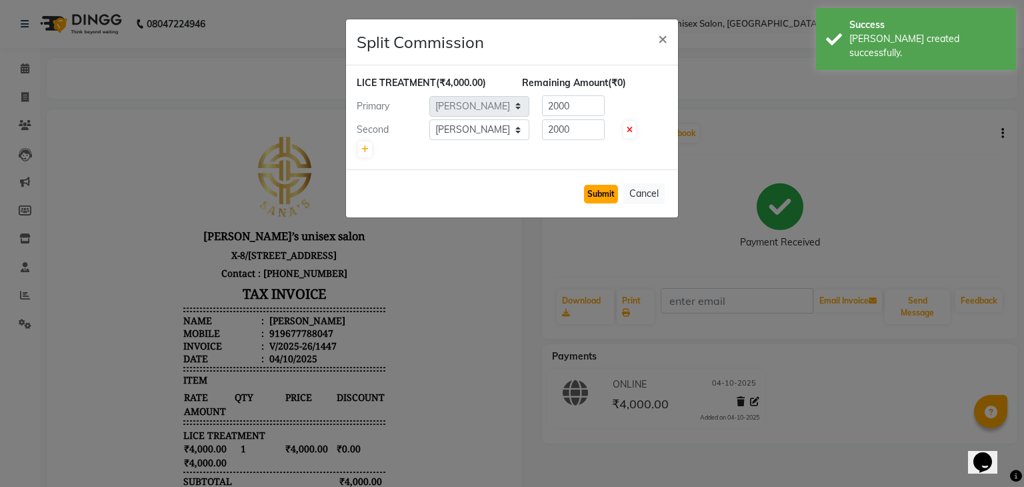
click at [607, 194] on button "Submit" at bounding box center [601, 194] width 34 height 19
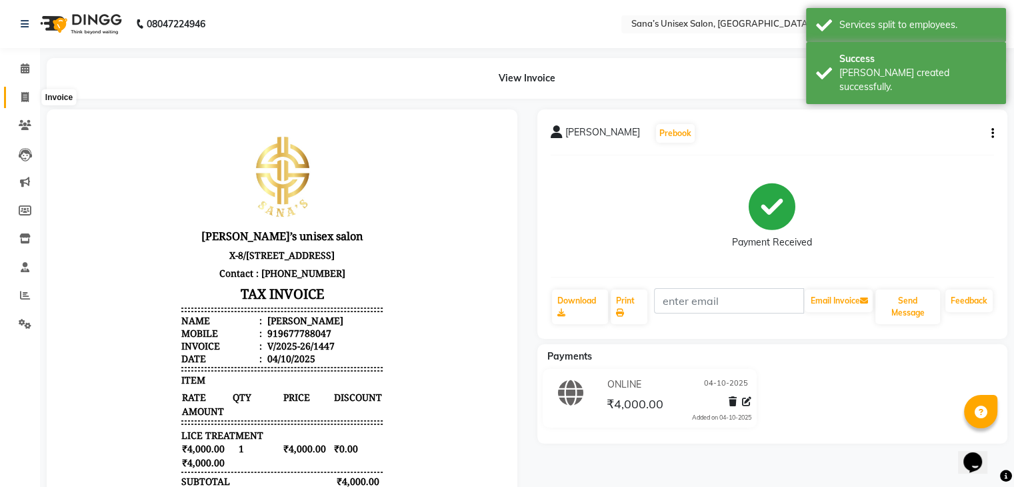
click at [20, 95] on span at bounding box center [24, 97] width 23 height 15
select select "6091"
select select "service"
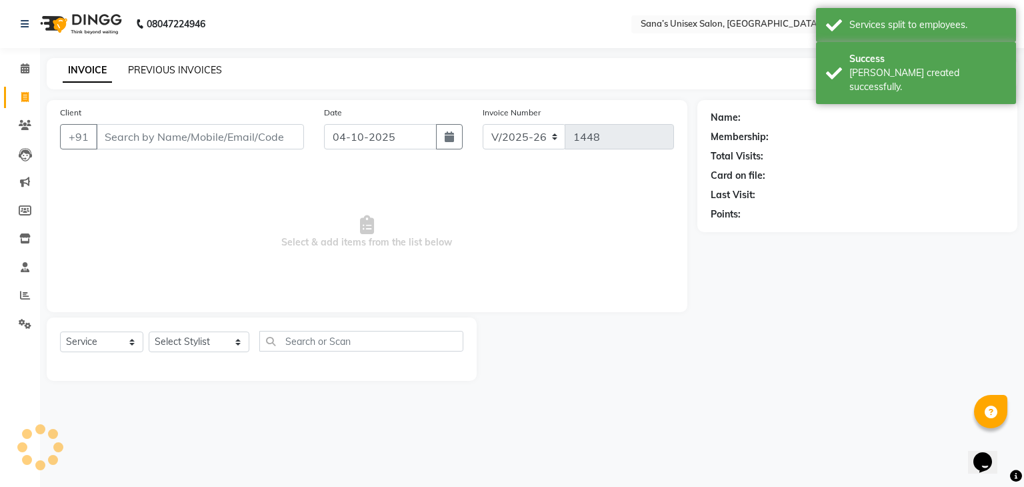
click at [158, 73] on link "PREVIOUS INVOICES" at bounding box center [175, 70] width 94 height 12
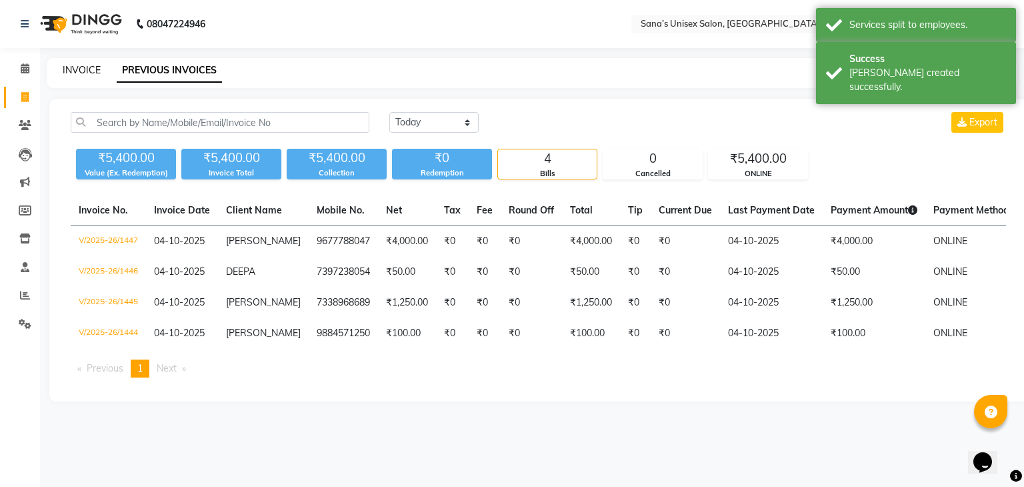
click at [93, 69] on link "INVOICE" at bounding box center [82, 70] width 38 height 12
select select "service"
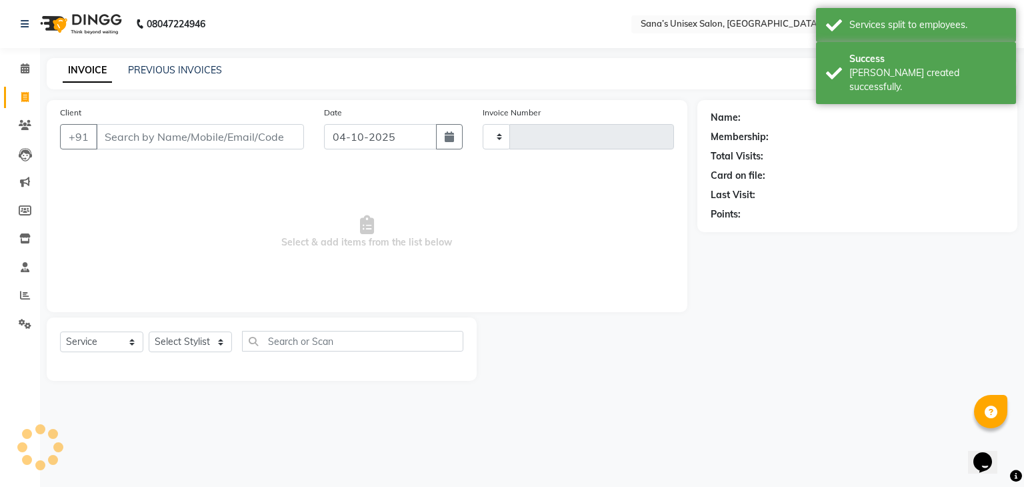
type input "1448"
select select "6091"
click at [189, 338] on select "Select Stylist anjali beauty MADHU [PERSON_NAME] (BEAUTY THERAPIST) [PERSON_NAM…" at bounding box center [199, 341] width 101 height 21
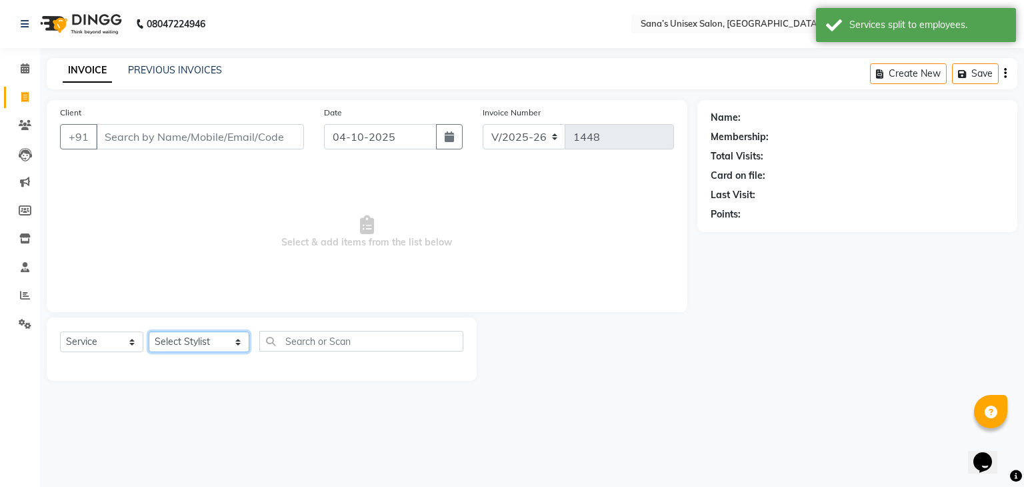
select select "45605"
click at [149, 332] on select "Select Stylist anjali beauty MADHU [PERSON_NAME] (BEAUTY THERAPIST) [PERSON_NAM…" at bounding box center [199, 341] width 101 height 21
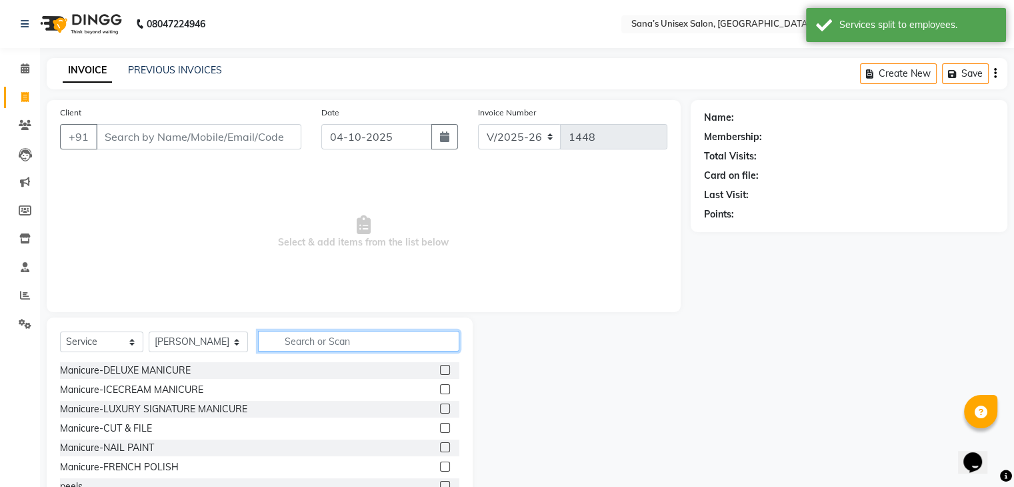
click at [349, 344] on input "text" at bounding box center [358, 341] width 201 height 21
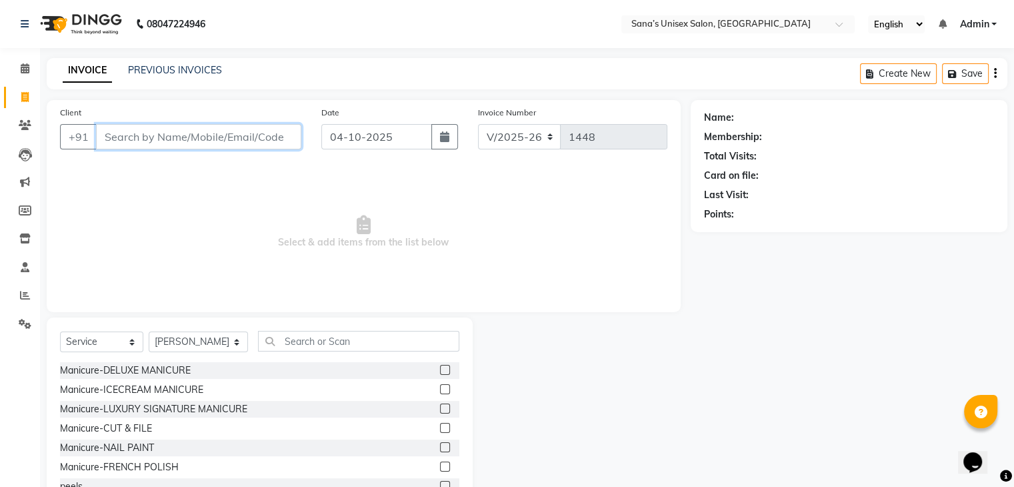
click at [192, 141] on input "Client" at bounding box center [198, 136] width 205 height 25
click at [124, 140] on input "944974034" at bounding box center [164, 136] width 137 height 25
type input "9444974034"
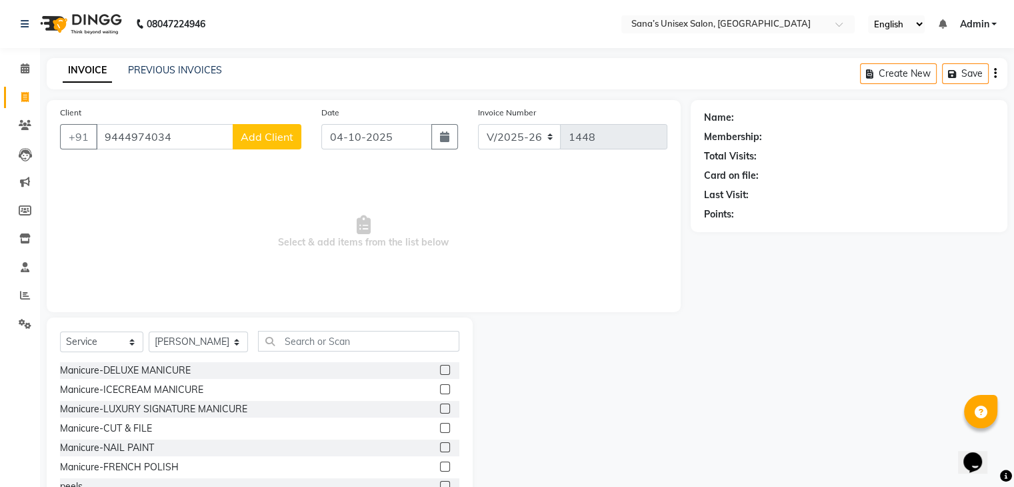
drag, startPoint x: 161, startPoint y: 182, endPoint x: 208, endPoint y: 143, distance: 61.1
click at [161, 182] on span "Select & add items from the list below" at bounding box center [363, 231] width 607 height 133
click at [289, 133] on span "Add Client" at bounding box center [267, 136] width 53 height 13
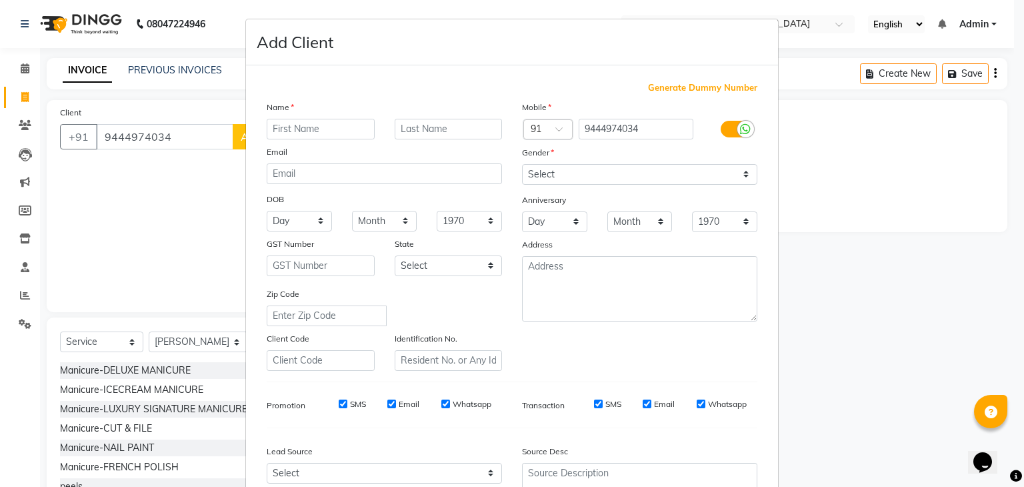
click at [323, 123] on input "text" at bounding box center [321, 129] width 108 height 21
type input "Jaya Lakshmi"
click at [670, 181] on select "Select [DEMOGRAPHIC_DATA] [DEMOGRAPHIC_DATA] Other Prefer Not To Say" at bounding box center [639, 174] width 235 height 21
select select "[DEMOGRAPHIC_DATA]"
click at [522, 165] on select "Select [DEMOGRAPHIC_DATA] [DEMOGRAPHIC_DATA] Other Prefer Not To Say" at bounding box center [639, 174] width 235 height 21
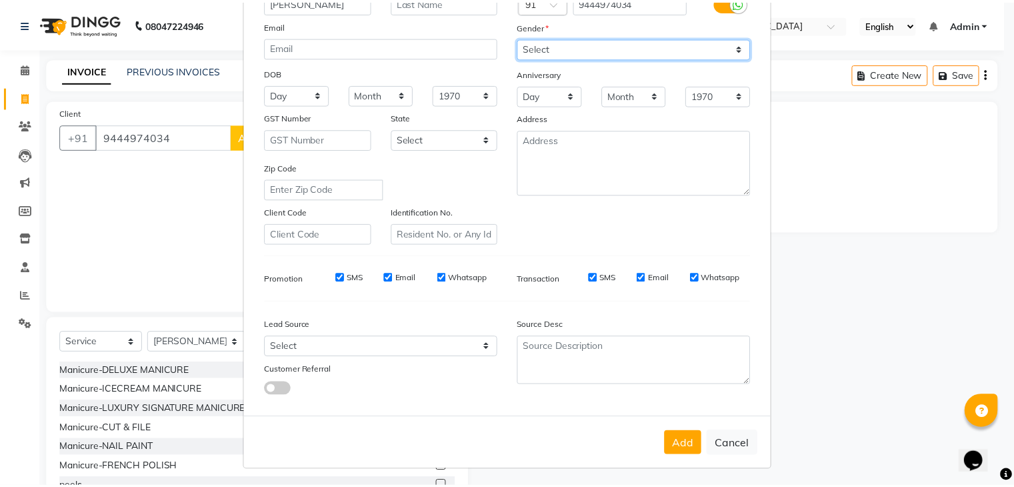
scroll to position [135, 0]
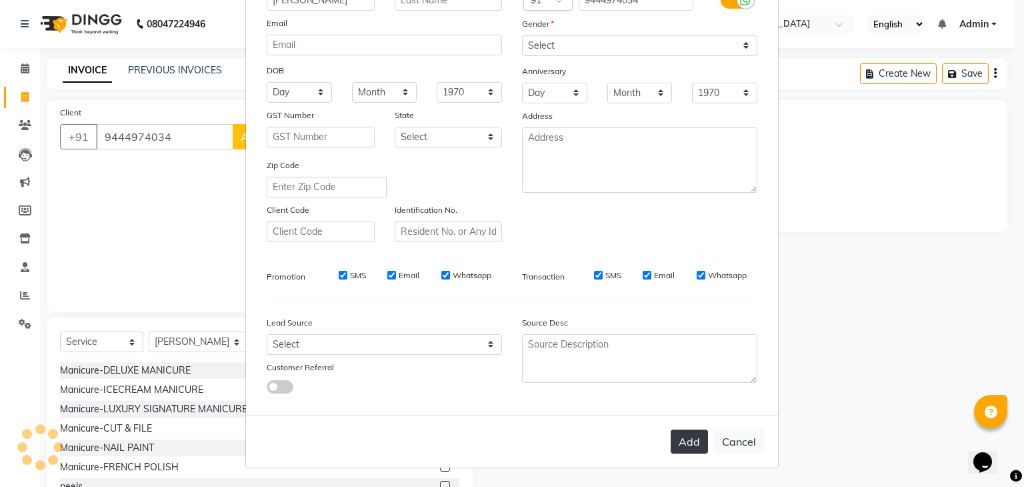
click at [699, 445] on button "Add" at bounding box center [689, 441] width 37 height 24
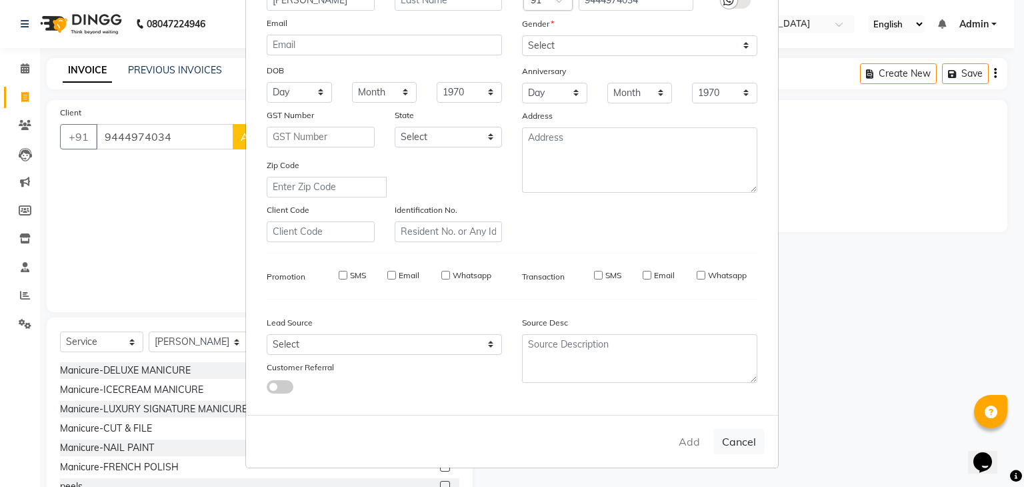
select select
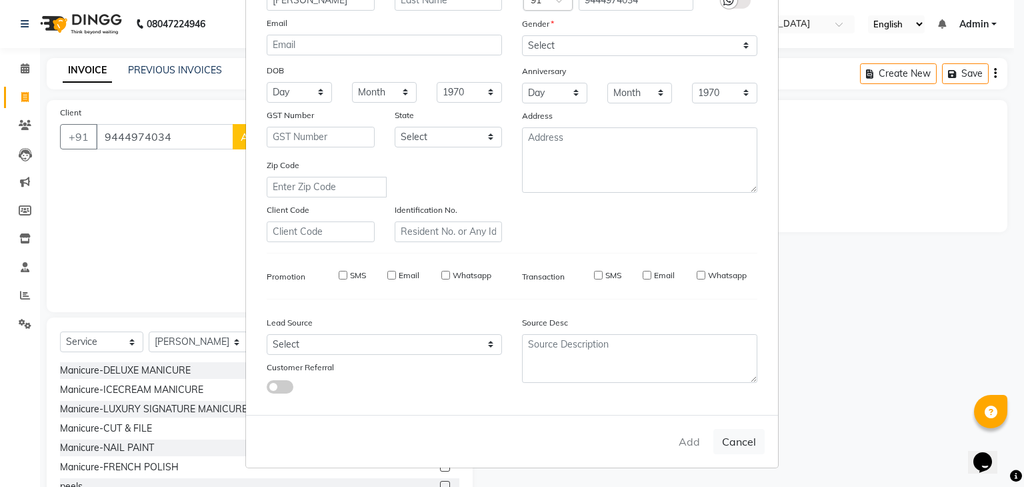
select select
checkbox input "false"
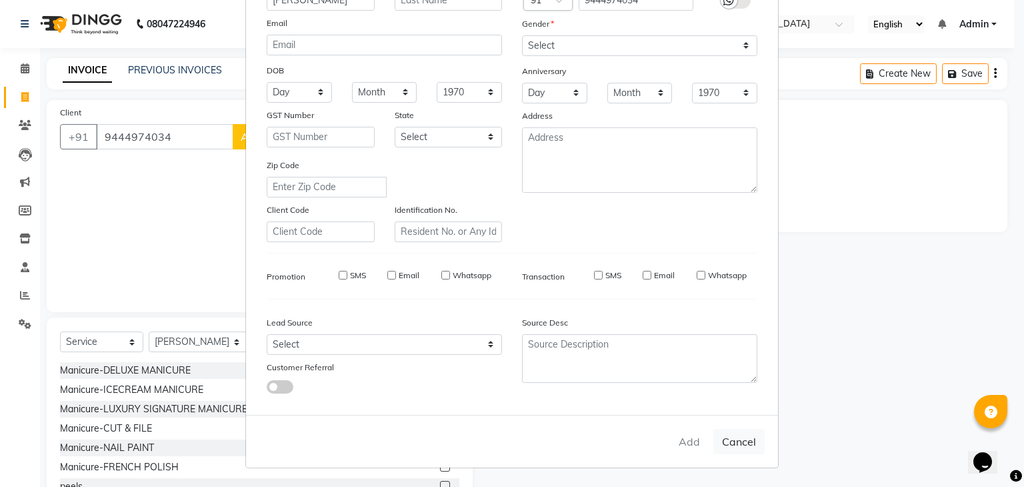
checkbox input "false"
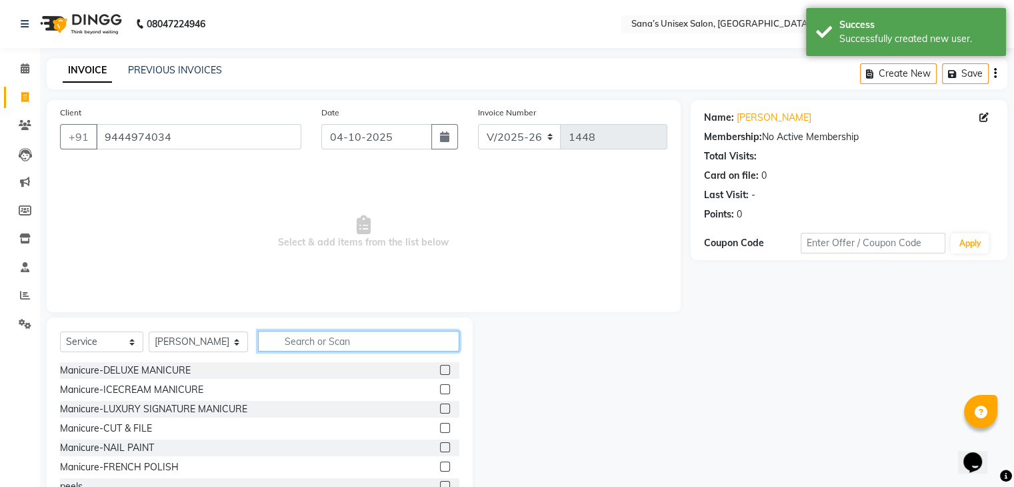
click at [321, 349] on input "text" at bounding box center [358, 341] width 201 height 21
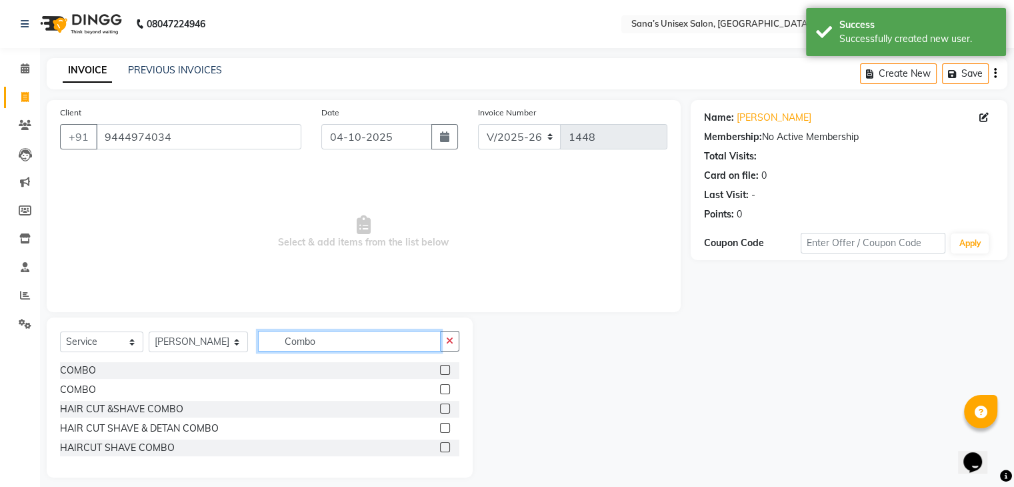
type input "Combo"
click at [442, 371] on label at bounding box center [445, 370] width 10 height 10
click at [442, 371] on input "checkbox" at bounding box center [444, 370] width 9 height 9
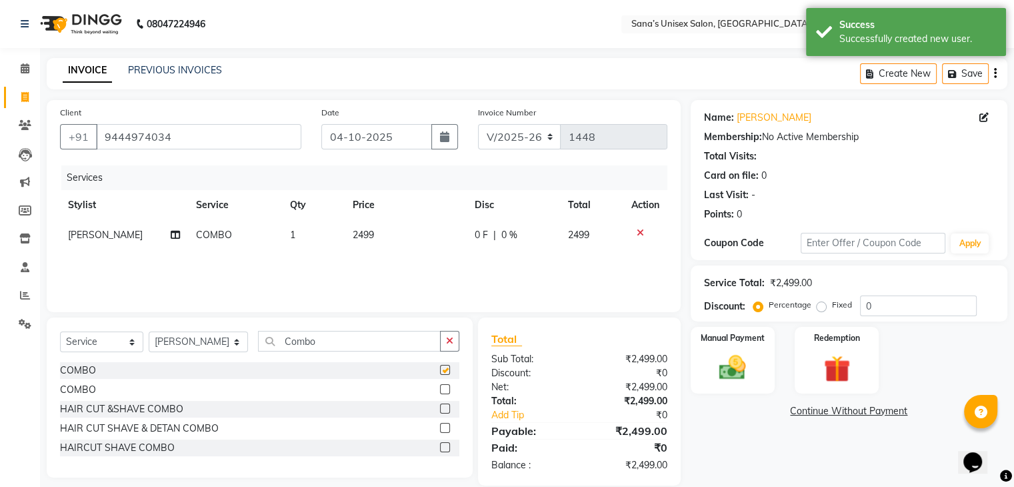
checkbox input "false"
click at [381, 243] on td "2499" at bounding box center [406, 235] width 122 height 30
select select "45605"
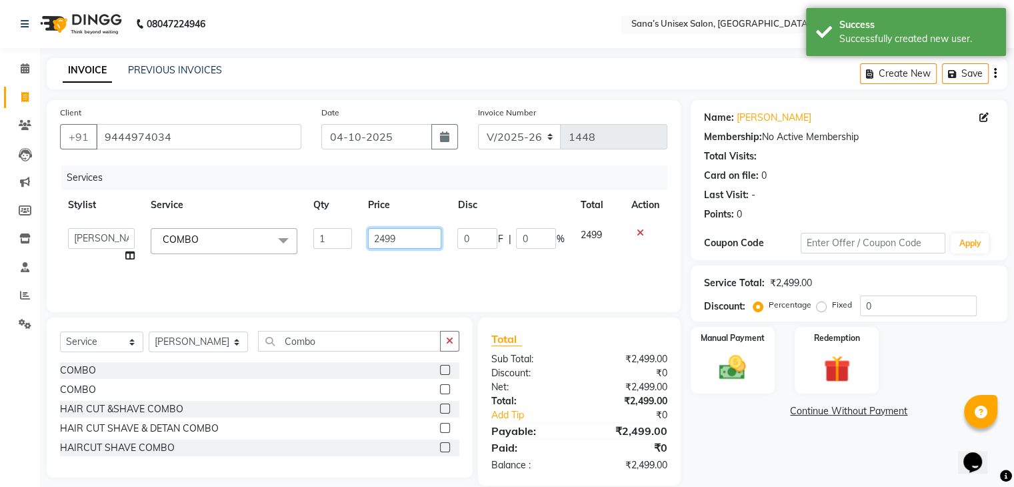
drag, startPoint x: 405, startPoint y: 240, endPoint x: 320, endPoint y: 255, distance: 86.6
click at [320, 255] on tr "anjali beauty MADHU MUTHU MARI (BEAUTY THERAPIST) NANDHINI NivethaKarthikeyan P…" at bounding box center [363, 245] width 607 height 51
type input "9969"
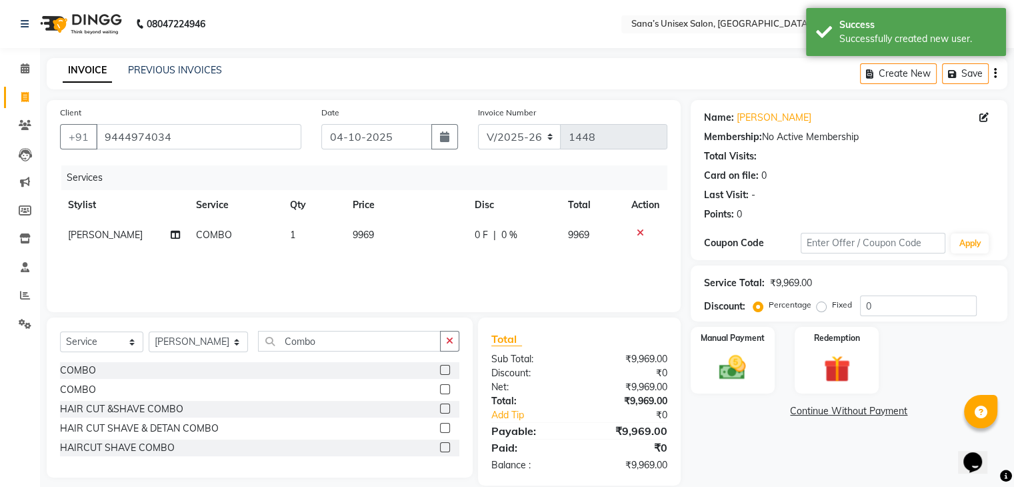
click at [441, 261] on div "Services Stylist Service Qty Price Disc Total Action NANDHINI COMBO 1 9969 0 F …" at bounding box center [363, 231] width 607 height 133
click at [383, 224] on td "9969" at bounding box center [406, 235] width 122 height 30
select select "45605"
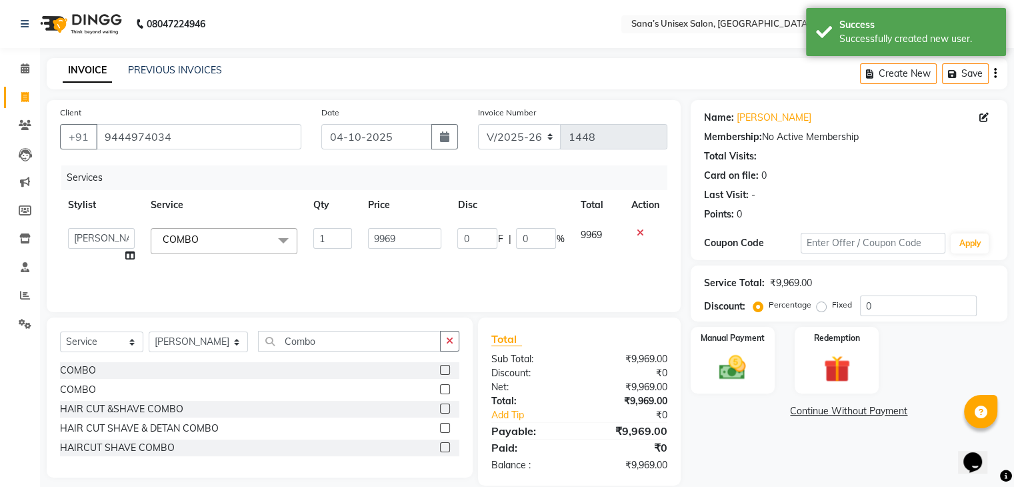
click at [381, 231] on input "9969" at bounding box center [404, 238] width 73 height 21
drag, startPoint x: 429, startPoint y: 239, endPoint x: 335, endPoint y: 251, distance: 95.4
click at [331, 256] on tr "anjali beauty MADHU MUTHU MARI (BEAUTY THERAPIST) NANDHINI NivethaKarthikeyan P…" at bounding box center [363, 245] width 607 height 51
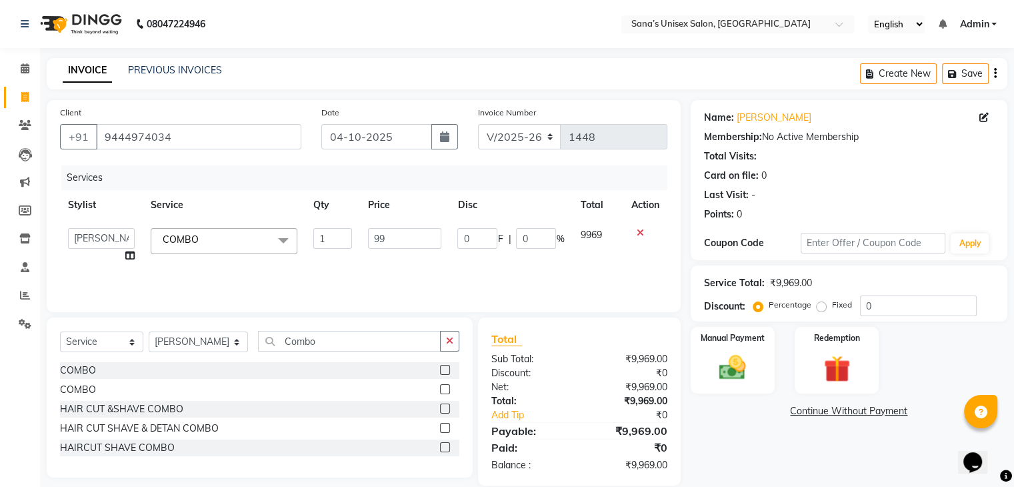
type input "999"
click at [437, 257] on div "Services Stylist Service Qty Price Disc Total Action anjali beauty MADHU MUTHU …" at bounding box center [363, 231] width 607 height 133
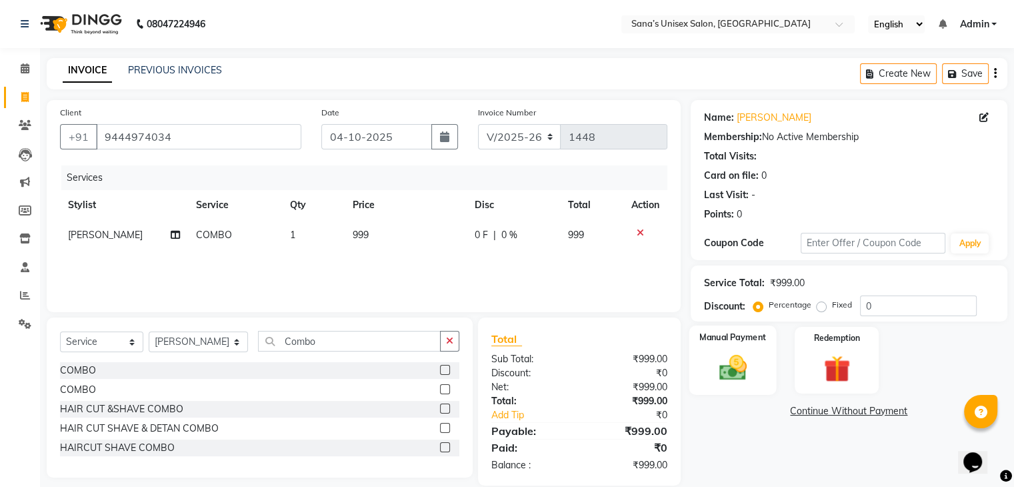
click at [734, 359] on img at bounding box center [732, 368] width 45 height 32
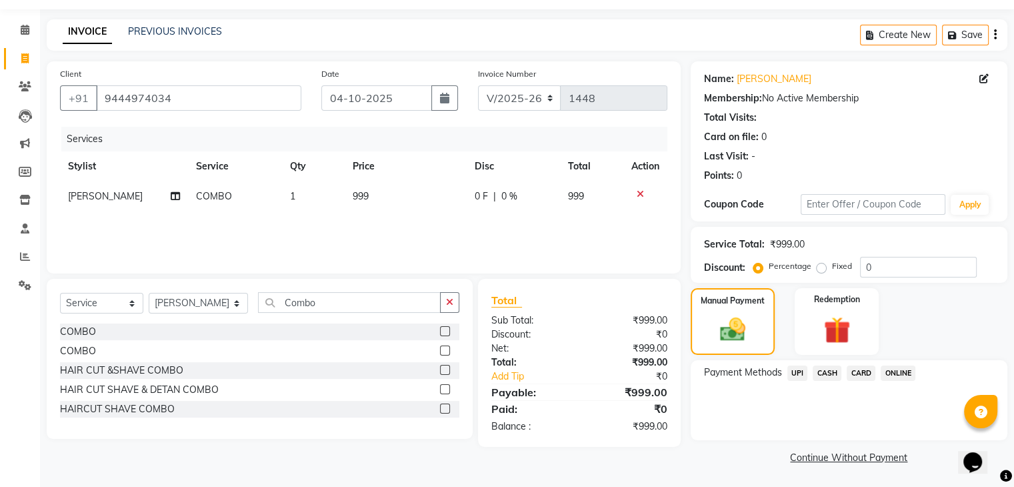
scroll to position [0, 0]
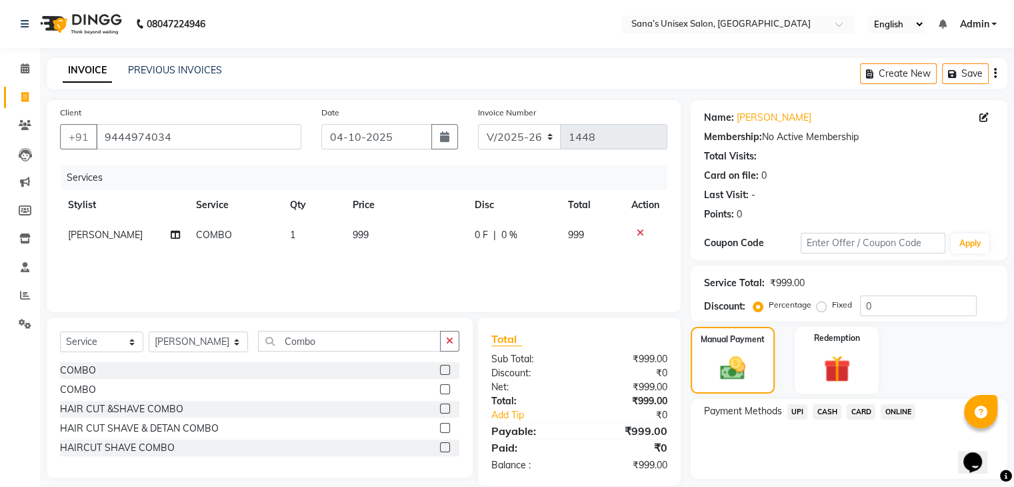
click at [175, 232] on icon at bounding box center [175, 234] width 9 height 9
select select "45605"
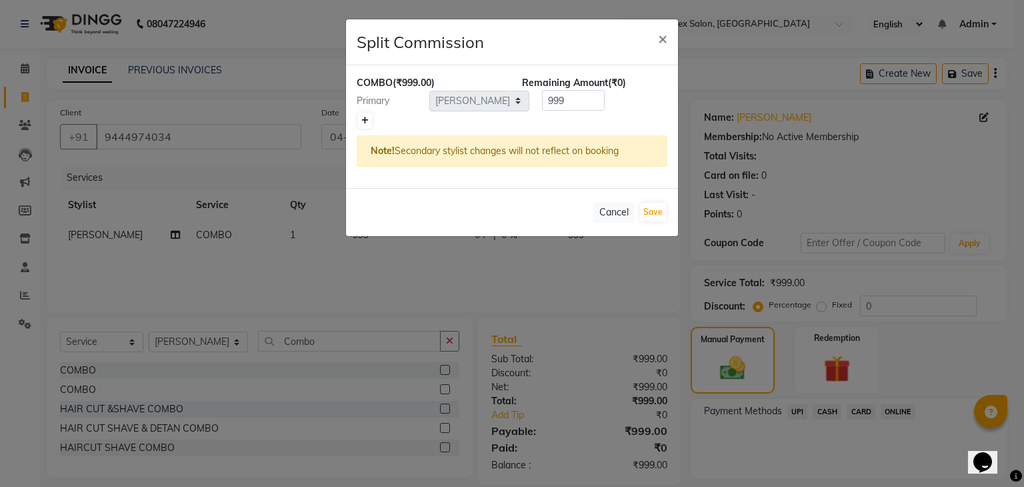
click at [360, 123] on link at bounding box center [365, 121] width 14 height 16
type input "499.5"
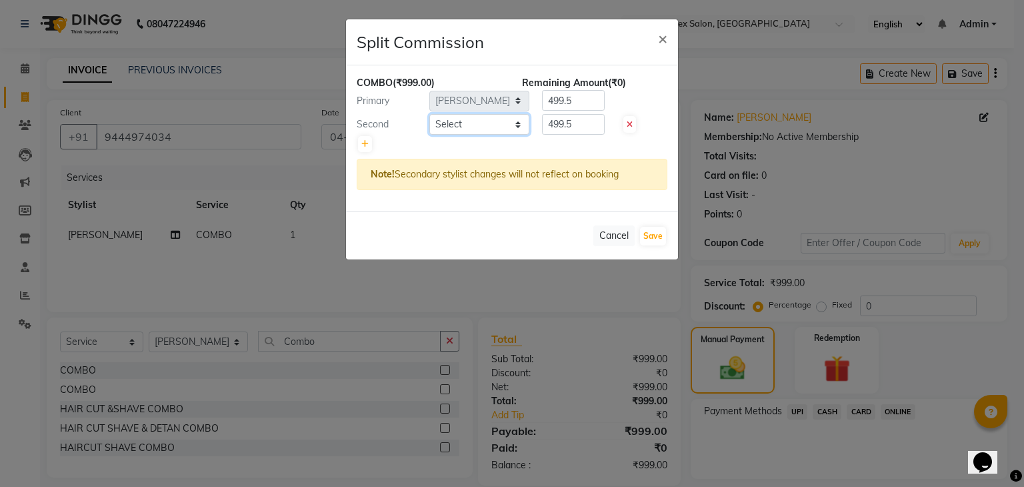
click at [459, 129] on select "Select anjali beauty MADHU MUTHU MARI (BEAUTY THERAPIST) NANDHINI NivethaKarthi…" at bounding box center [479, 124] width 100 height 21
select select "45708"
click at [429, 114] on select "Select anjali beauty MADHU MUTHU MARI (BEAUTY THERAPIST) NANDHINI NivethaKarthi…" at bounding box center [479, 124] width 100 height 21
click at [659, 238] on button "Save" at bounding box center [653, 236] width 26 height 19
select select "Select"
